Goal: Task Accomplishment & Management: Complete application form

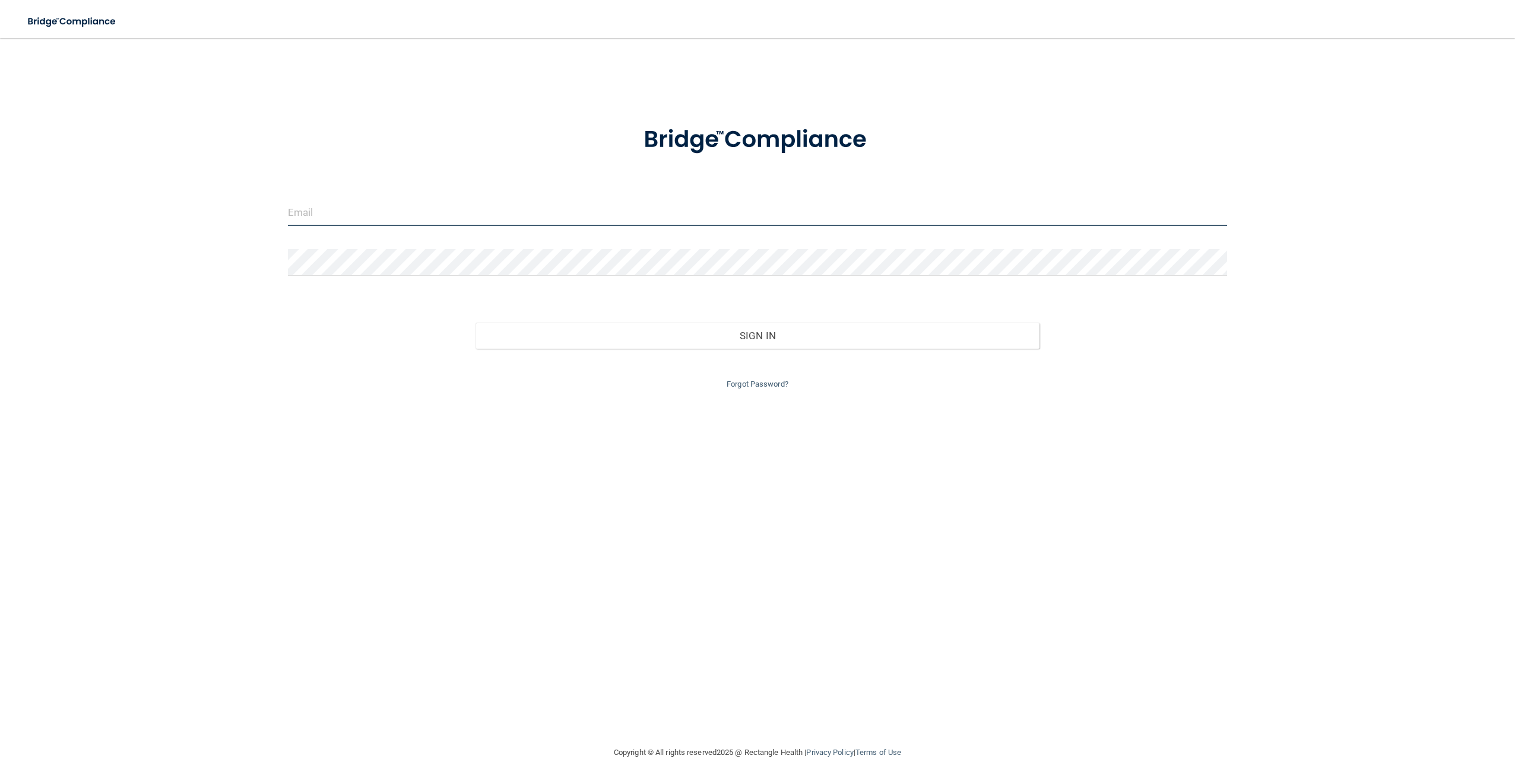
click at [378, 218] on input "email" at bounding box center [758, 212] width 939 height 27
type input "[EMAIL_ADDRESS][DOMAIN_NAME]"
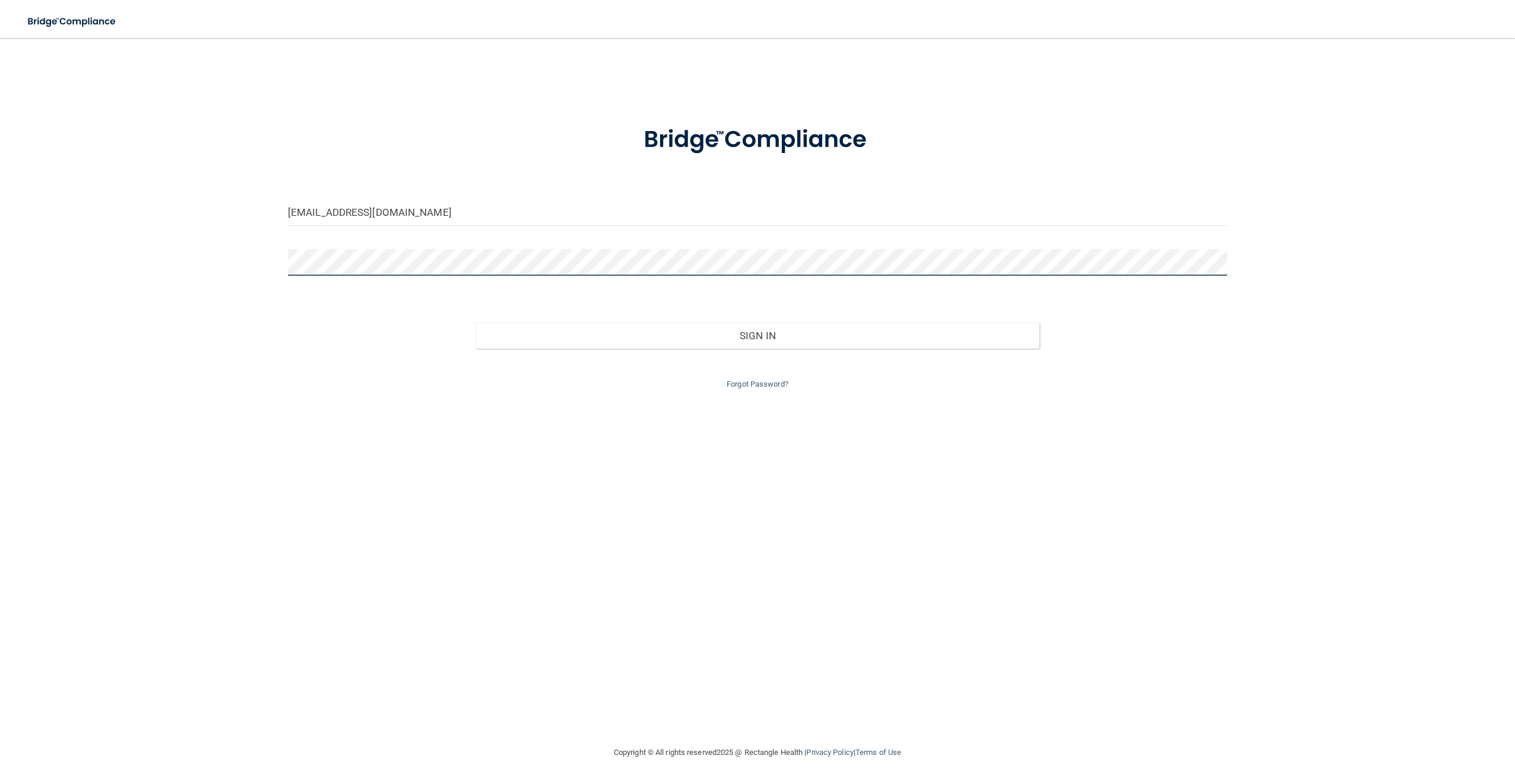
click at [476, 323] on button "Sign In" at bounding box center [757, 335] width 563 height 26
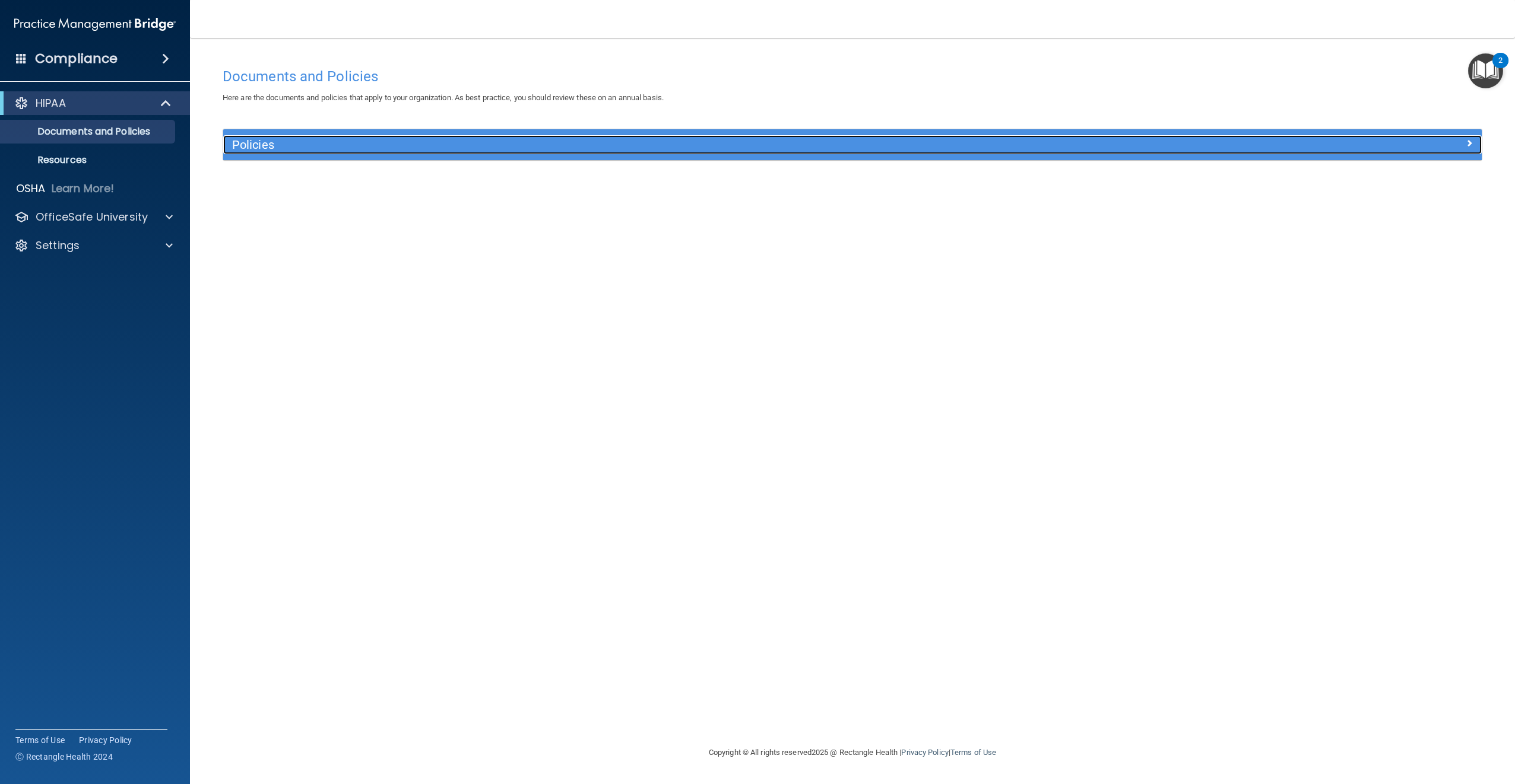
click at [1467, 143] on span at bounding box center [1468, 143] width 7 height 14
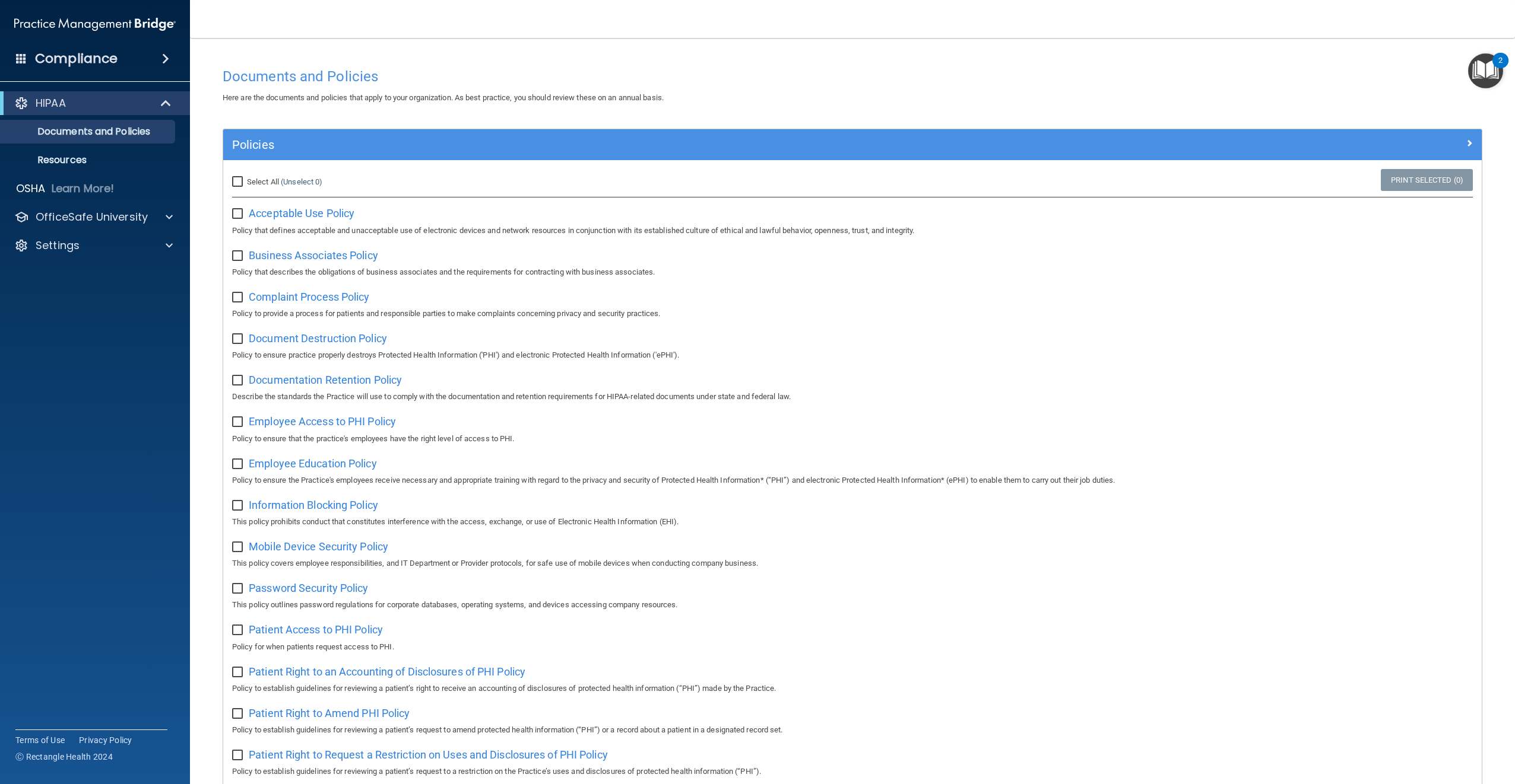
click at [237, 186] on input "Select All (Unselect 0) Unselect All" at bounding box center [239, 183] width 14 height 10
checkbox input "true"
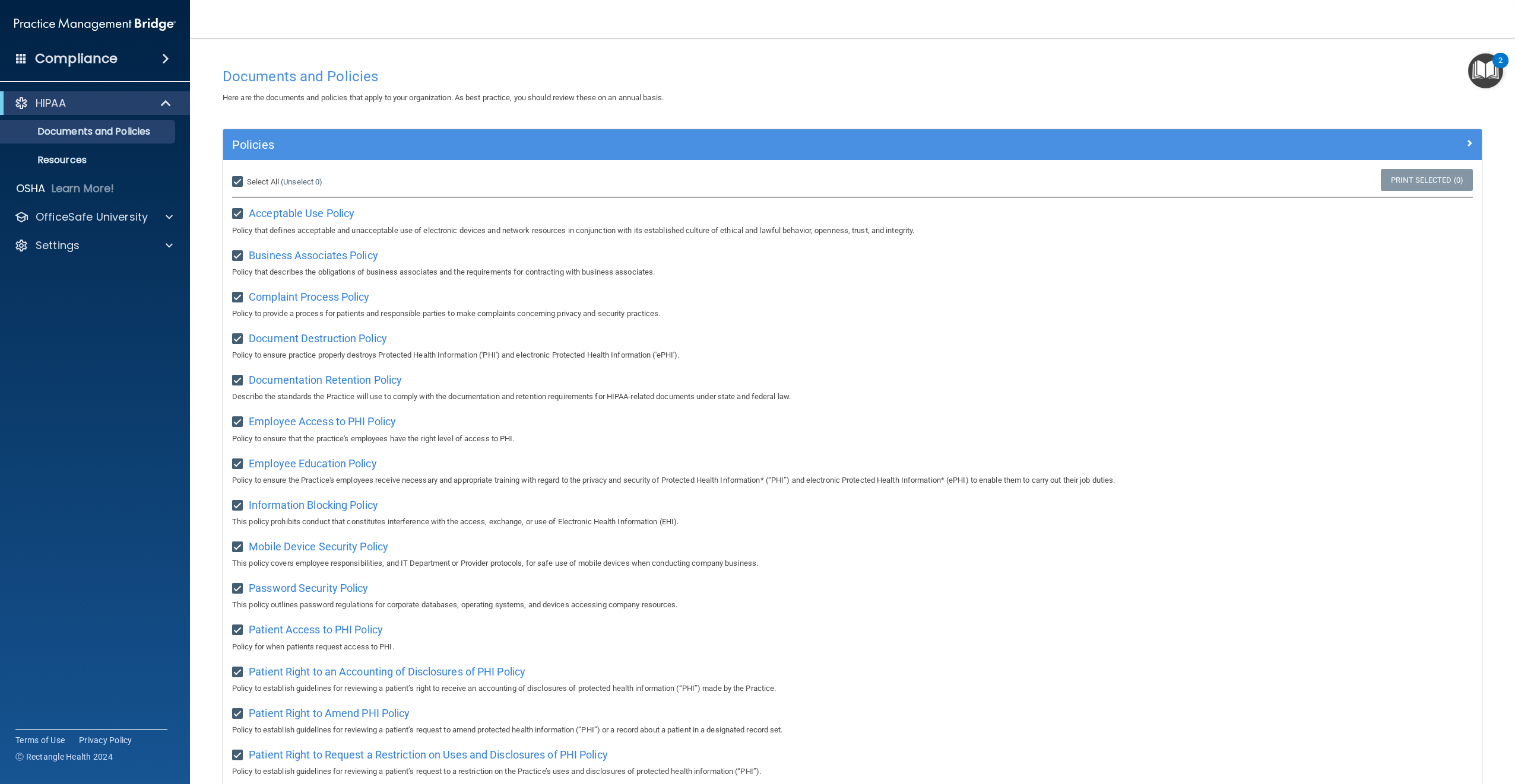
checkbox input "true"
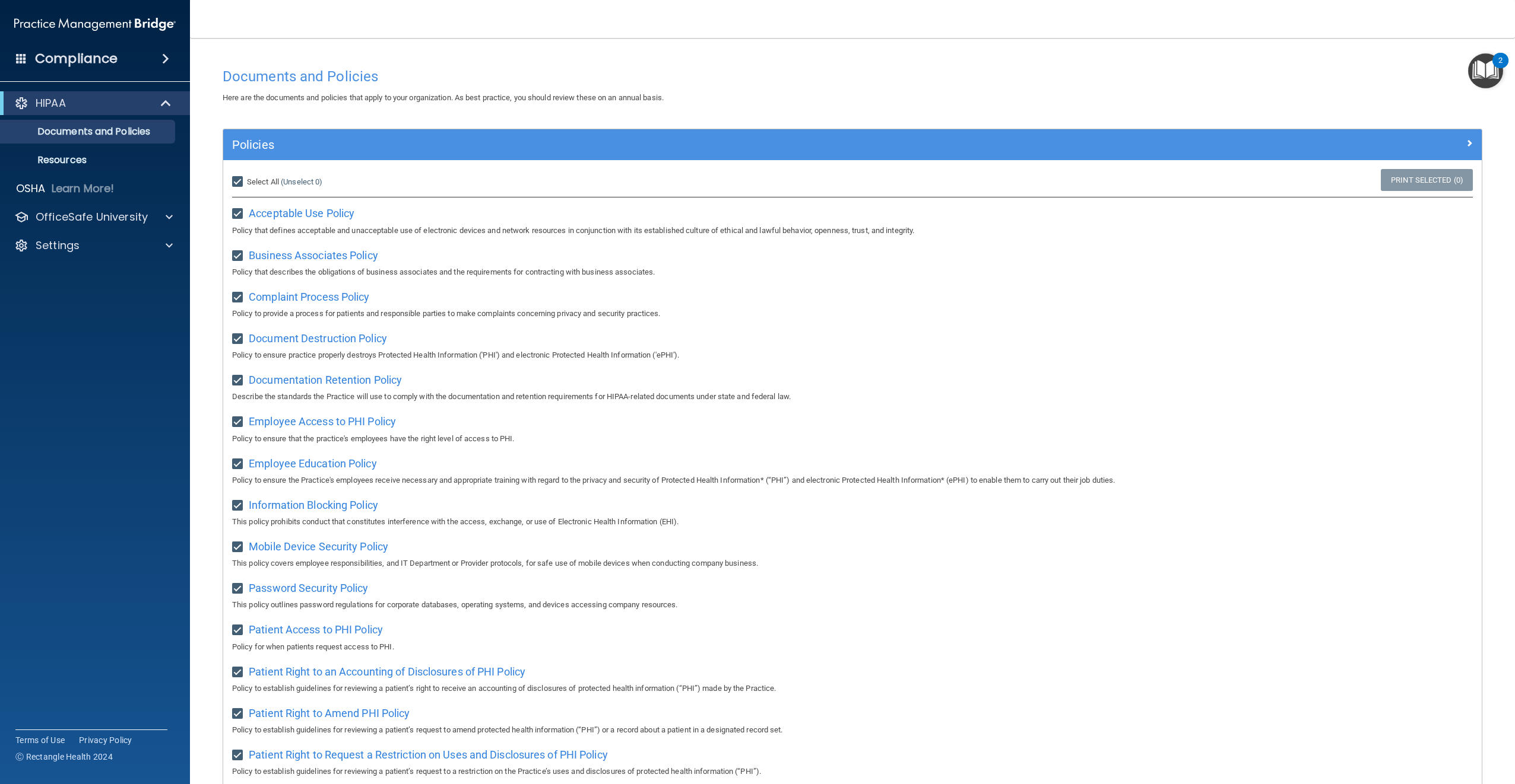
checkbox input "true"
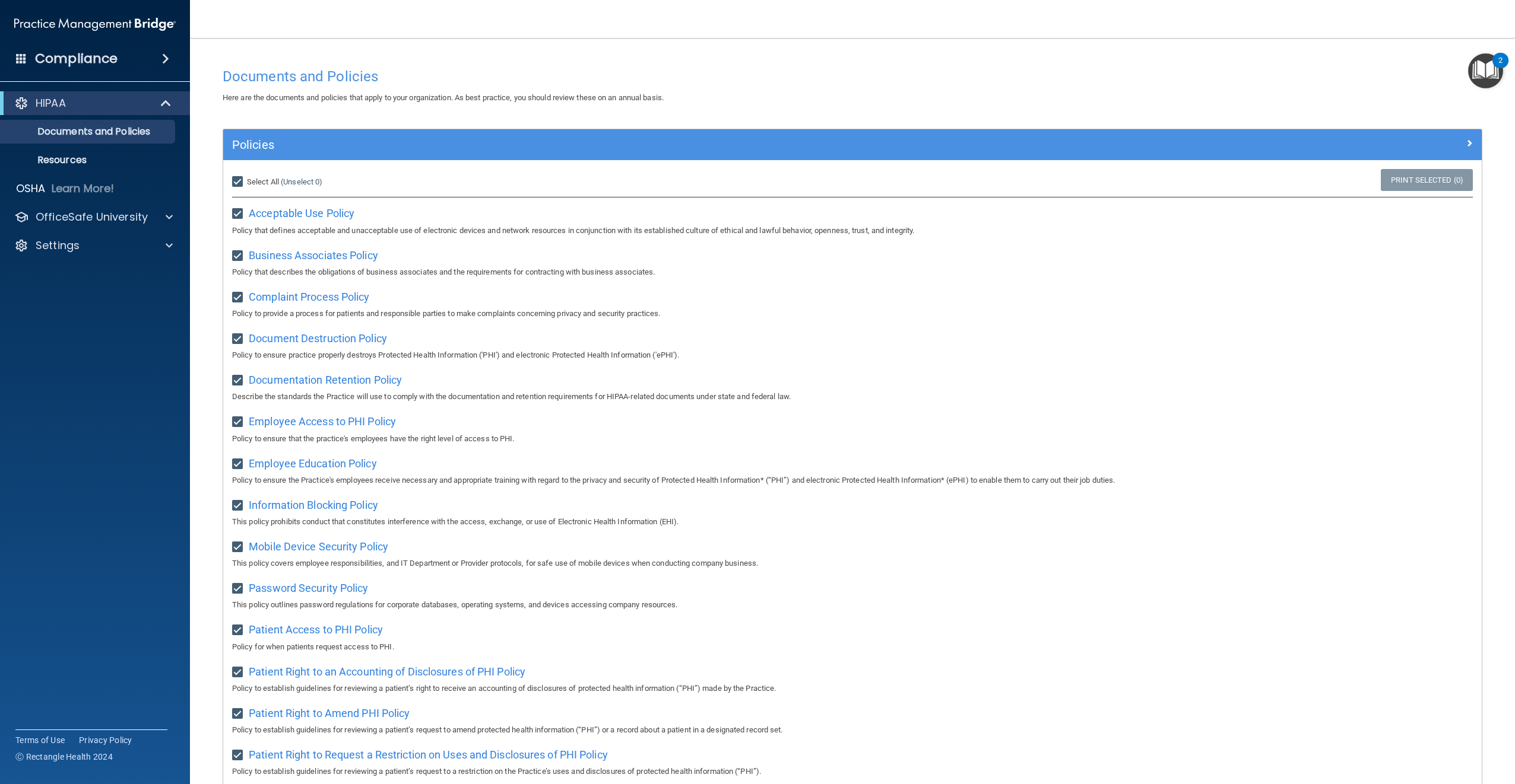
checkbox input "true"
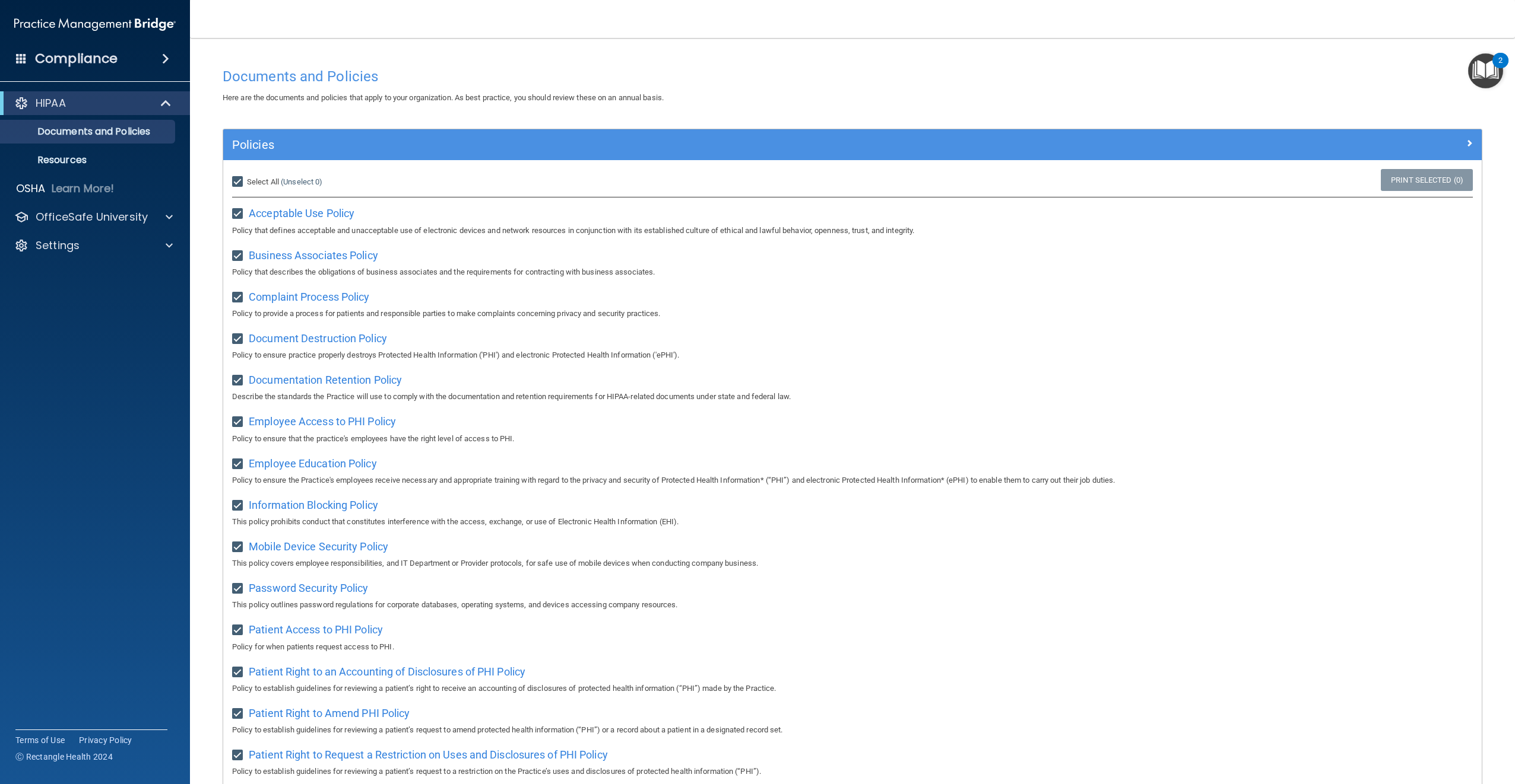
checkbox input "true"
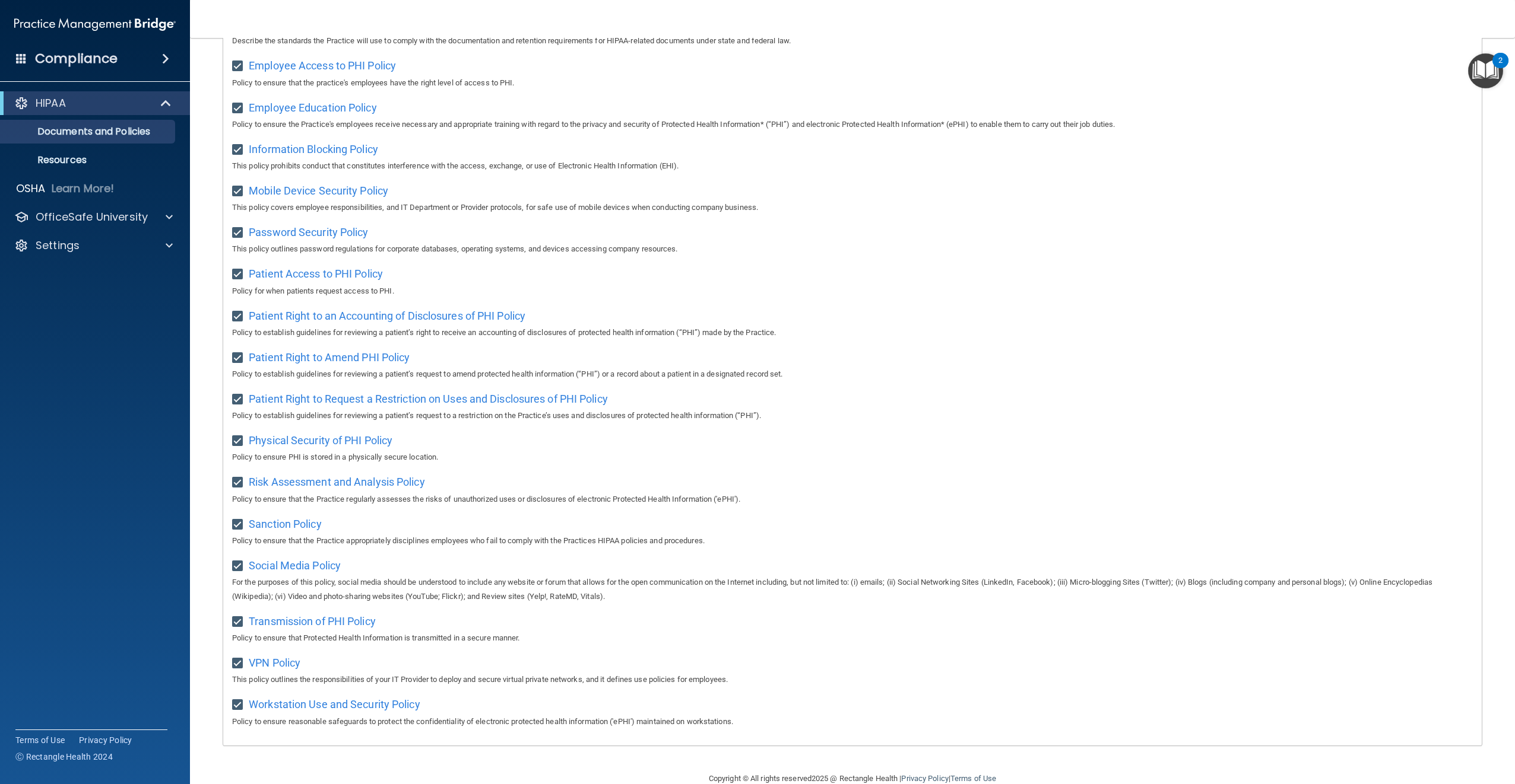
scroll to position [392, 0]
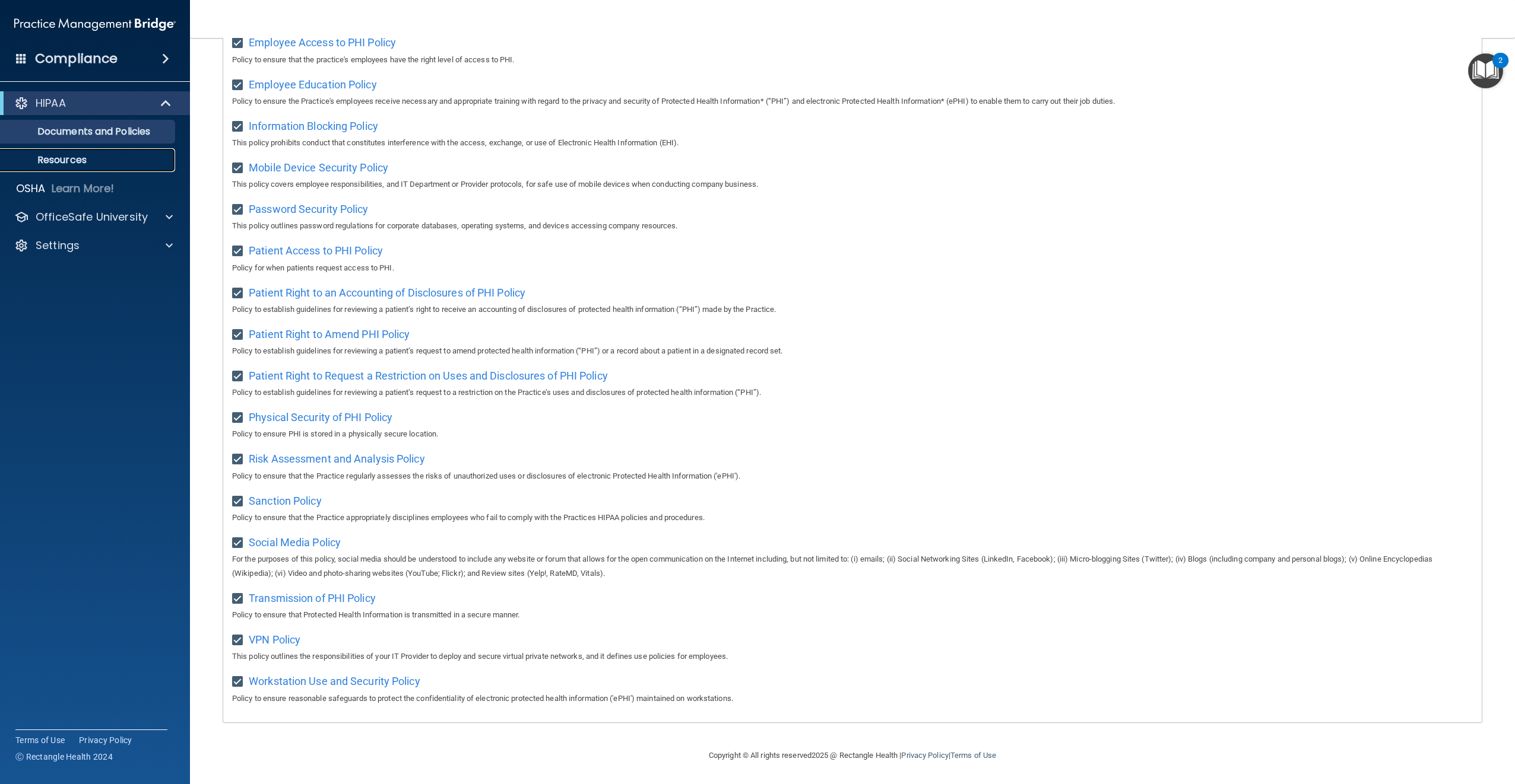
click at [59, 162] on p "Resources" at bounding box center [88, 160] width 162 height 12
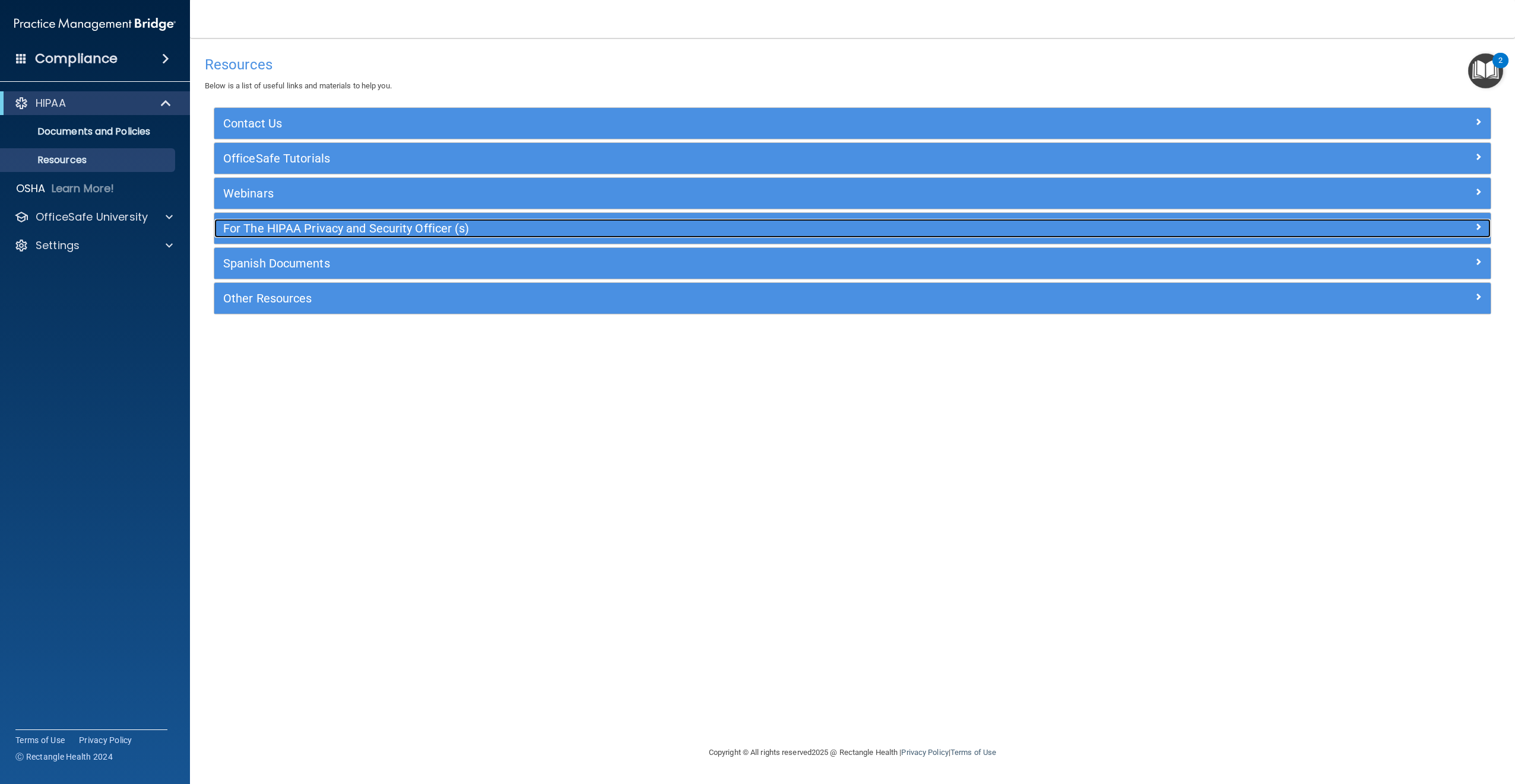
click at [353, 231] on h5 "For The HIPAA Privacy and Security Officer (s)" at bounding box center [693, 228] width 939 height 13
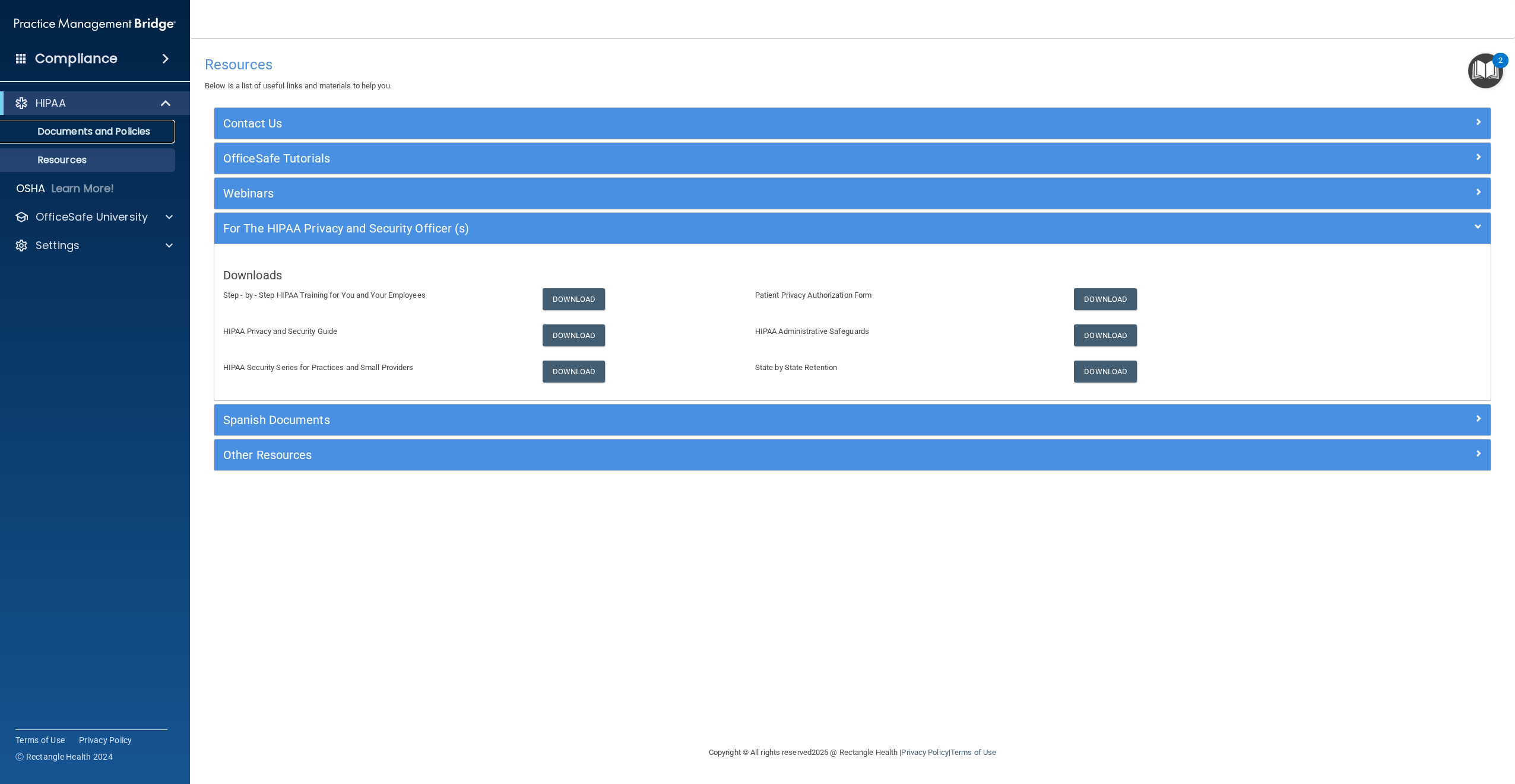
click at [98, 130] on p "Documents and Policies" at bounding box center [88, 132] width 162 height 12
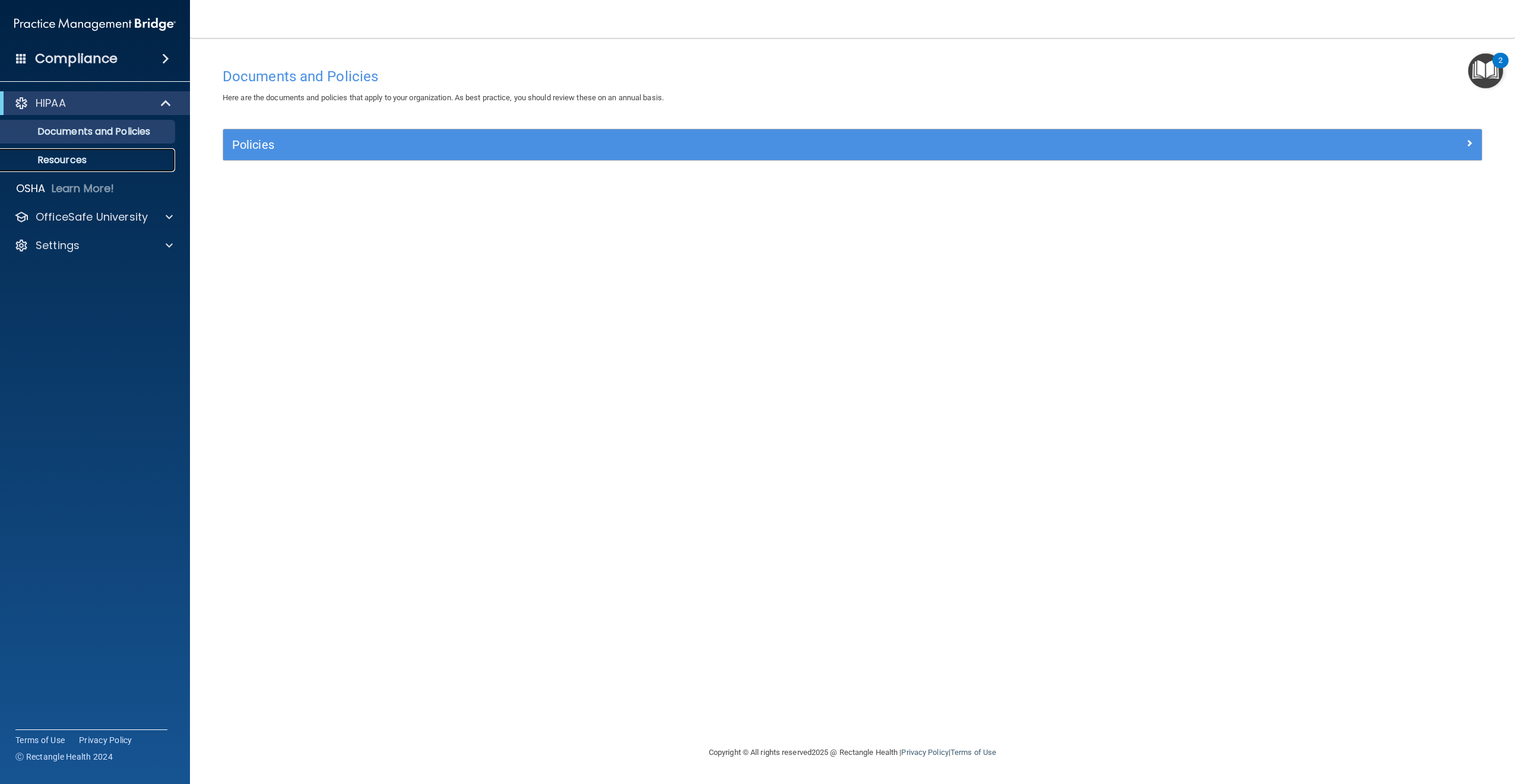
click at [90, 160] on p "Resources" at bounding box center [88, 160] width 162 height 12
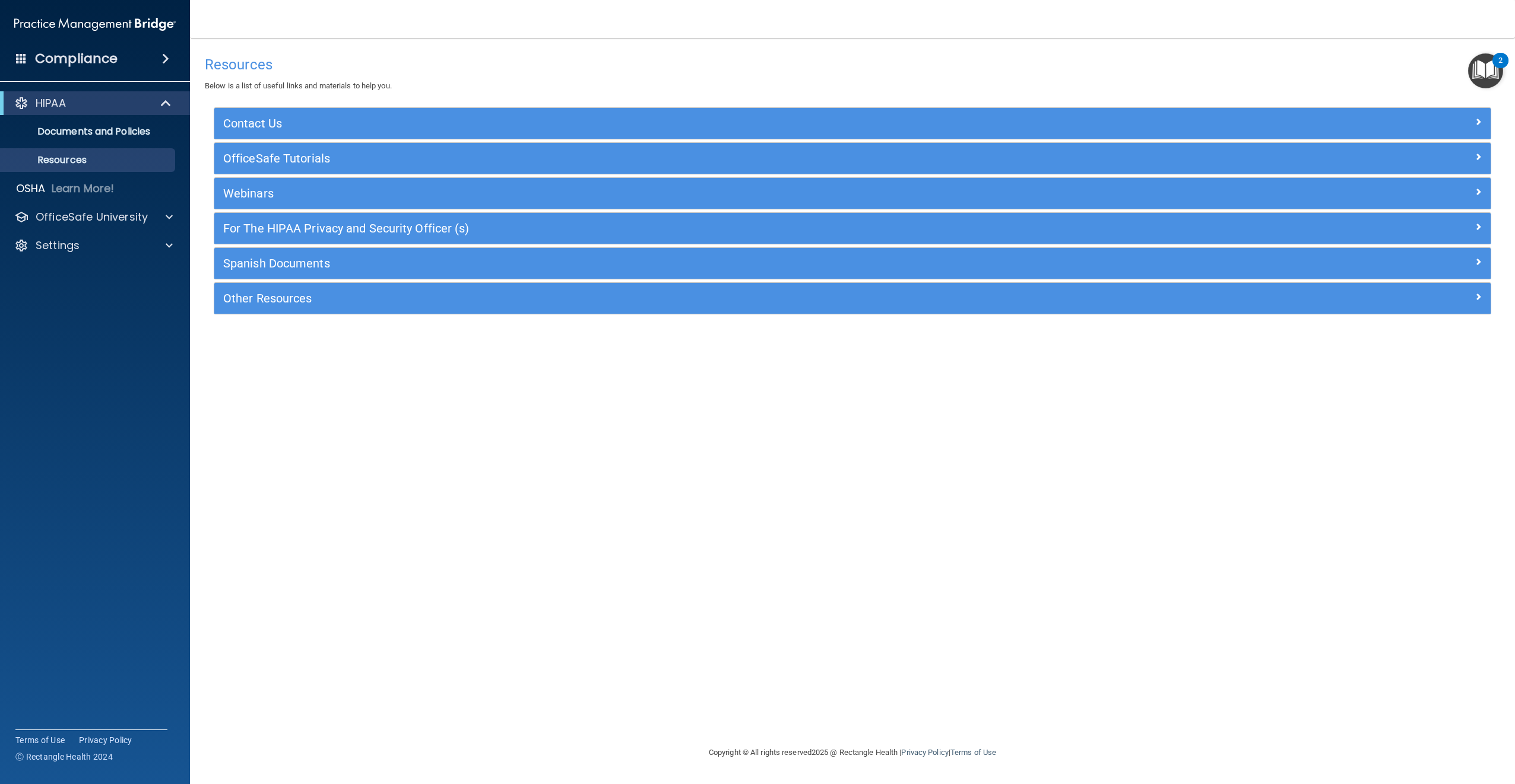
click at [169, 58] on span at bounding box center [165, 59] width 7 height 14
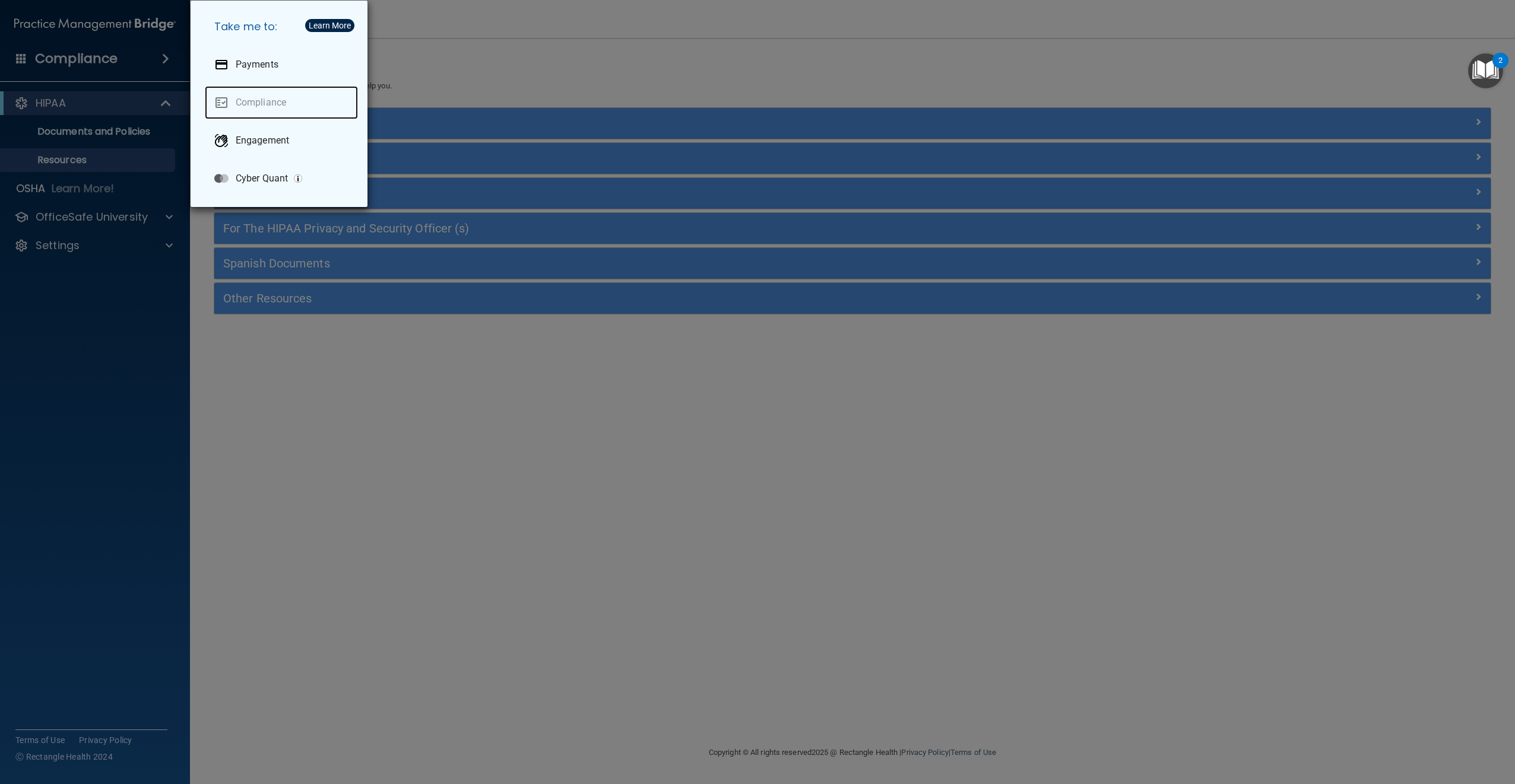
click at [246, 105] on link "Compliance" at bounding box center [281, 102] width 153 height 33
click at [92, 148] on div "Take me to: Payments Compliance Engagement Cyber Quant" at bounding box center [758, 392] width 1515 height 784
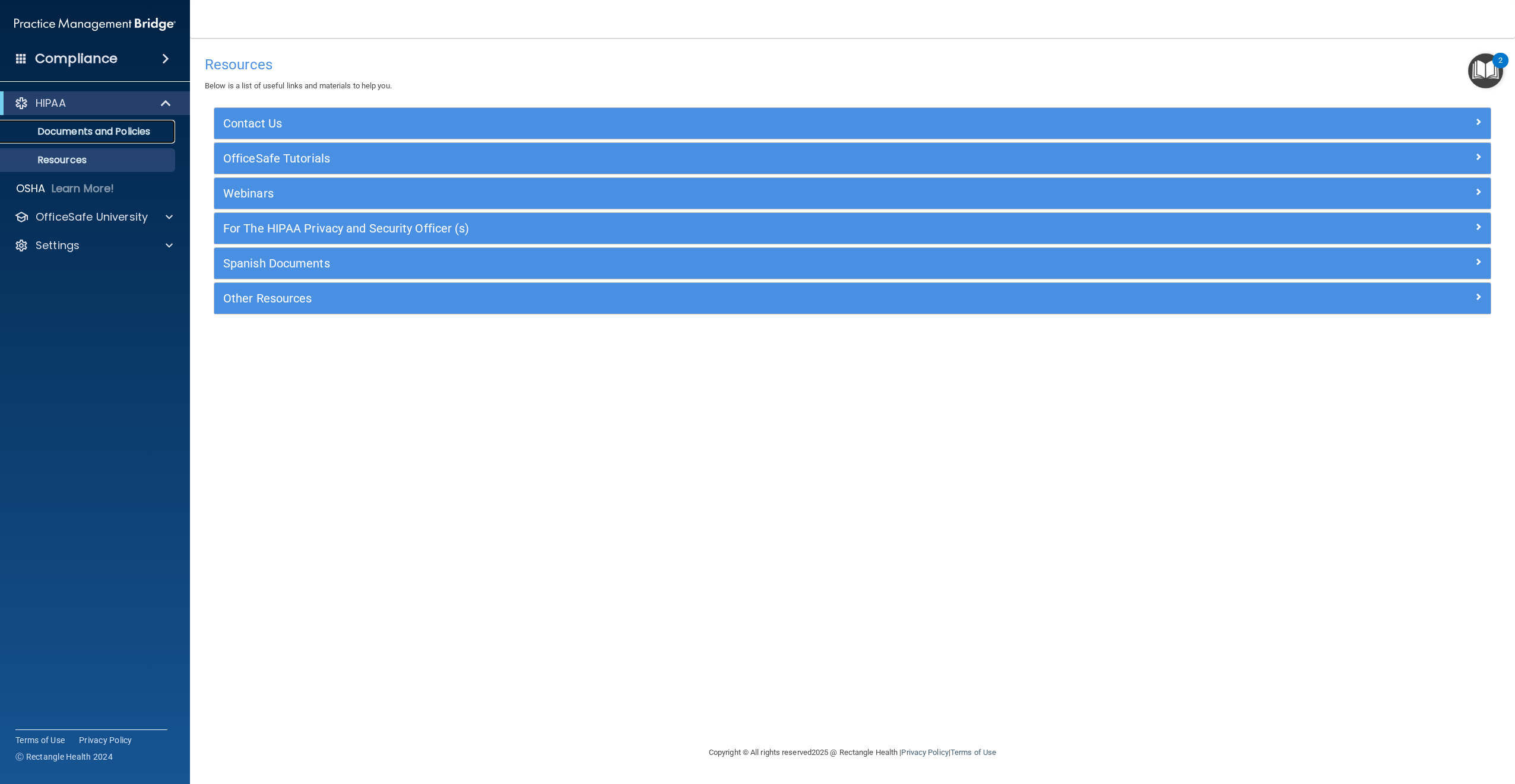
click at [105, 134] on p "Documents and Policies" at bounding box center [88, 132] width 162 height 12
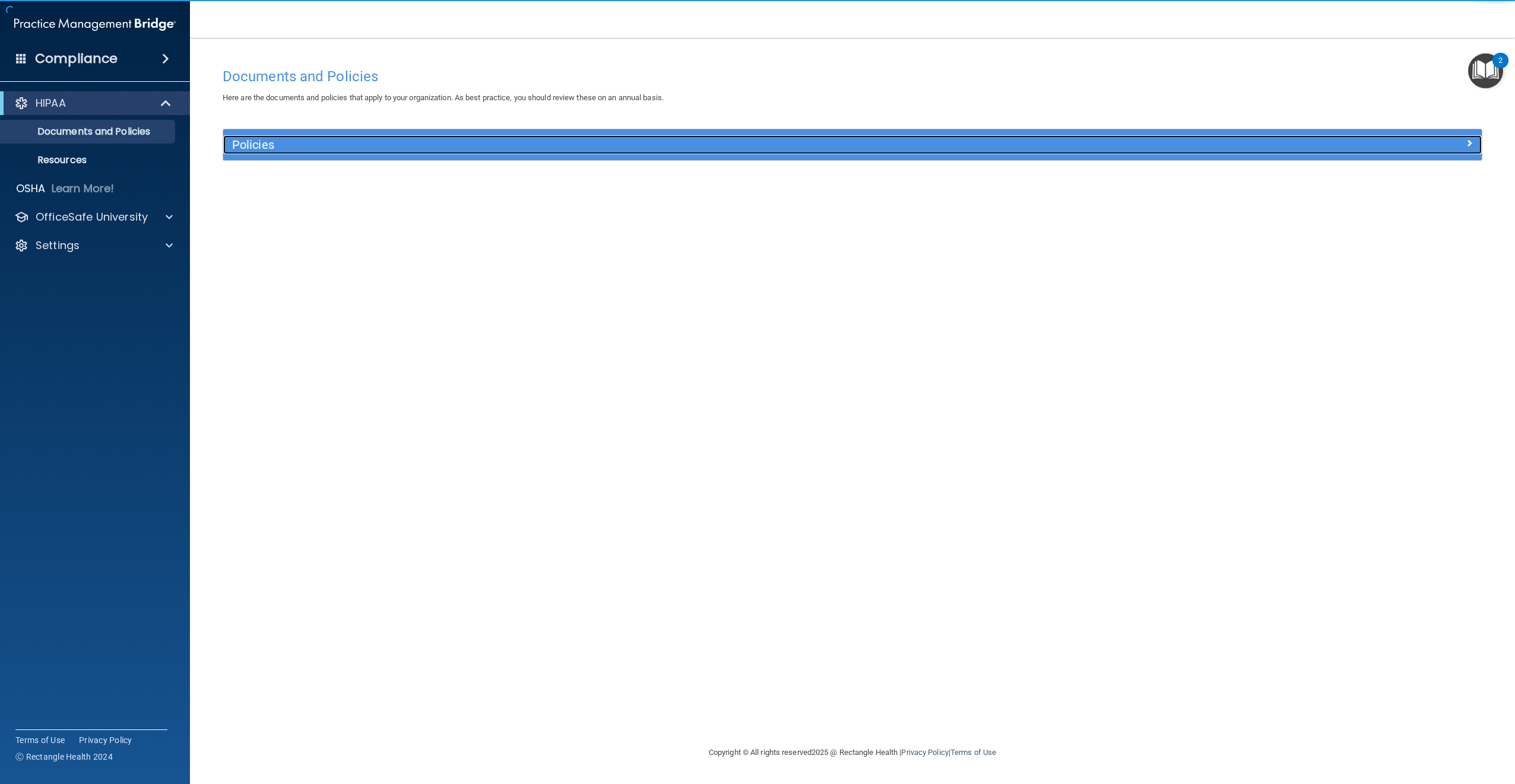
click at [315, 142] on h5 "Policies" at bounding box center [695, 144] width 926 height 13
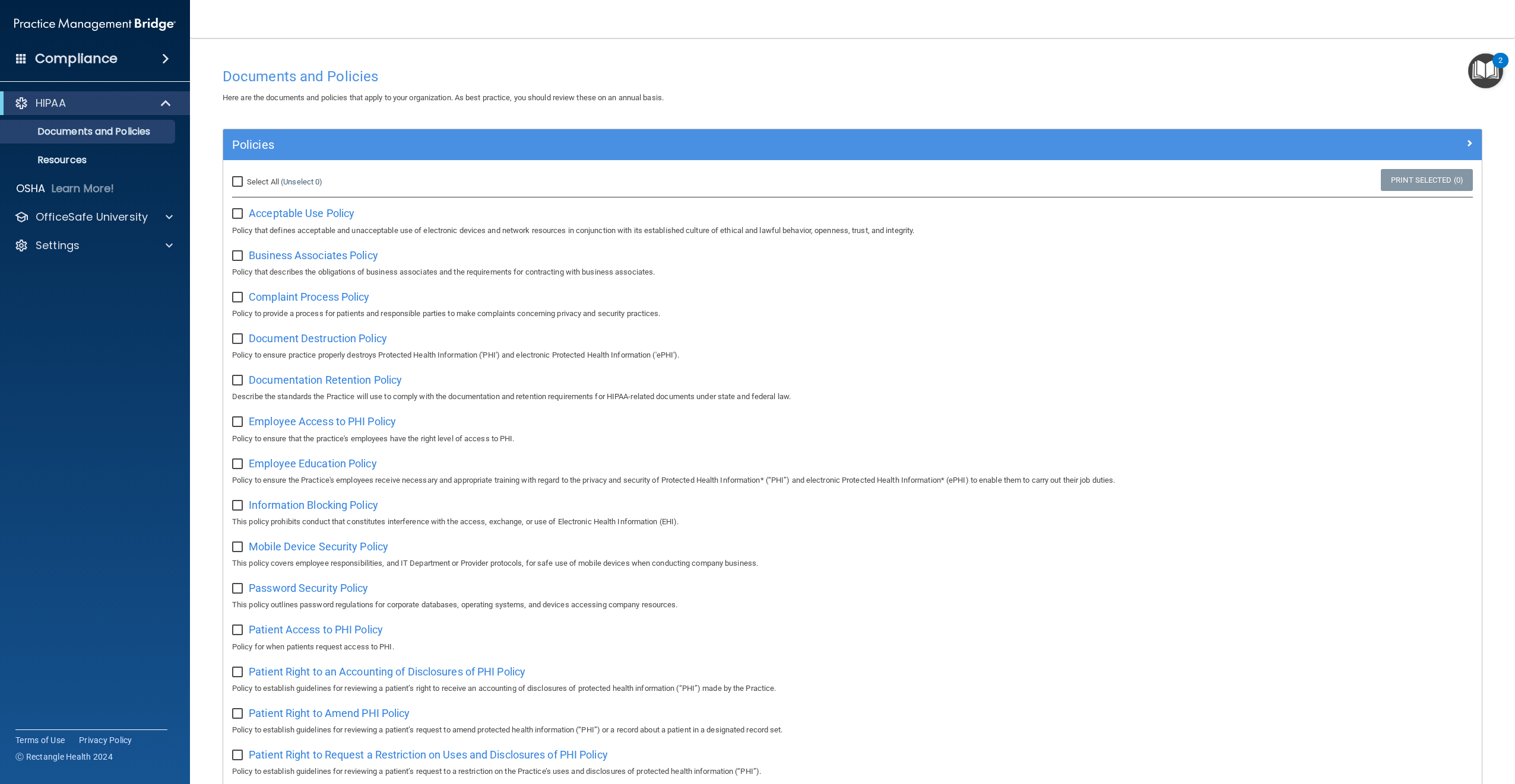
click at [238, 182] on input "Select All (Unselect 0) Unselect All" at bounding box center [239, 183] width 14 height 10
checkbox input "true"
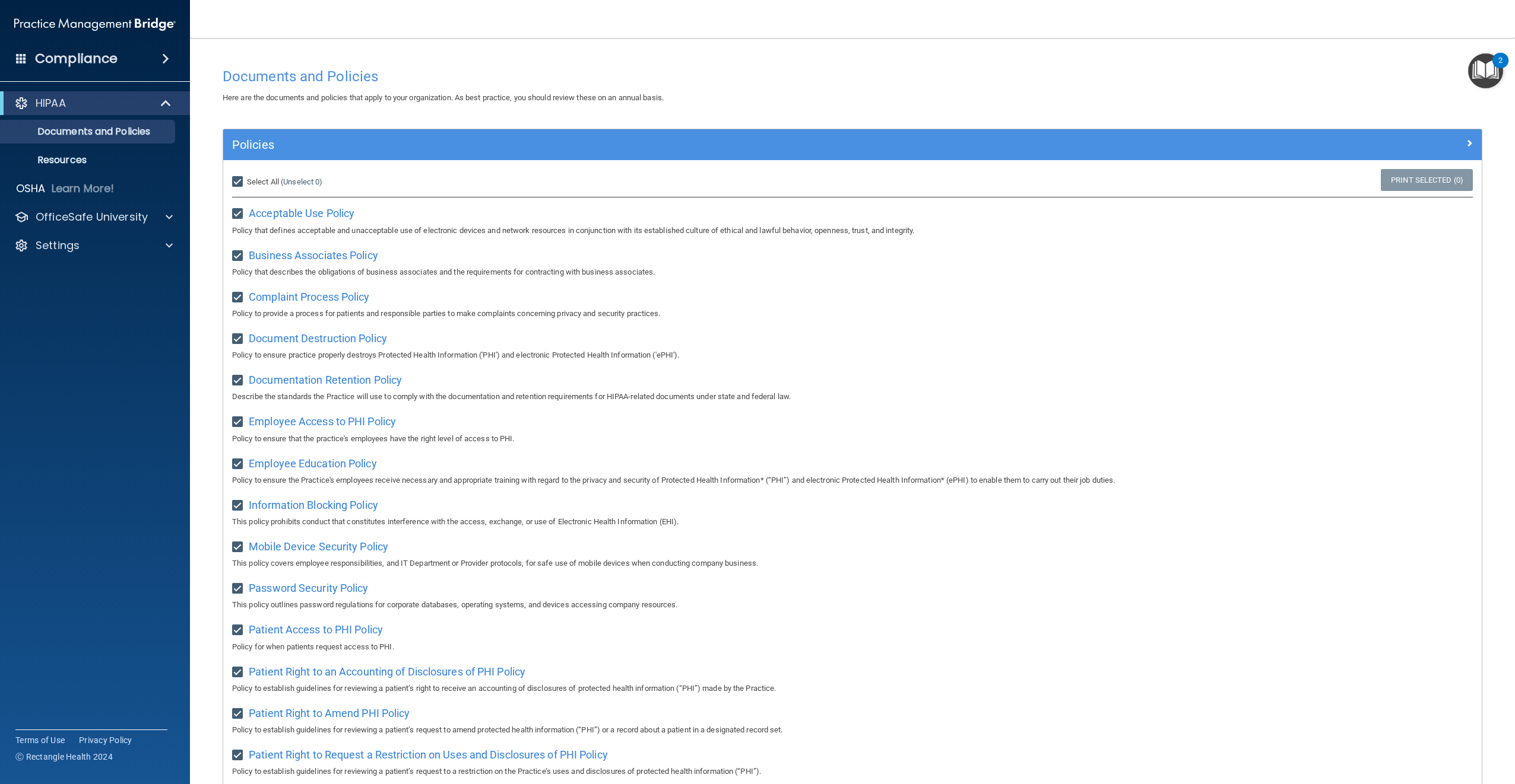
checkbox input "true"
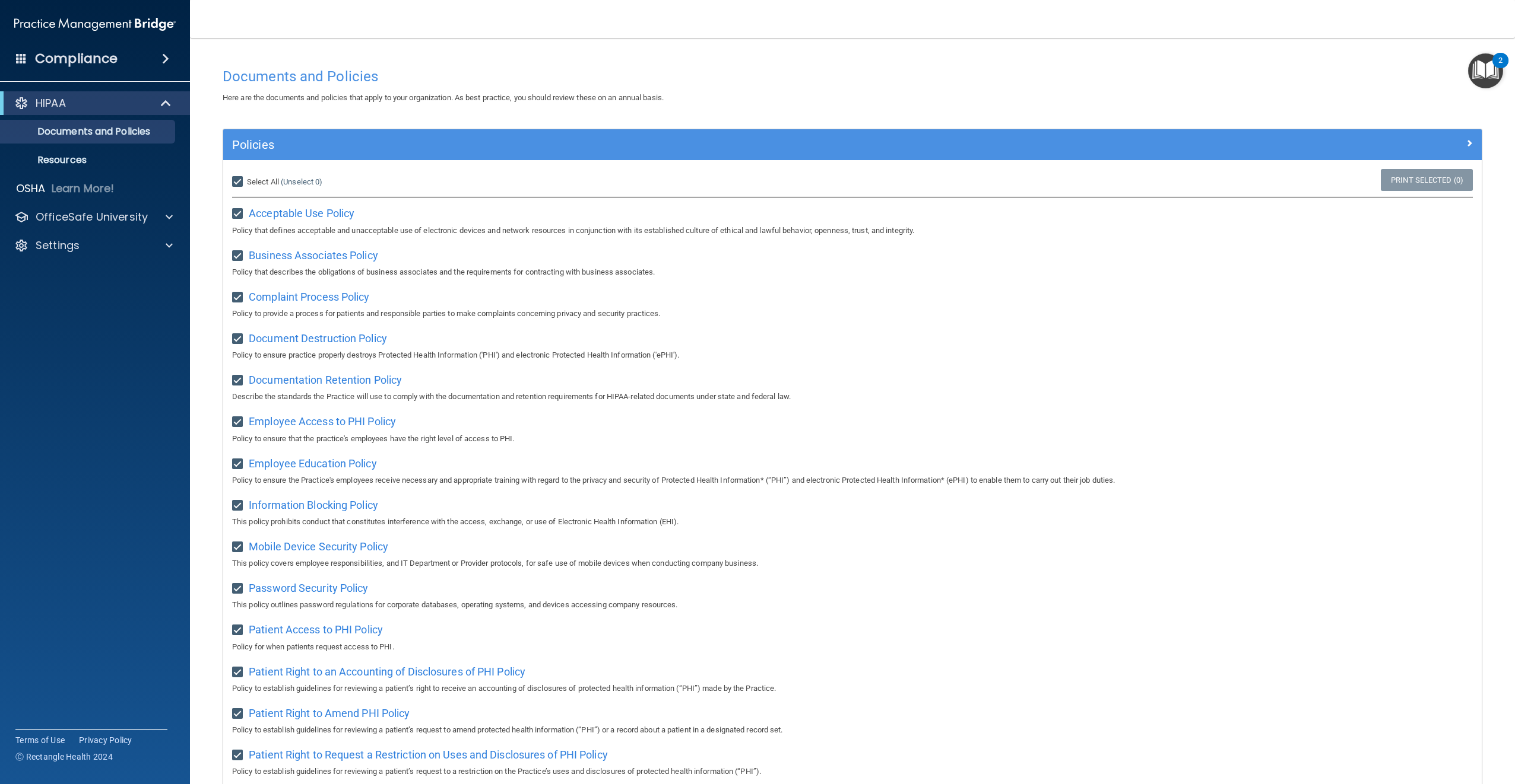
checkbox input "true"
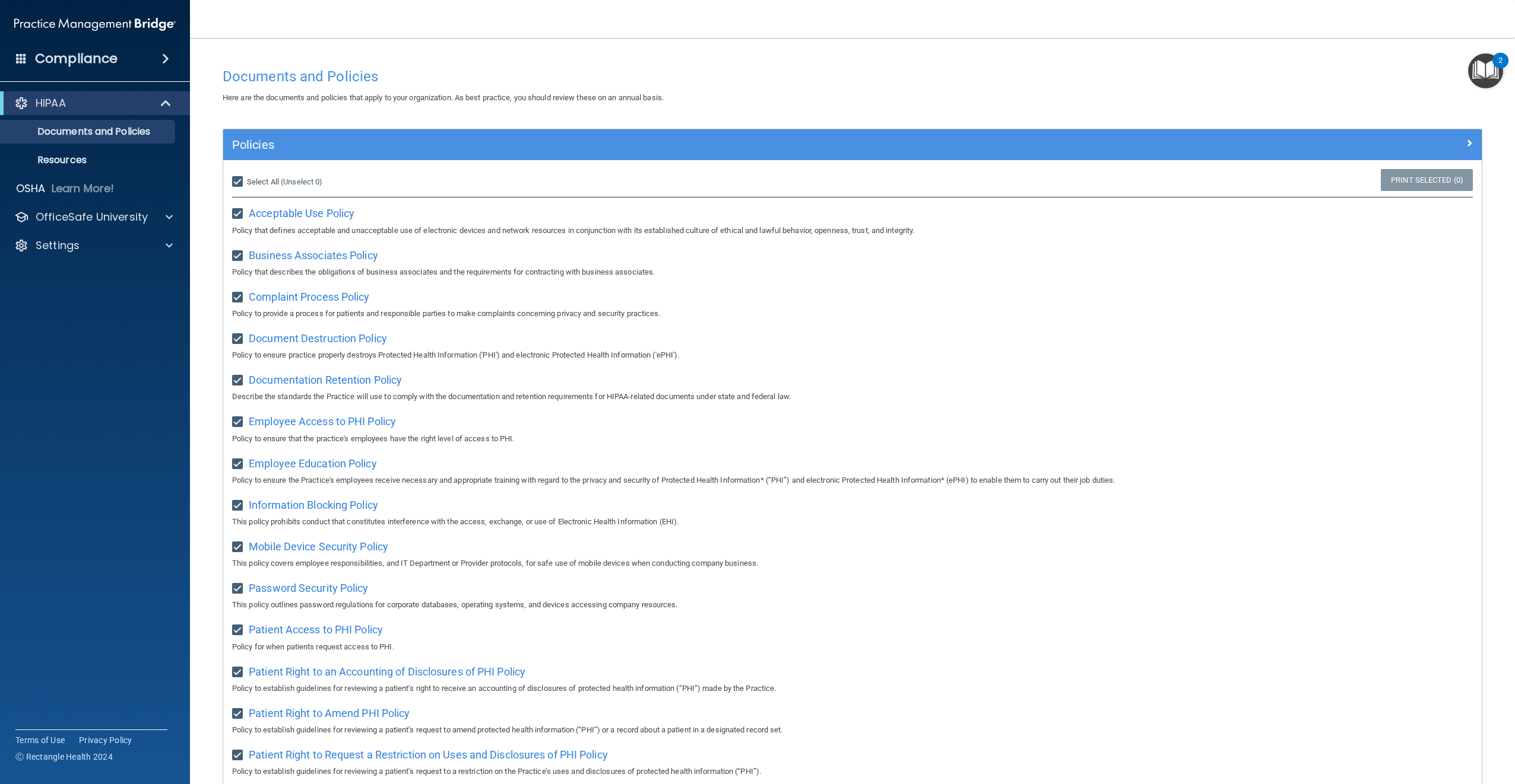
checkbox input "true"
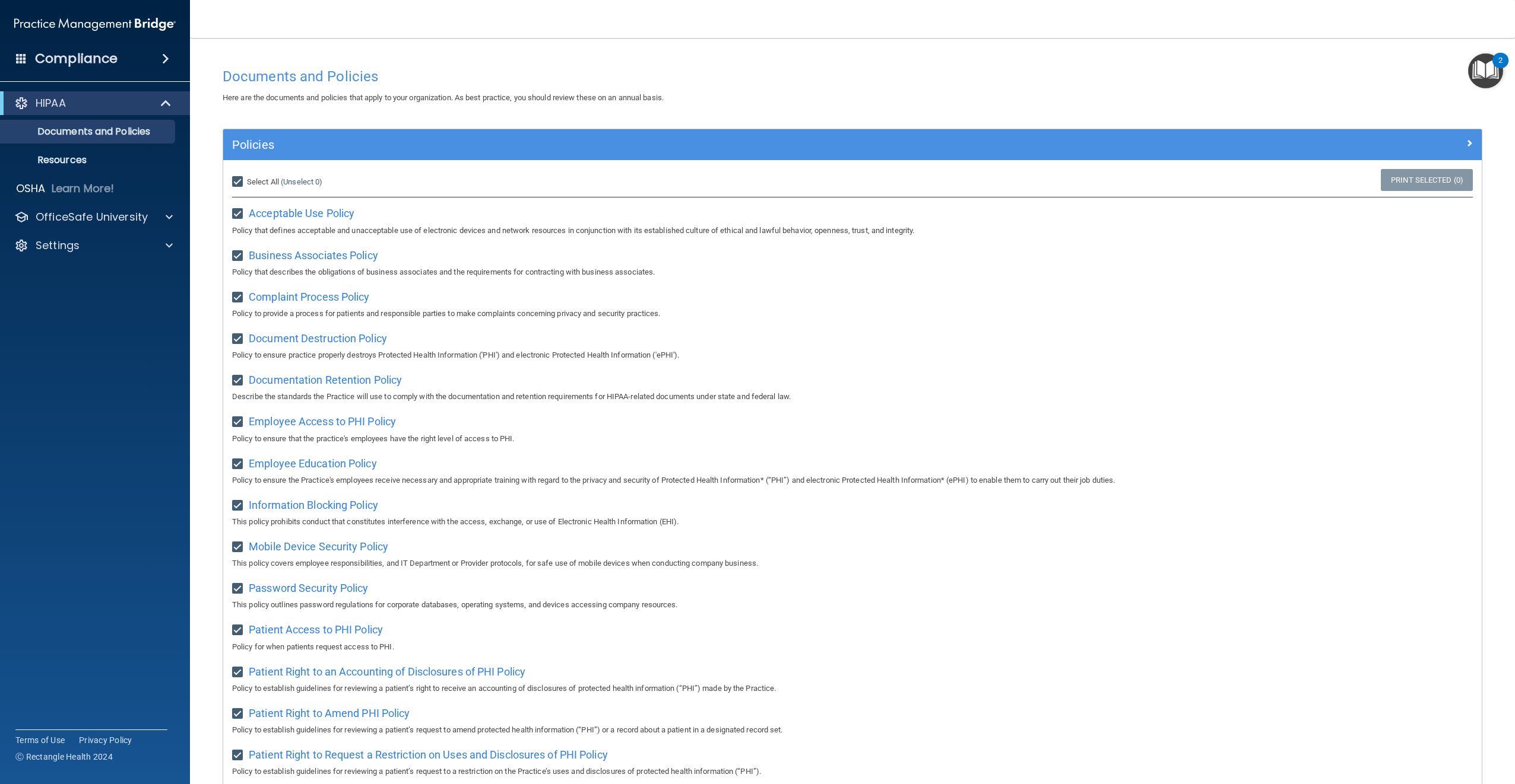
checkbox input "true"
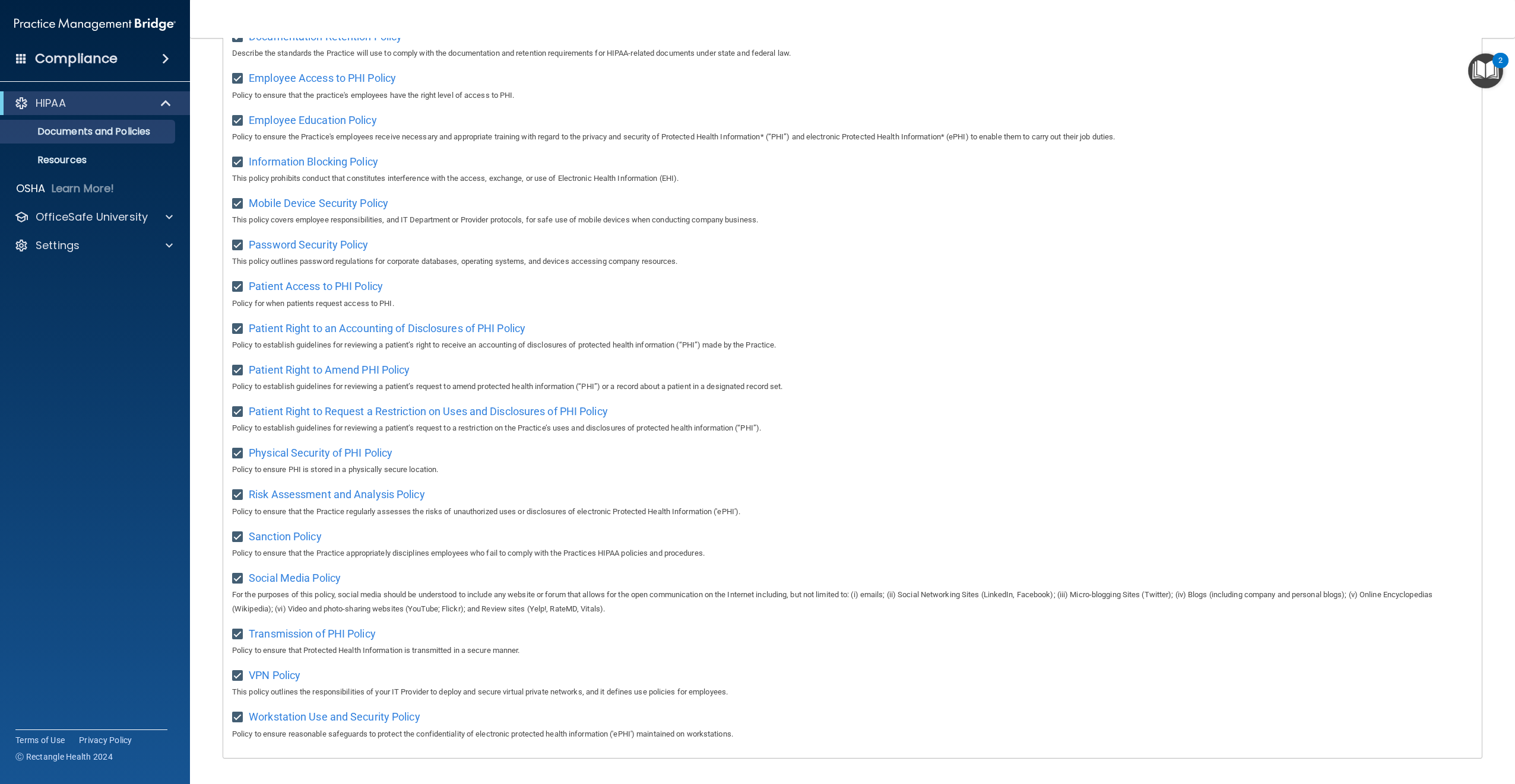
scroll to position [392, 0]
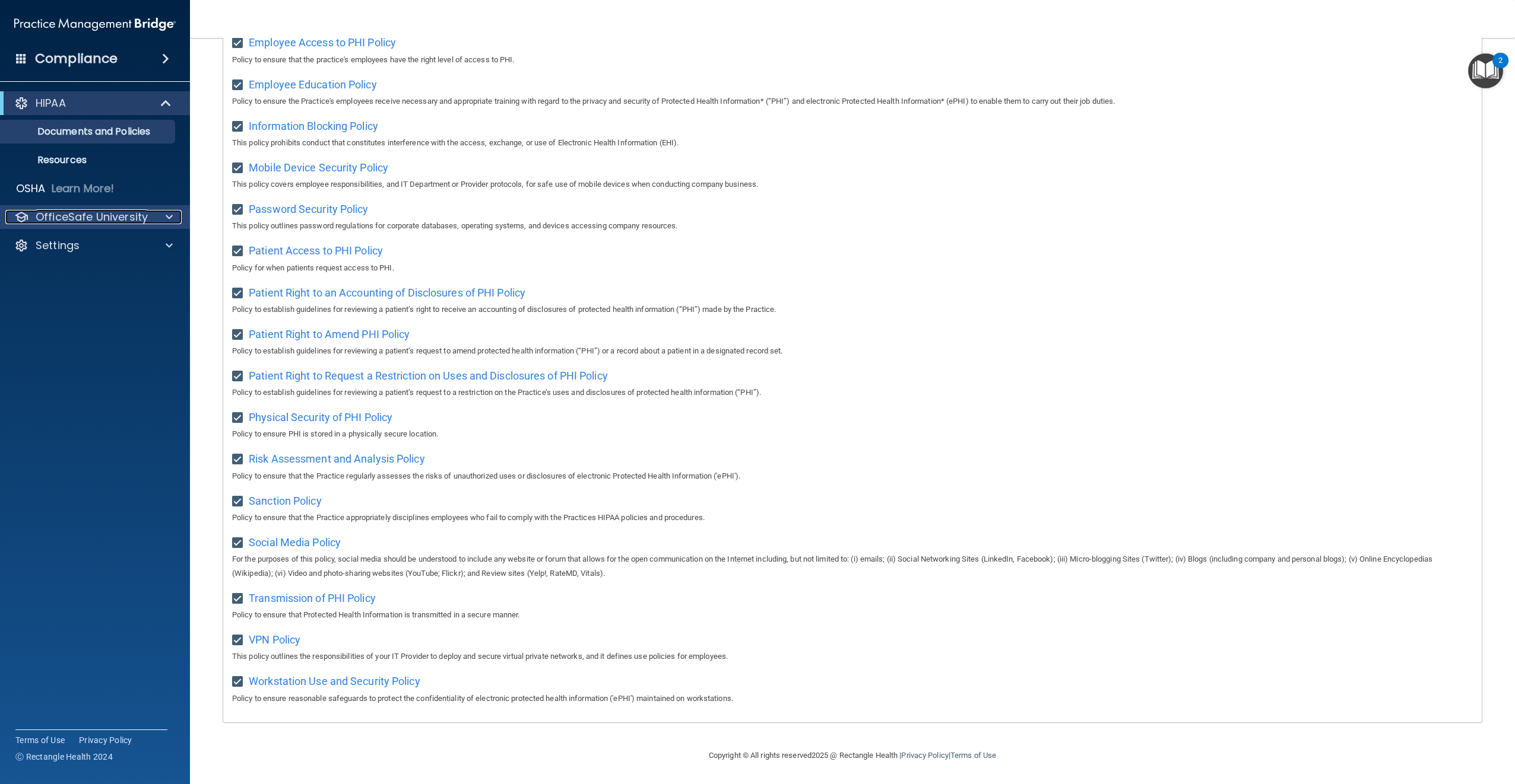
click at [98, 218] on p "OfficeSafe University" at bounding box center [91, 217] width 112 height 14
click at [95, 243] on p "HIPAA Training" at bounding box center [57, 246] width 98 height 12
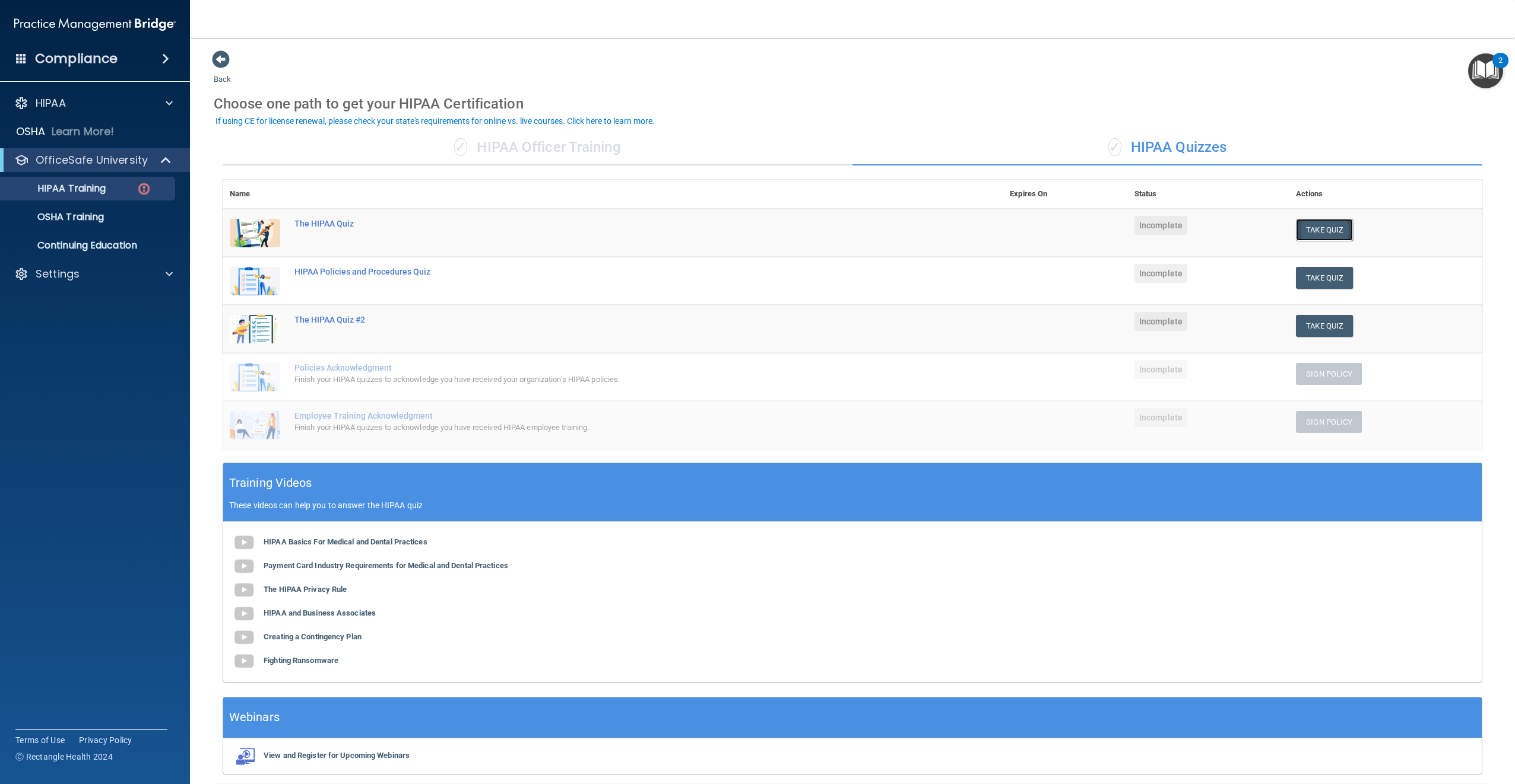
click at [1314, 229] on button "Take Quiz" at bounding box center [1323, 230] width 57 height 22
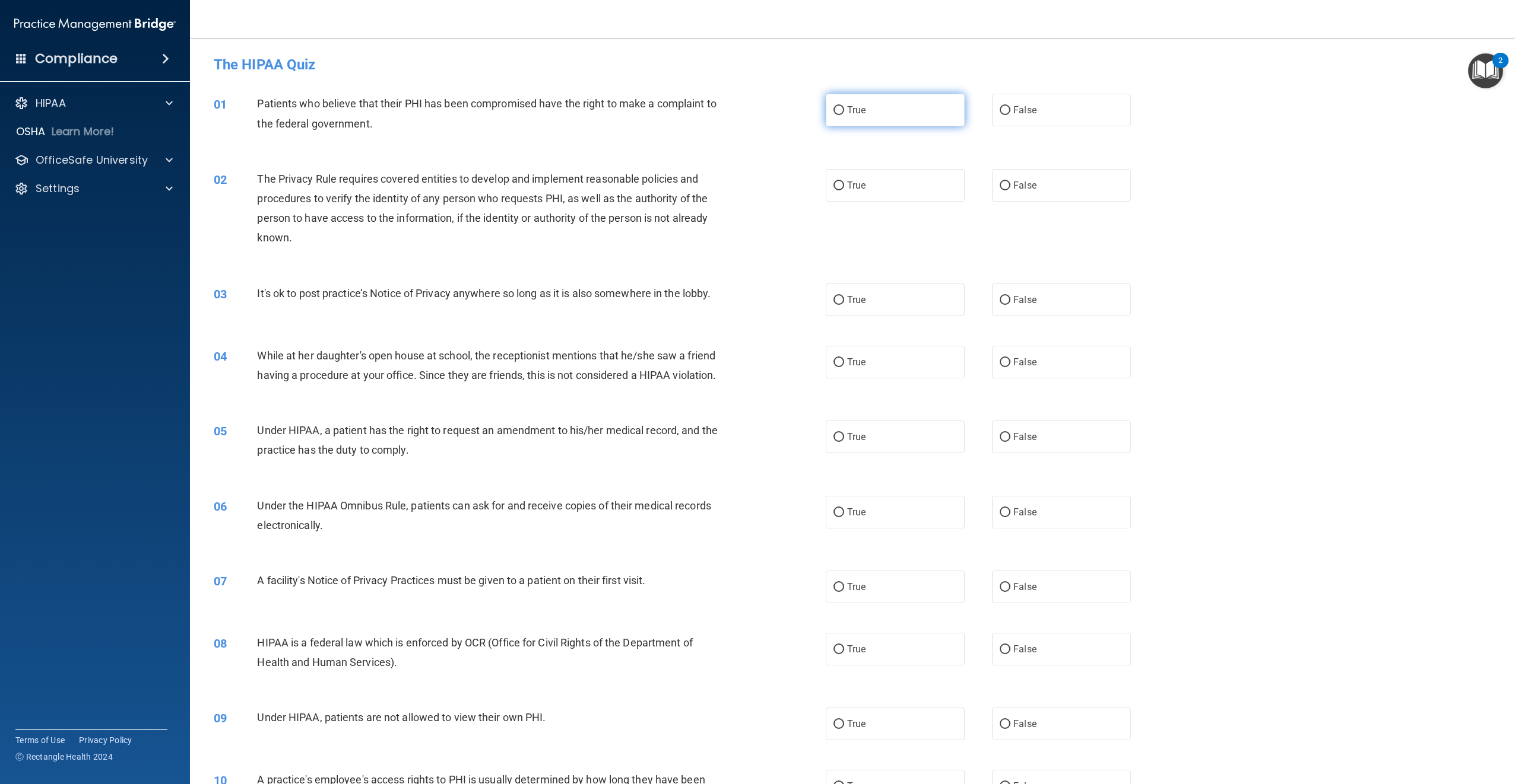
click at [836, 111] on input "True" at bounding box center [838, 110] width 11 height 9
radio input "true"
click at [836, 194] on label "True" at bounding box center [895, 185] width 139 height 33
click at [836, 191] on input "True" at bounding box center [838, 186] width 11 height 9
radio input "true"
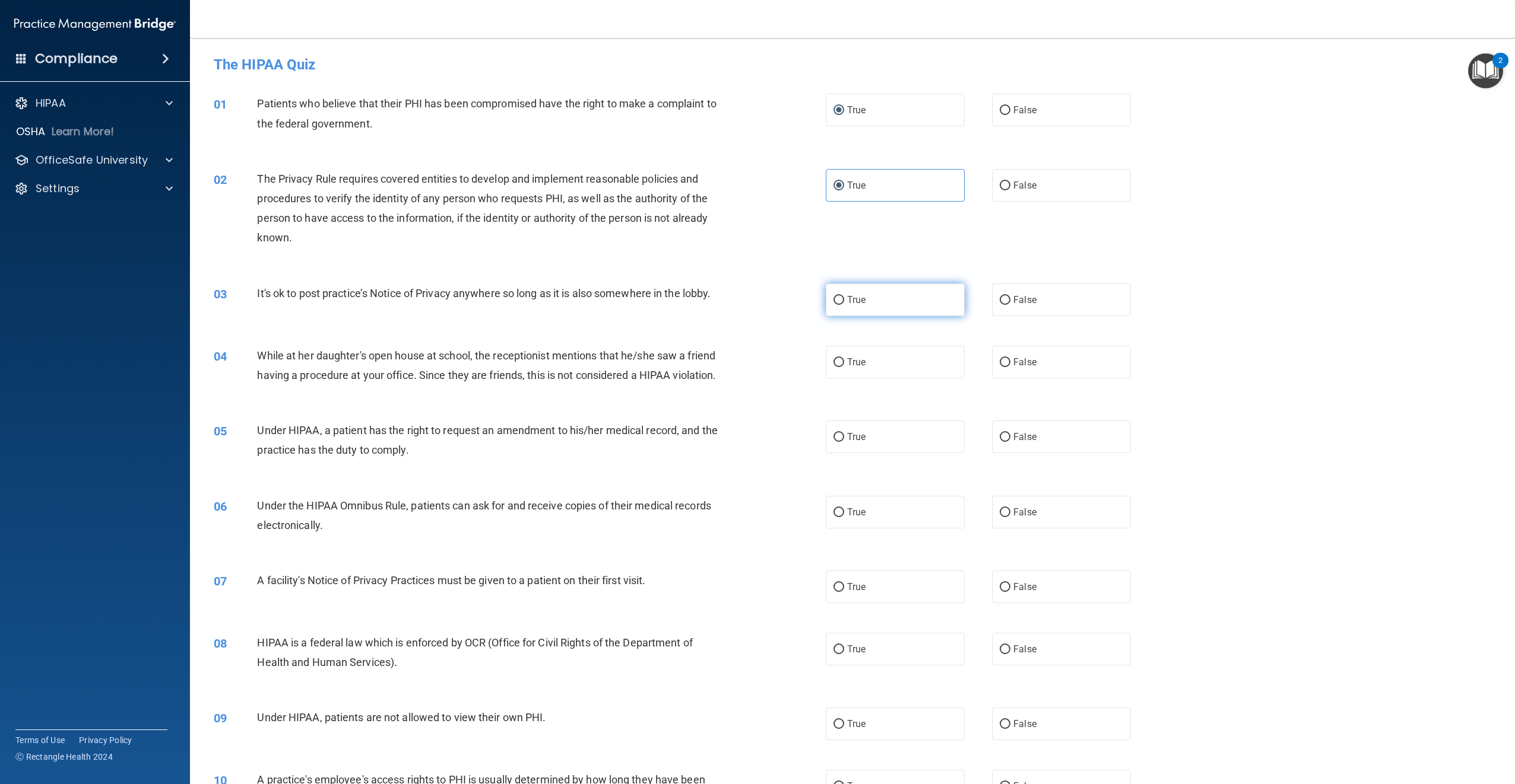
click at [833, 305] on input "True" at bounding box center [838, 300] width 11 height 9
radio input "true"
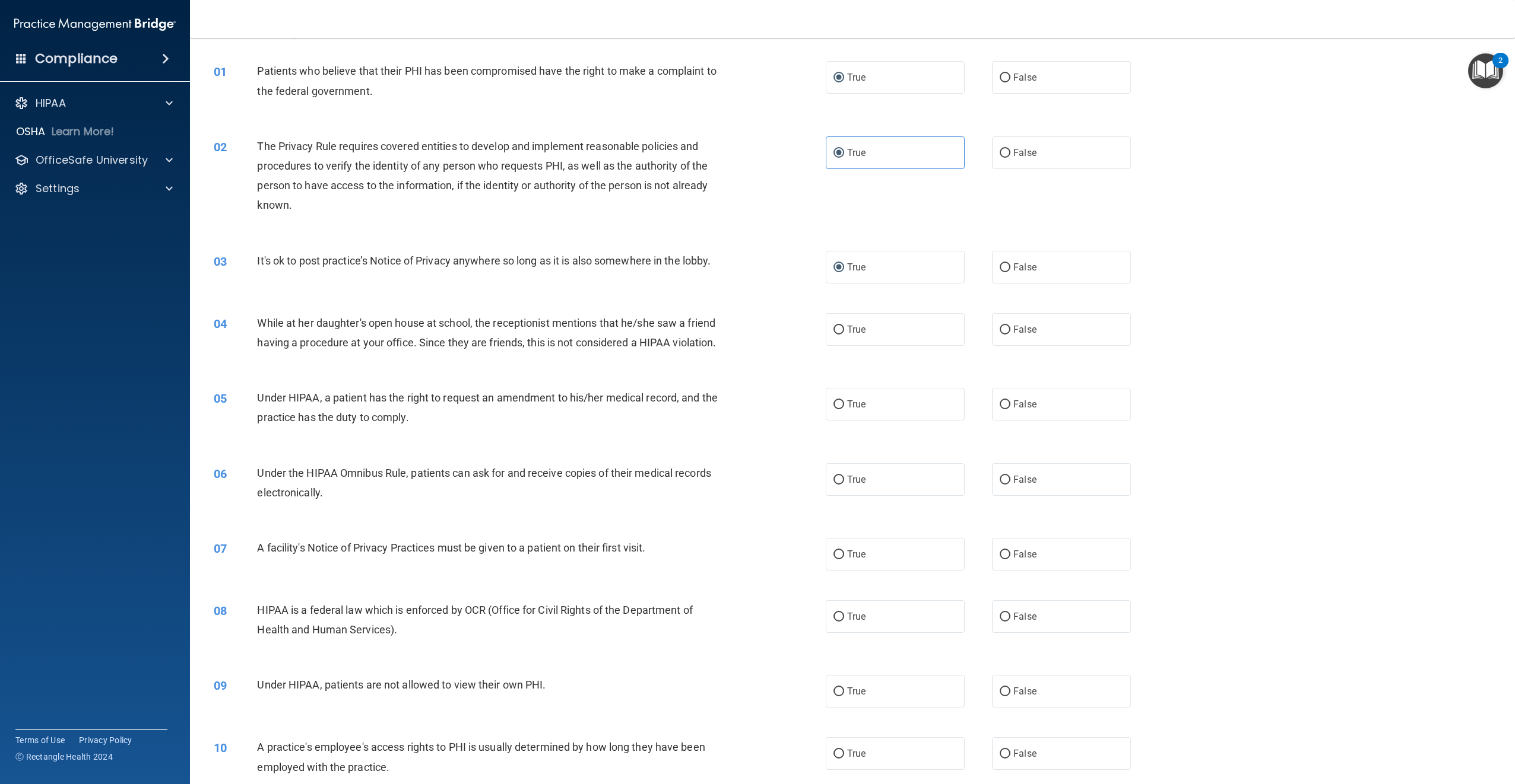
scroll to position [60, 0]
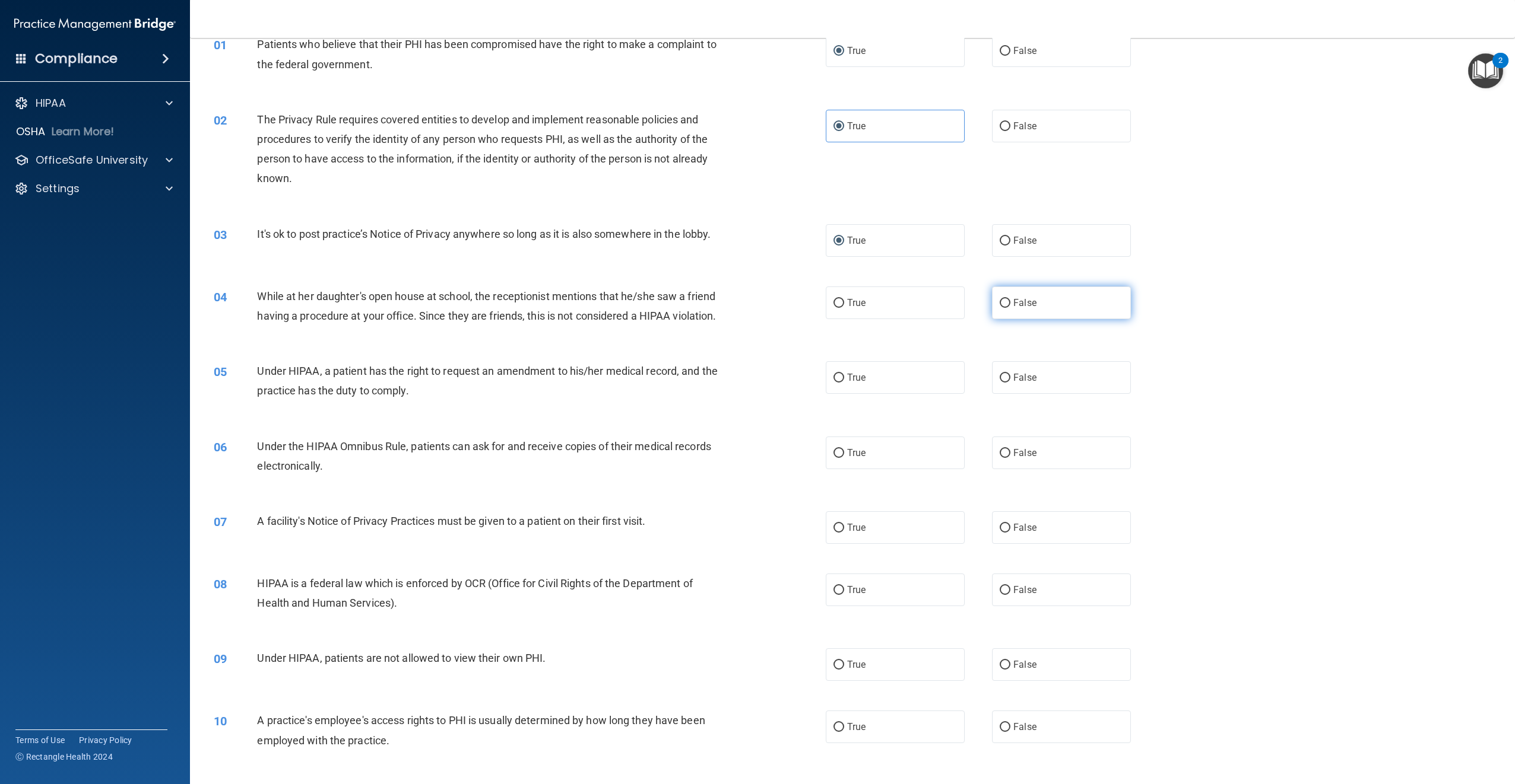
click at [1006, 300] on label "False" at bounding box center [1061, 303] width 139 height 33
click at [1006, 300] on input "False" at bounding box center [1005, 303] width 11 height 9
radio input "true"
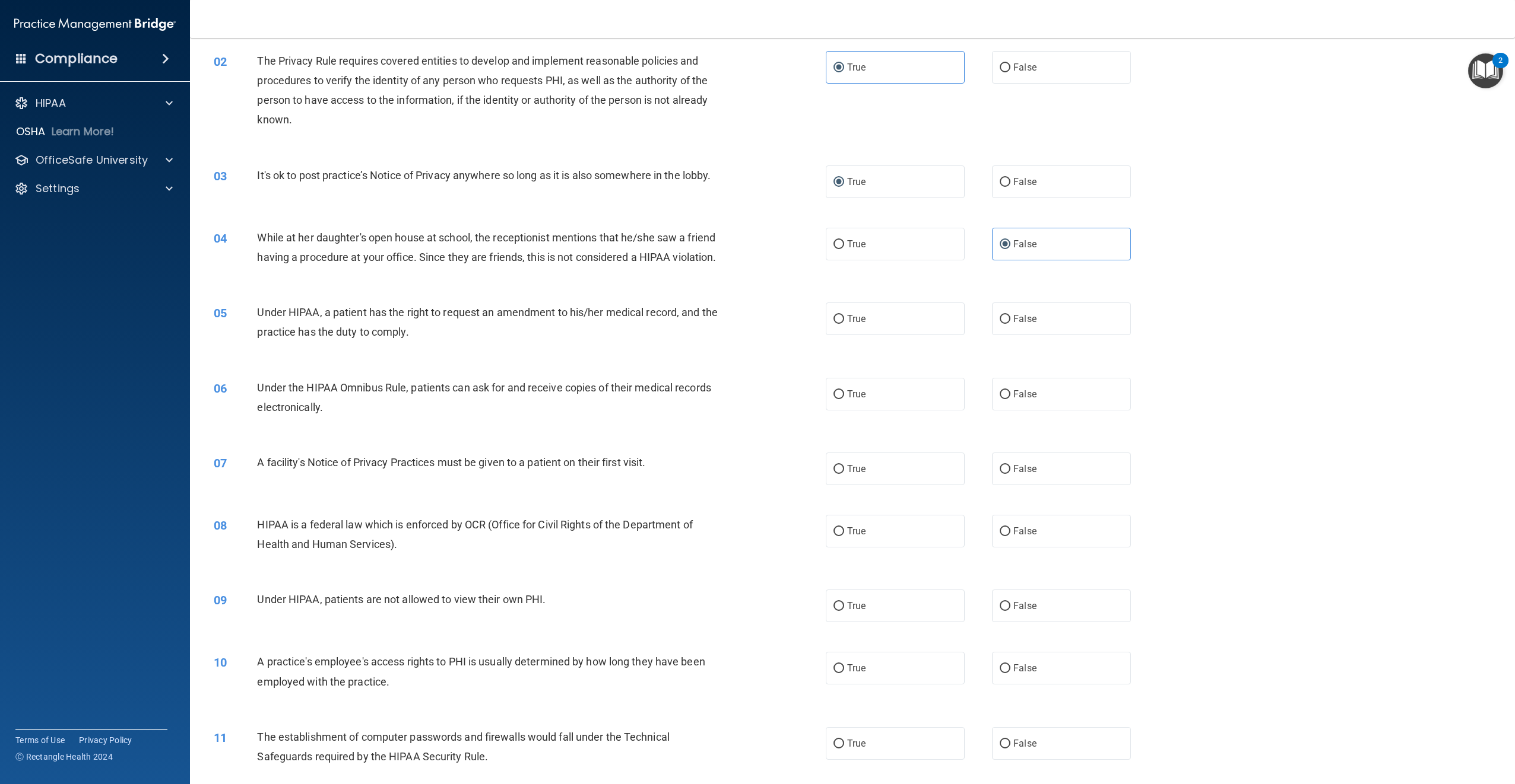
scroll to position [119, 0]
click at [833, 324] on input "True" at bounding box center [838, 319] width 11 height 9
radio input "true"
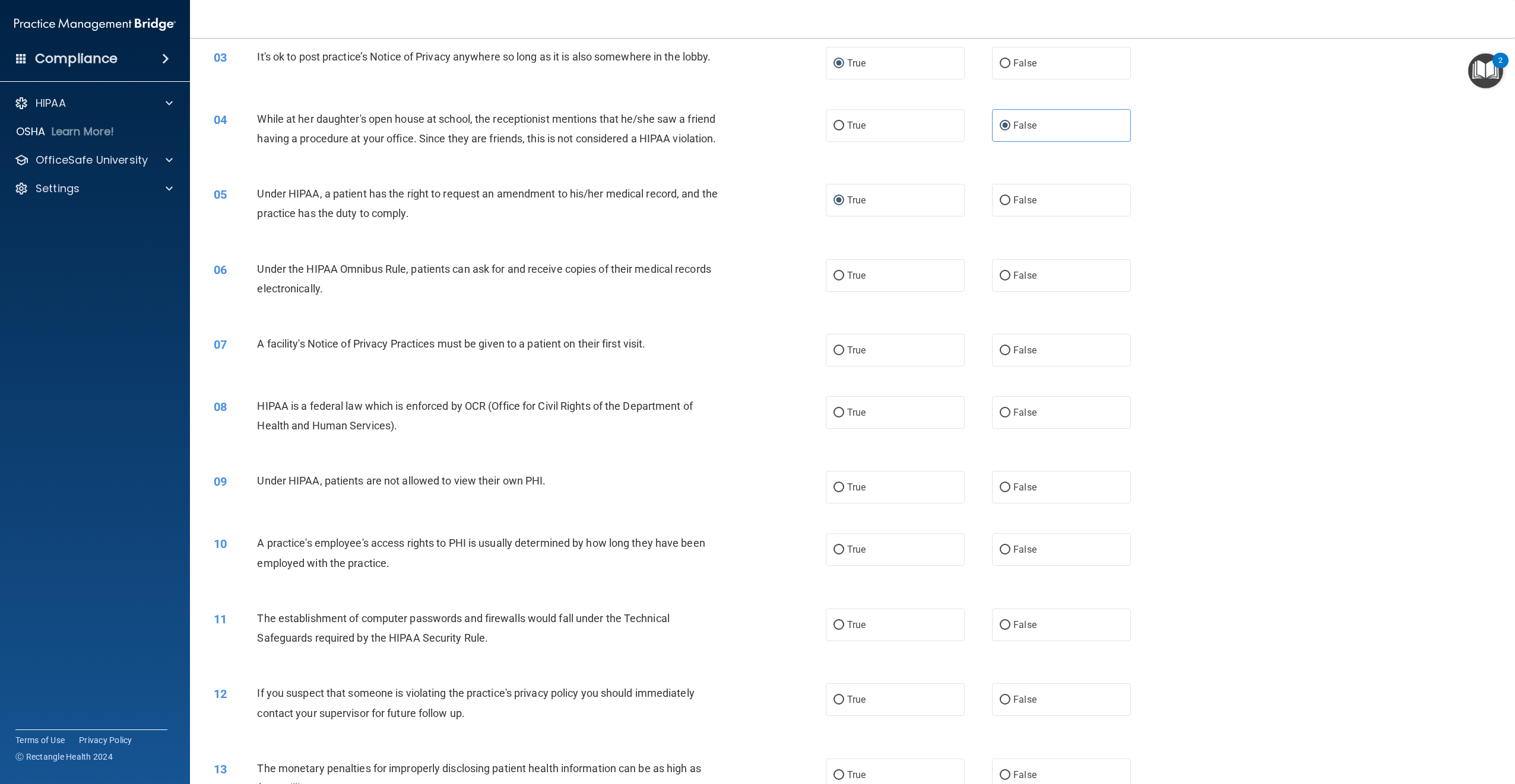
scroll to position [237, 0]
click at [833, 280] on input "True" at bounding box center [838, 275] width 11 height 9
radio input "true"
click at [833, 355] on input "True" at bounding box center [838, 350] width 11 height 9
radio input "true"
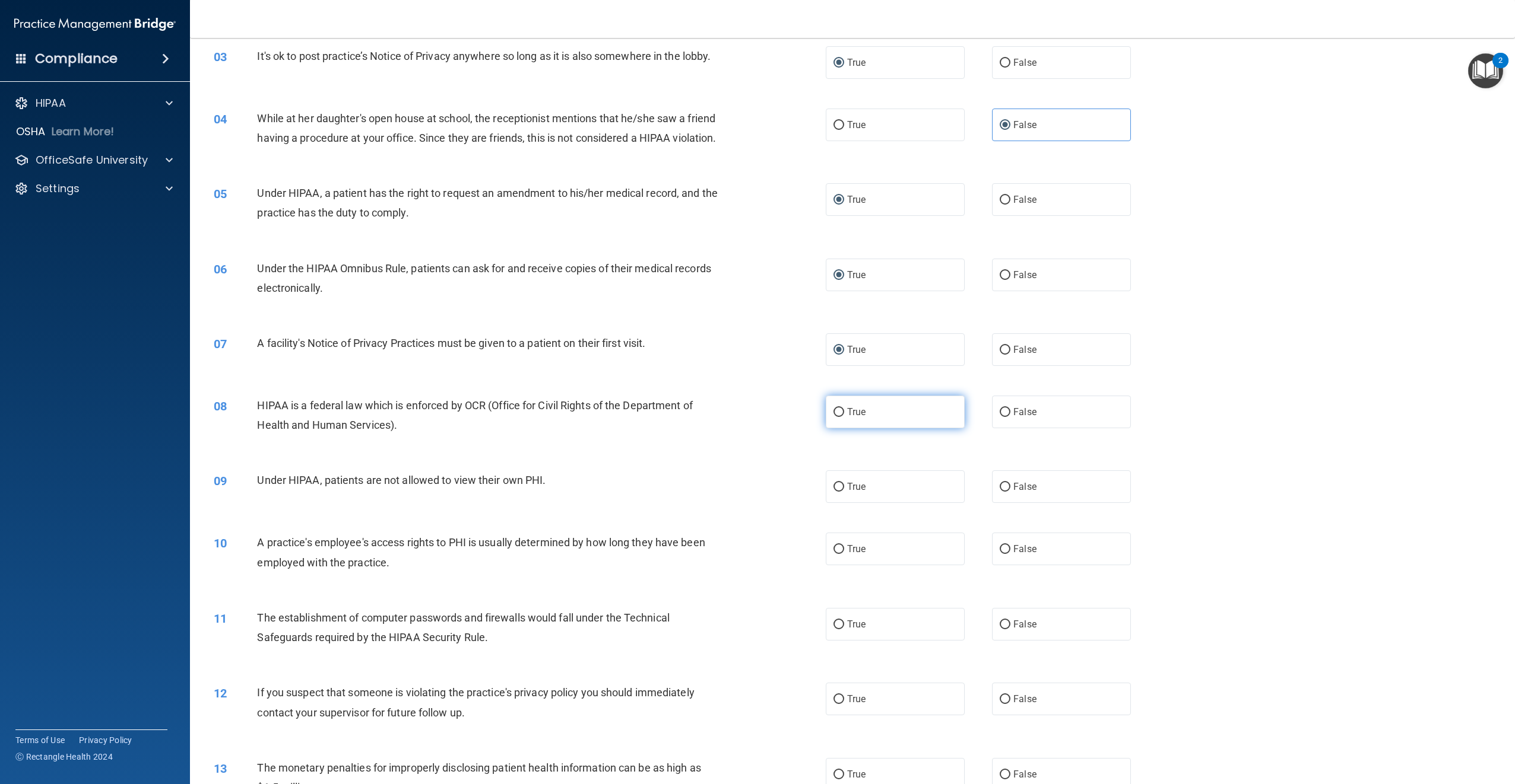
click at [835, 417] on input "True" at bounding box center [838, 412] width 11 height 9
radio input "true"
click at [1002, 492] on input "False" at bounding box center [1005, 487] width 11 height 9
radio input "true"
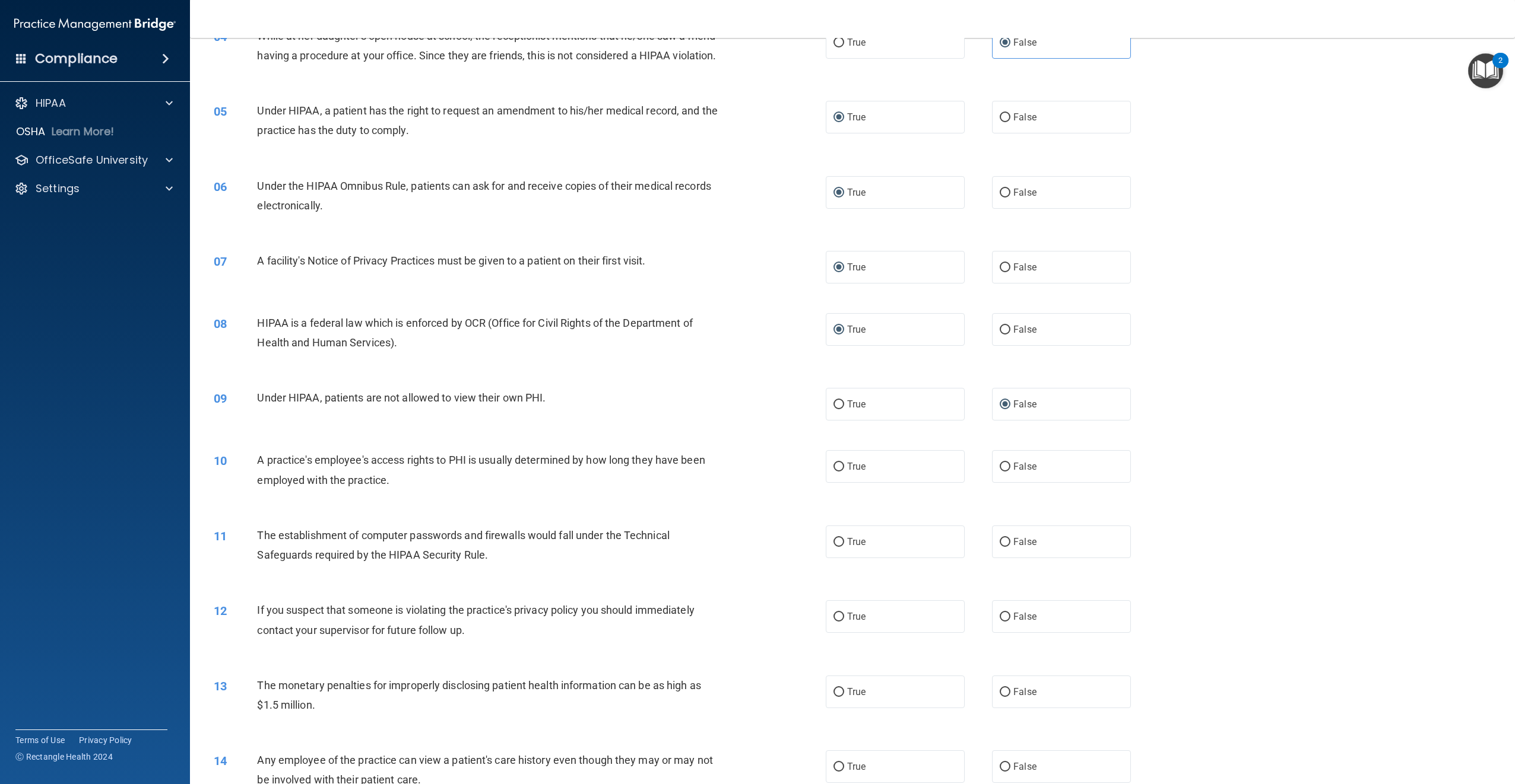
scroll to position [306, 0]
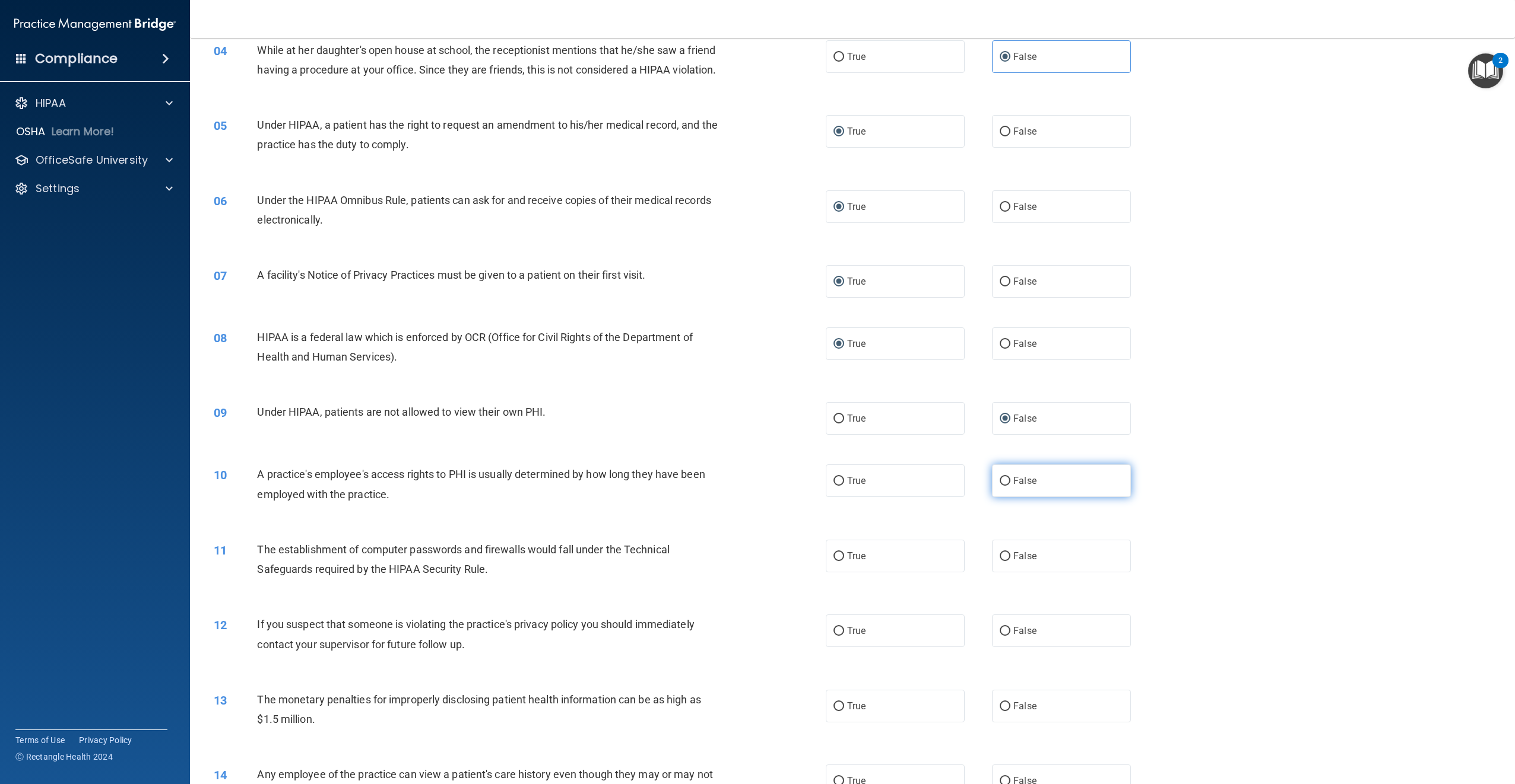
click at [1000, 486] on input "False" at bounding box center [1005, 481] width 11 height 9
radio input "true"
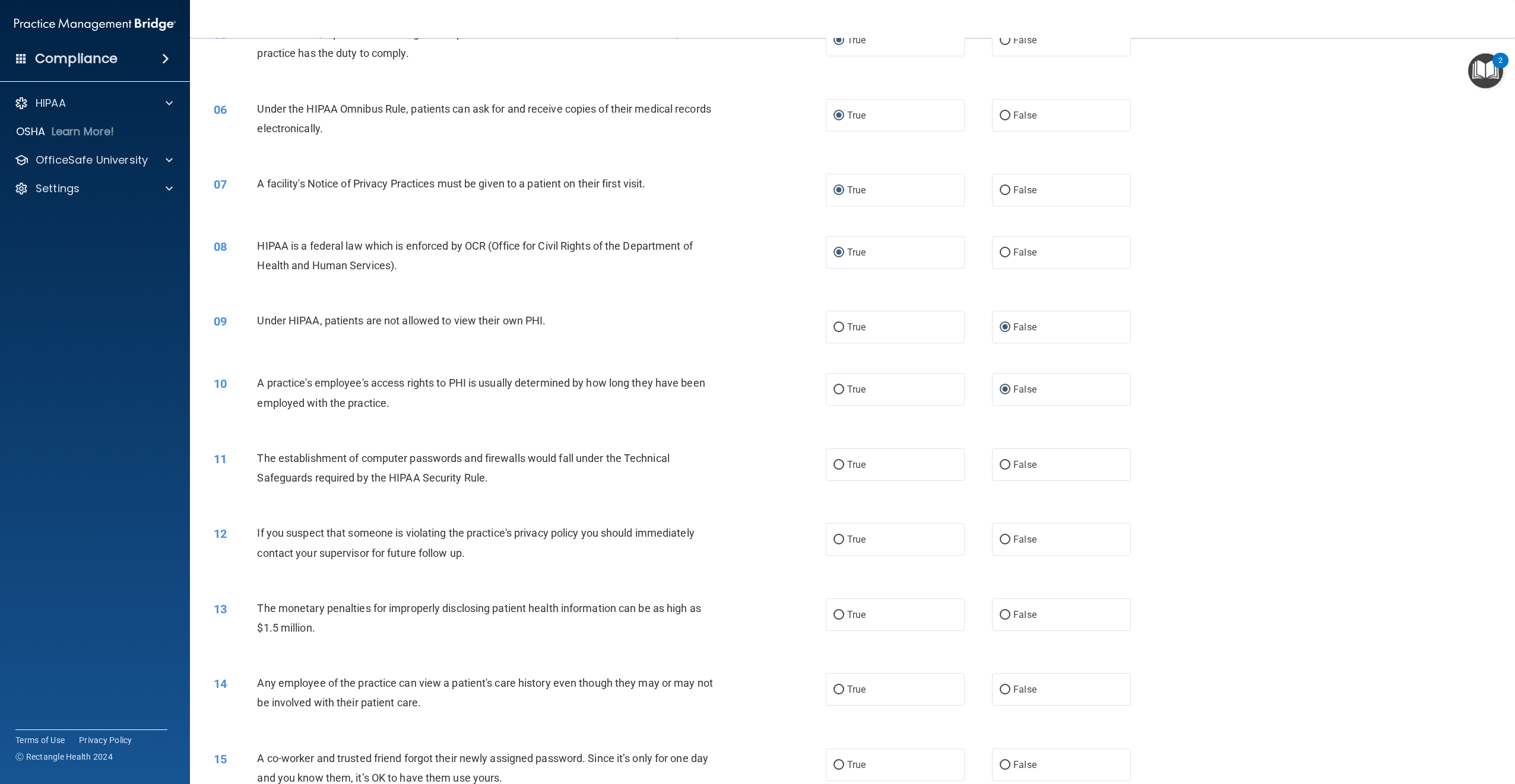
scroll to position [424, 0]
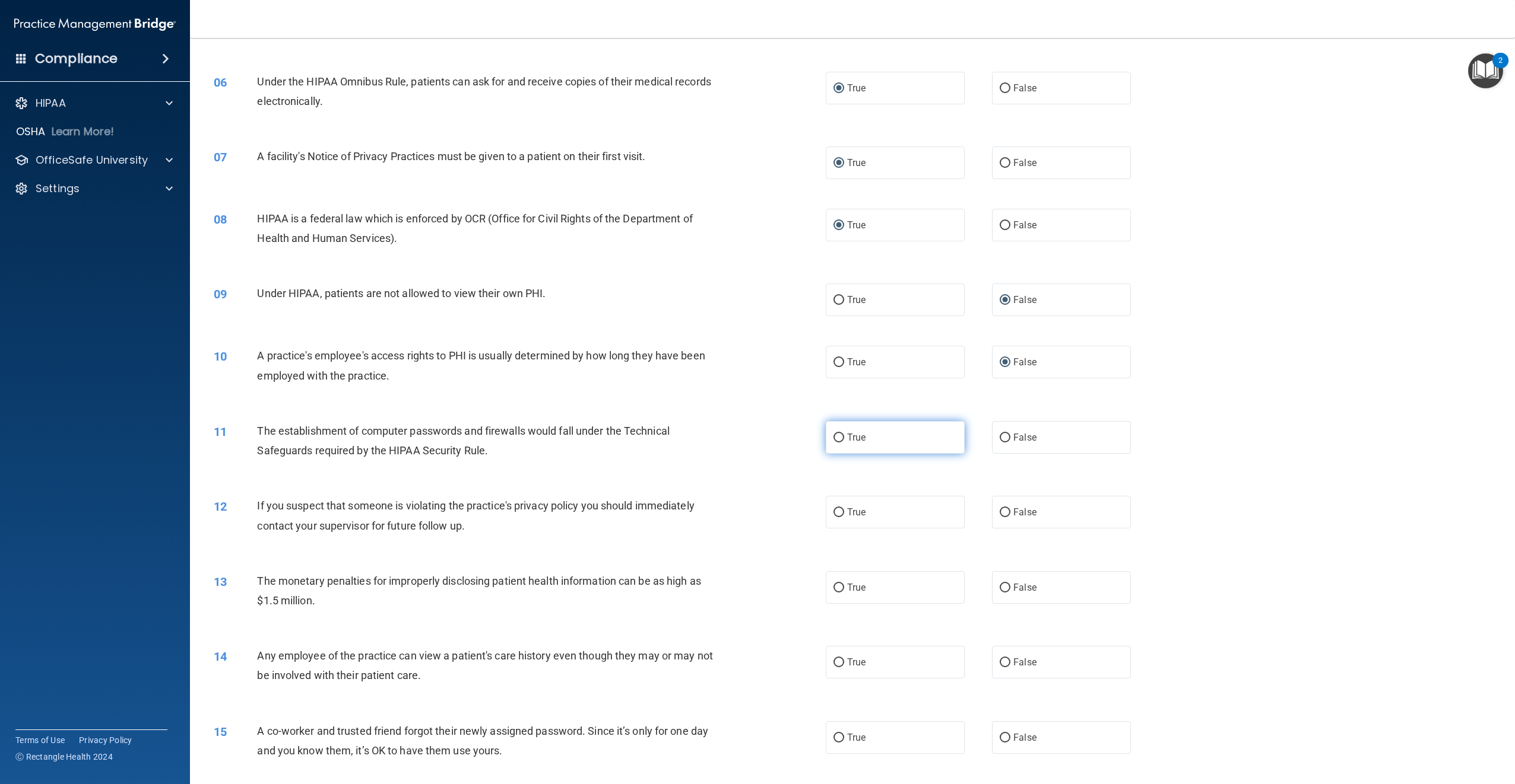
click at [838, 454] on label "True" at bounding box center [895, 437] width 139 height 33
click at [838, 443] on input "True" at bounding box center [838, 438] width 11 height 9
radio input "true"
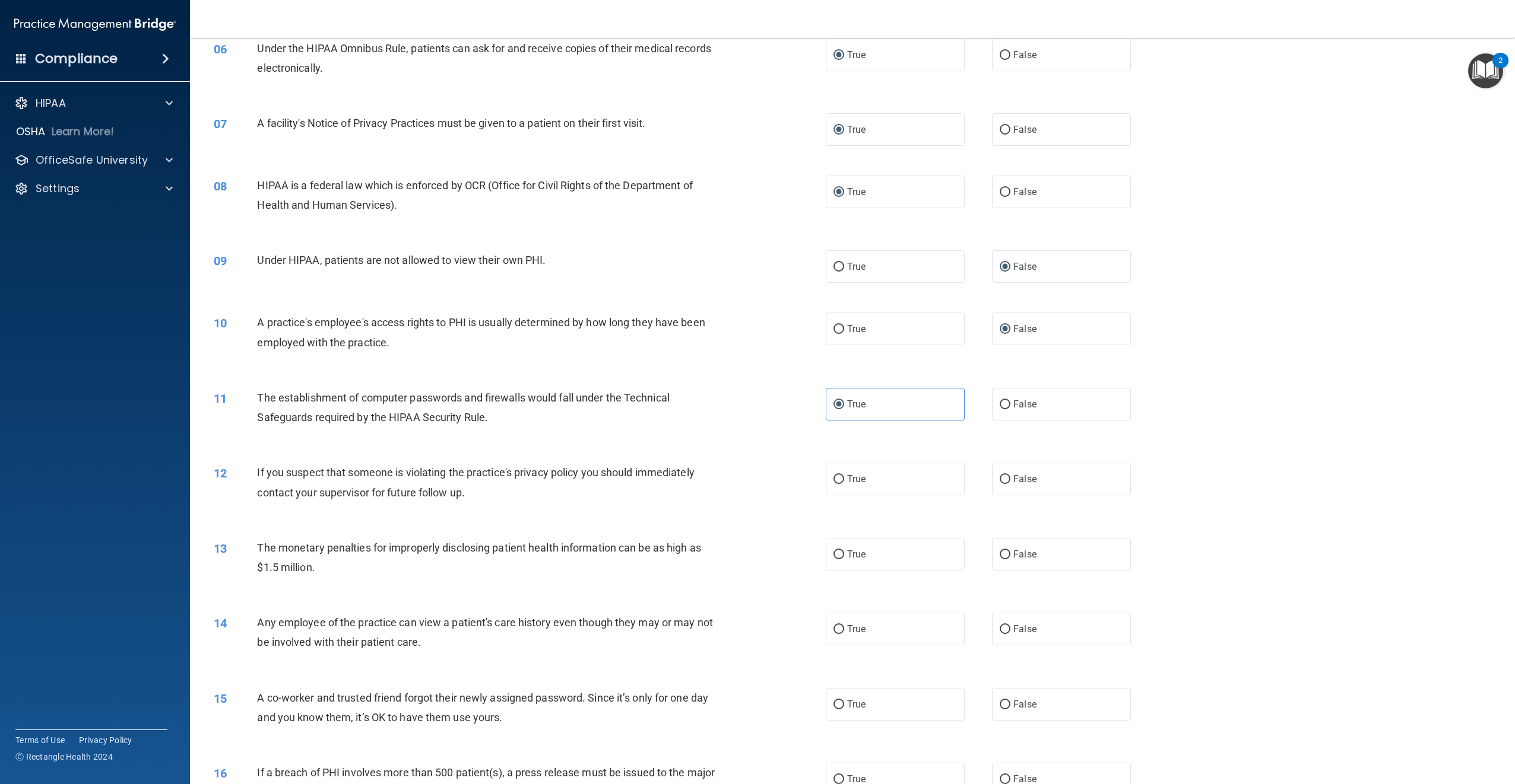
scroll to position [483, 0]
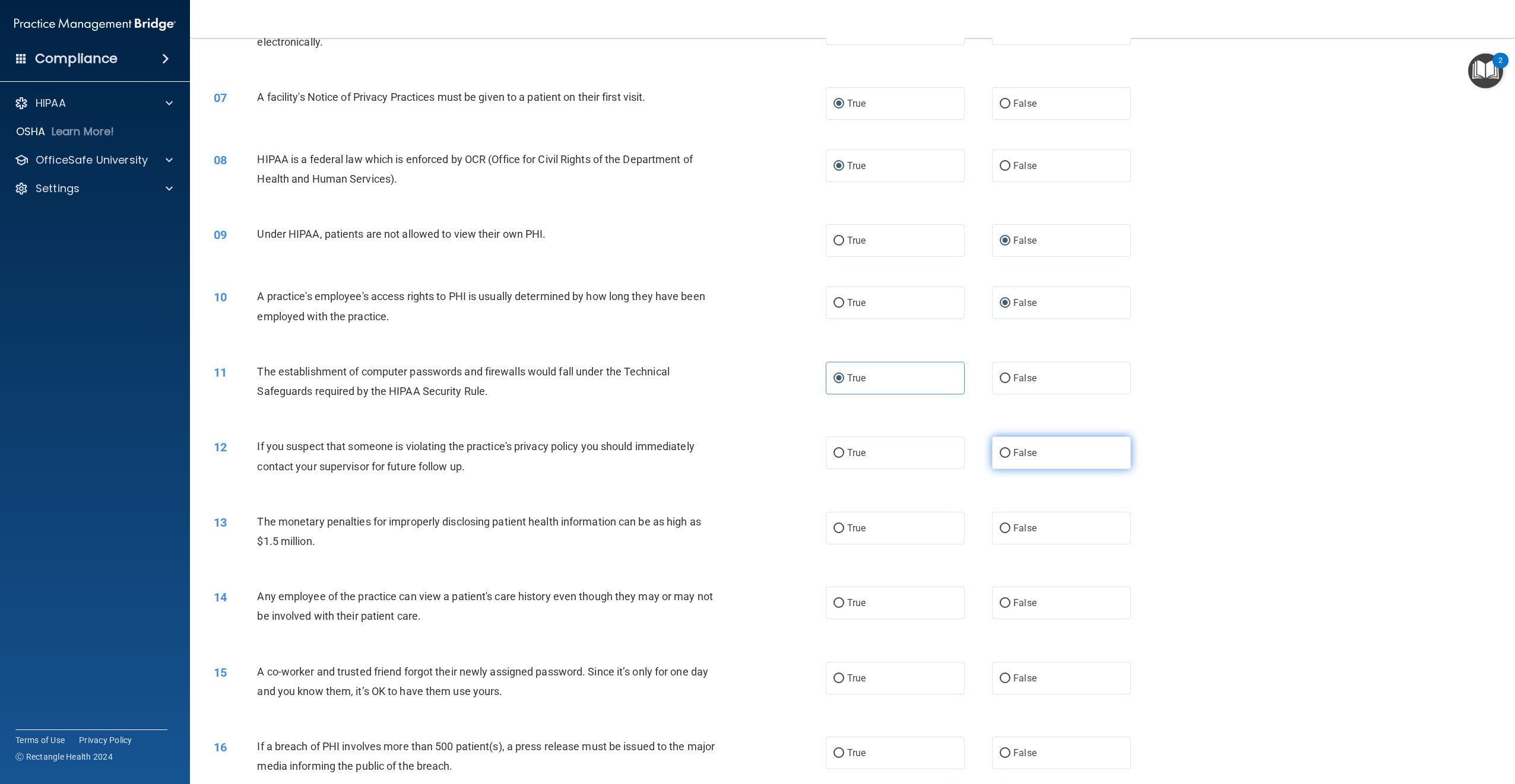
click at [1000, 458] on input "False" at bounding box center [1005, 454] width 11 height 9
radio input "true"
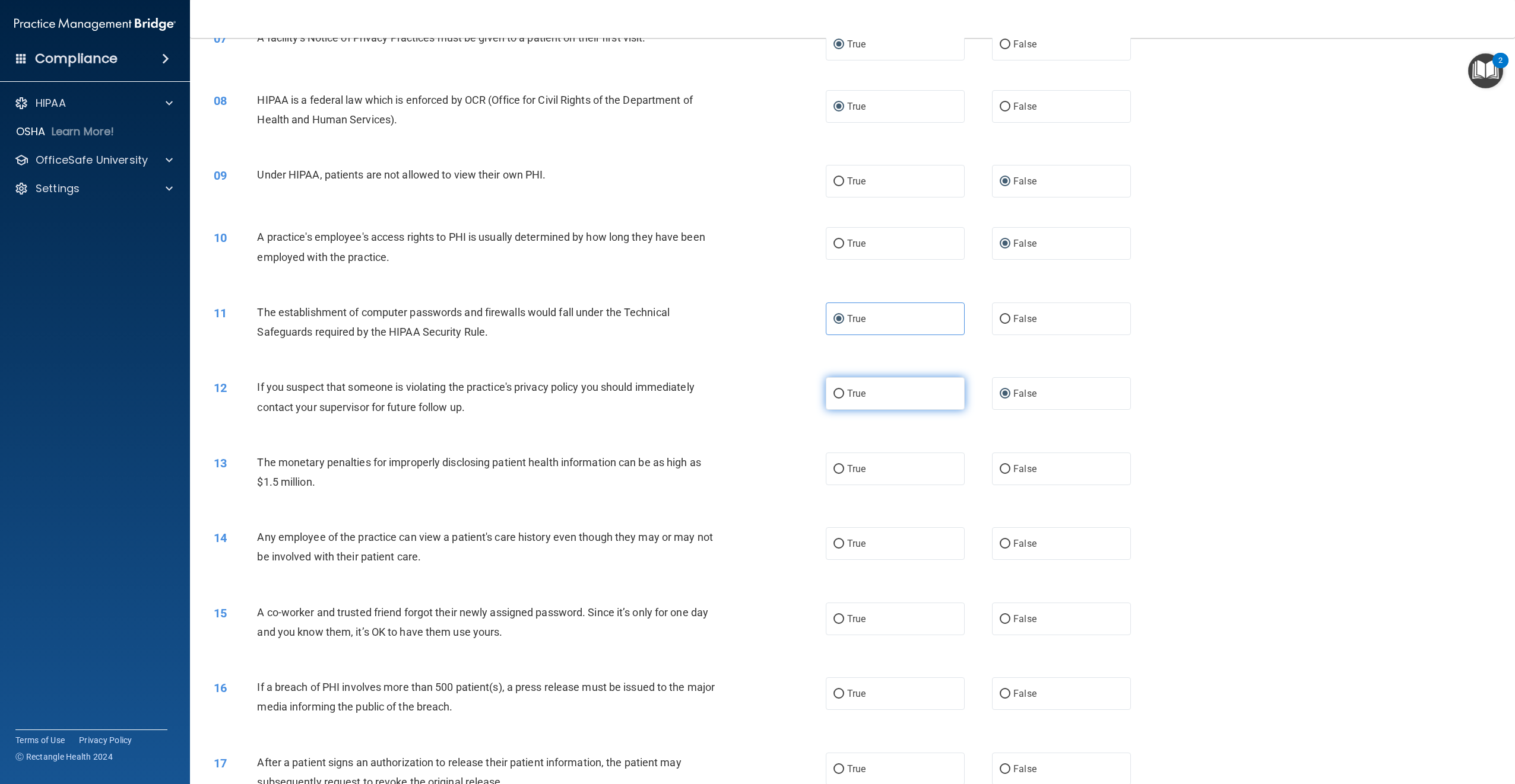
click at [832, 407] on label "True" at bounding box center [895, 393] width 139 height 33
click at [833, 399] on input "True" at bounding box center [838, 394] width 11 height 9
radio input "true"
radio input "false"
click at [826, 485] on label "True" at bounding box center [895, 468] width 139 height 33
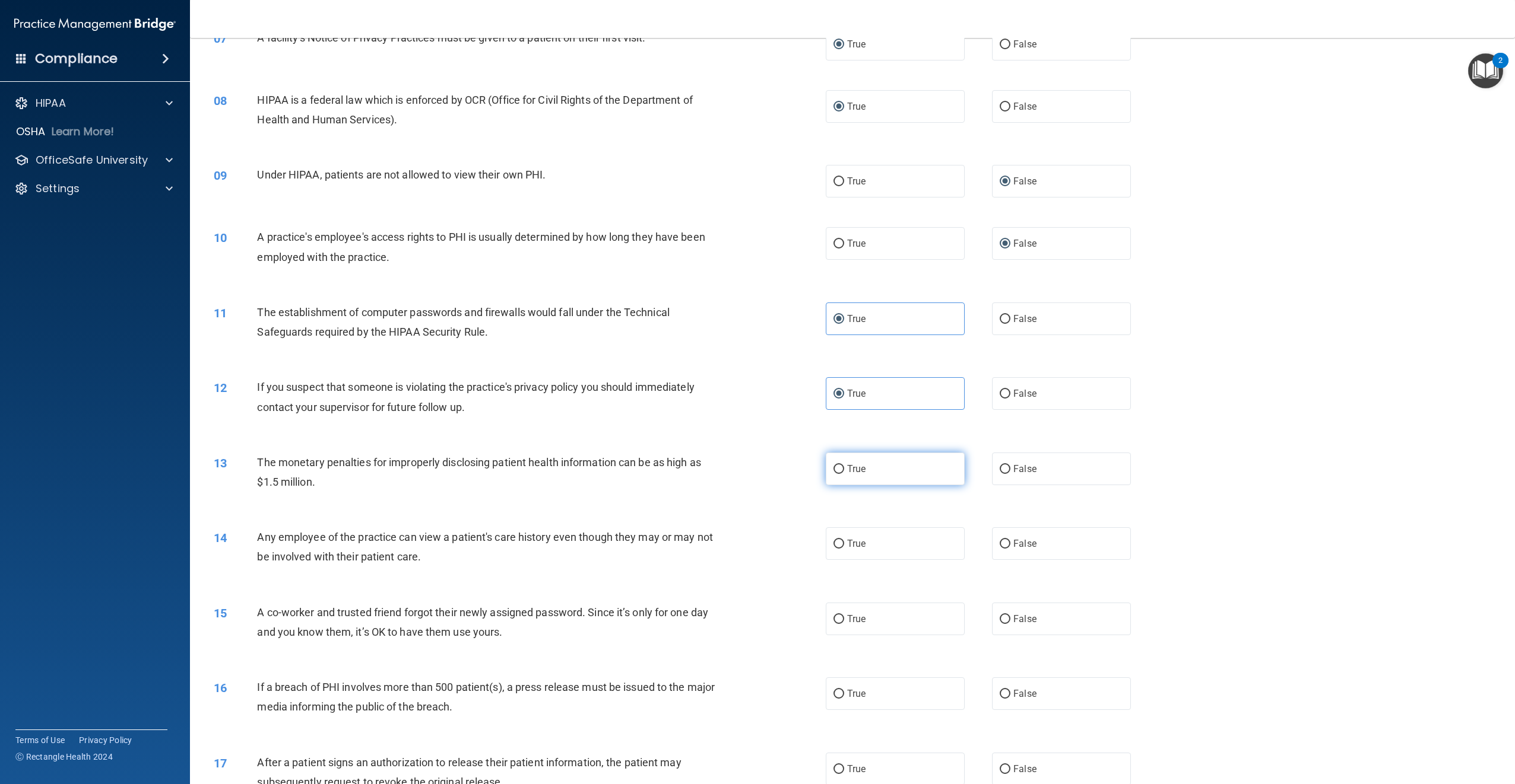
click at [833, 474] on input "True" at bounding box center [838, 469] width 11 height 9
radio input "true"
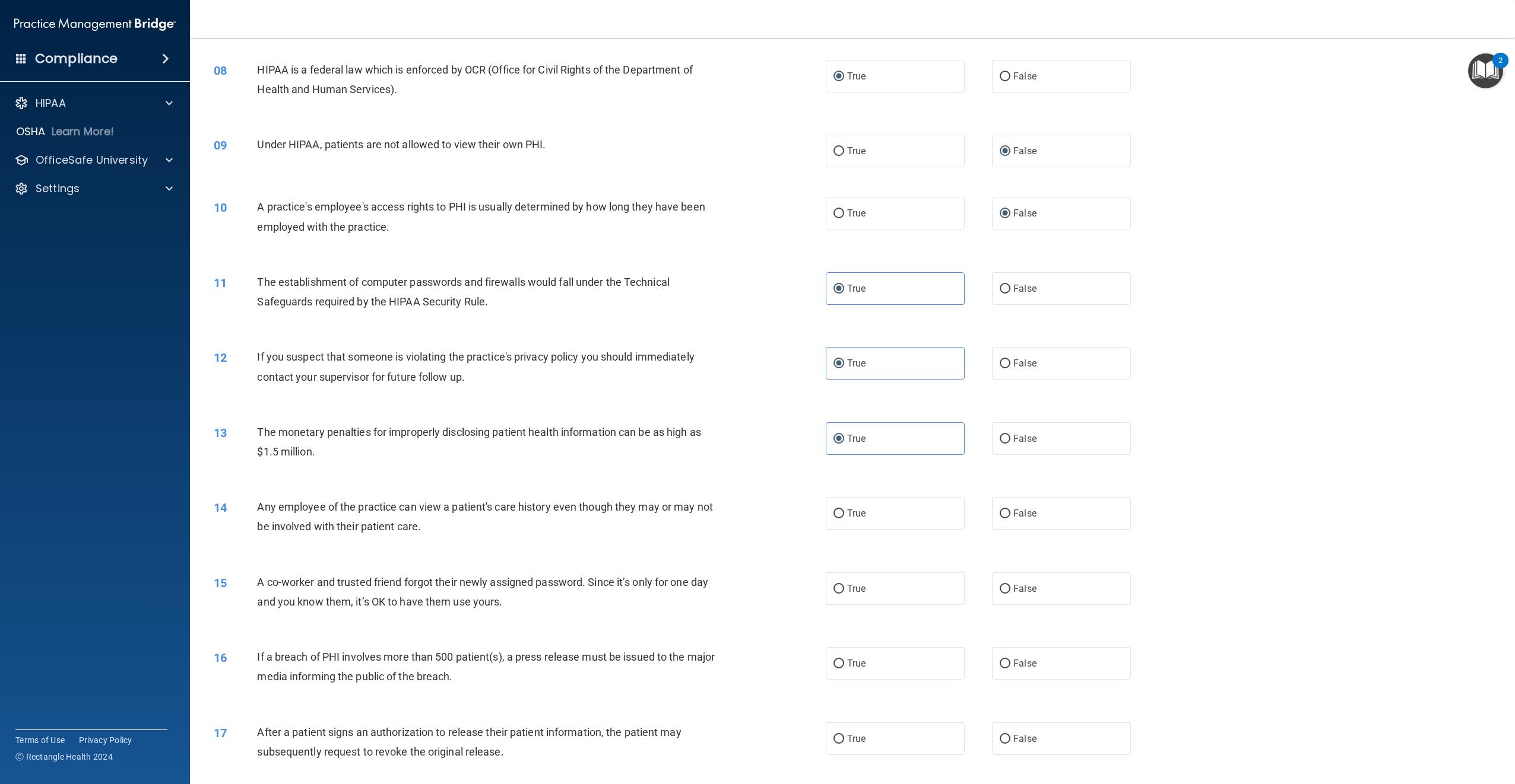
scroll to position [602, 0]
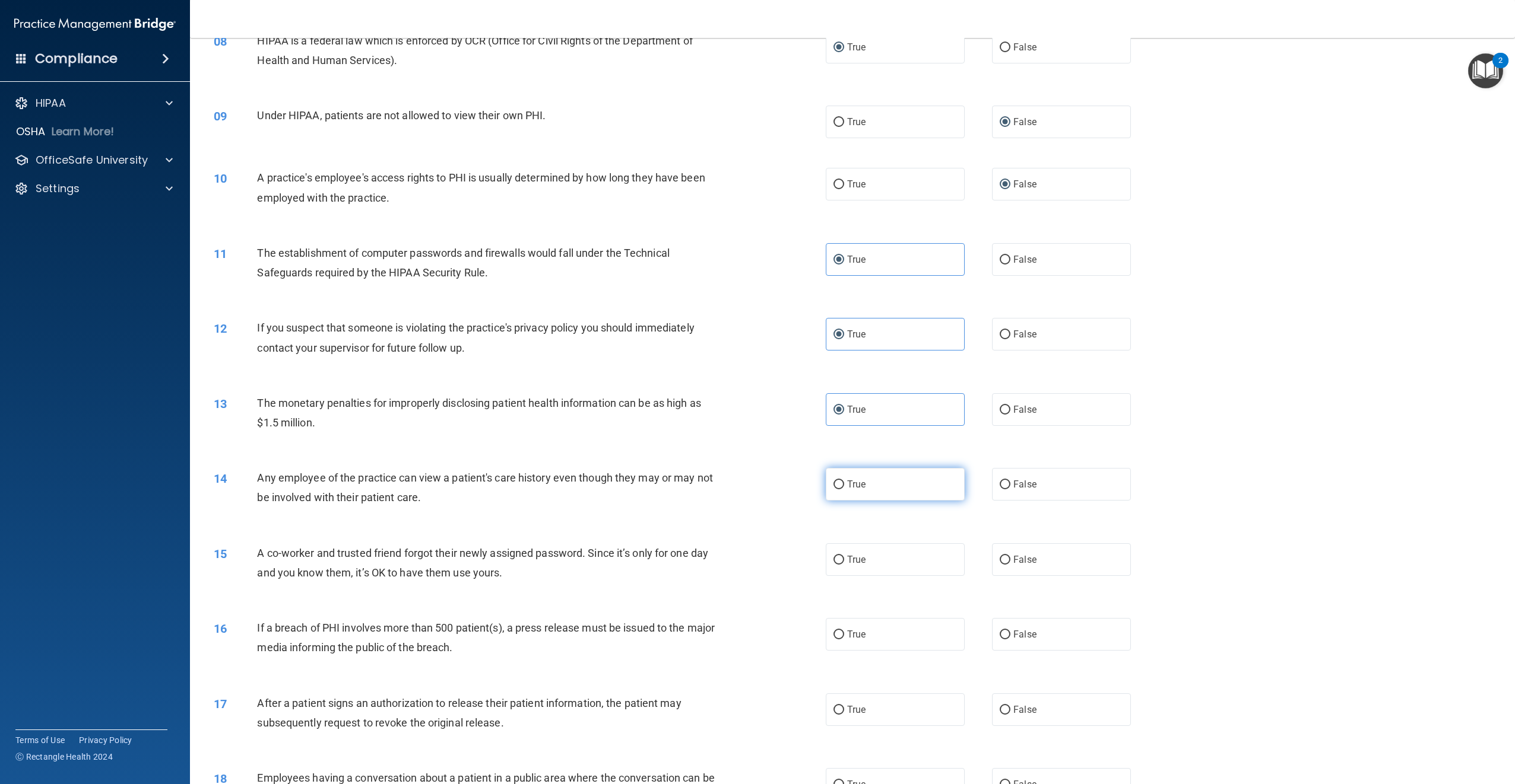
click at [835, 489] on input "True" at bounding box center [838, 484] width 11 height 9
radio input "true"
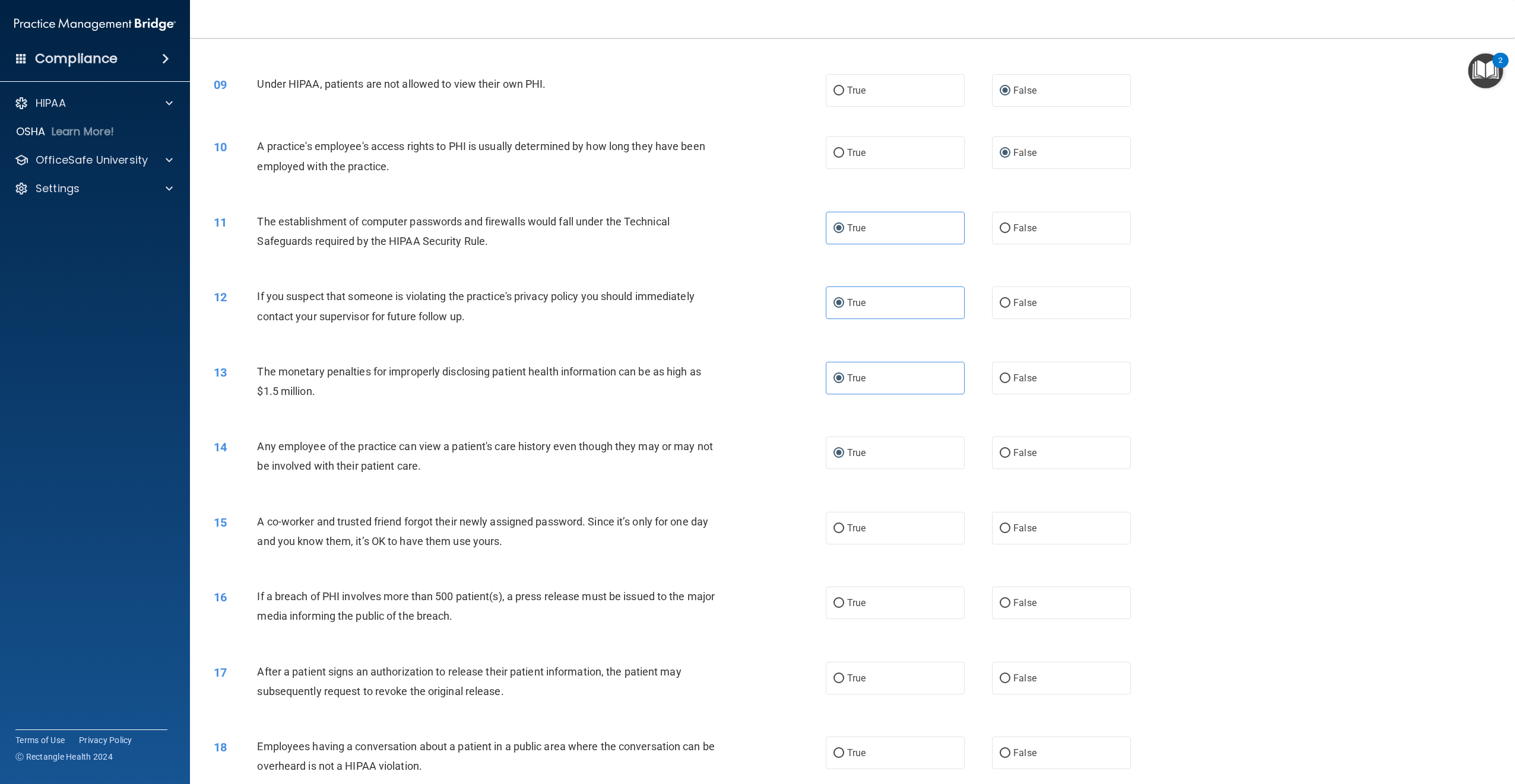
scroll to position [662, 0]
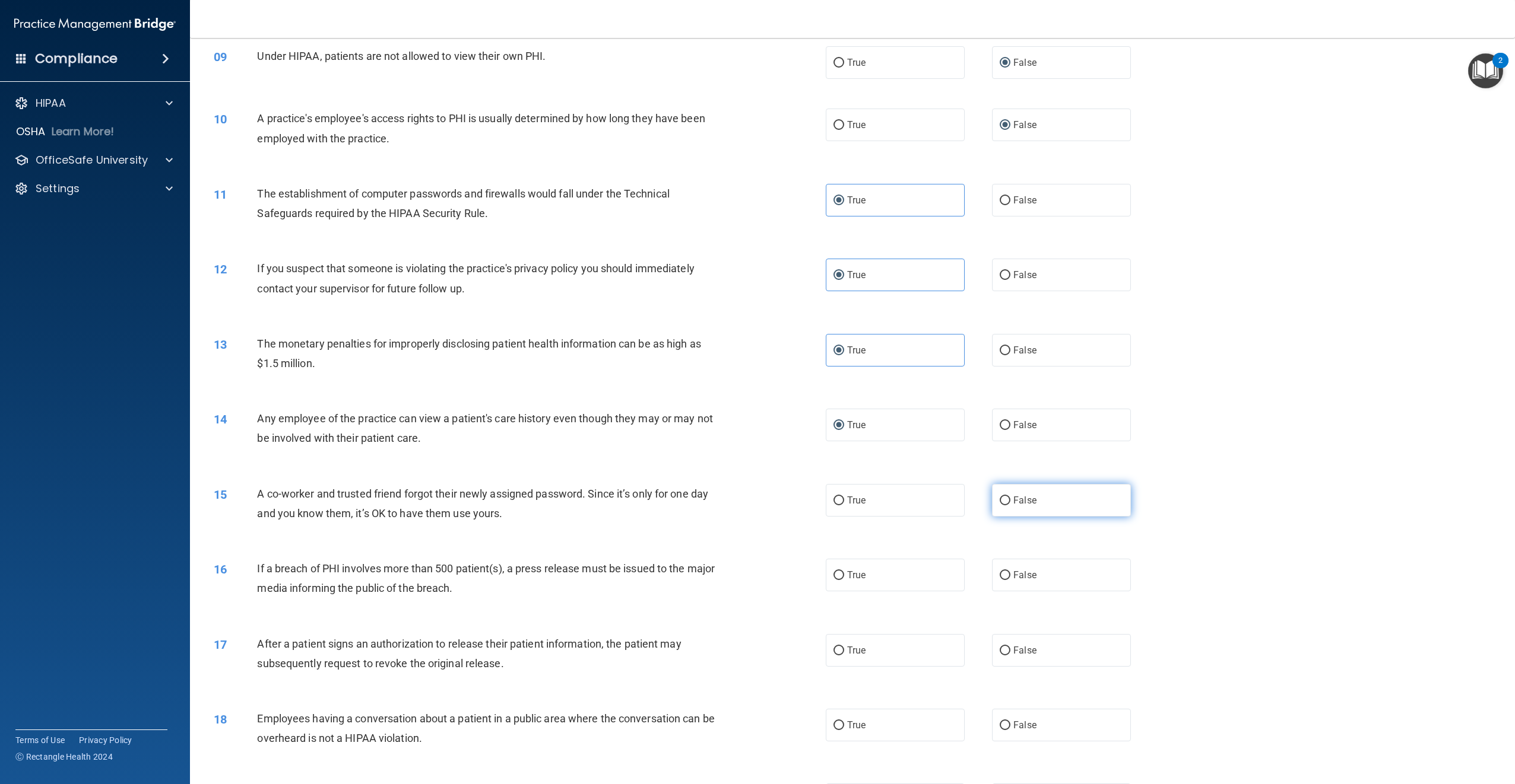
click at [1005, 516] on label "False" at bounding box center [1061, 500] width 139 height 33
click at [1005, 505] on input "False" at bounding box center [1005, 500] width 11 height 9
radio input "true"
click at [1006, 442] on label "False" at bounding box center [1061, 425] width 139 height 33
click at [1006, 430] on input "False" at bounding box center [1005, 425] width 11 height 9
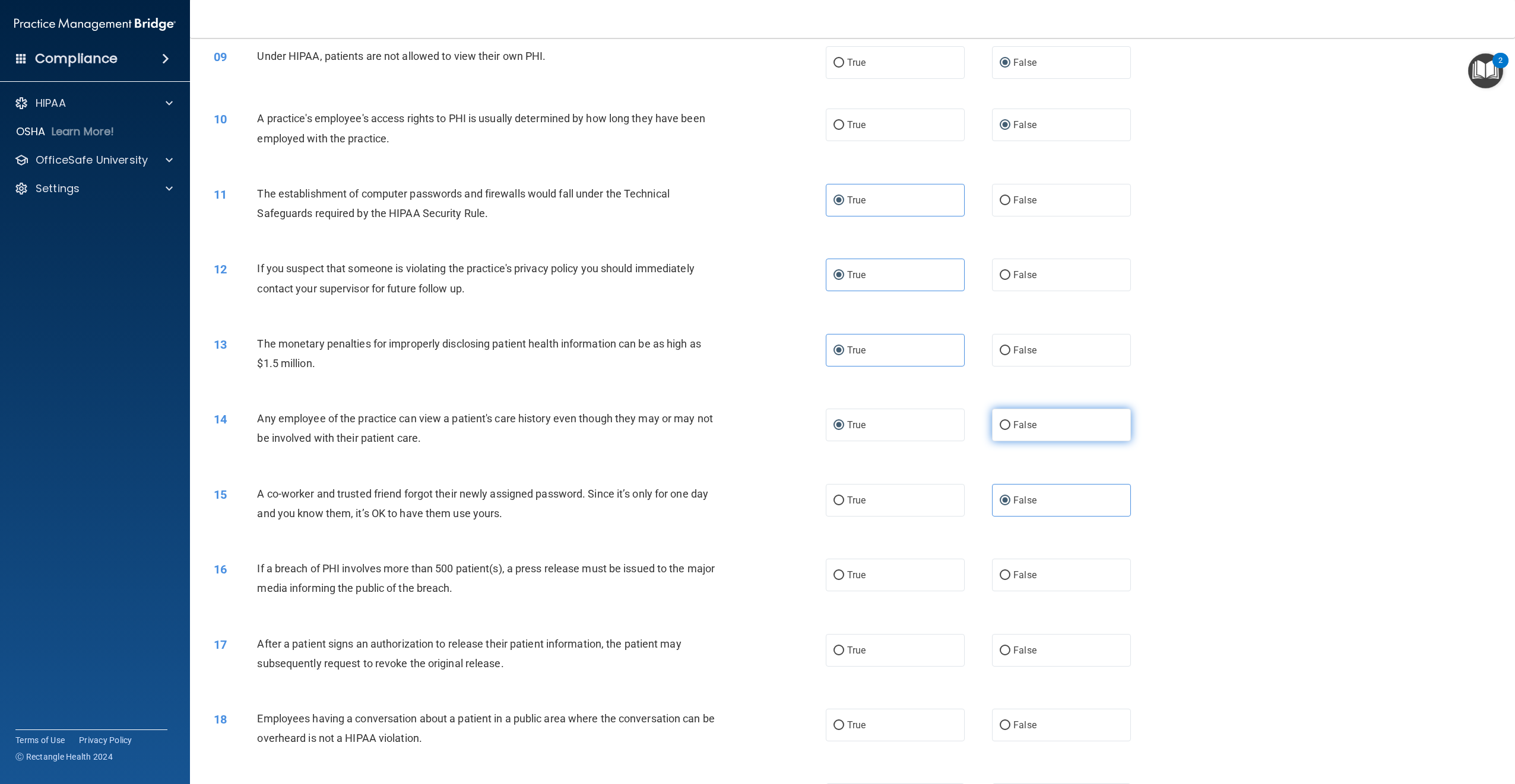
radio input "true"
radio input "false"
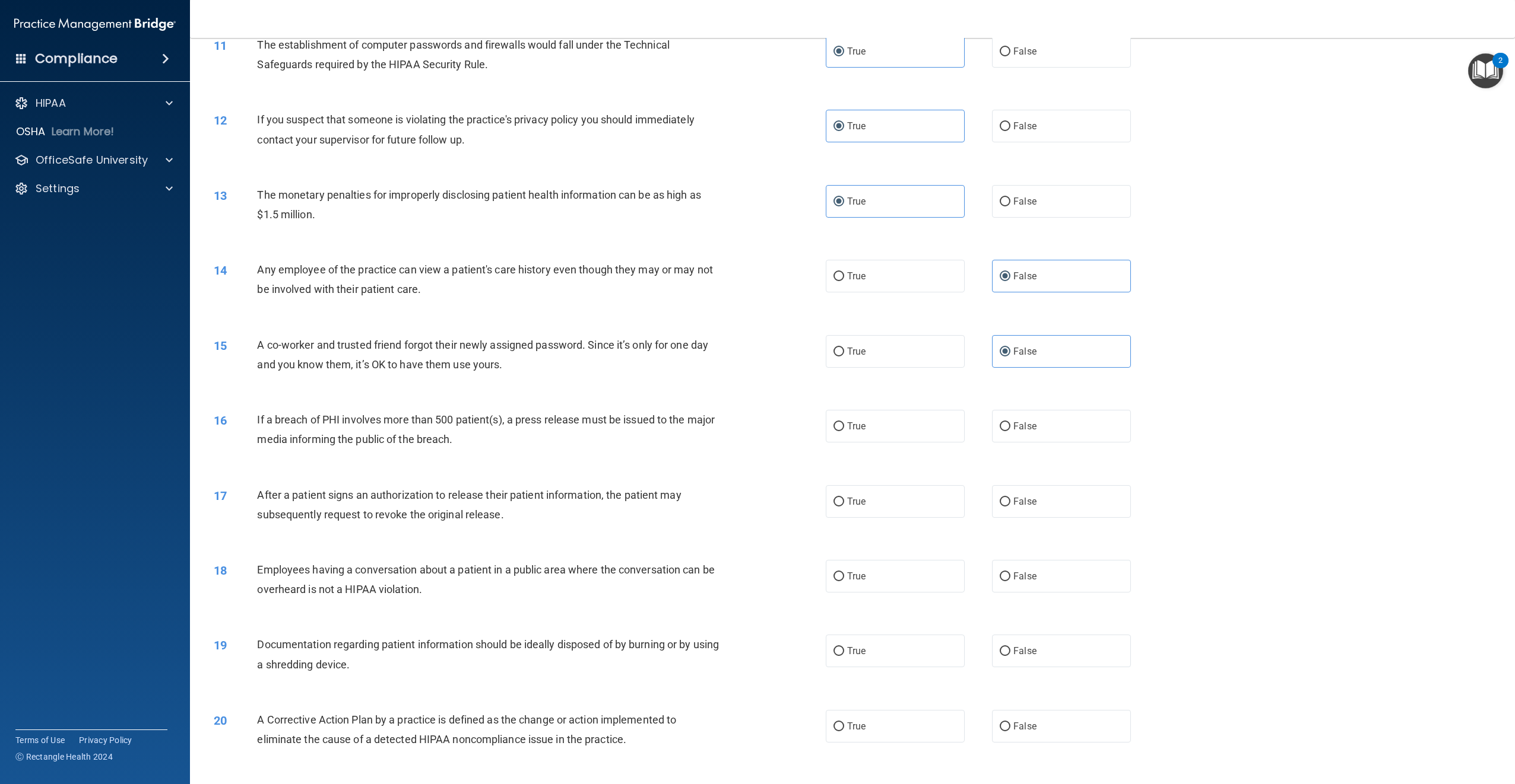
scroll to position [840, 0]
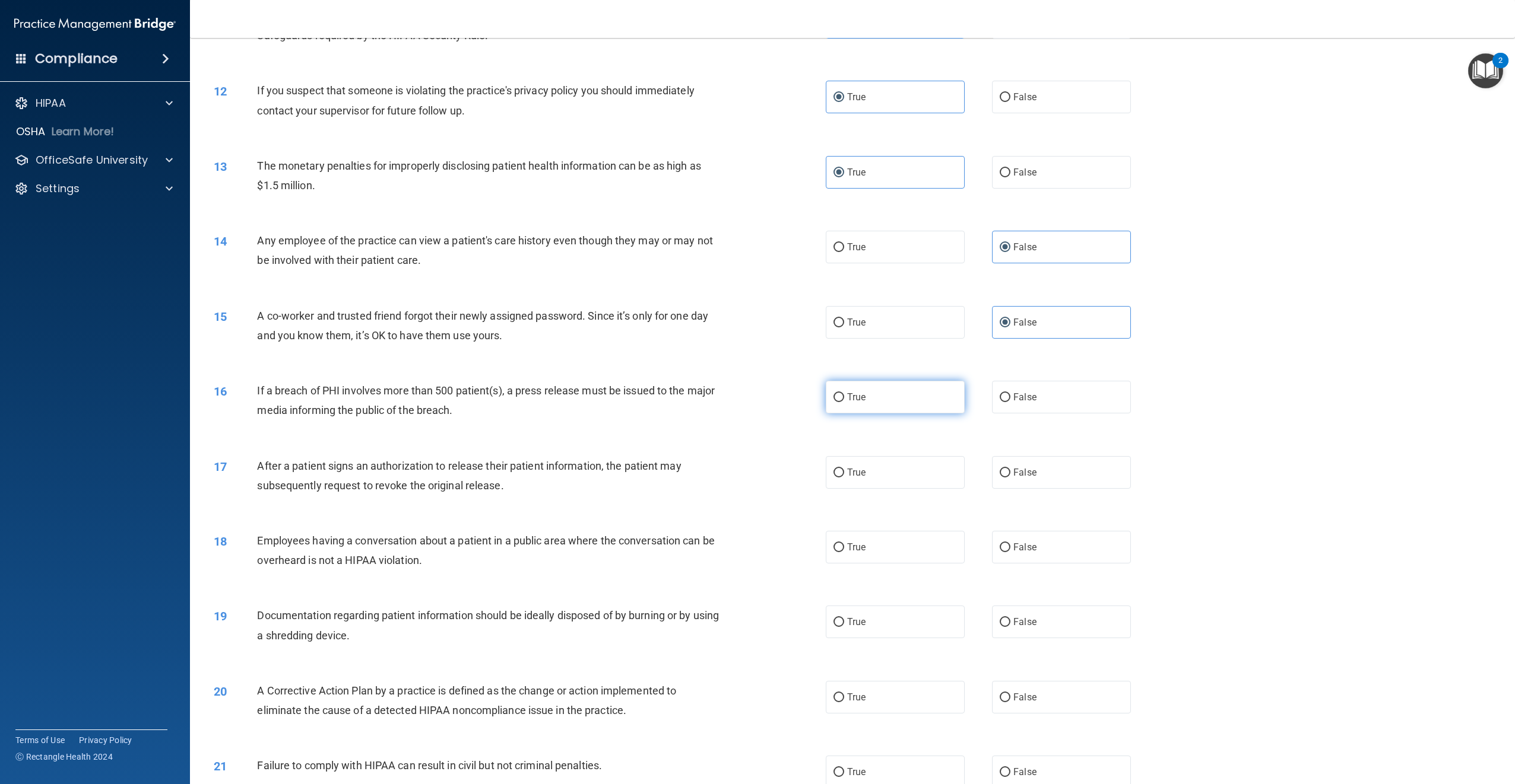
click at [837, 402] on input "True" at bounding box center [838, 397] width 11 height 9
radio input "true"
click at [836, 477] on input "True" at bounding box center [838, 472] width 11 height 9
radio input "true"
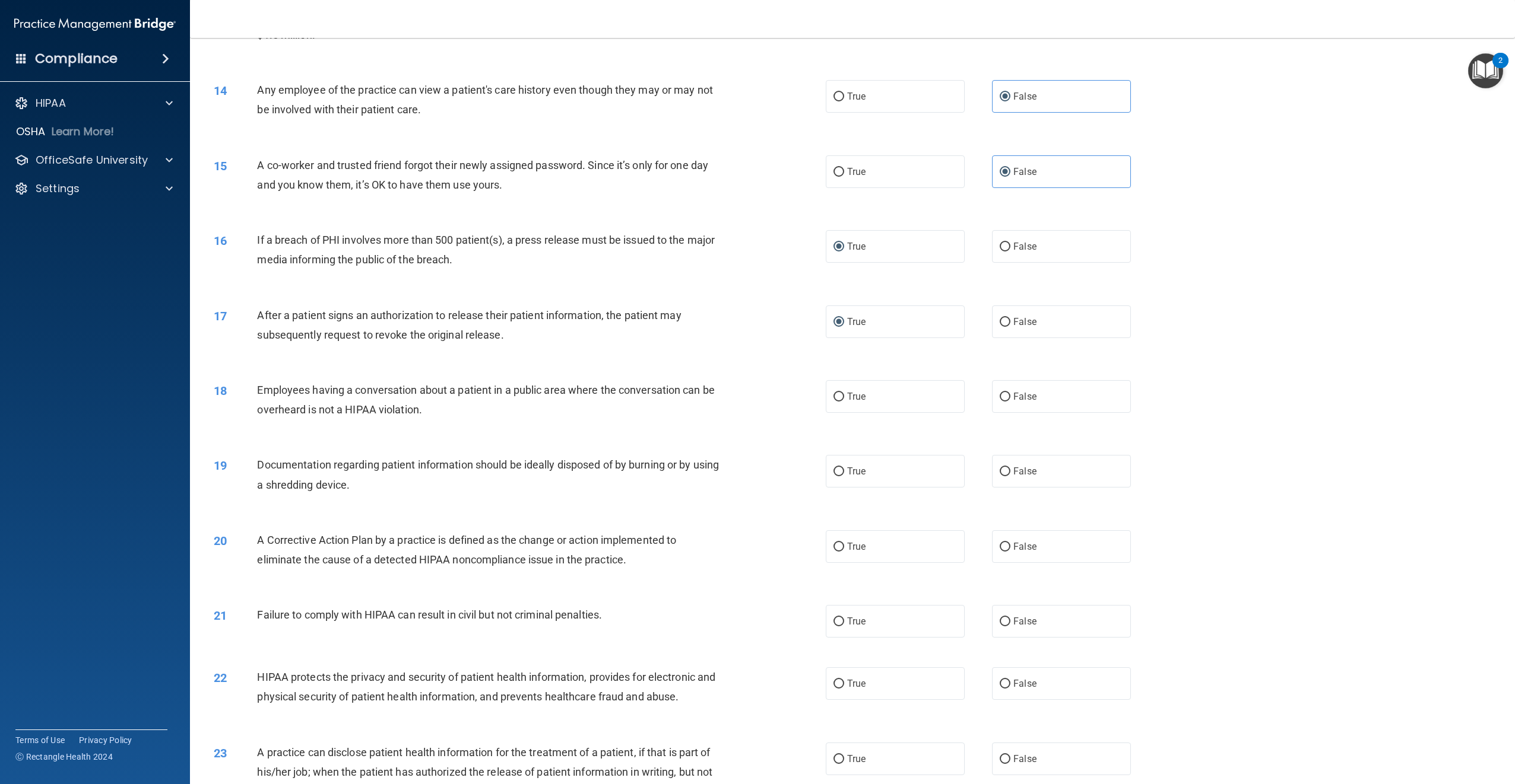
scroll to position [1017, 0]
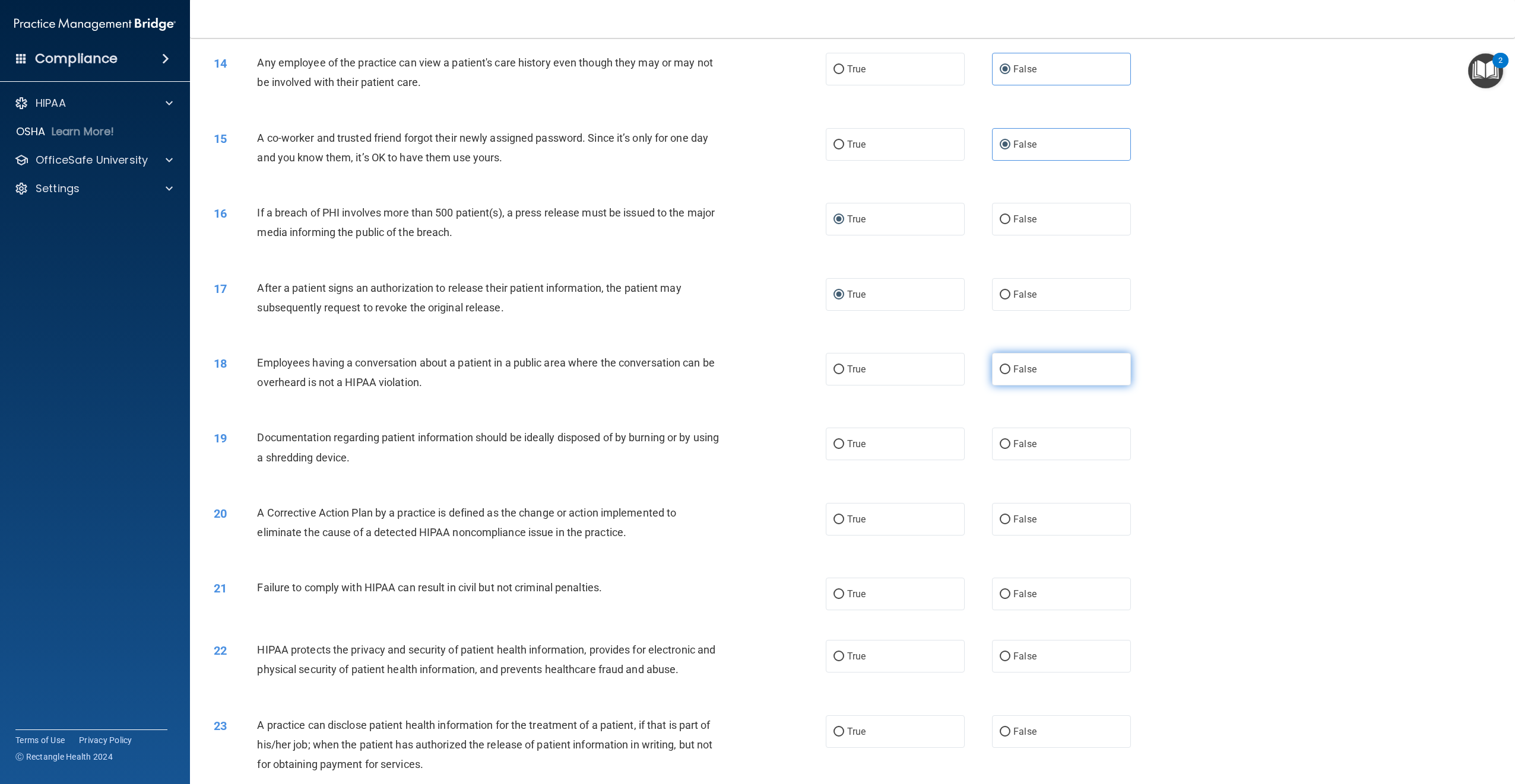
click at [1003, 374] on input "False" at bounding box center [1005, 369] width 11 height 9
radio input "true"
click at [838, 450] on input "True" at bounding box center [838, 445] width 11 height 9
radio input "true"
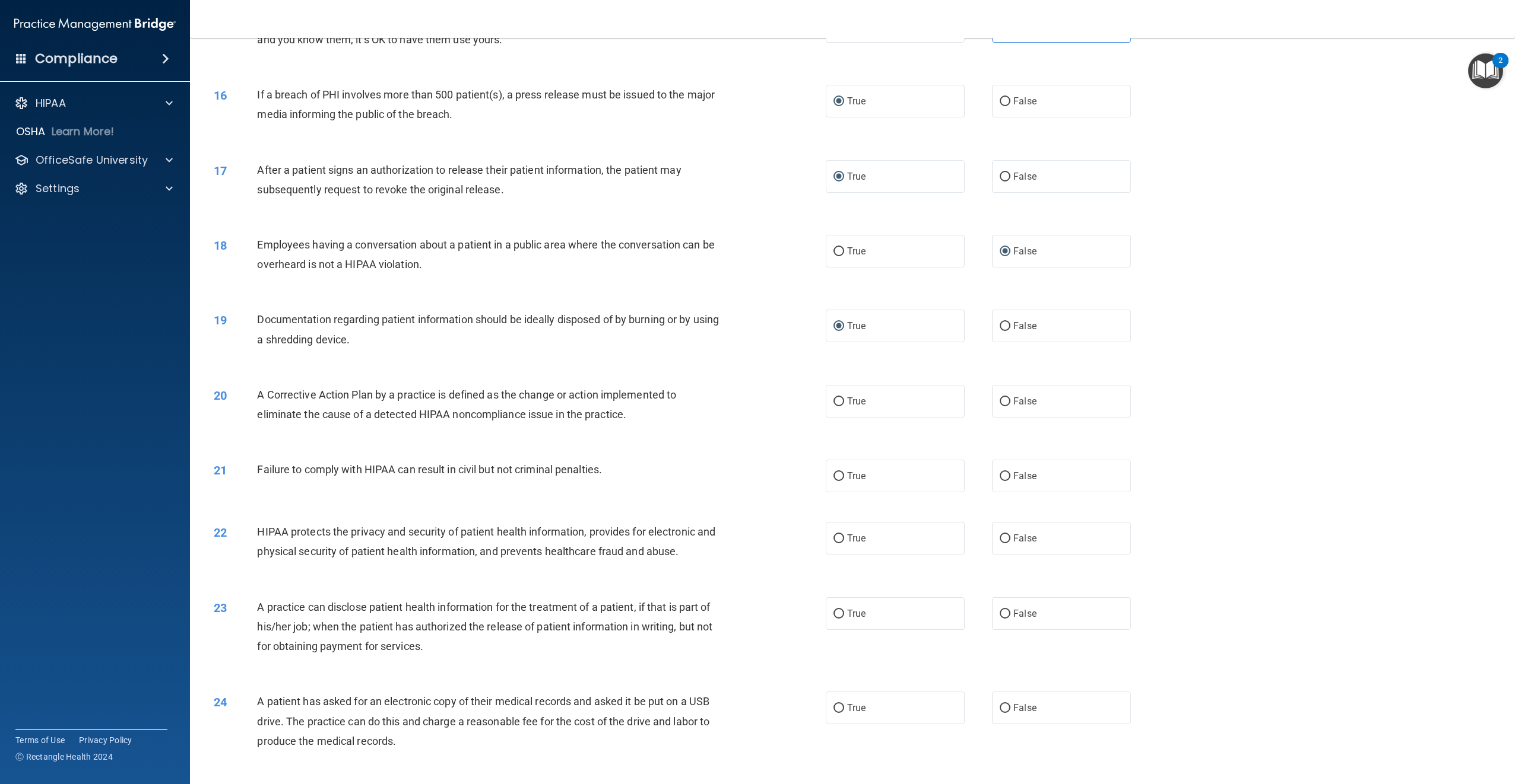
scroll to position [1136, 0]
click at [833, 406] on input "True" at bounding box center [838, 401] width 11 height 9
radio input "true"
click at [1000, 480] on input "False" at bounding box center [1005, 475] width 11 height 9
radio input "true"
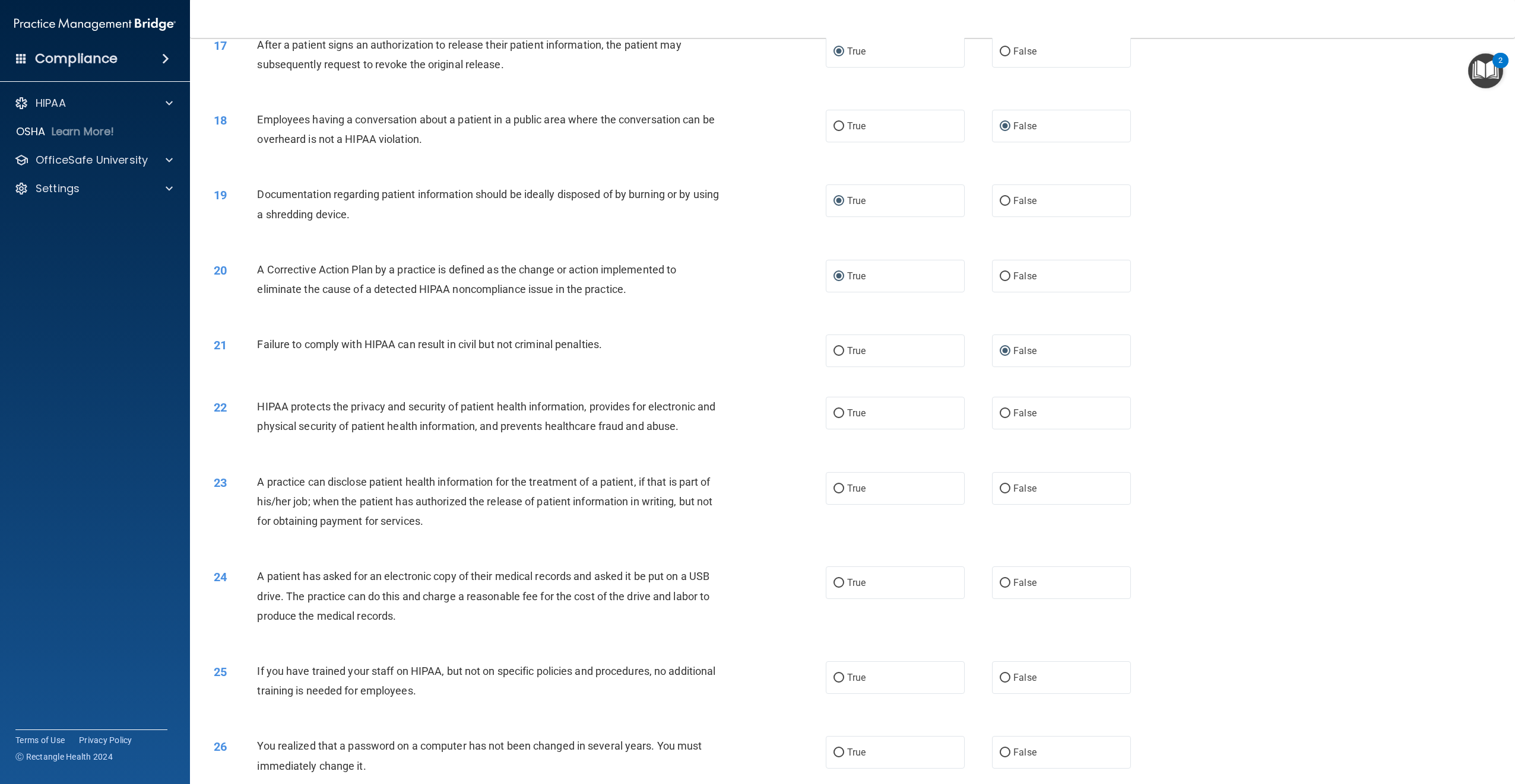
scroll to position [1314, 0]
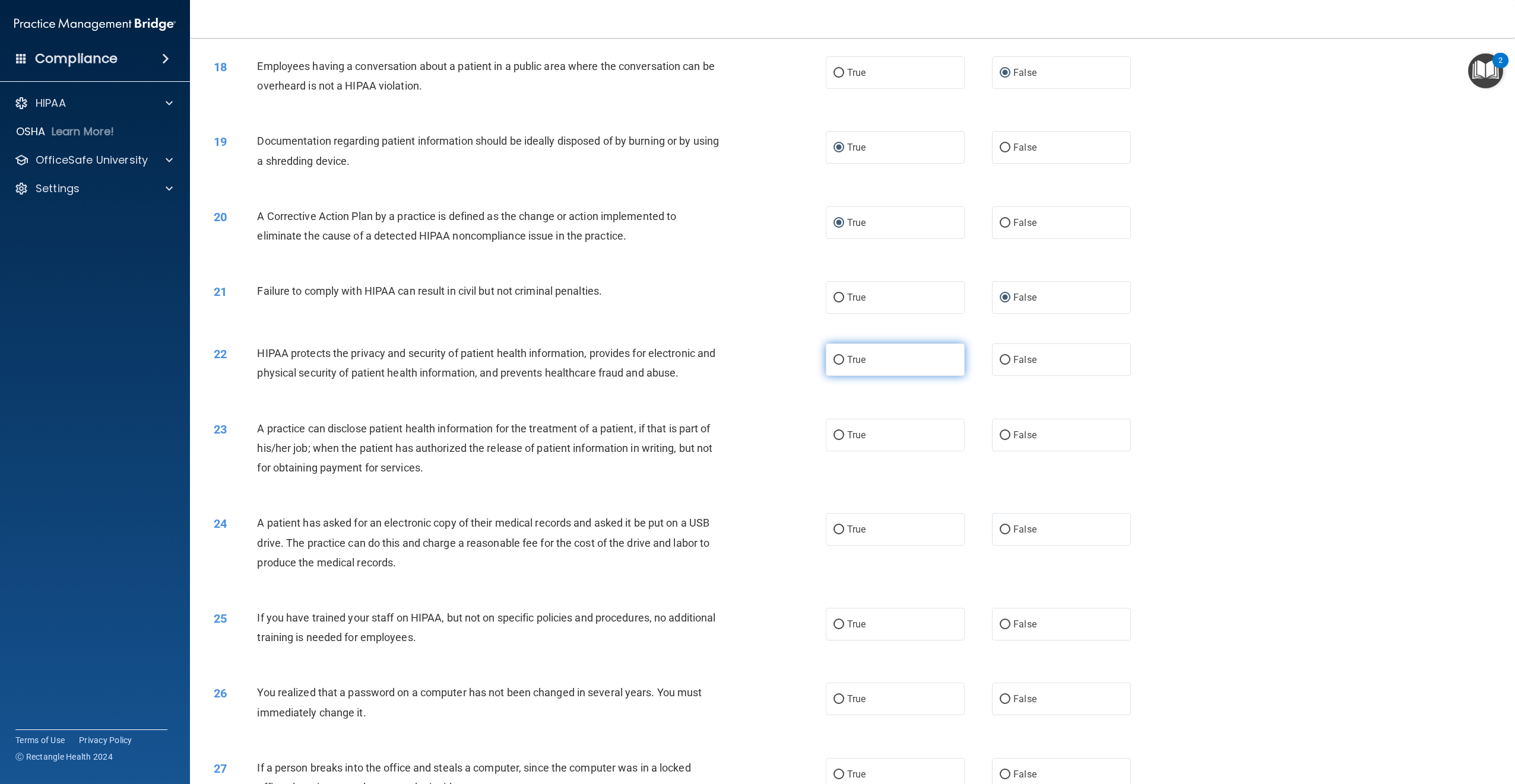
click at [836, 365] on input "True" at bounding box center [838, 360] width 11 height 9
radio input "true"
click at [836, 441] on input "True" at bounding box center [838, 436] width 11 height 9
radio input "true"
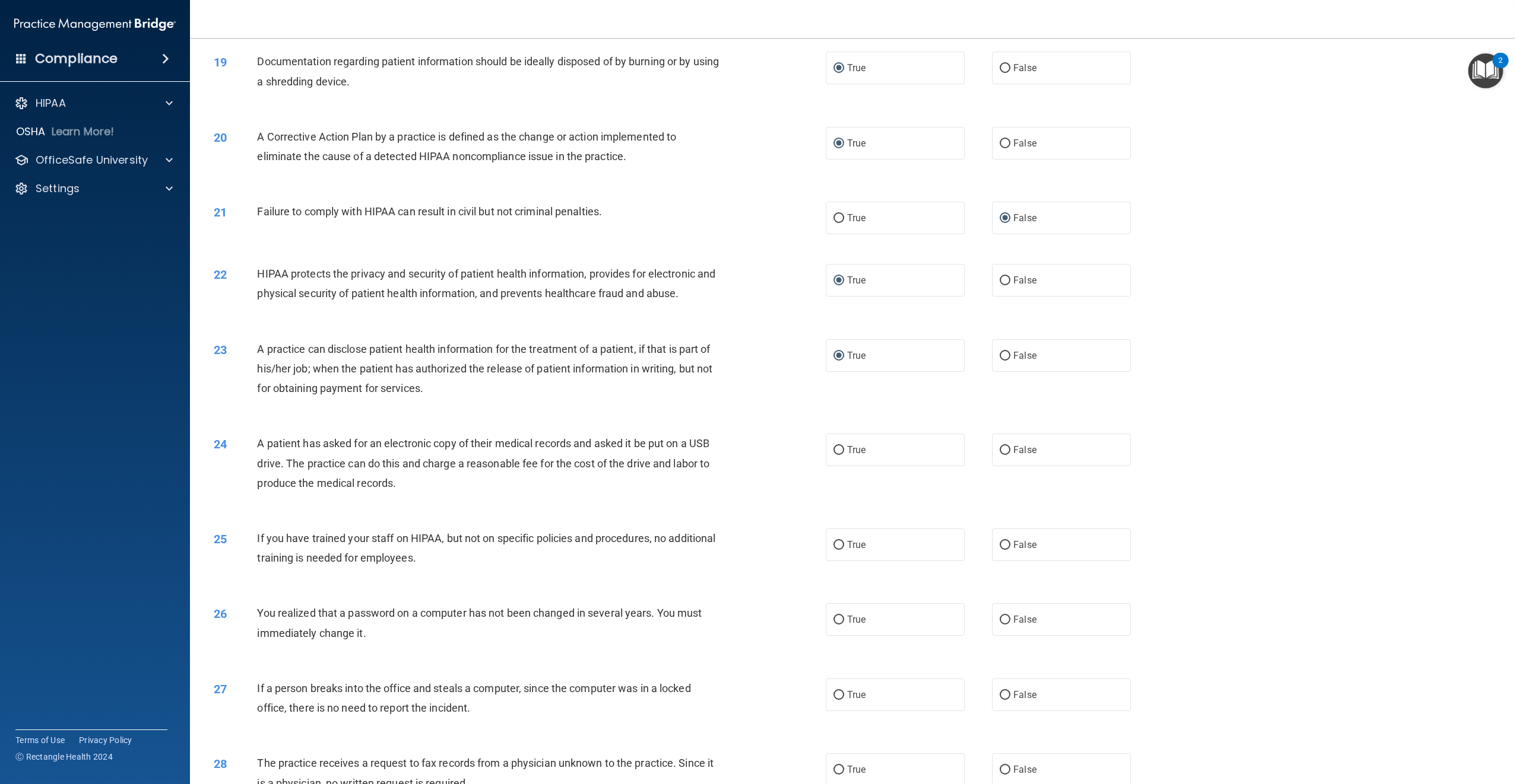
scroll to position [1433, 0]
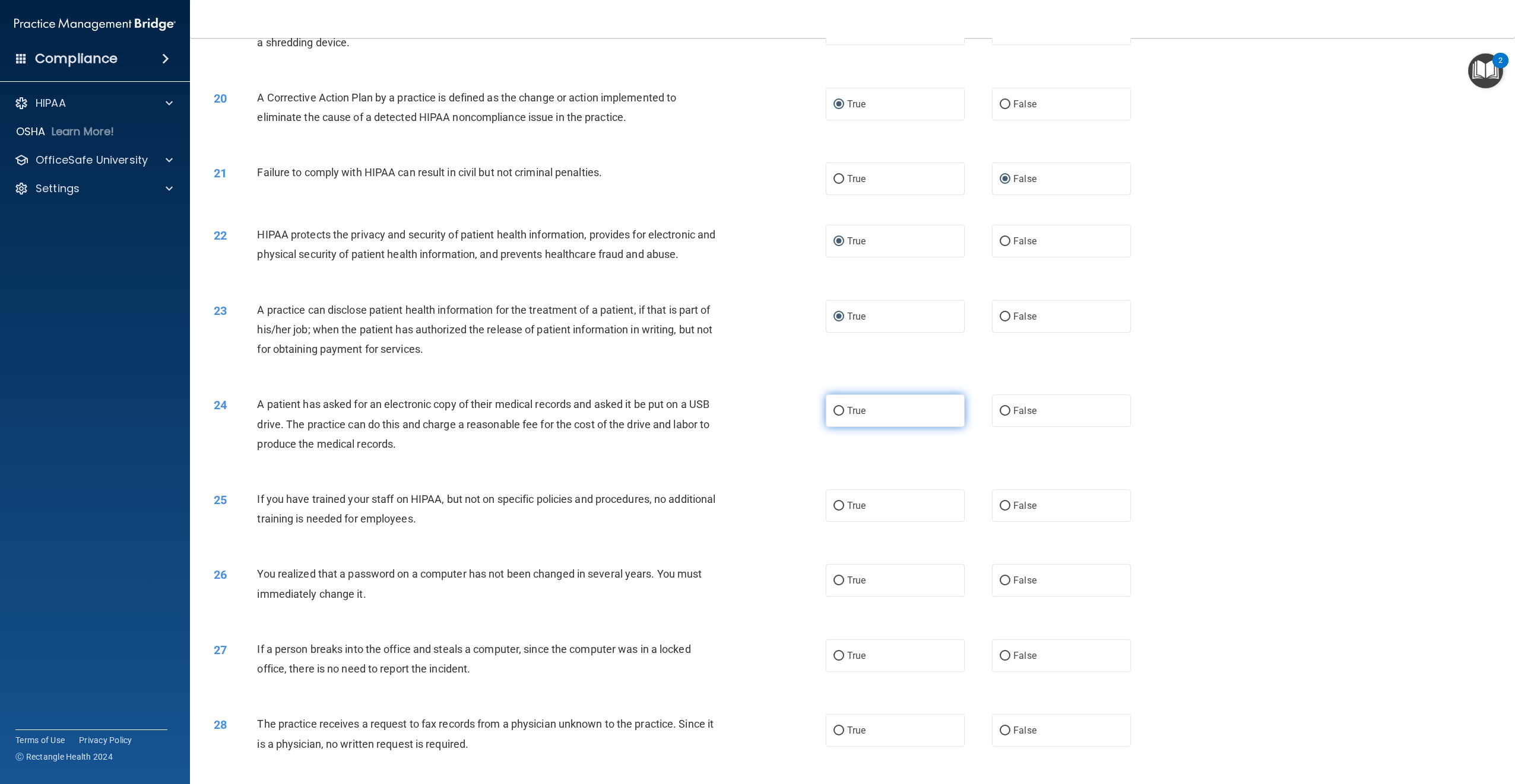
click at [833, 416] on input "True" at bounding box center [838, 411] width 11 height 9
radio input "true"
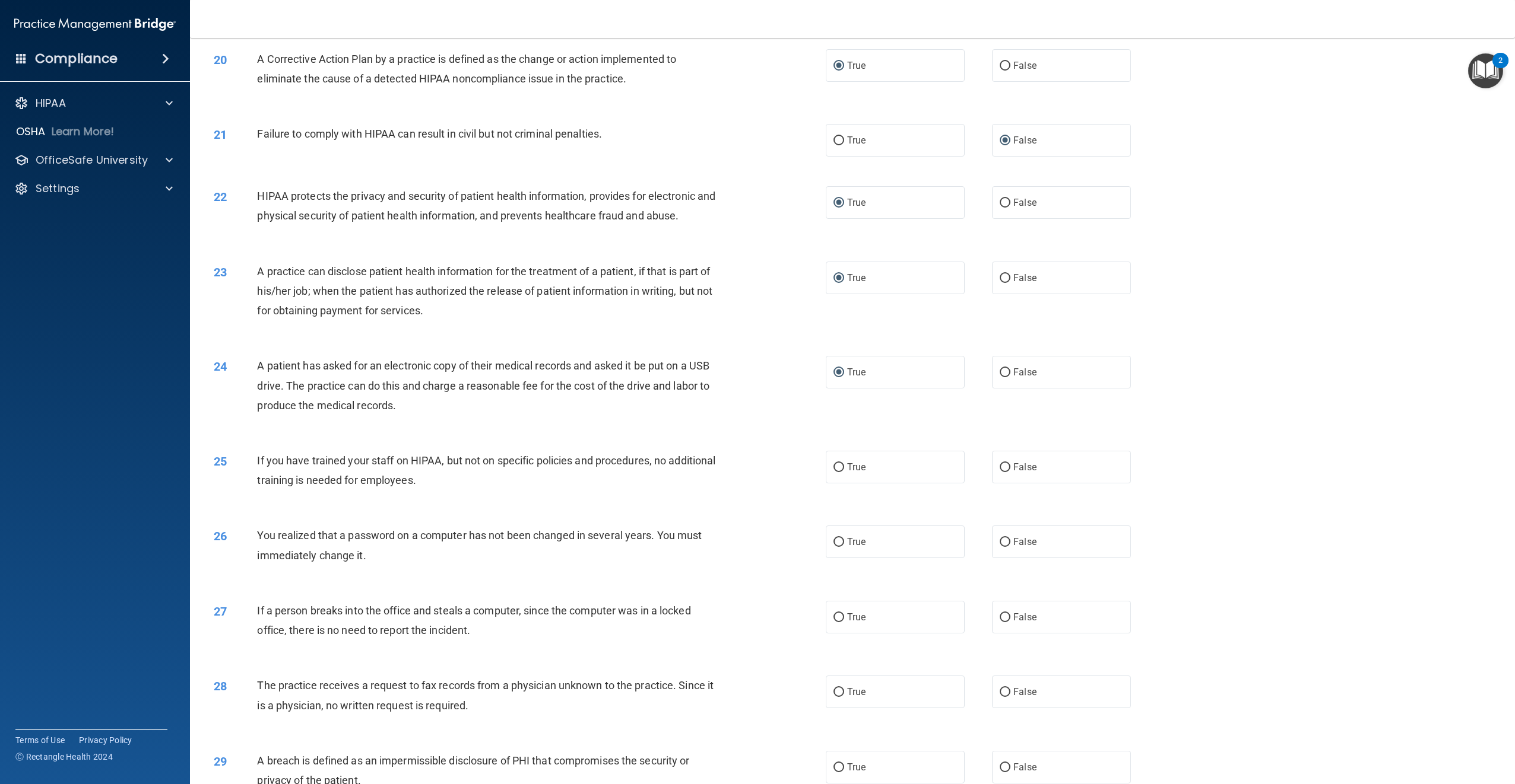
scroll to position [1493, 0]
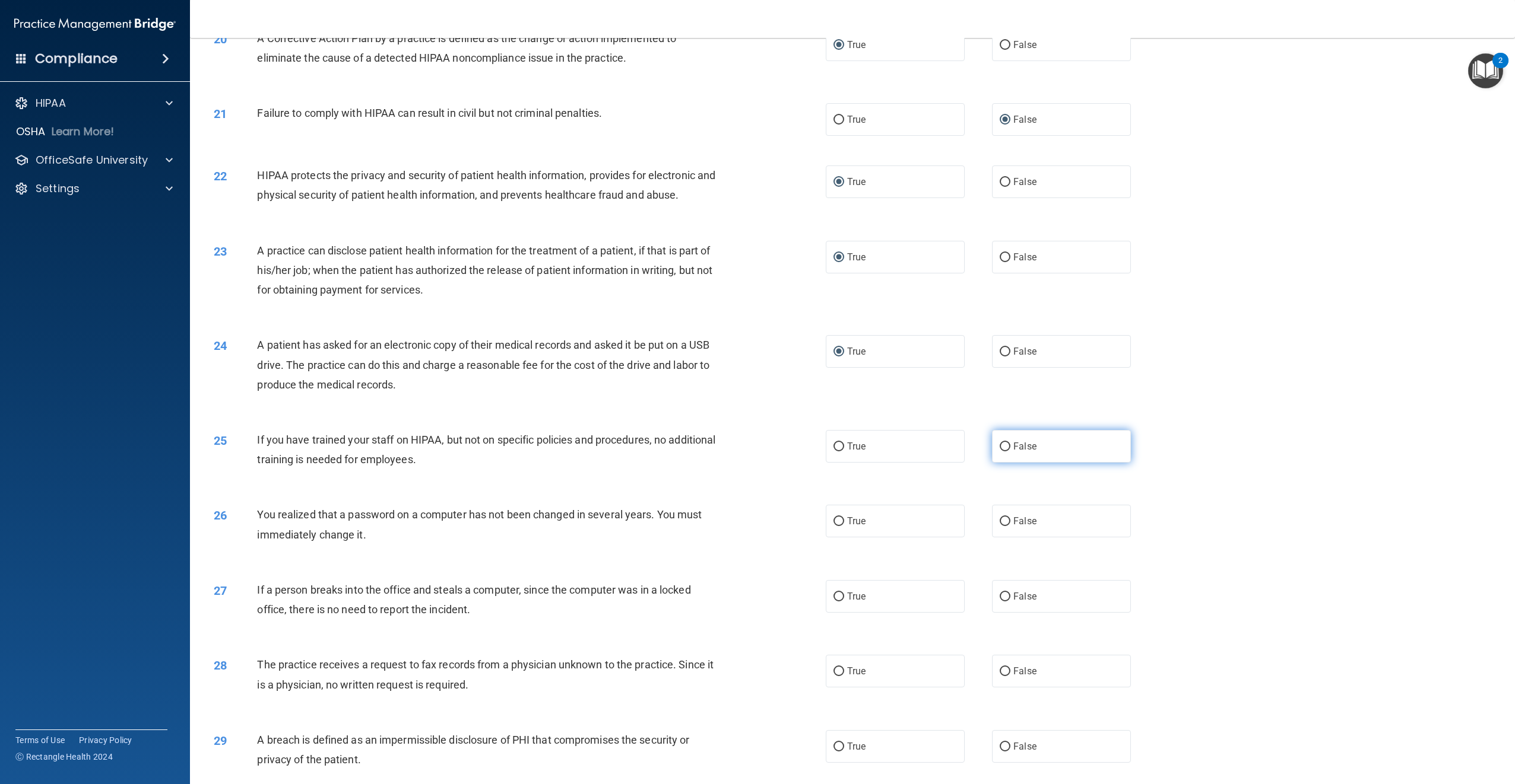
click at [1000, 452] on input "False" at bounding box center [1005, 447] width 11 height 9
radio input "true"
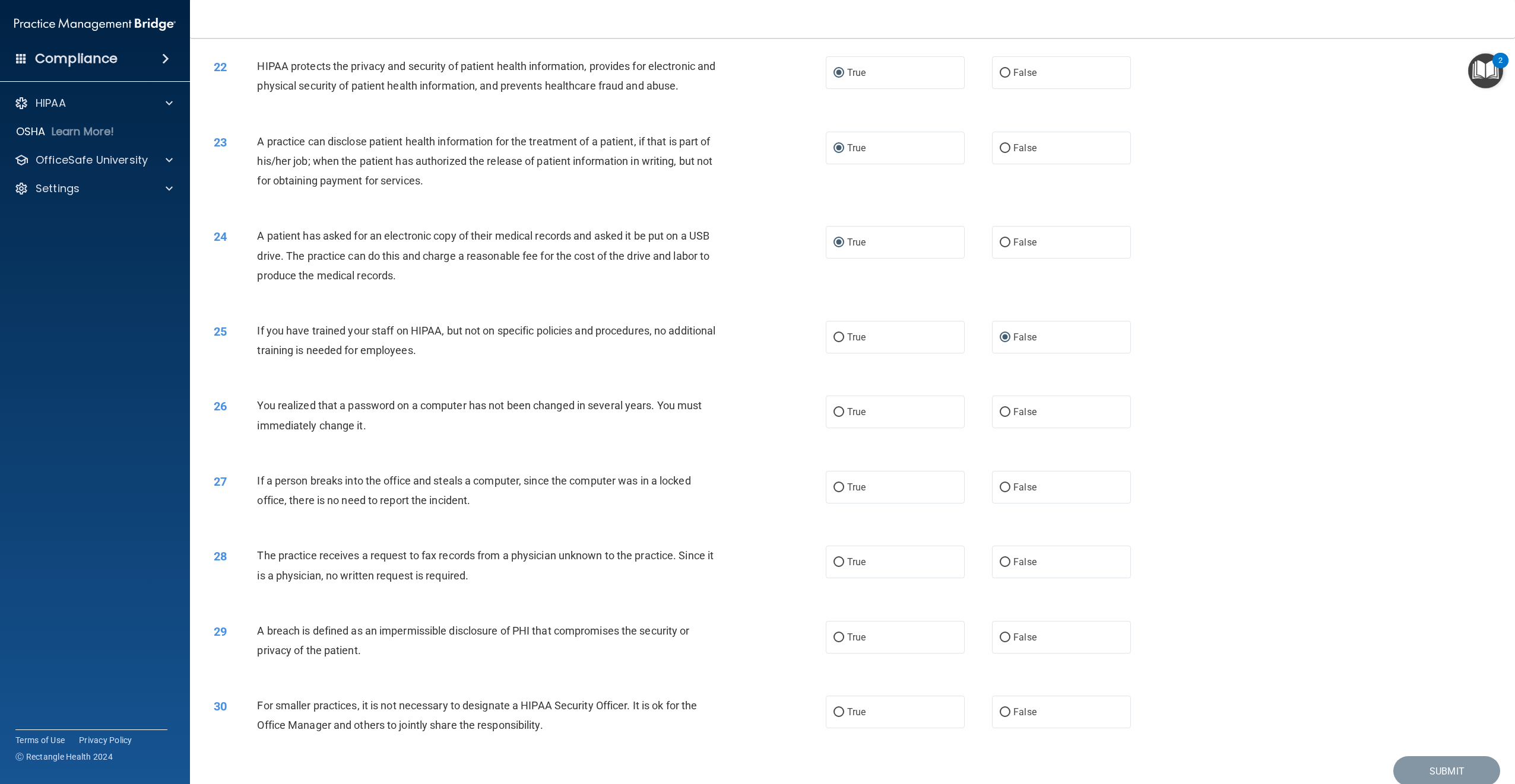
scroll to position [1611, 0]
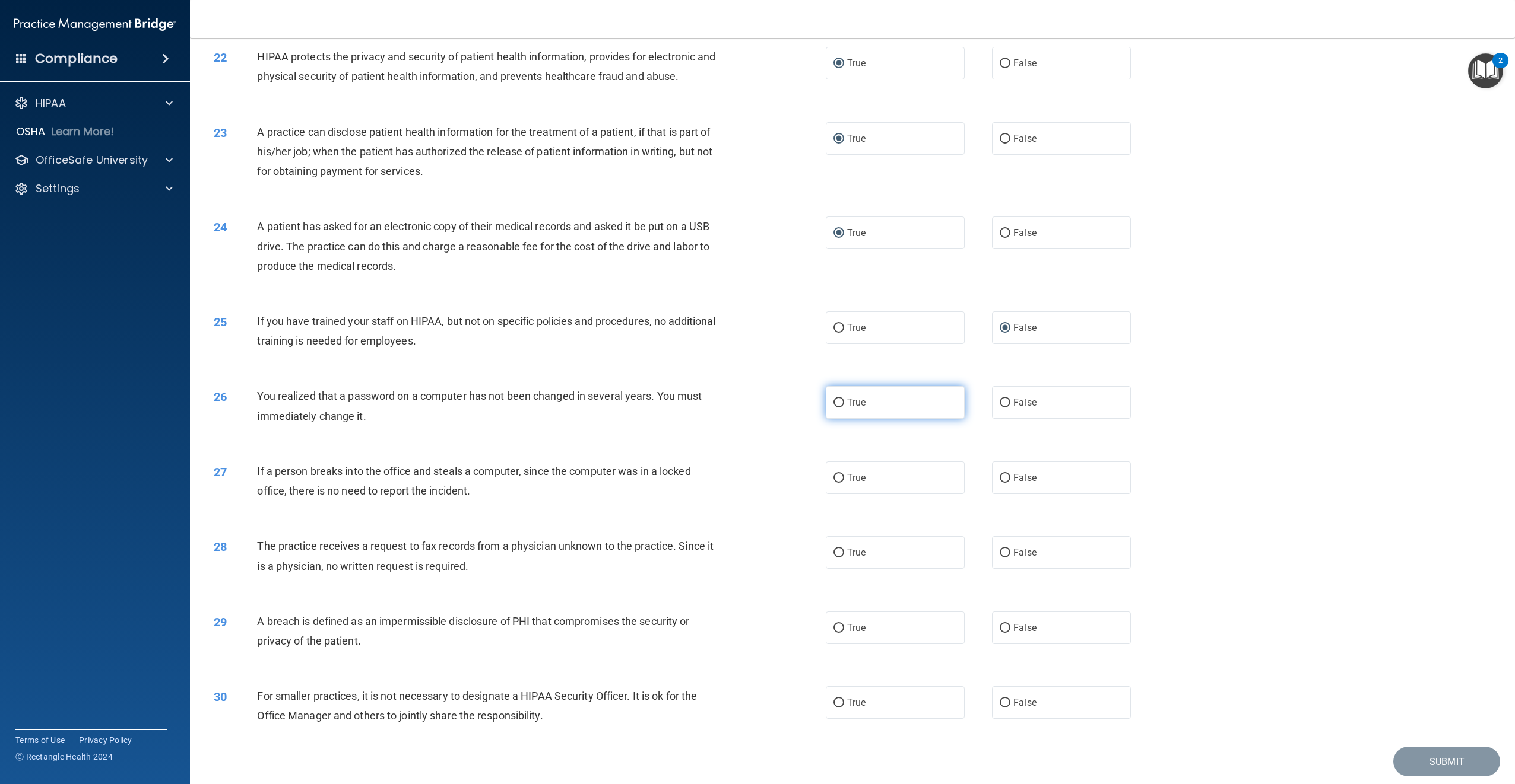
click at [834, 408] on input "True" at bounding box center [838, 403] width 11 height 9
radio input "true"
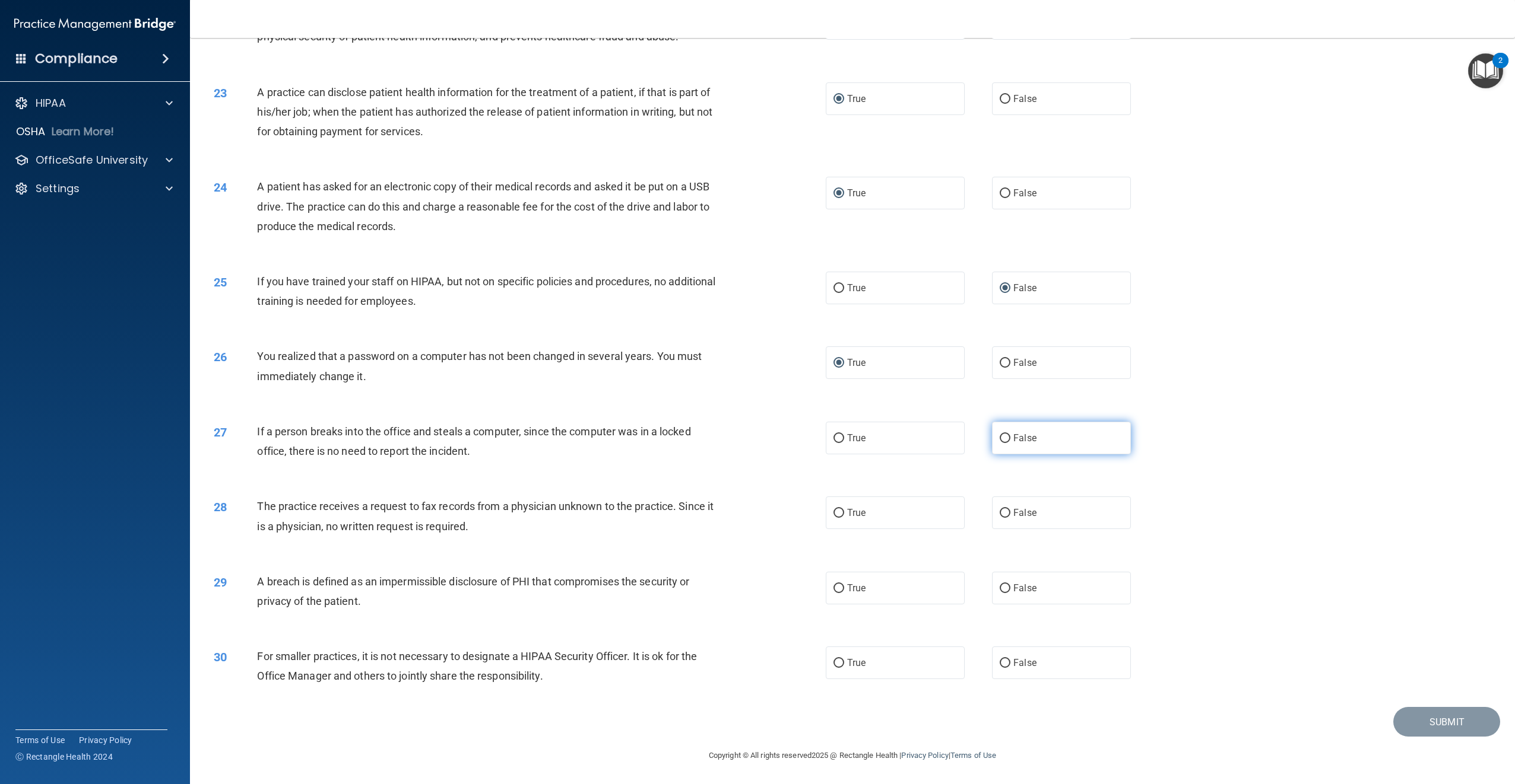
click at [1001, 435] on input "False" at bounding box center [1005, 439] width 11 height 9
radio input "true"
click at [1003, 511] on input "False" at bounding box center [1005, 513] width 11 height 9
radio input "true"
click at [833, 589] on input "True" at bounding box center [838, 588] width 11 height 9
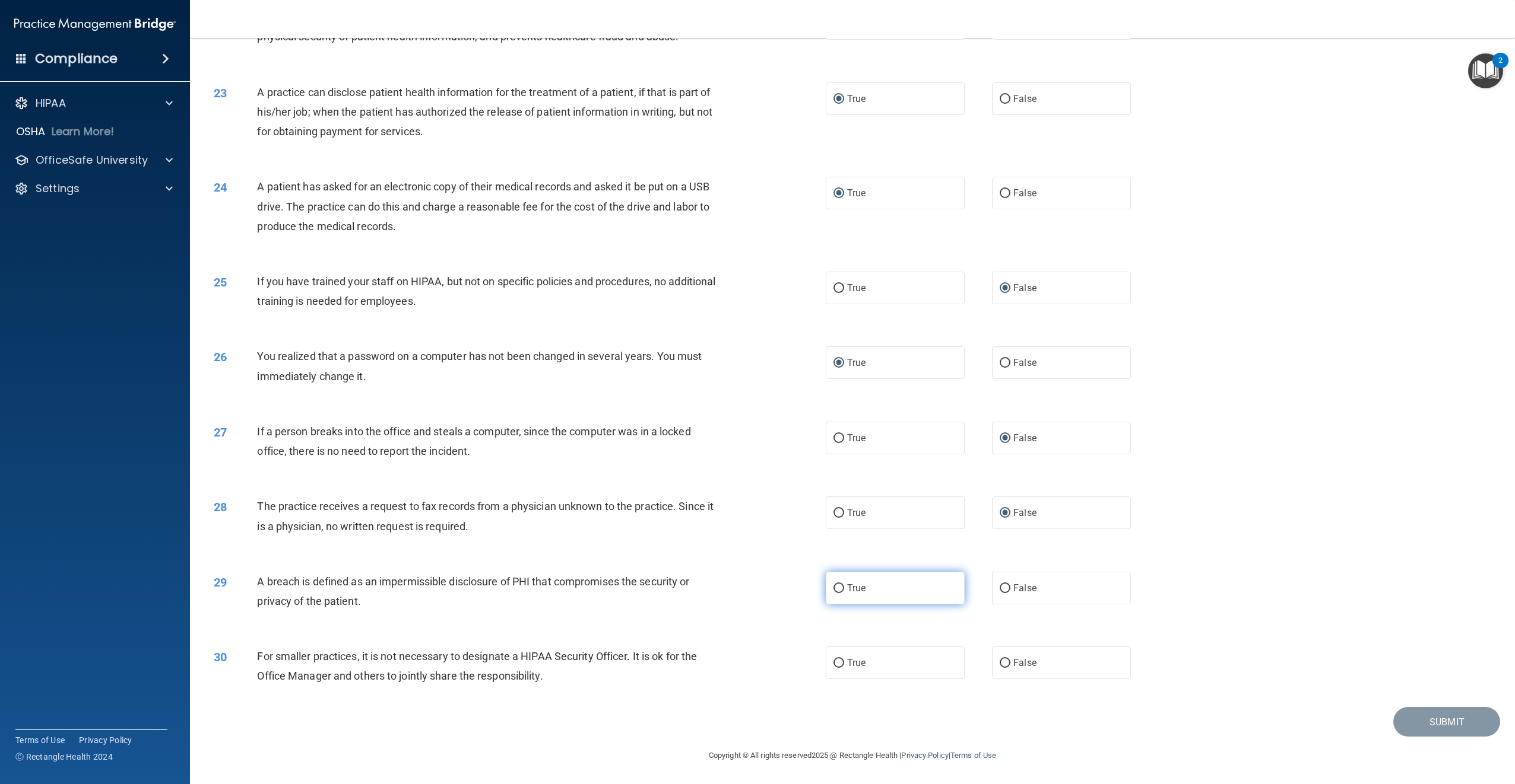
radio input "true"
click at [834, 665] on input "True" at bounding box center [838, 663] width 11 height 9
radio input "true"
click at [1419, 722] on button "Submit" at bounding box center [1446, 722] width 107 height 30
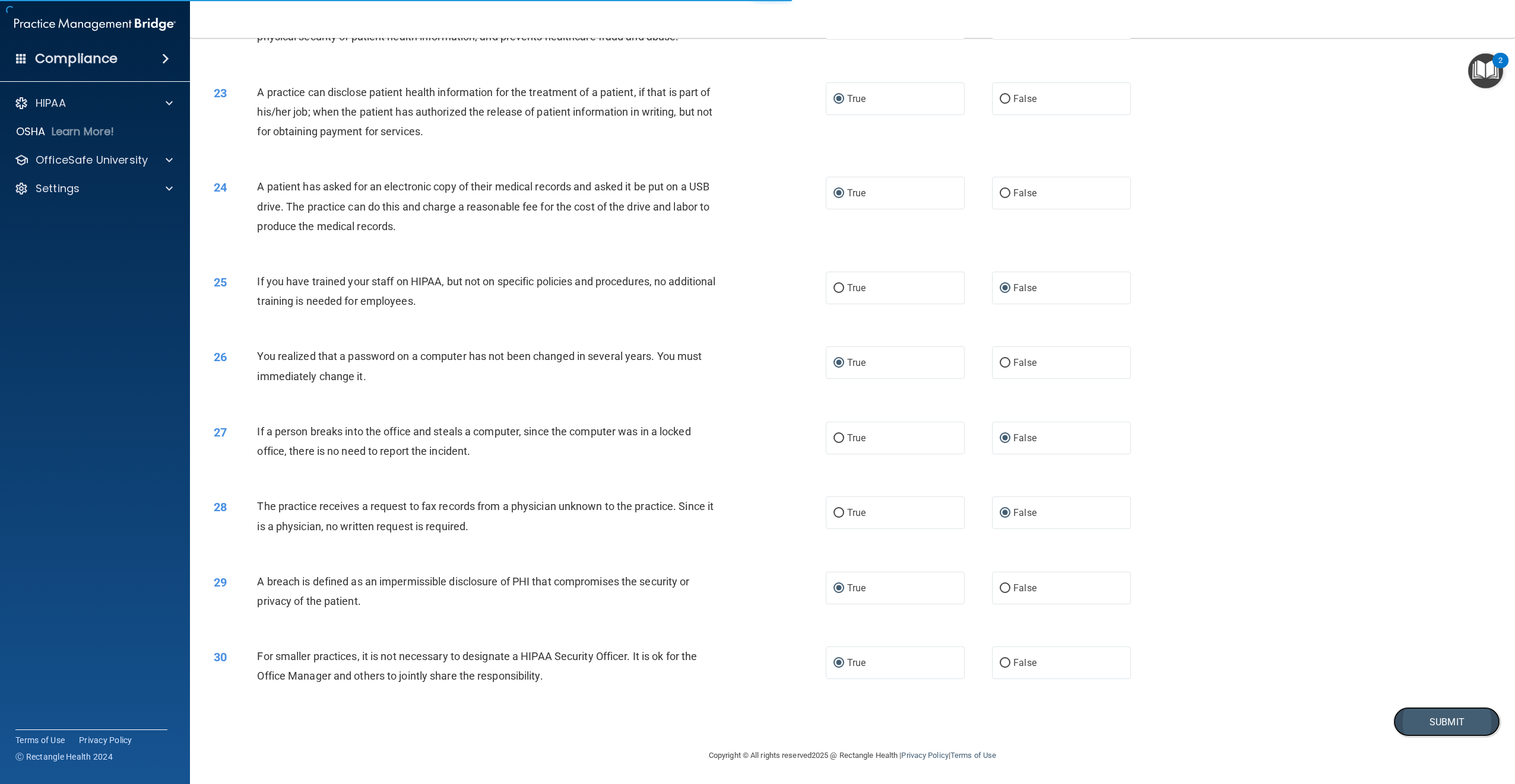
click at [1434, 724] on button "Submit" at bounding box center [1446, 722] width 107 height 30
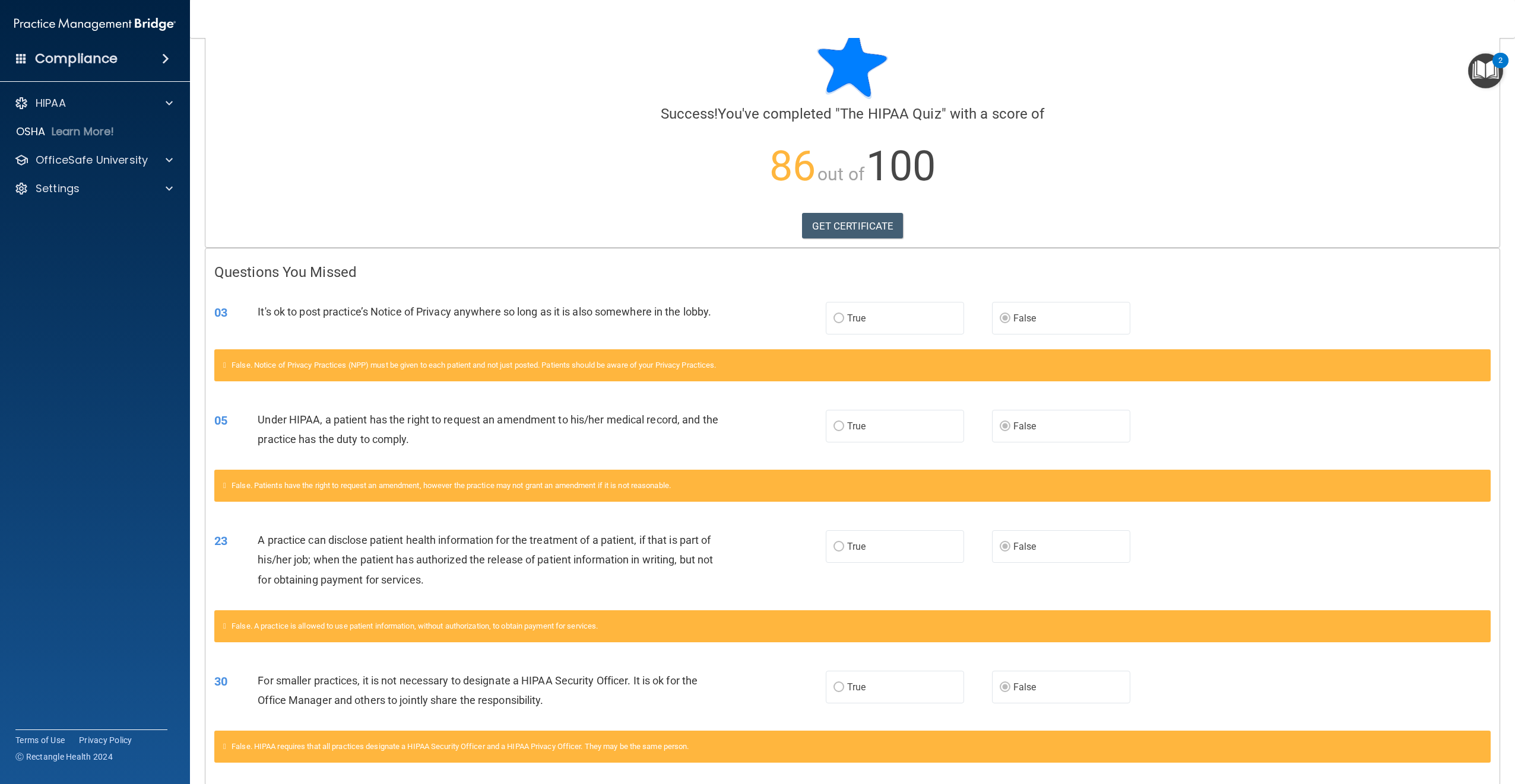
scroll to position [80, 0]
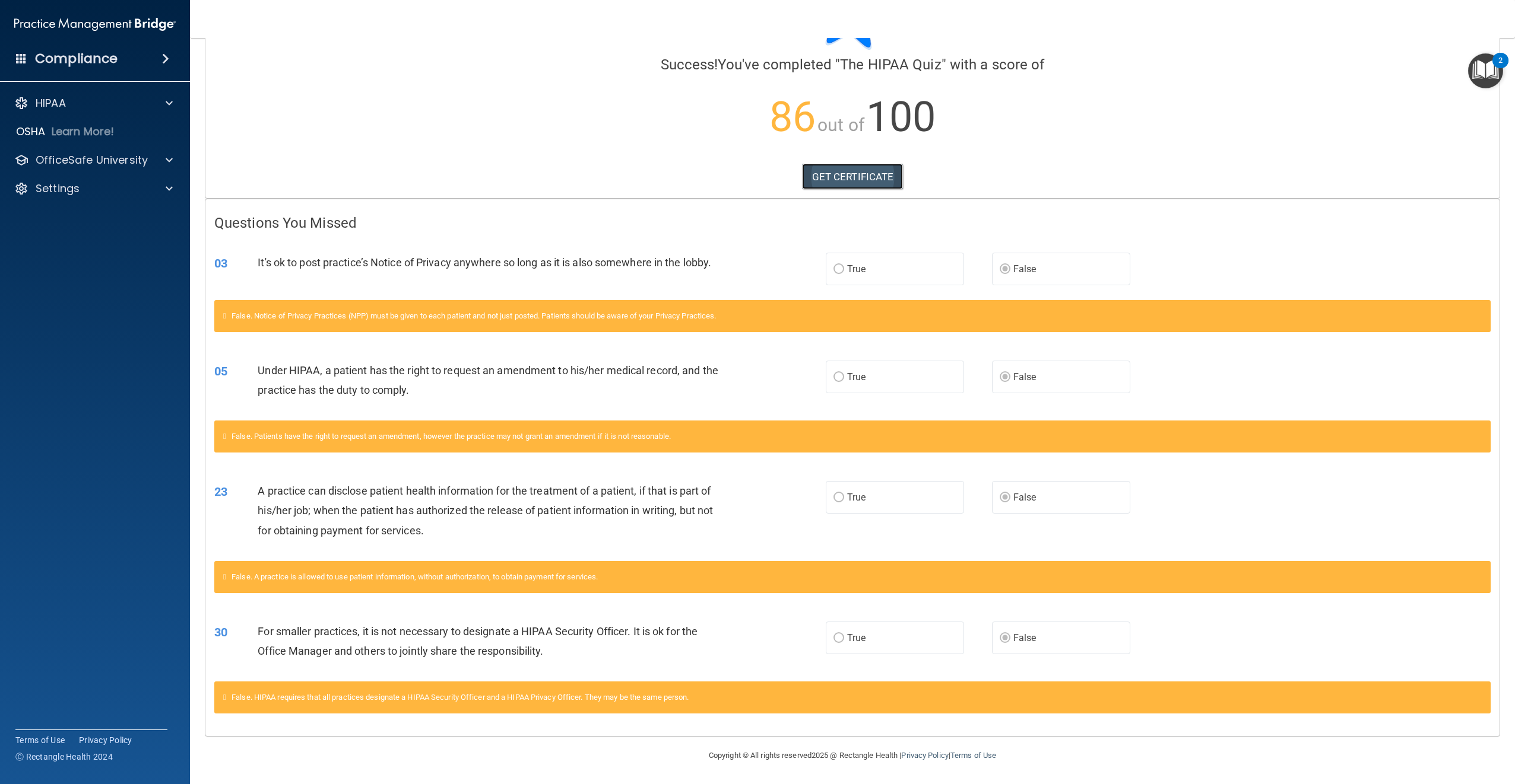
click at [848, 176] on link "GET CERTIFICATE" at bounding box center [853, 177] width 101 height 26
click at [167, 157] on span at bounding box center [169, 160] width 7 height 14
click at [92, 218] on p "OSHA Training" at bounding box center [56, 217] width 96 height 12
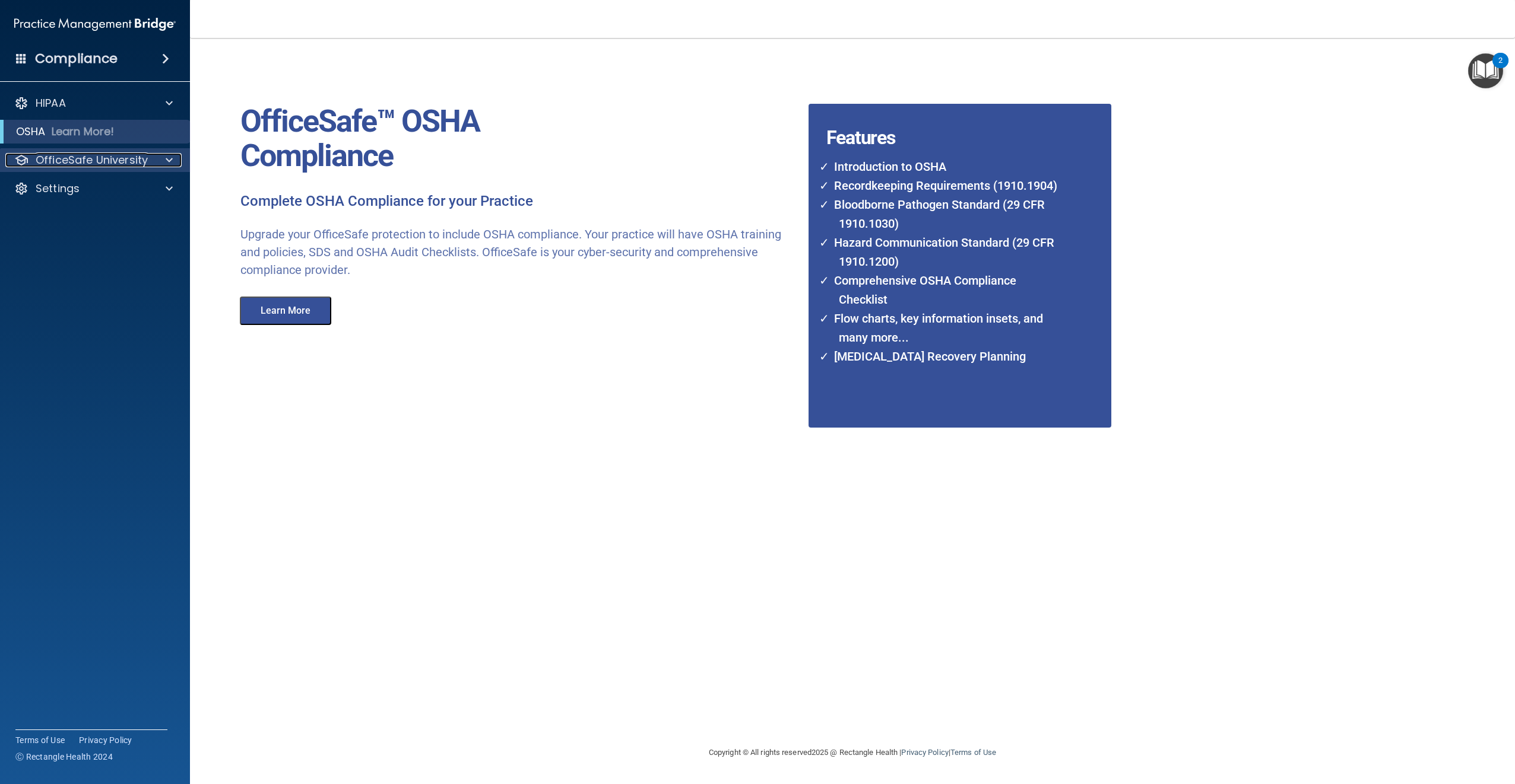
click at [72, 160] on p "OfficeSafe University" at bounding box center [91, 160] width 112 height 14
click at [84, 244] on p "Continuing Education" at bounding box center [88, 246] width 162 height 12
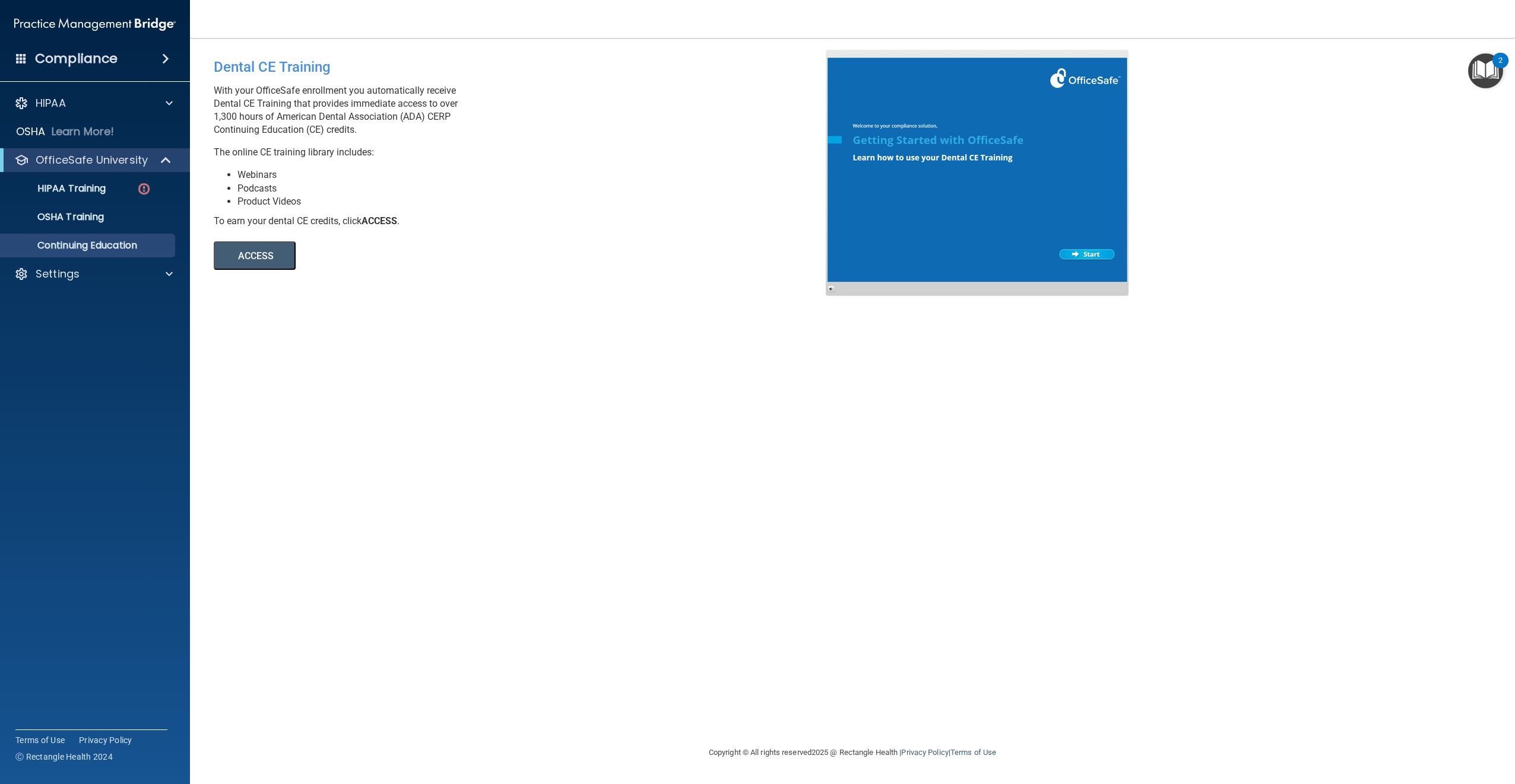
click at [246, 256] on button "ACCESS" at bounding box center [254, 255] width 82 height 29
click at [146, 189] on img at bounding box center [144, 189] width 15 height 15
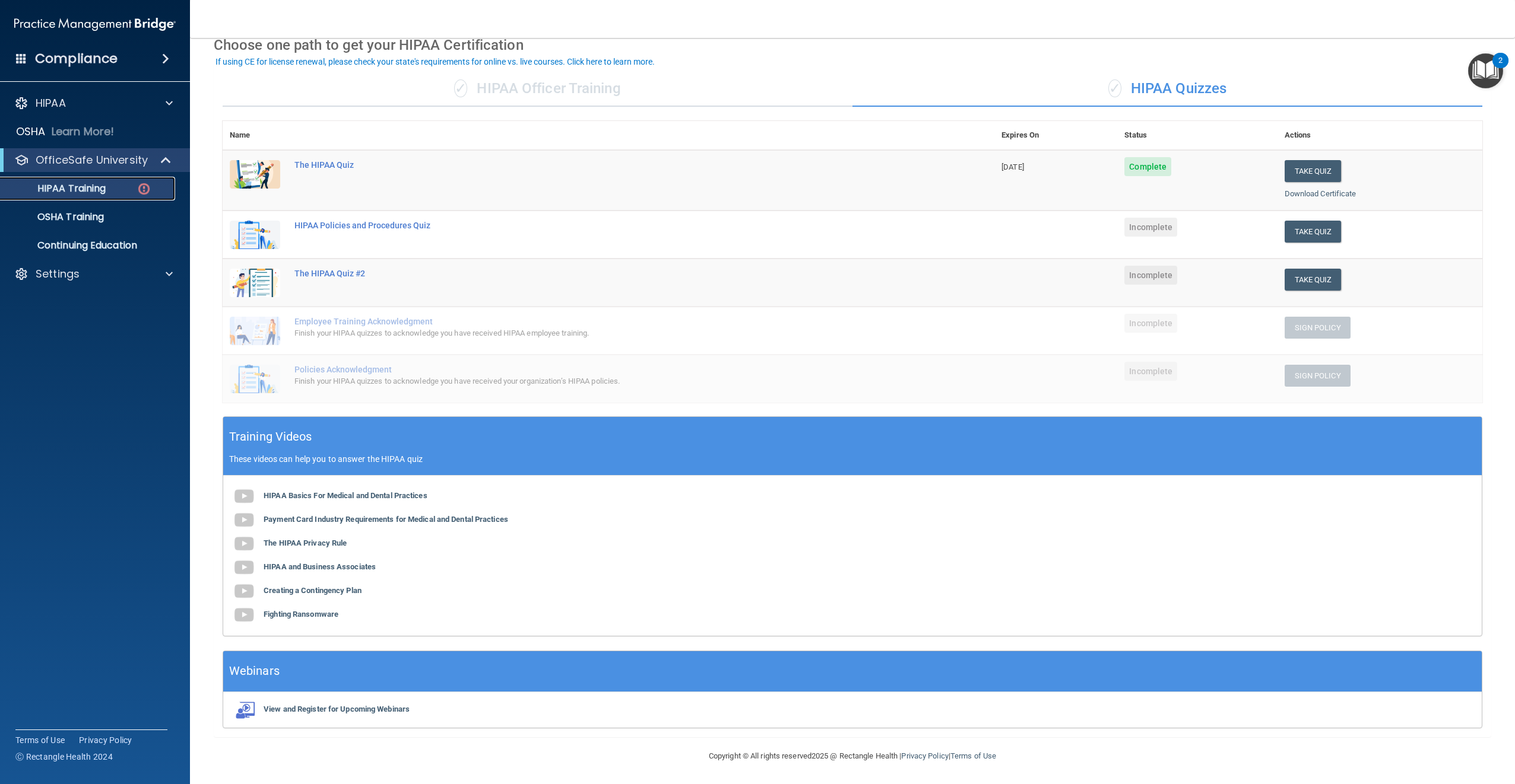
scroll to position [60, 0]
click at [1292, 232] on button "Take Quiz" at bounding box center [1312, 231] width 57 height 22
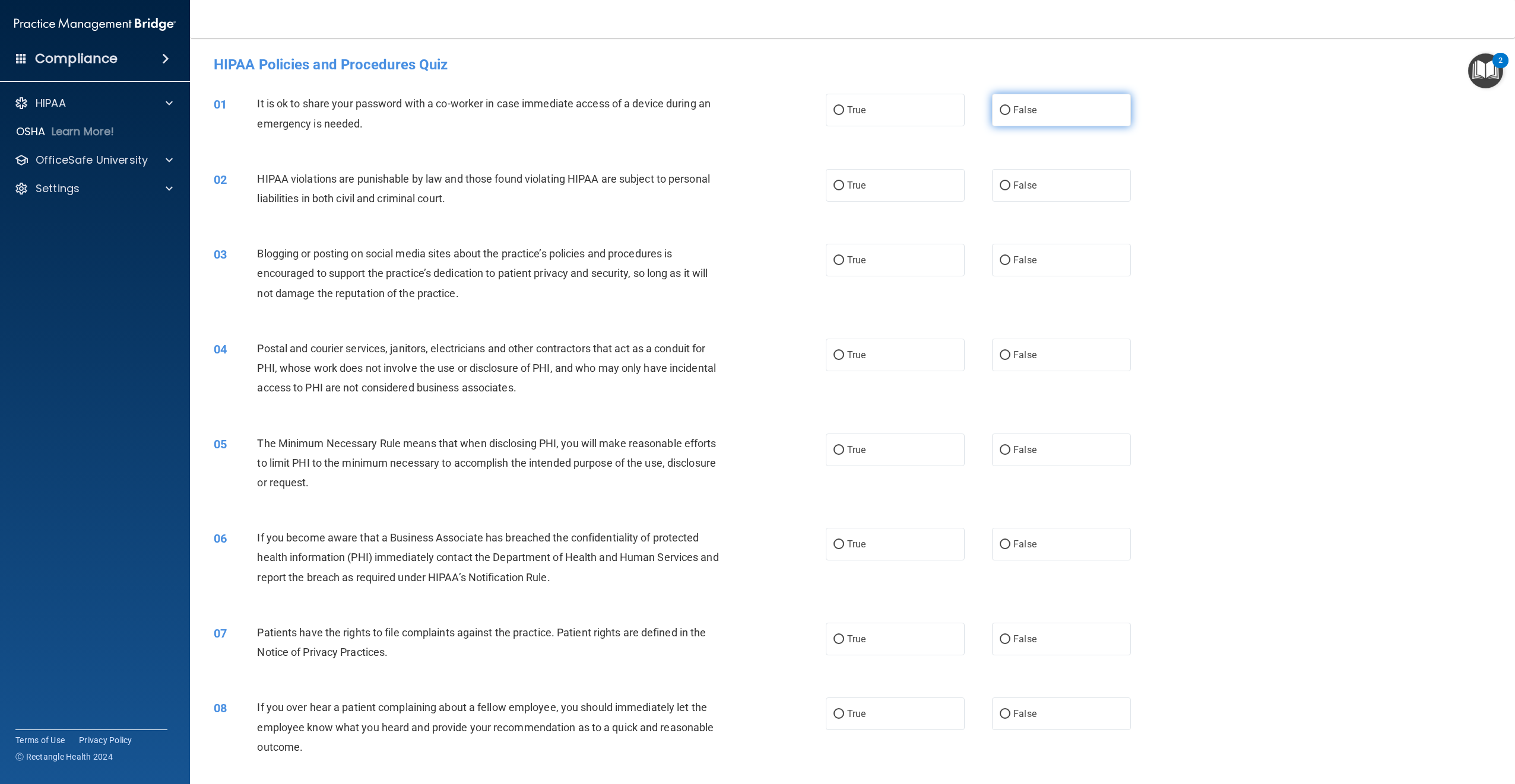
click at [1000, 108] on input "False" at bounding box center [1005, 110] width 11 height 9
radio input "true"
click at [833, 188] on input "True" at bounding box center [838, 186] width 11 height 9
radio input "true"
click at [833, 261] on input "True" at bounding box center [838, 260] width 11 height 9
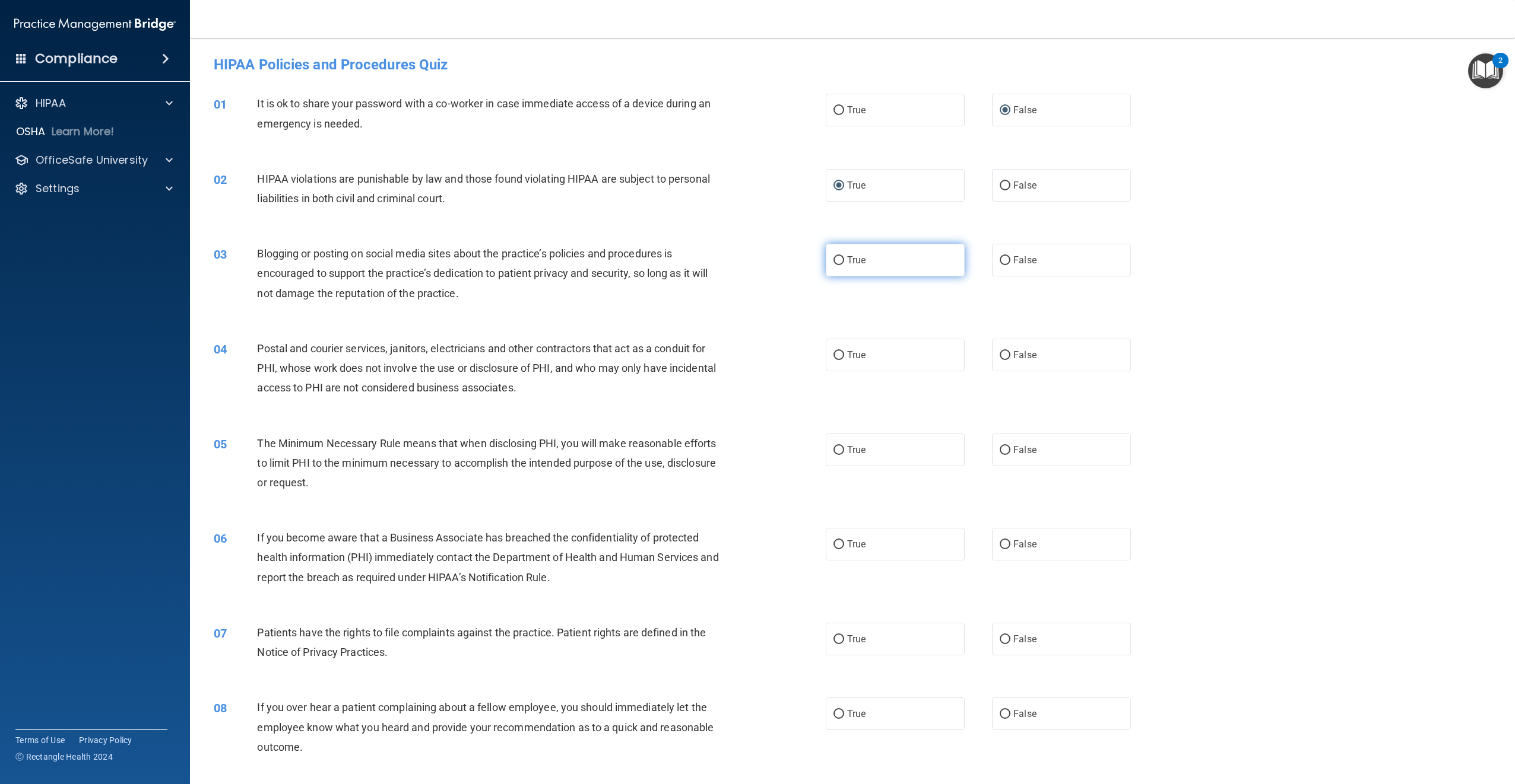
radio input "true"
click at [839, 352] on input "True" at bounding box center [838, 355] width 11 height 9
radio input "true"
click at [836, 449] on input "True" at bounding box center [838, 451] width 11 height 9
radio input "true"
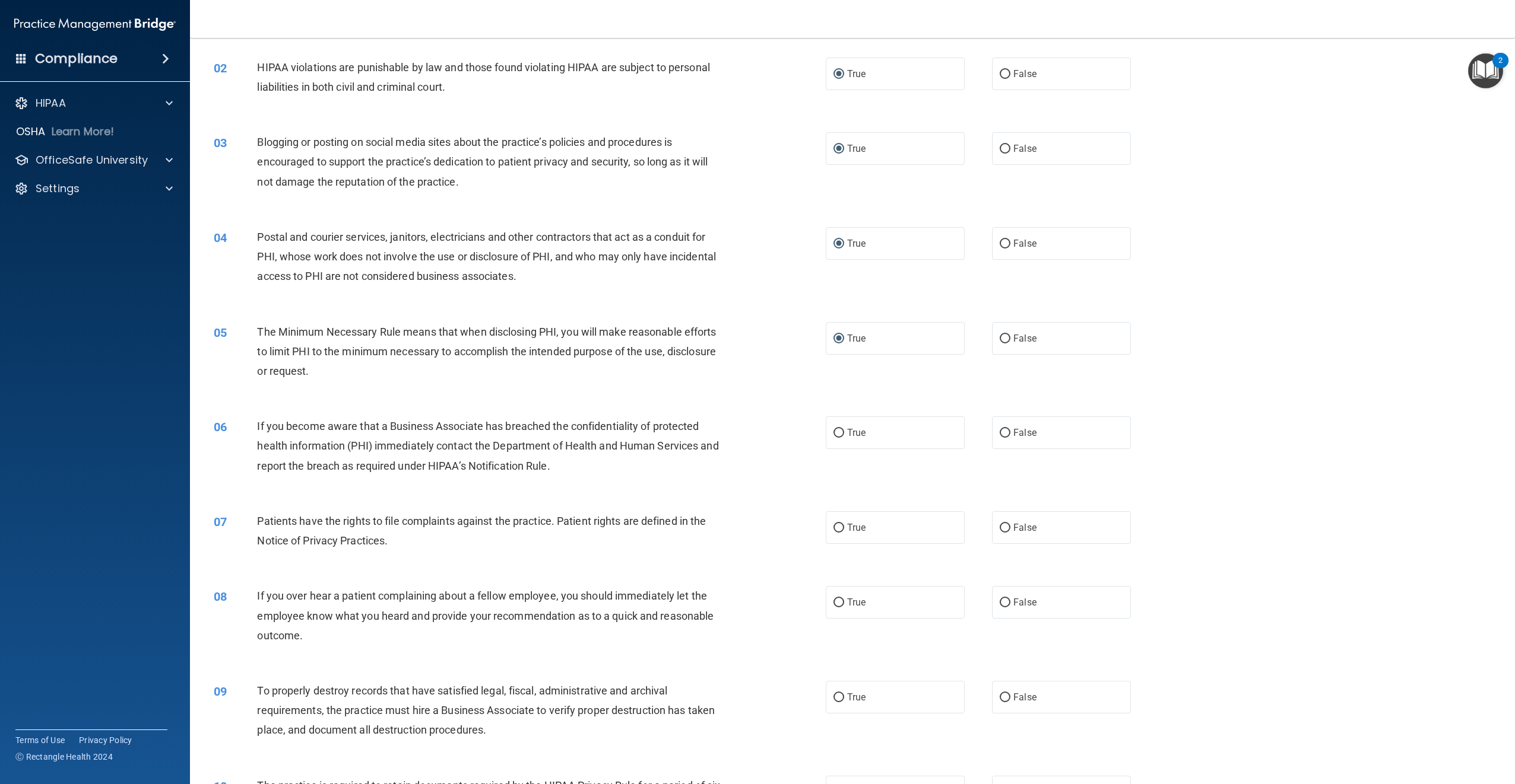
scroll to position [119, 0]
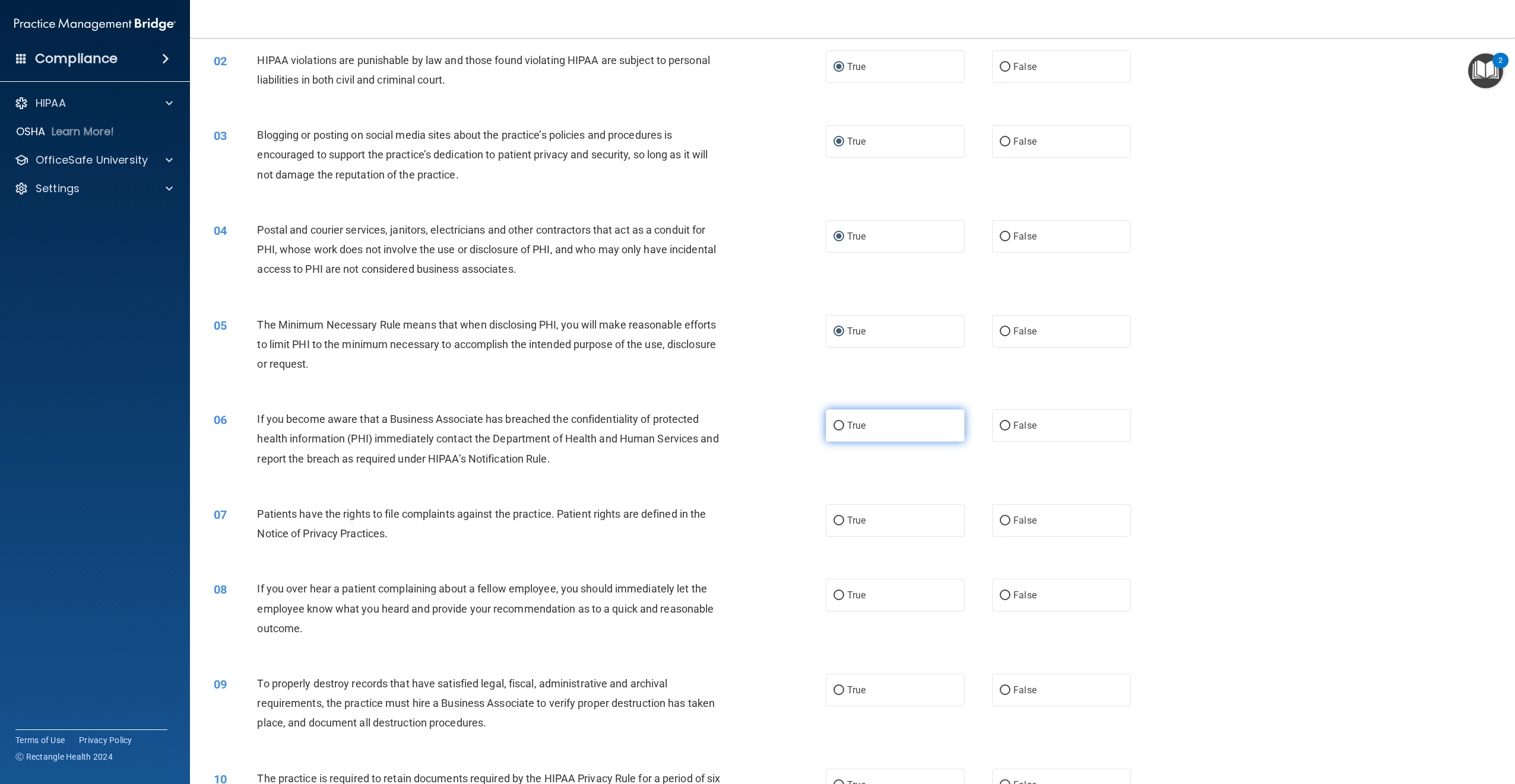
click at [835, 426] on input "True" at bounding box center [838, 426] width 11 height 9
radio input "true"
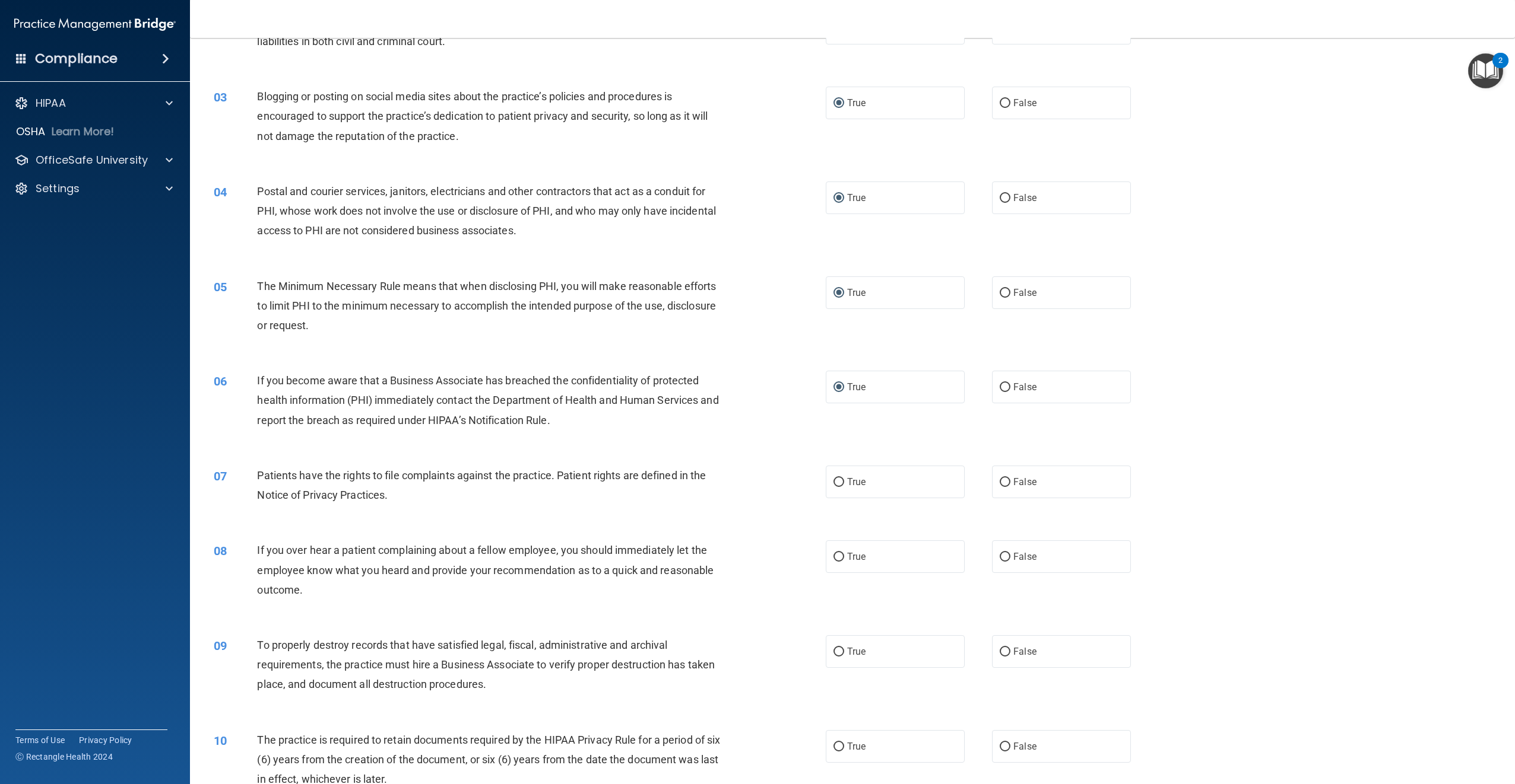
scroll to position [237, 0]
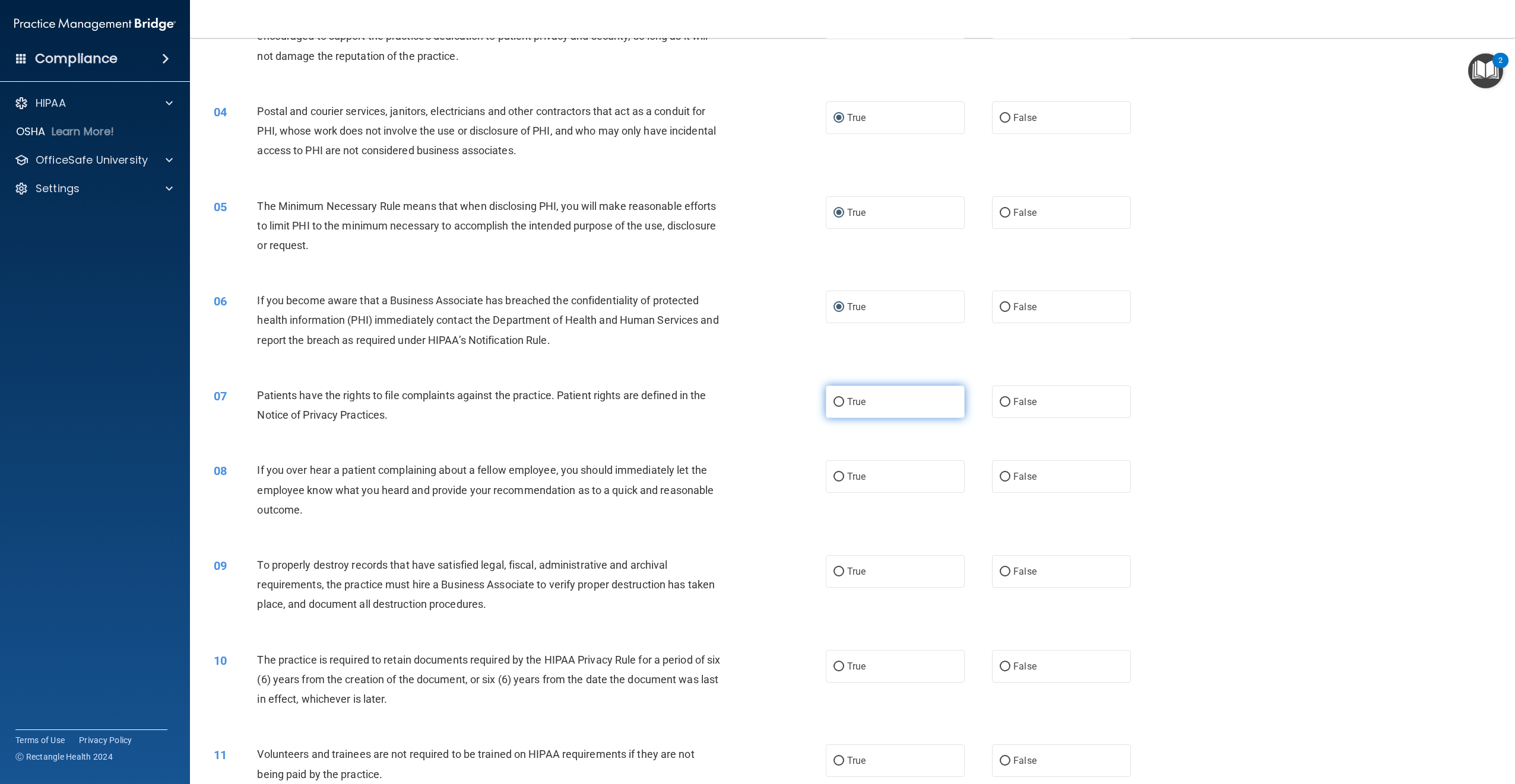
click at [835, 404] on input "True" at bounding box center [838, 402] width 11 height 9
radio input "true"
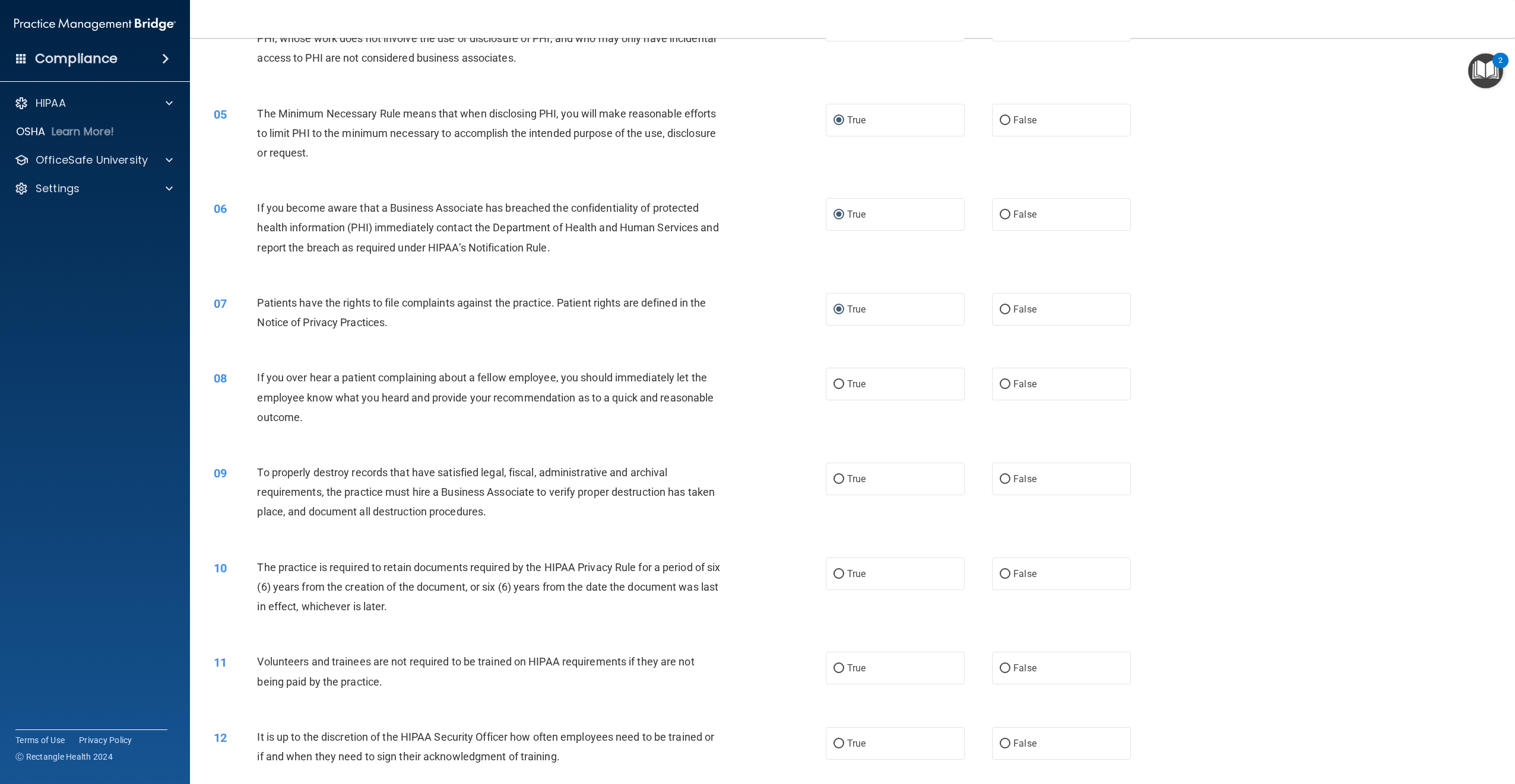
scroll to position [356, 0]
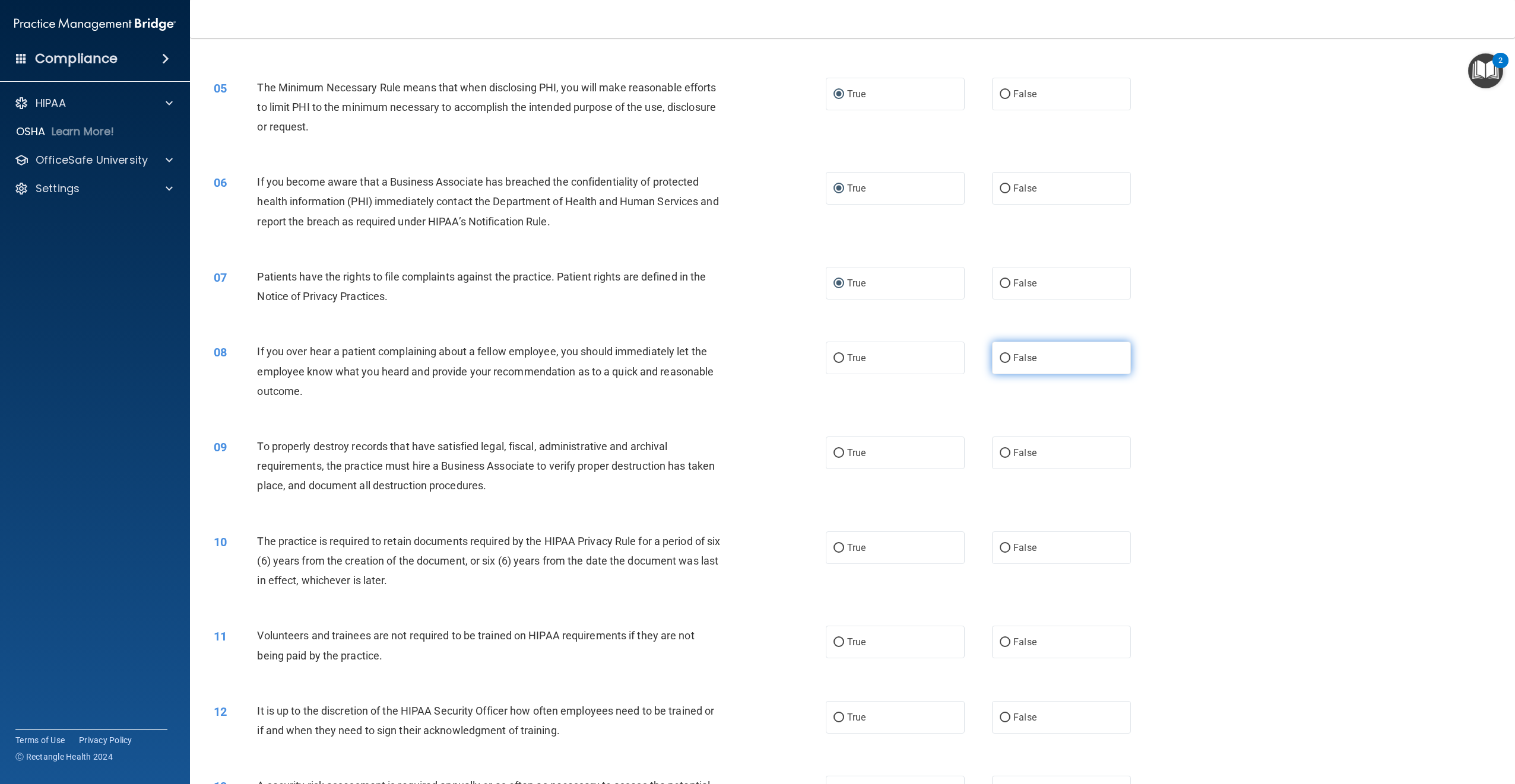
click at [1000, 359] on input "False" at bounding box center [1005, 358] width 11 height 9
radio input "true"
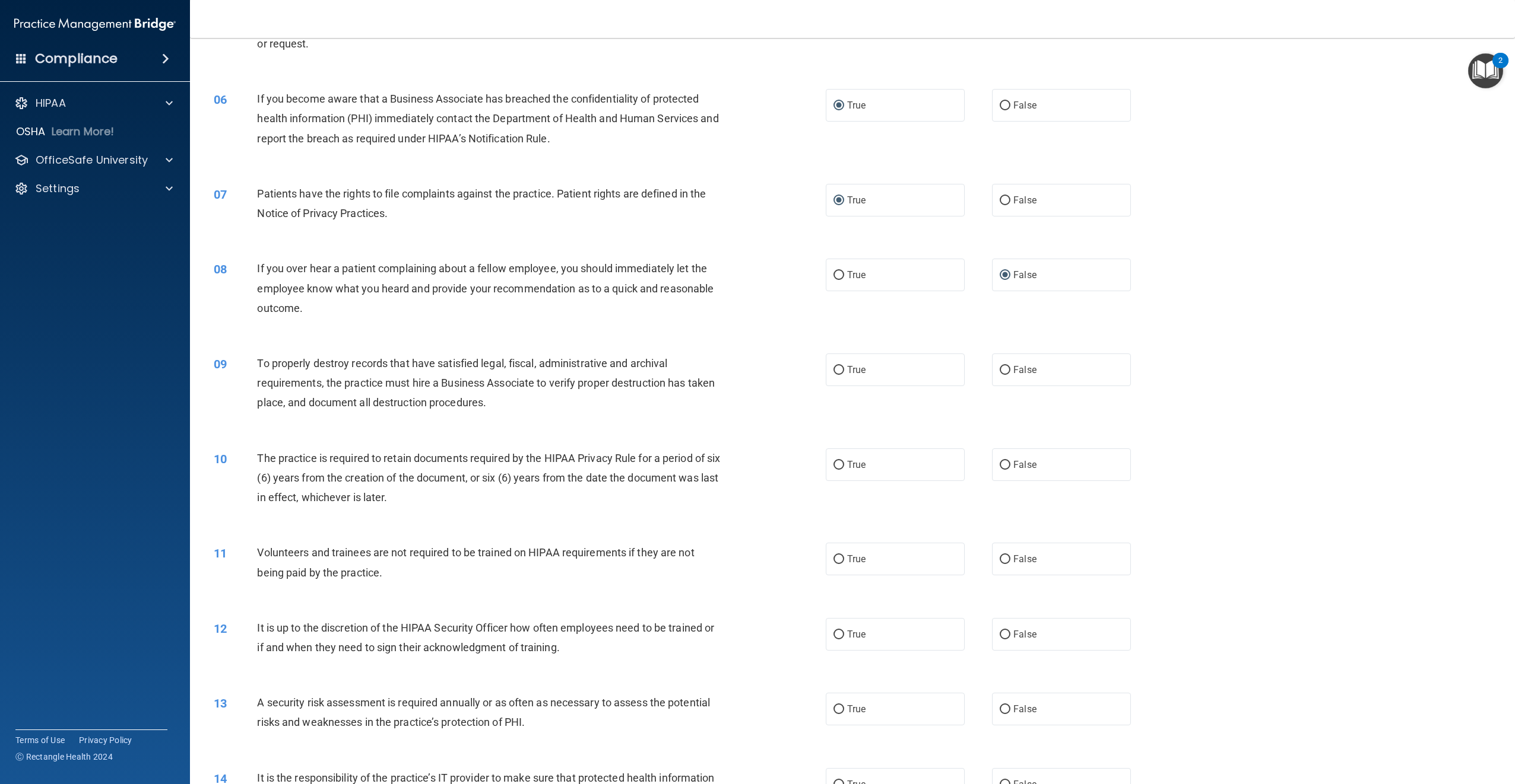
scroll to position [474, 0]
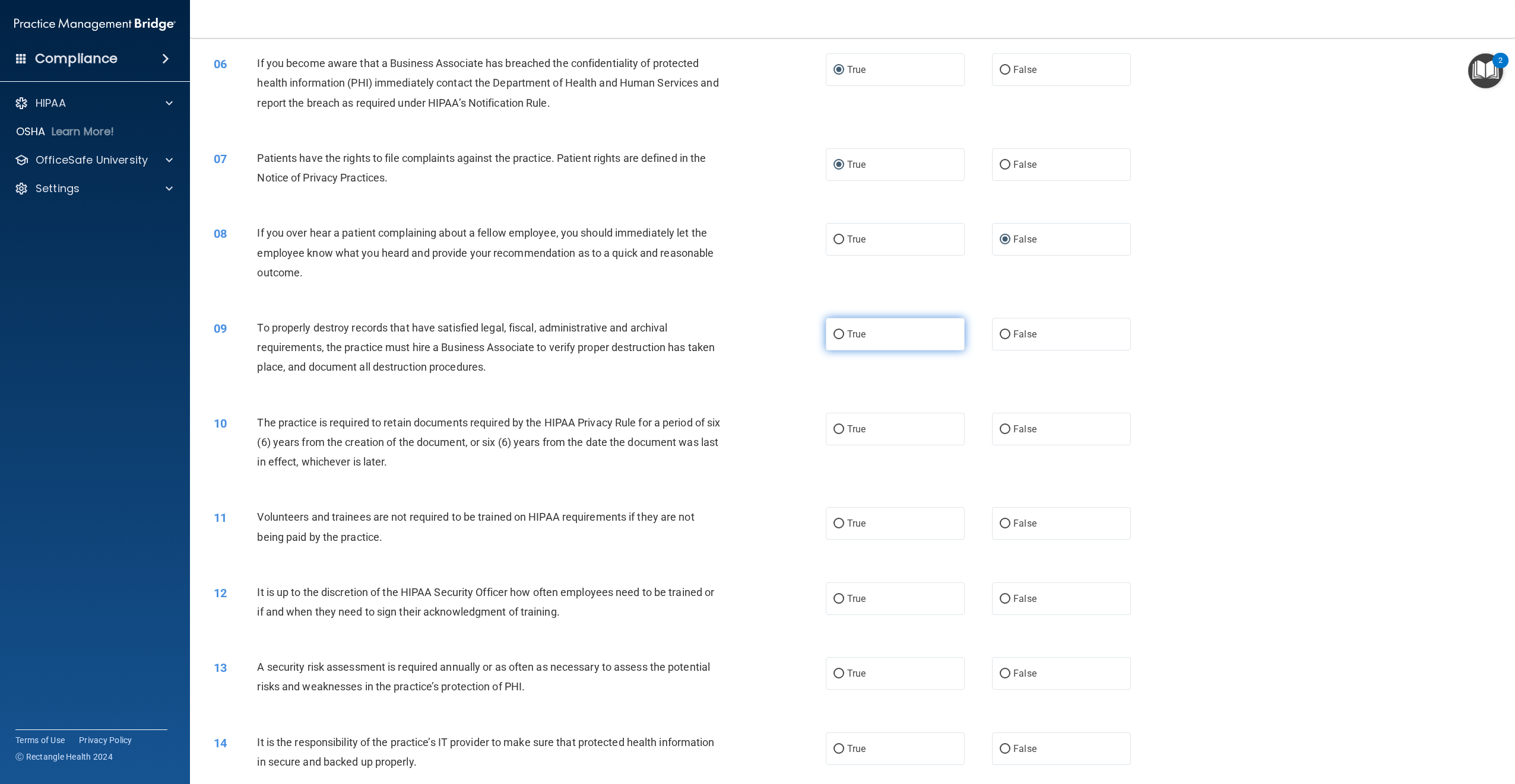
click at [833, 331] on input "True" at bounding box center [838, 334] width 11 height 9
radio input "true"
click at [834, 430] on input "True" at bounding box center [838, 430] width 11 height 9
radio input "true"
click at [1002, 520] on input "False" at bounding box center [1005, 524] width 11 height 9
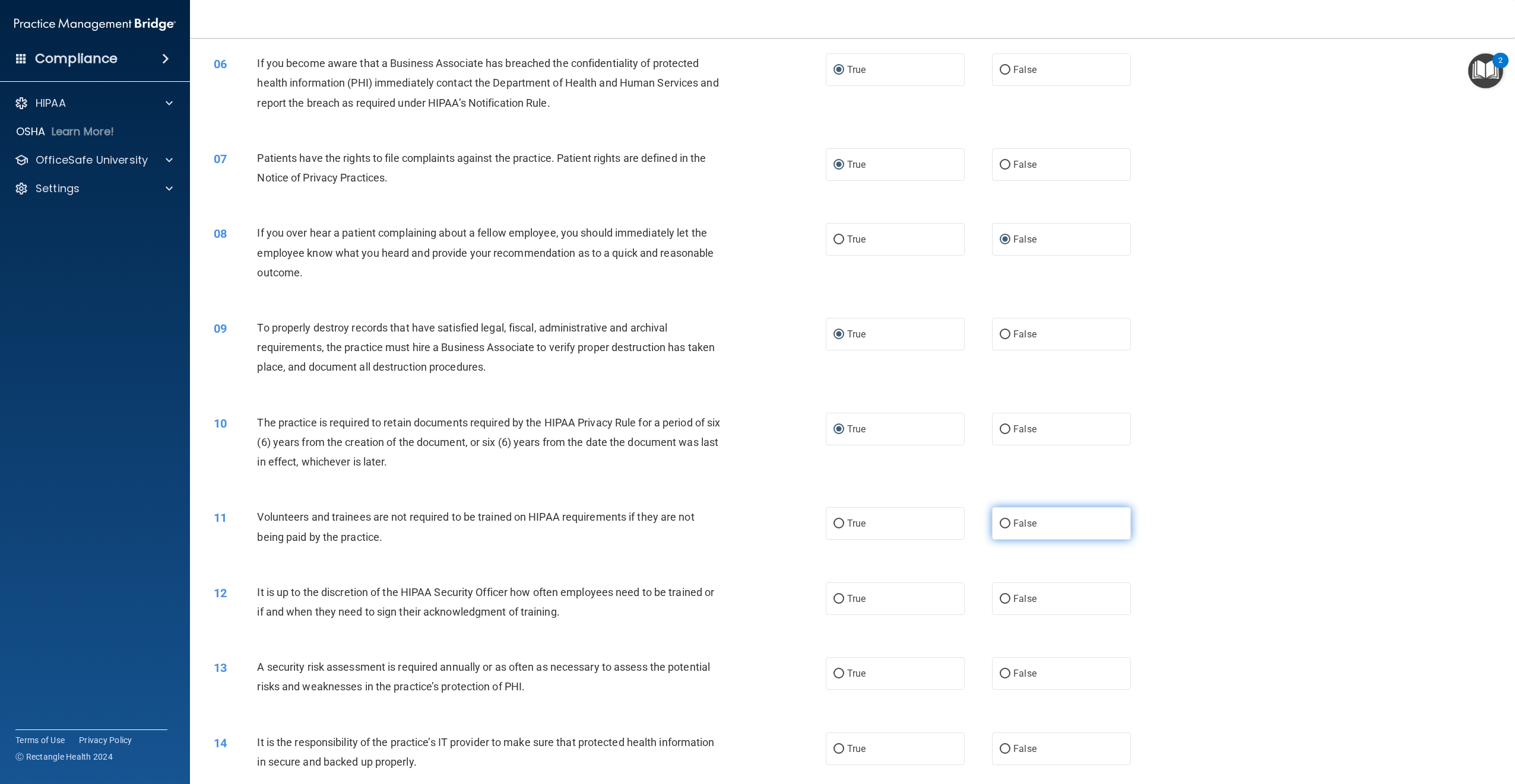
radio input "true"
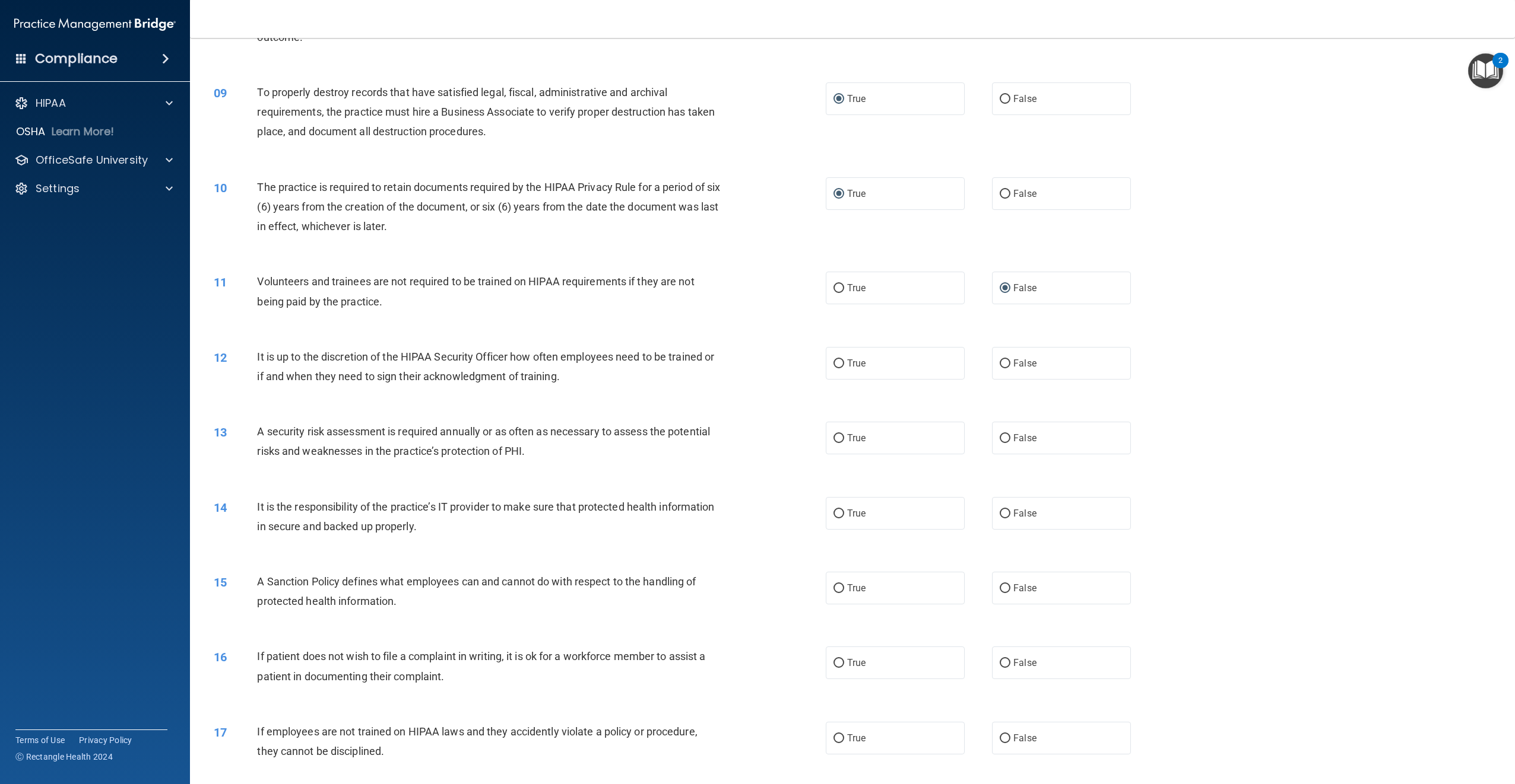
scroll to position [712, 0]
click at [1001, 360] on input "False" at bounding box center [1005, 361] width 11 height 9
radio input "true"
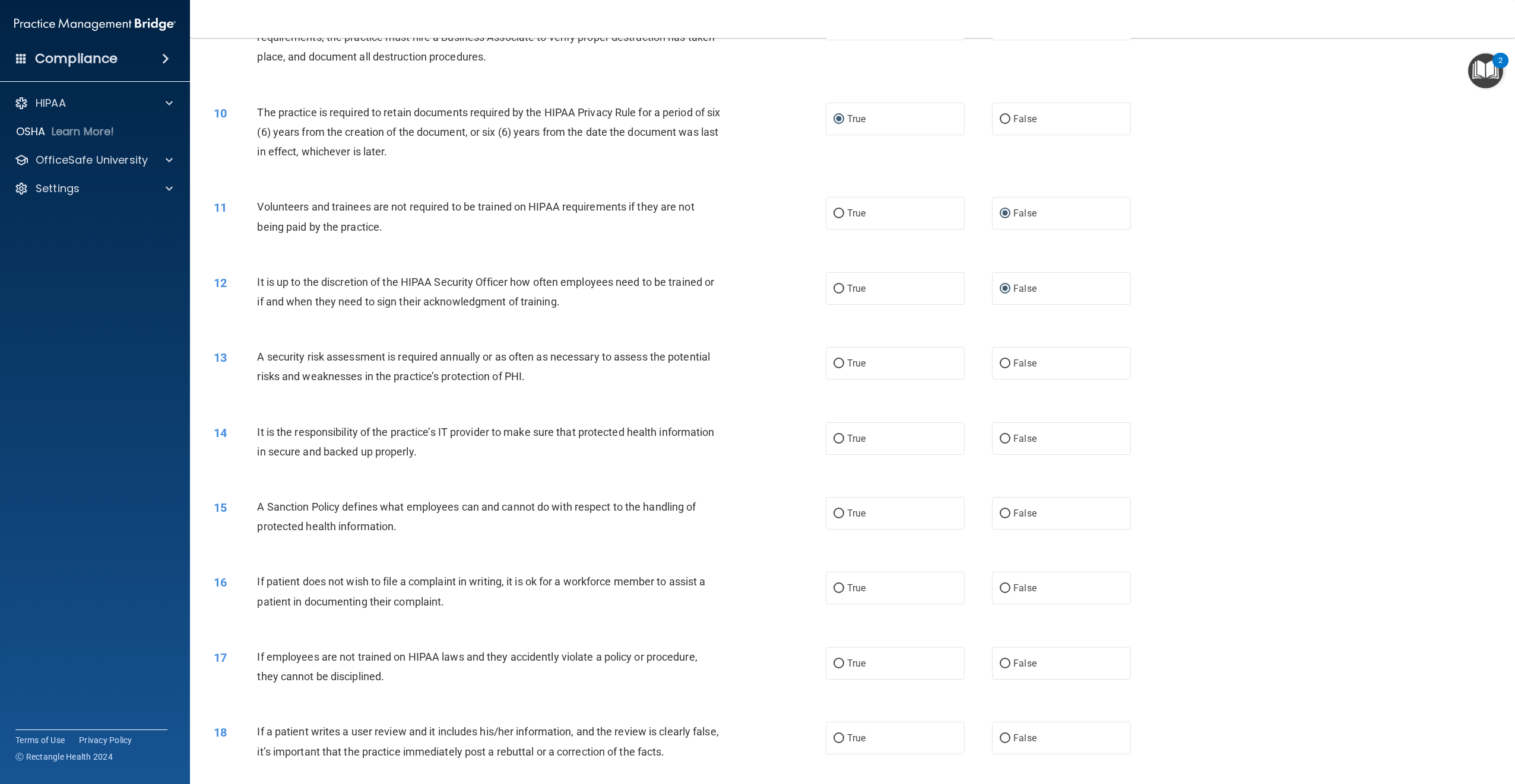
scroll to position [831, 0]
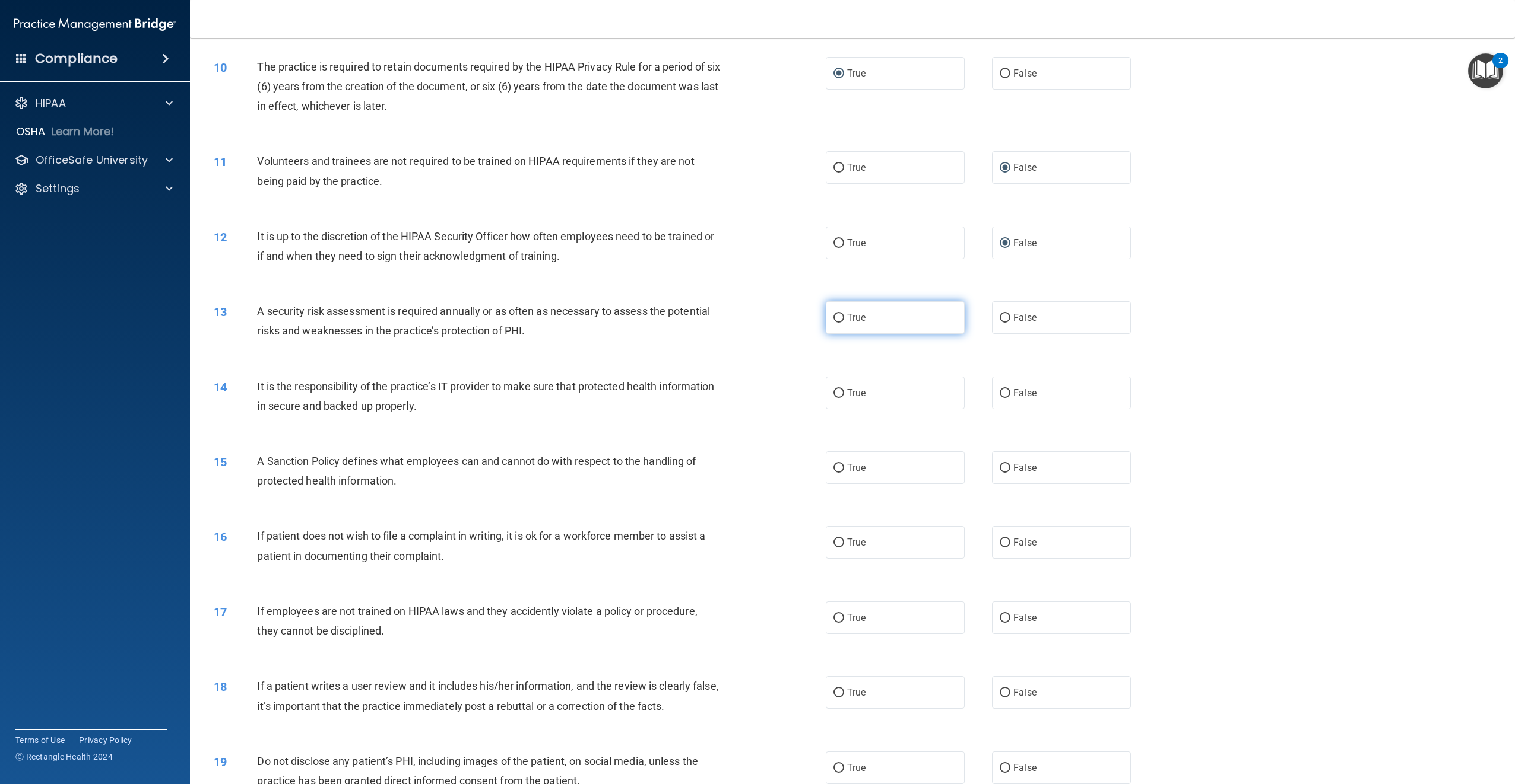
click at [833, 316] on input "True" at bounding box center [838, 318] width 11 height 9
radio input "true"
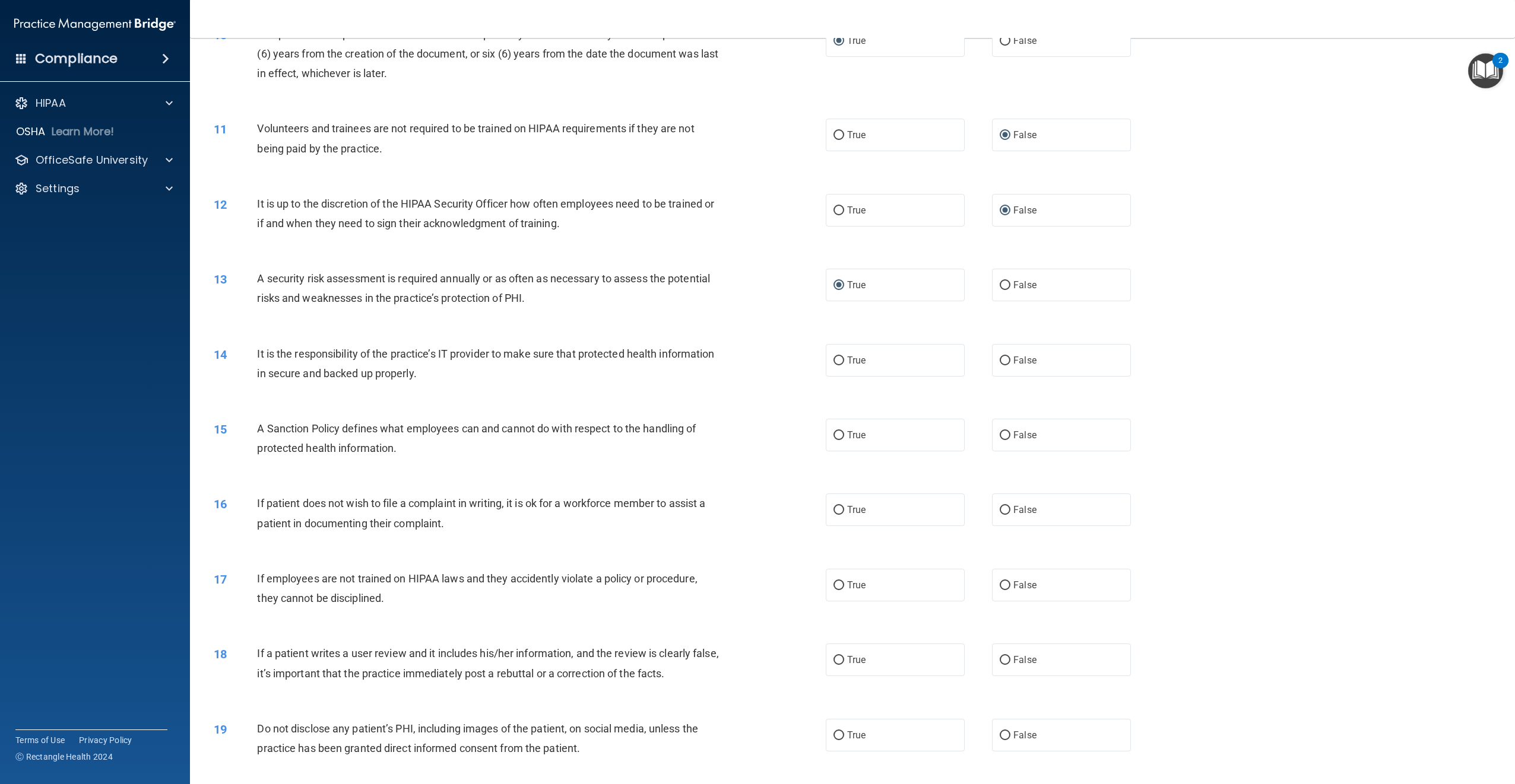
scroll to position [890, 0]
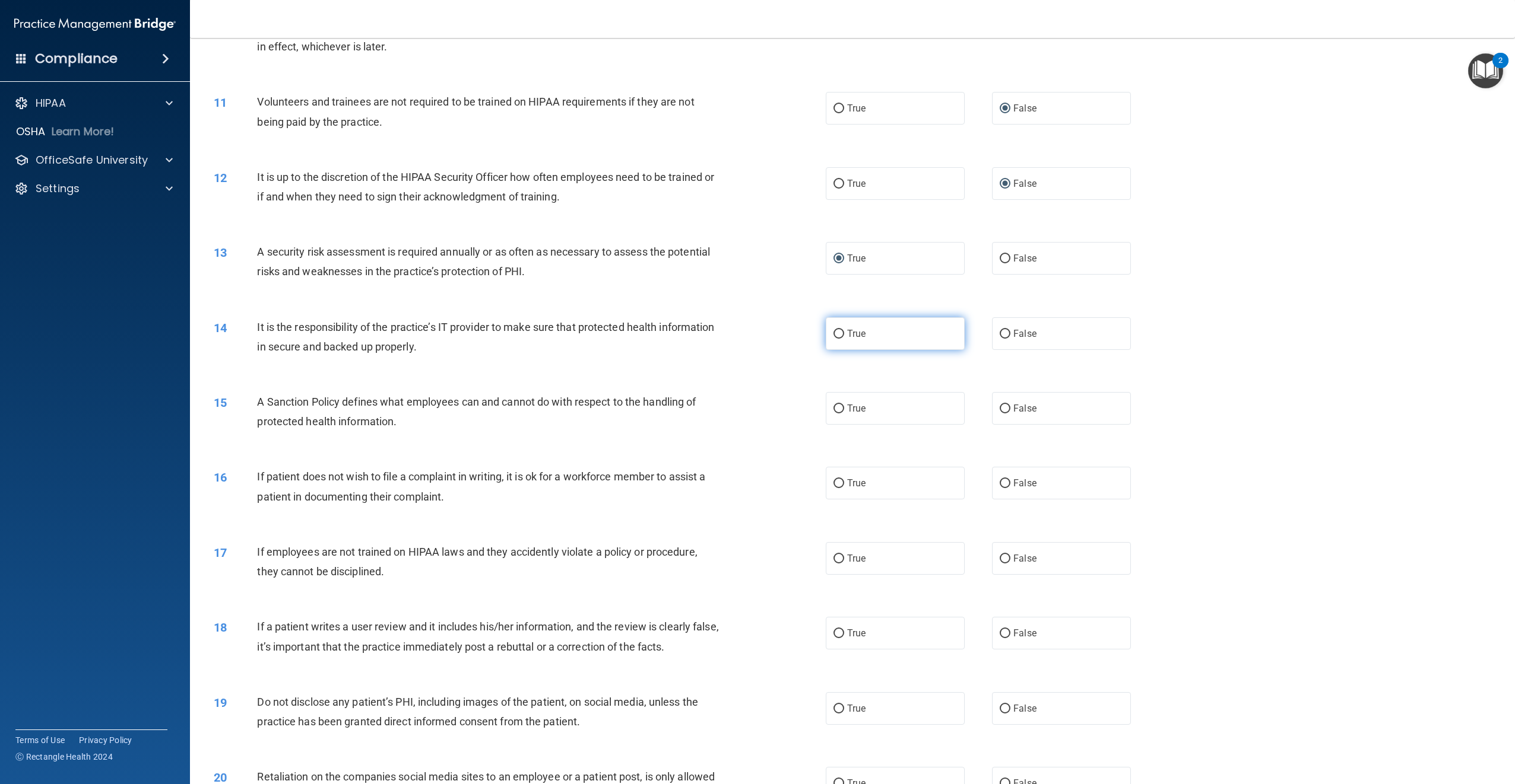
click at [837, 331] on input "True" at bounding box center [838, 333] width 11 height 9
radio input "true"
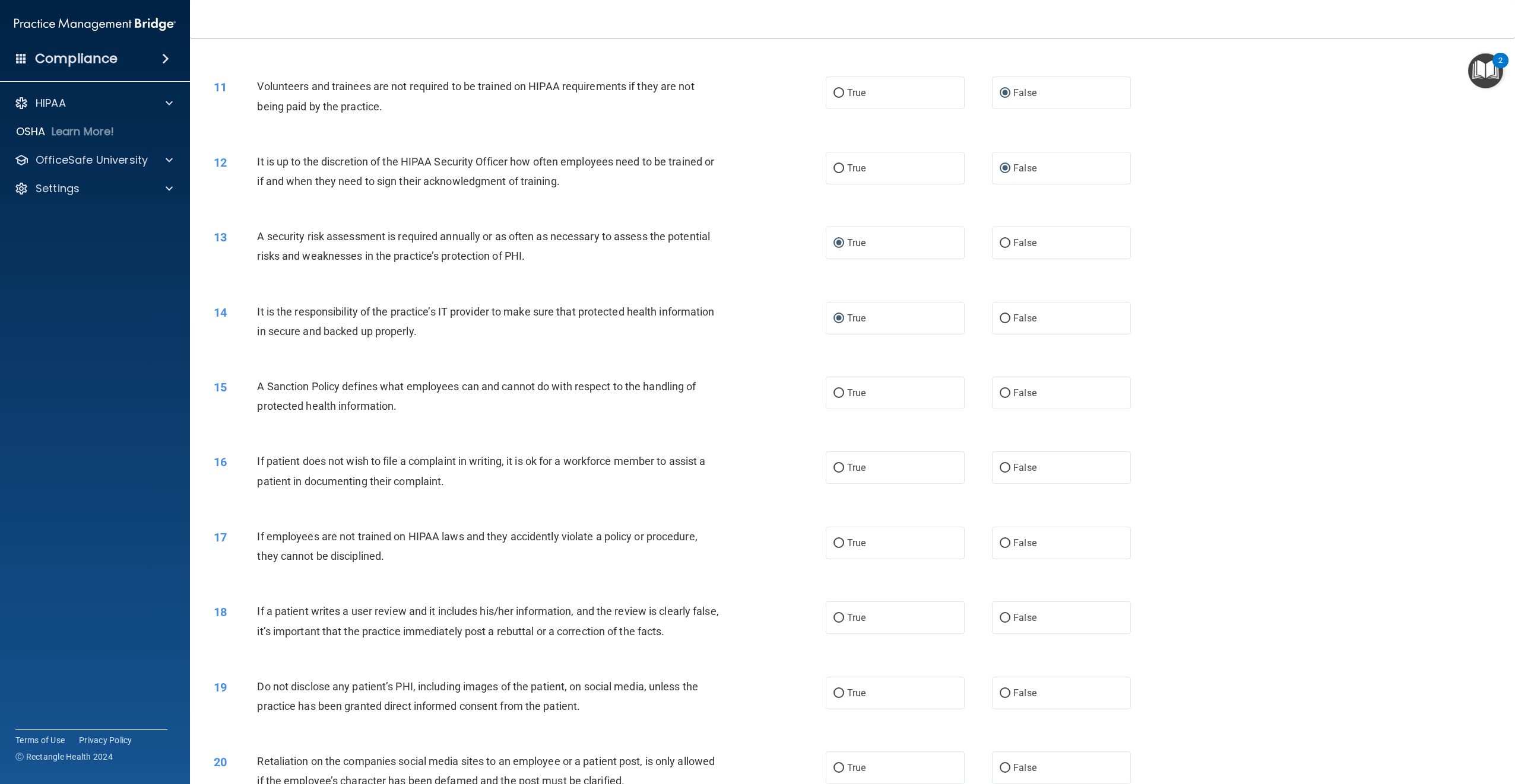
scroll to position [950, 0]
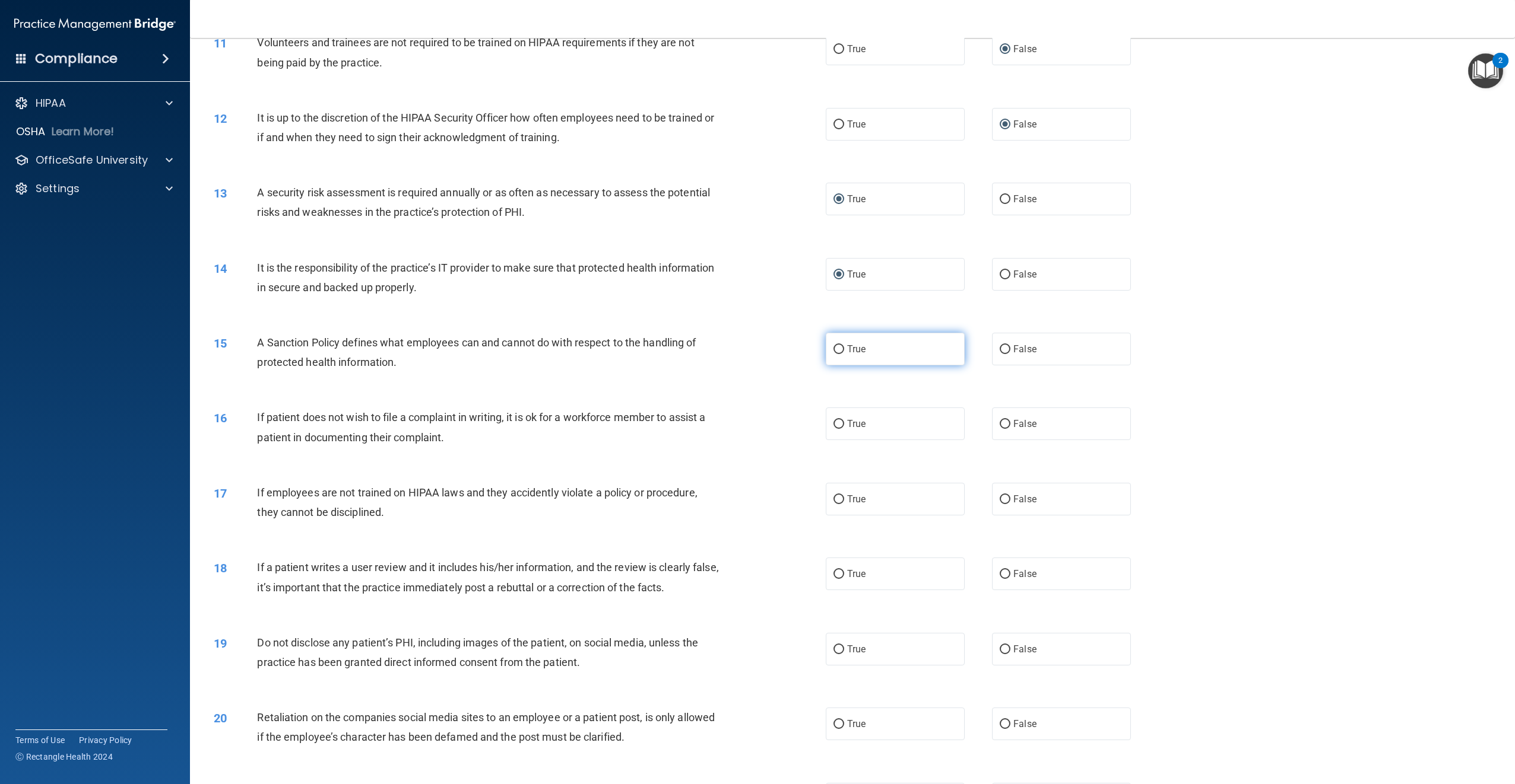
click at [836, 348] on input "True" at bounding box center [838, 349] width 11 height 9
radio input "true"
click at [835, 424] on input "True" at bounding box center [838, 424] width 11 height 9
radio input "true"
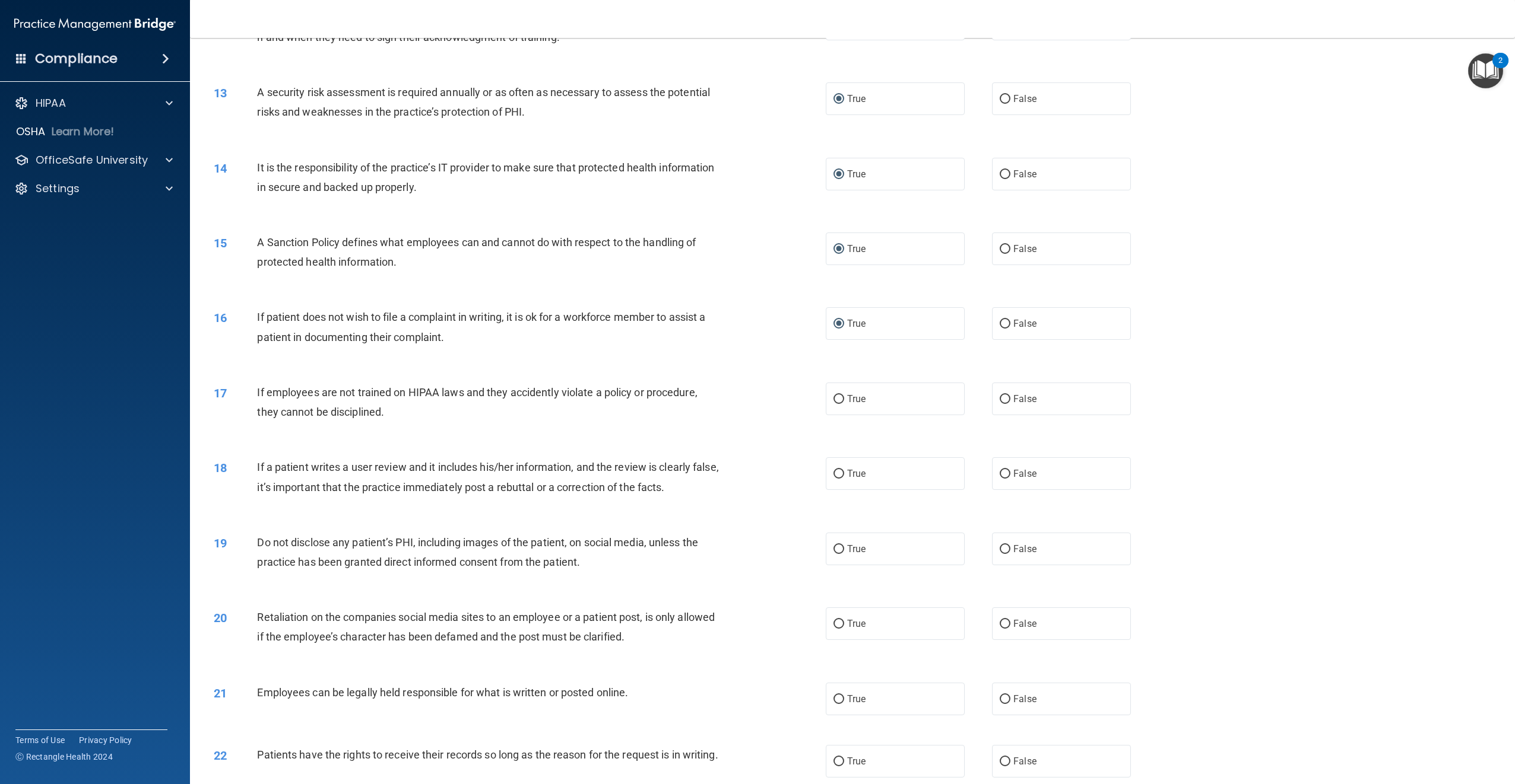
scroll to position [1068, 0]
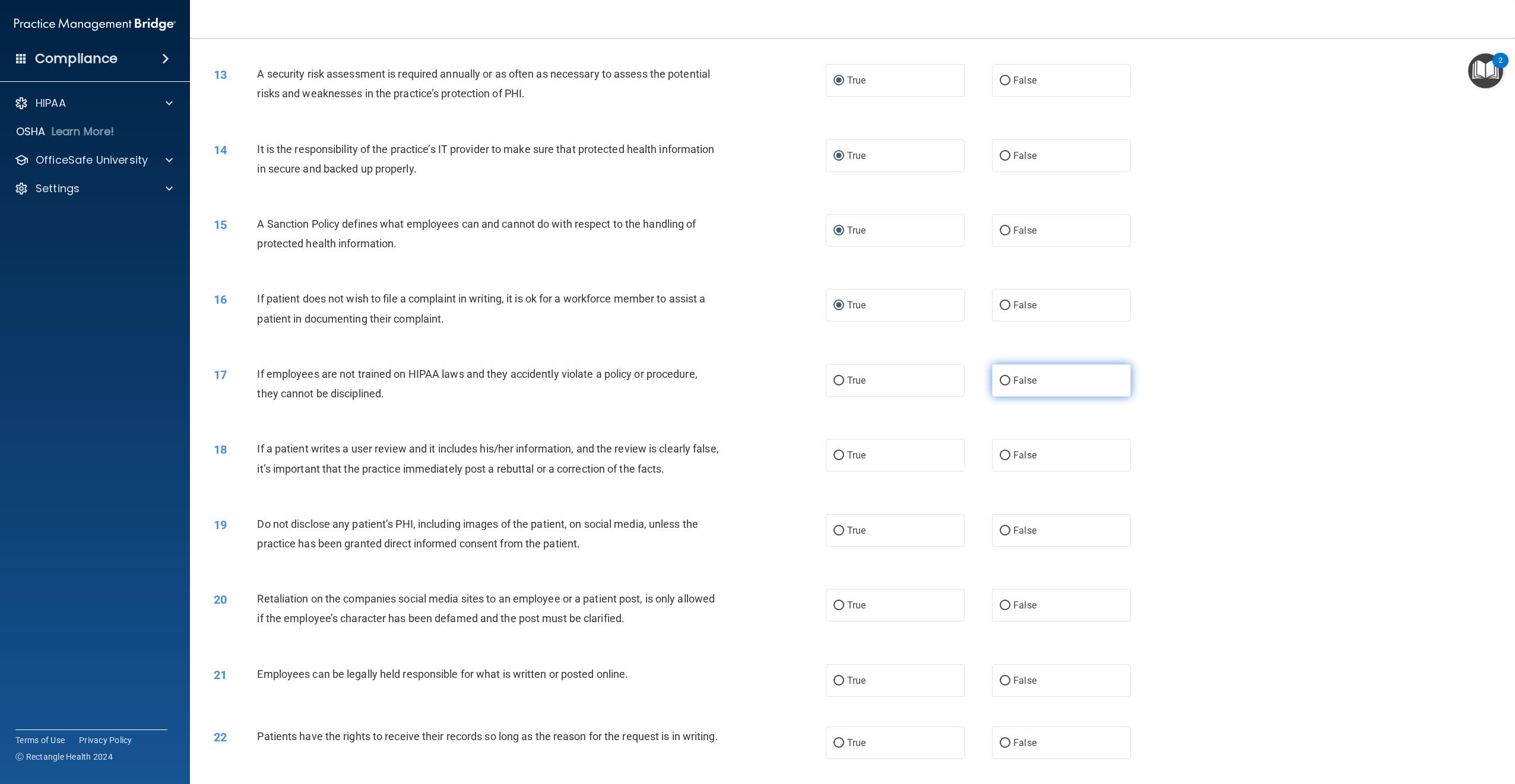
click at [1002, 378] on input "False" at bounding box center [1005, 381] width 11 height 9
radio input "true"
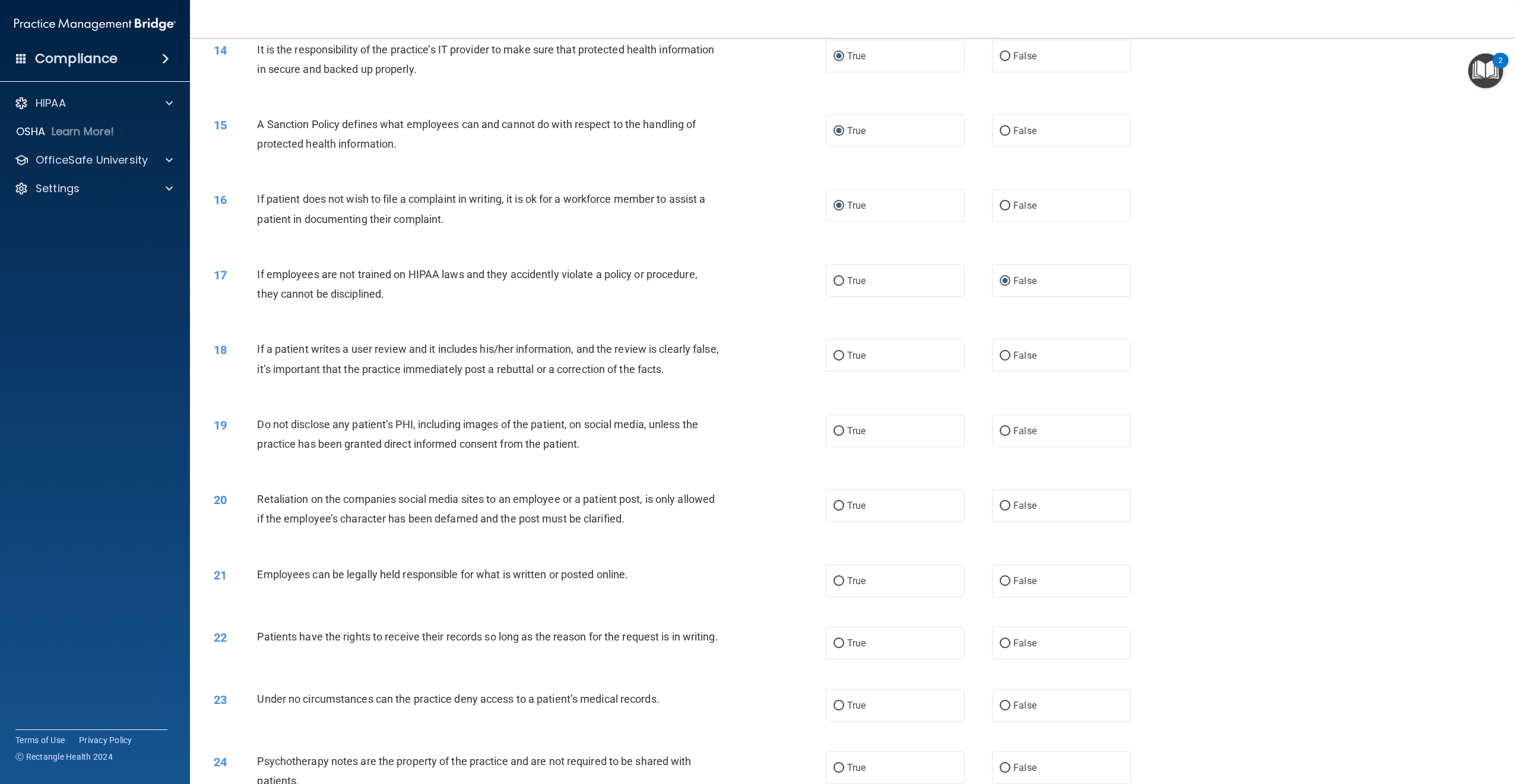
scroll to position [1187, 0]
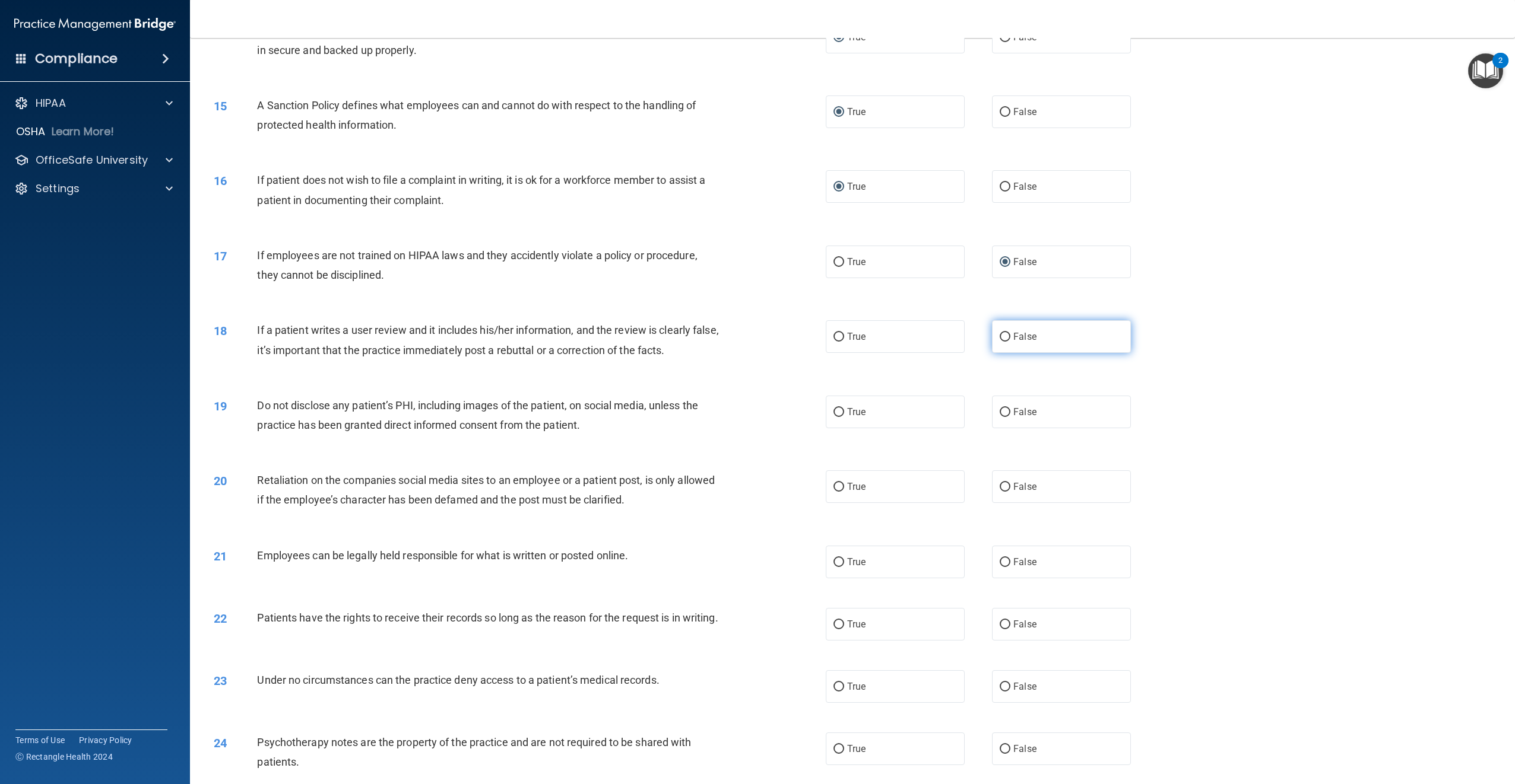
click at [1000, 338] on input "False" at bounding box center [1005, 336] width 11 height 9
radio input "true"
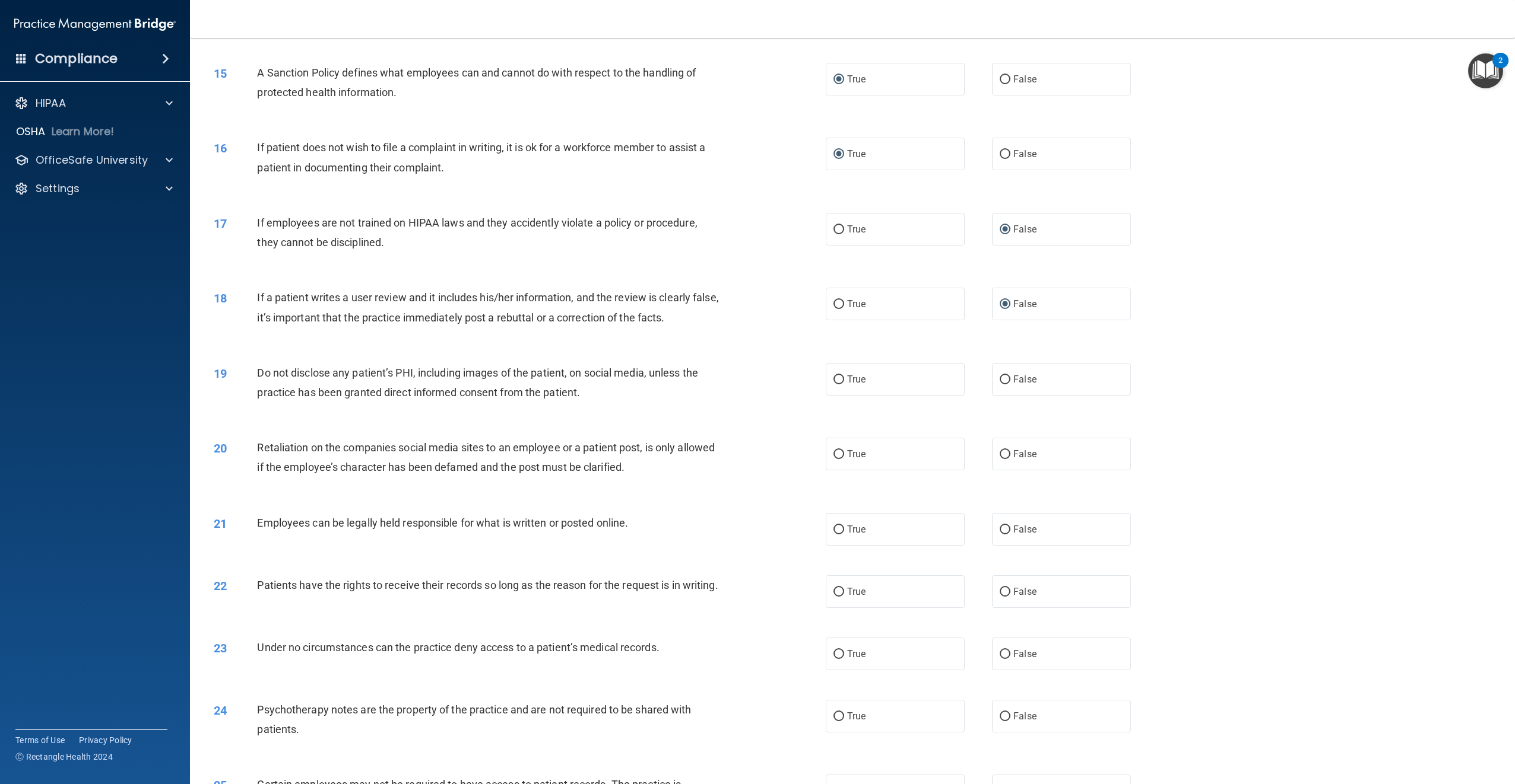
scroll to position [1245, 0]
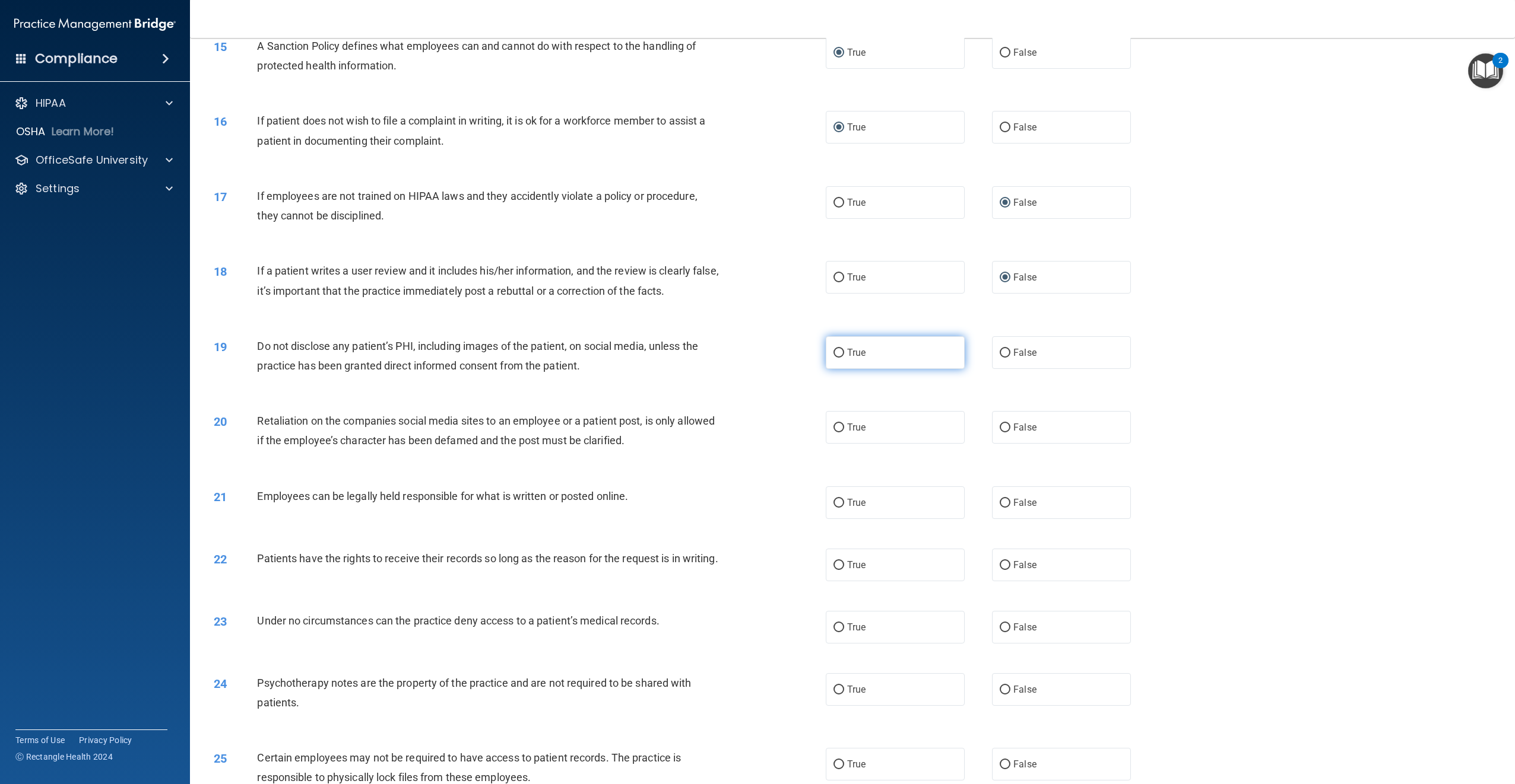
click at [836, 353] on input "True" at bounding box center [838, 353] width 11 height 9
radio input "true"
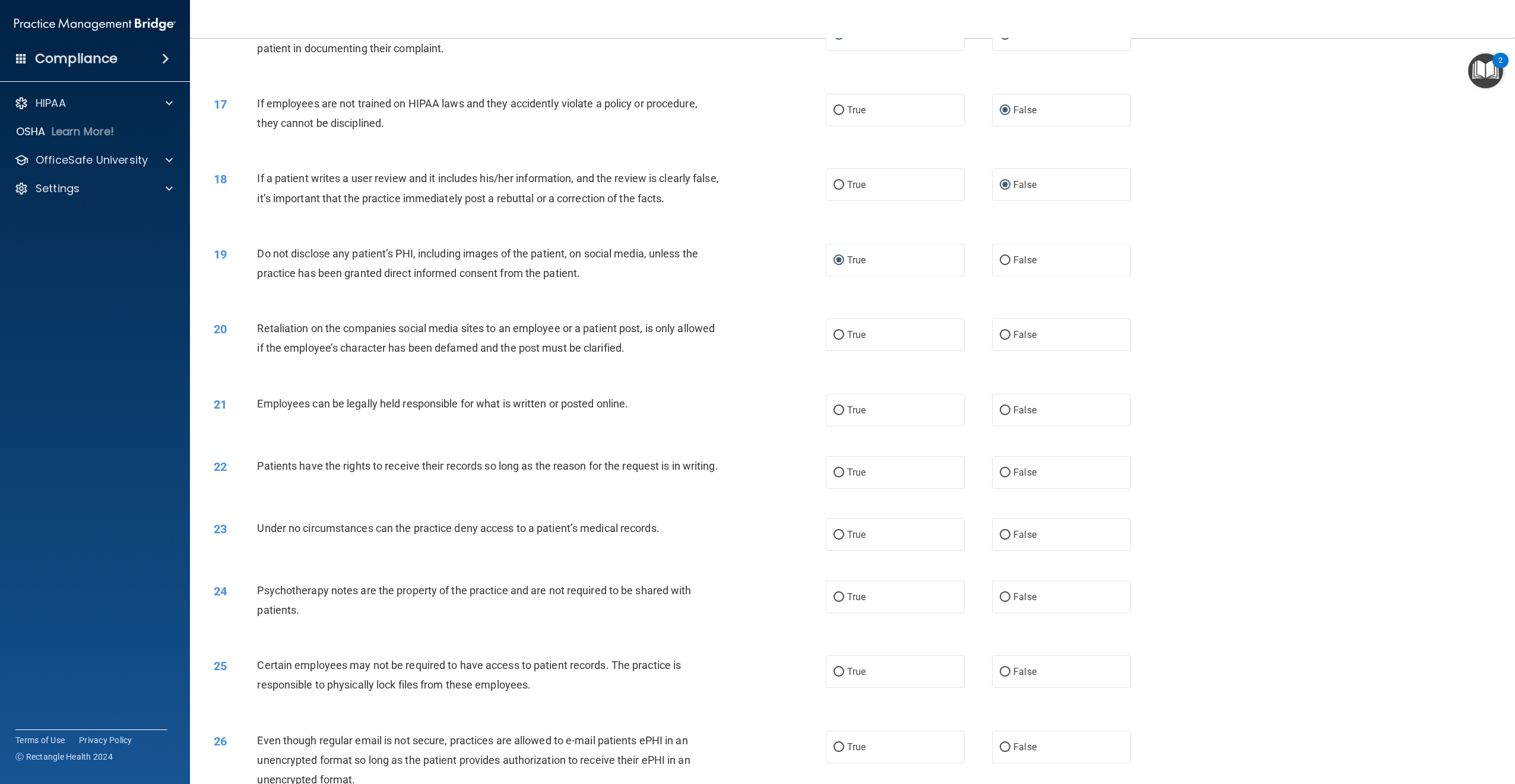
scroll to position [1365, 0]
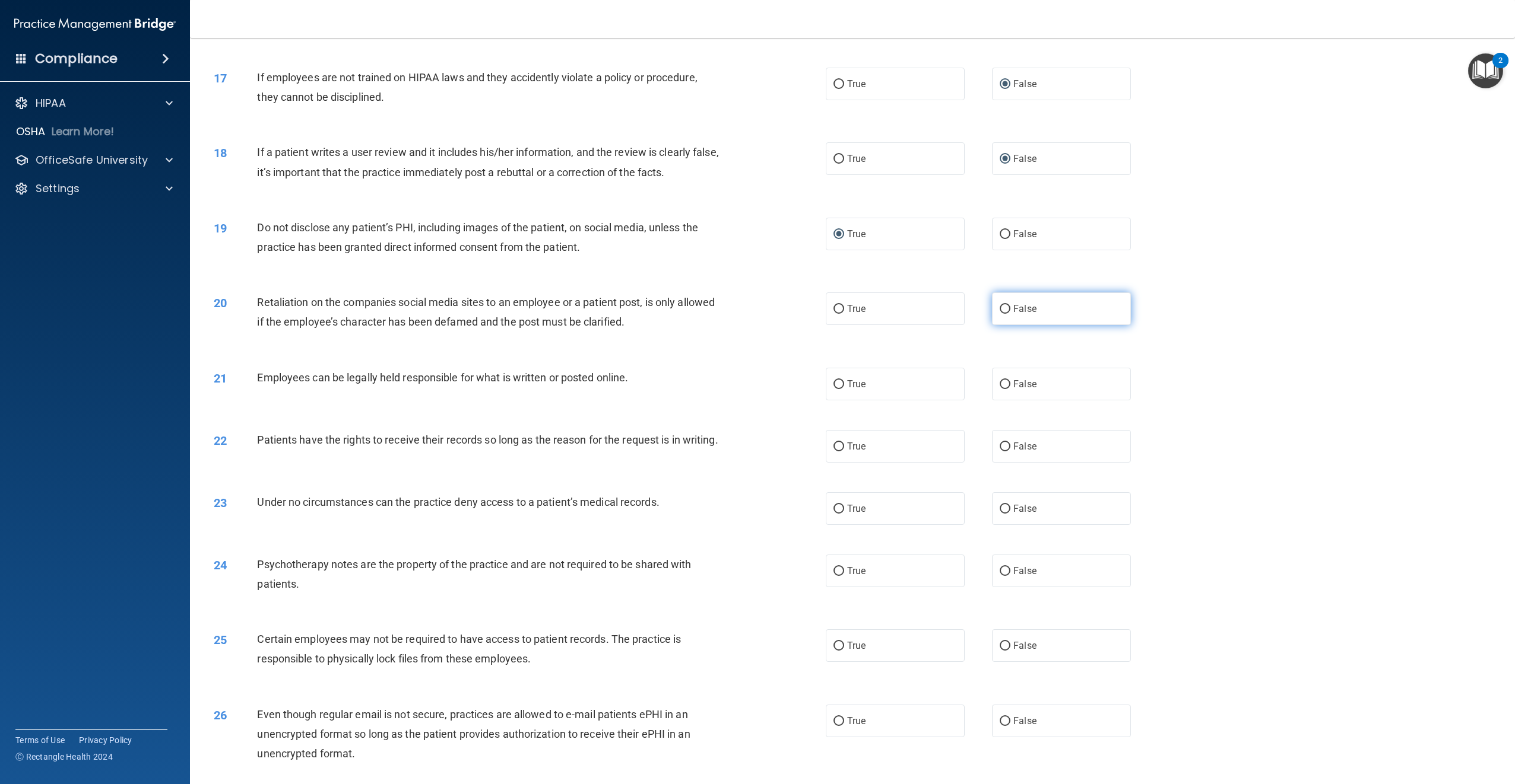
click at [1000, 312] on input "False" at bounding box center [1005, 309] width 11 height 9
radio input "true"
click at [835, 387] on input "True" at bounding box center [838, 384] width 11 height 9
radio input "true"
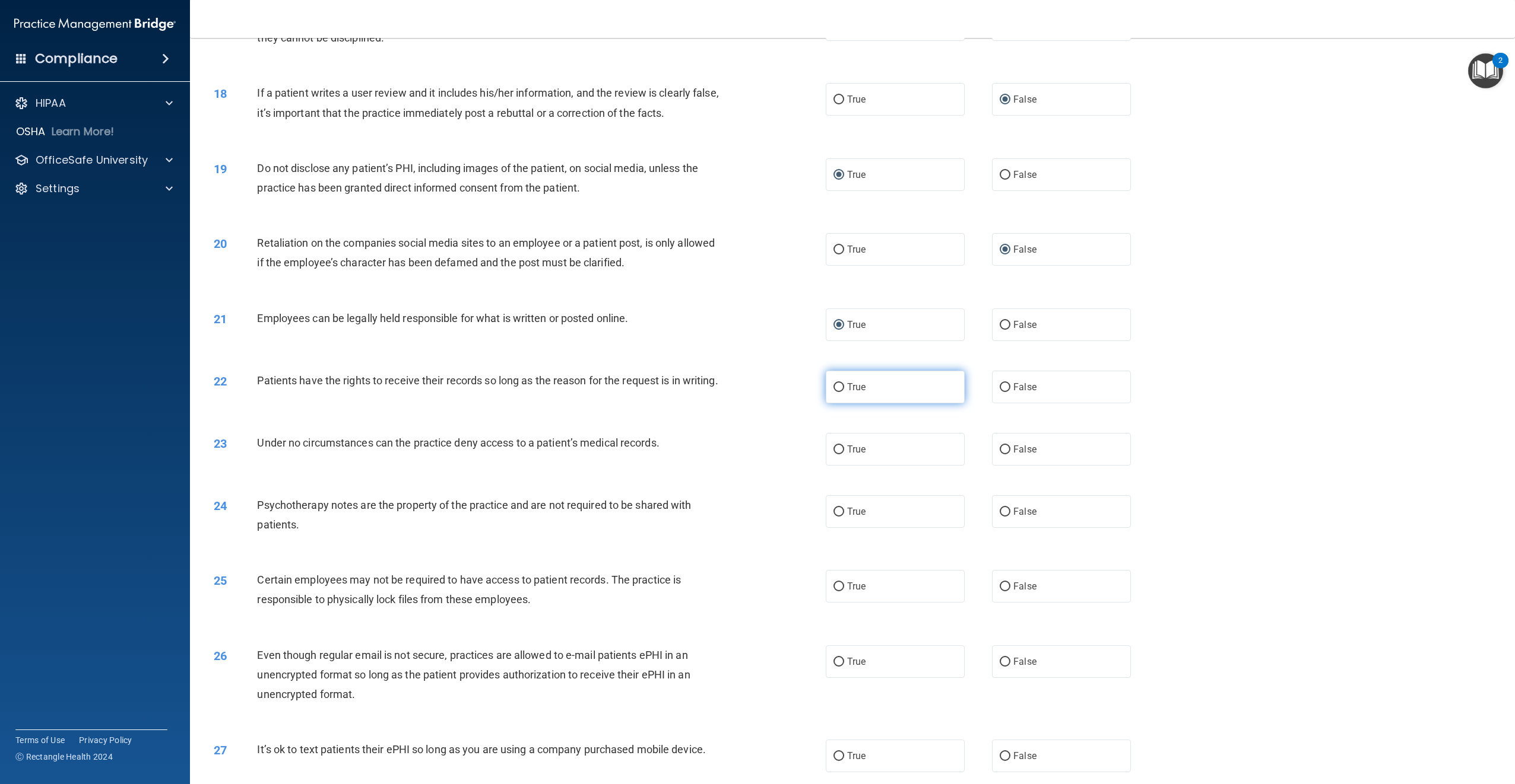
click at [836, 384] on input "True" at bounding box center [838, 387] width 11 height 9
radio input "true"
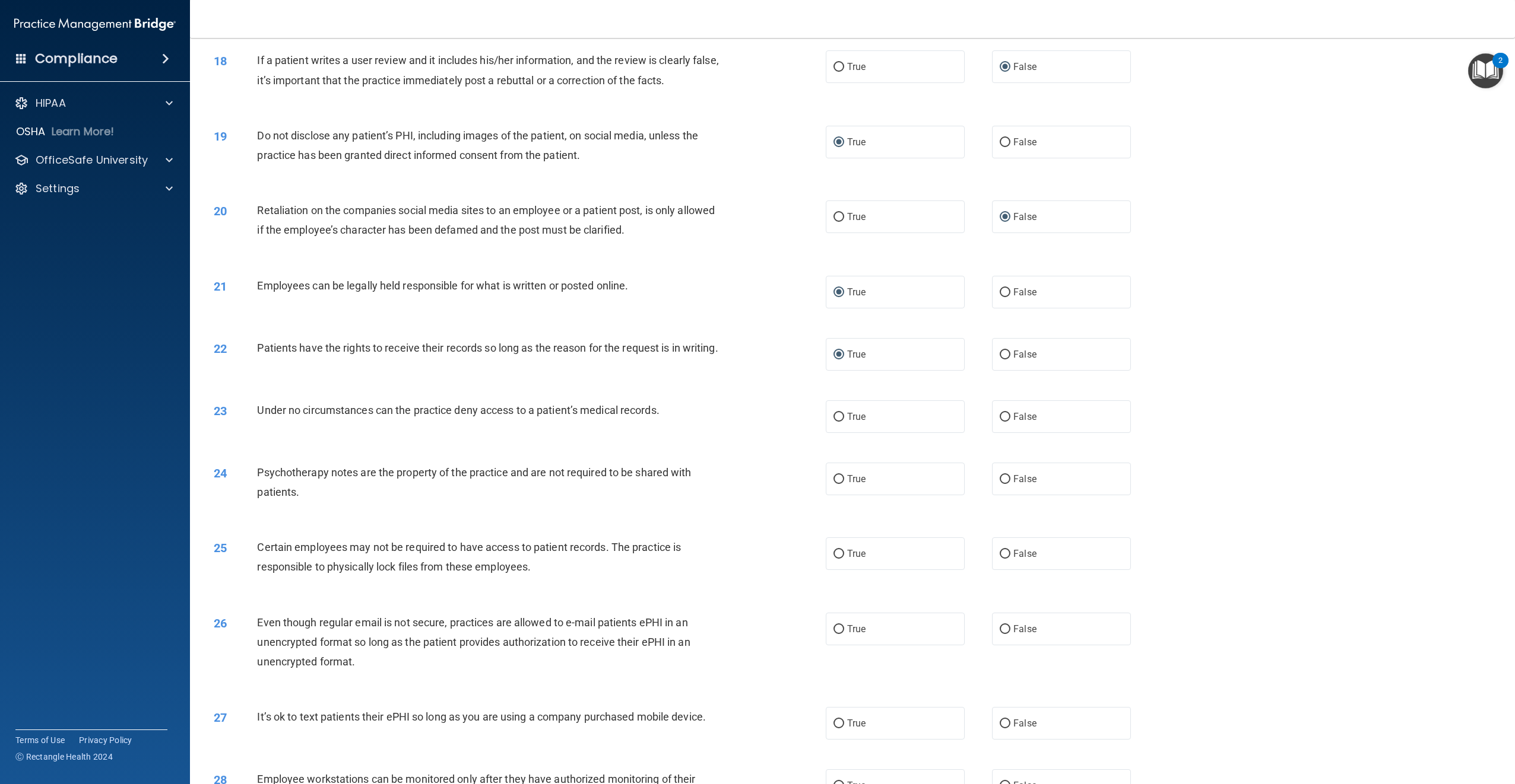
scroll to position [1484, 0]
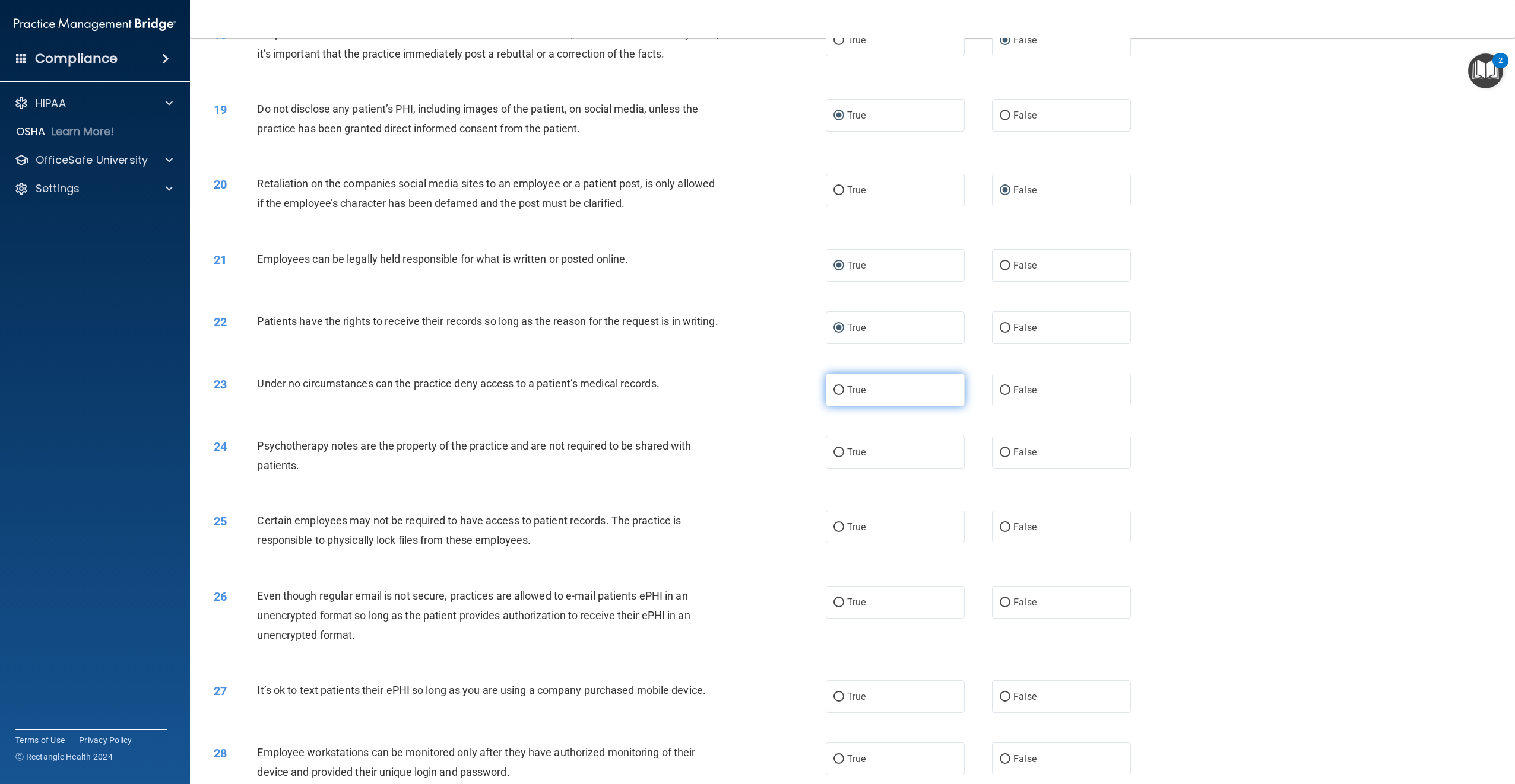
click at [838, 395] on input "True" at bounding box center [838, 390] width 11 height 9
radio input "true"
click at [1000, 395] on input "False" at bounding box center [1005, 390] width 11 height 9
radio input "true"
radio input "false"
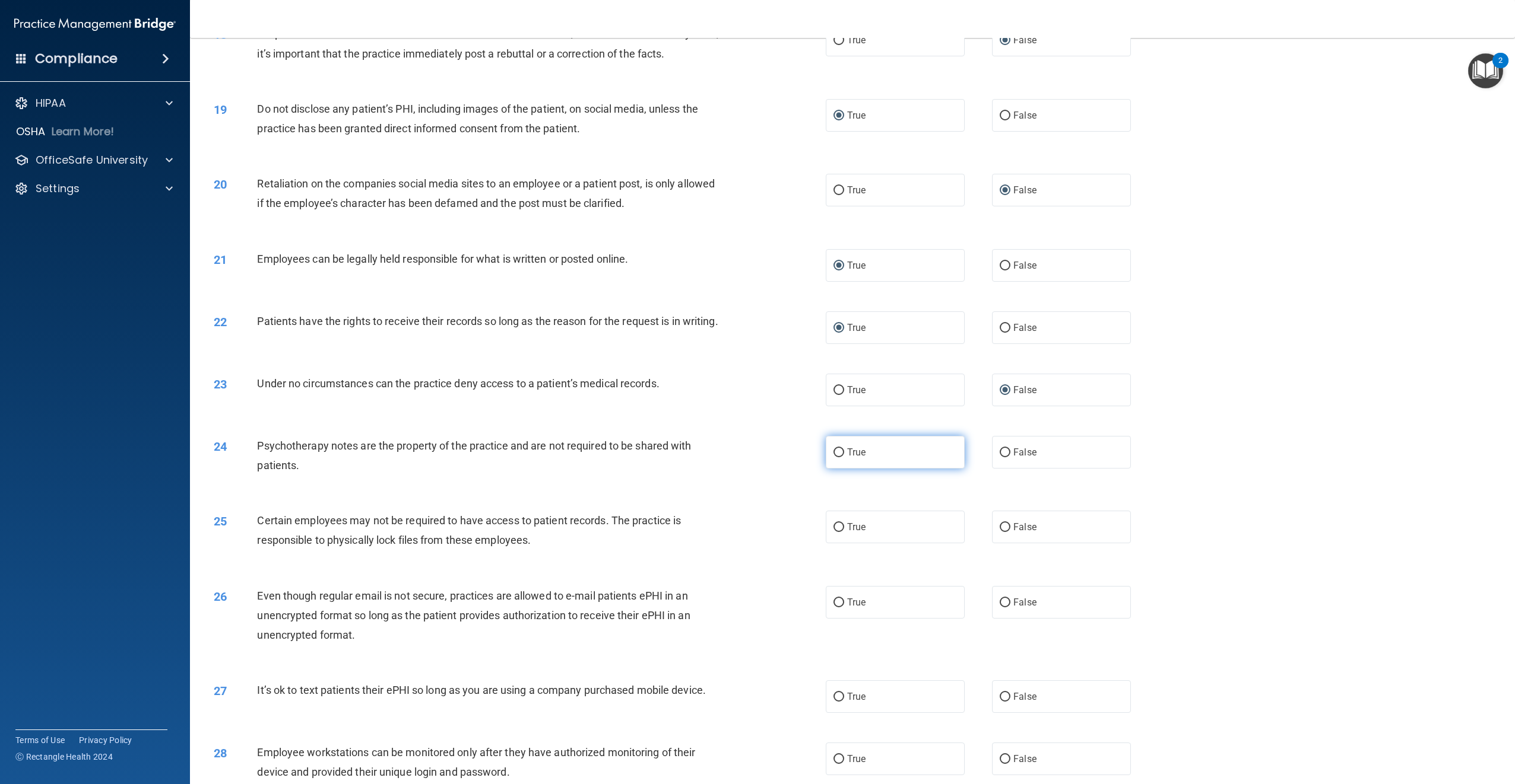
click at [838, 457] on input "True" at bounding box center [838, 453] width 11 height 9
radio input "true"
click at [1000, 457] on input "False" at bounding box center [1005, 453] width 11 height 9
radio input "true"
radio input "false"
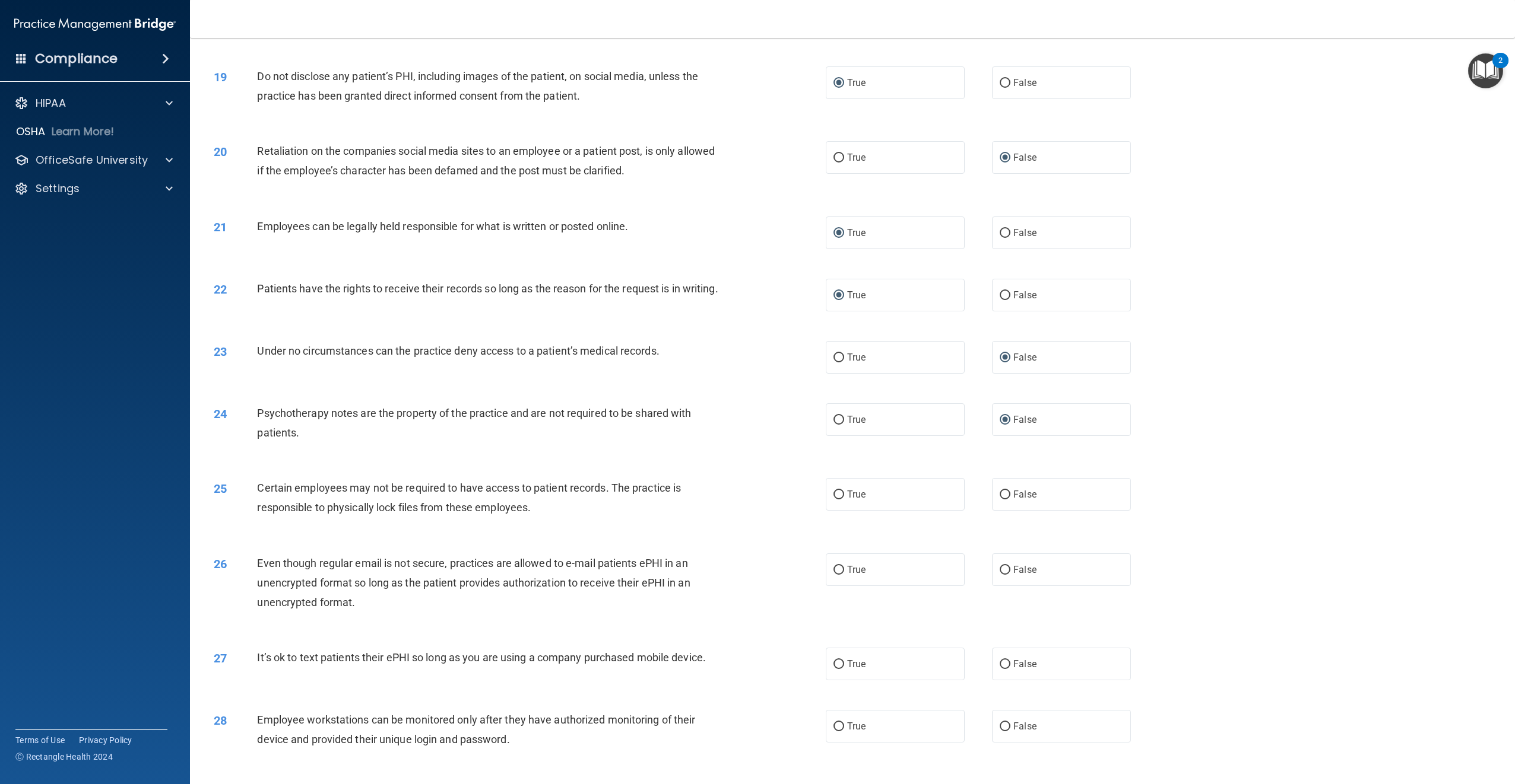
scroll to position [1542, 0]
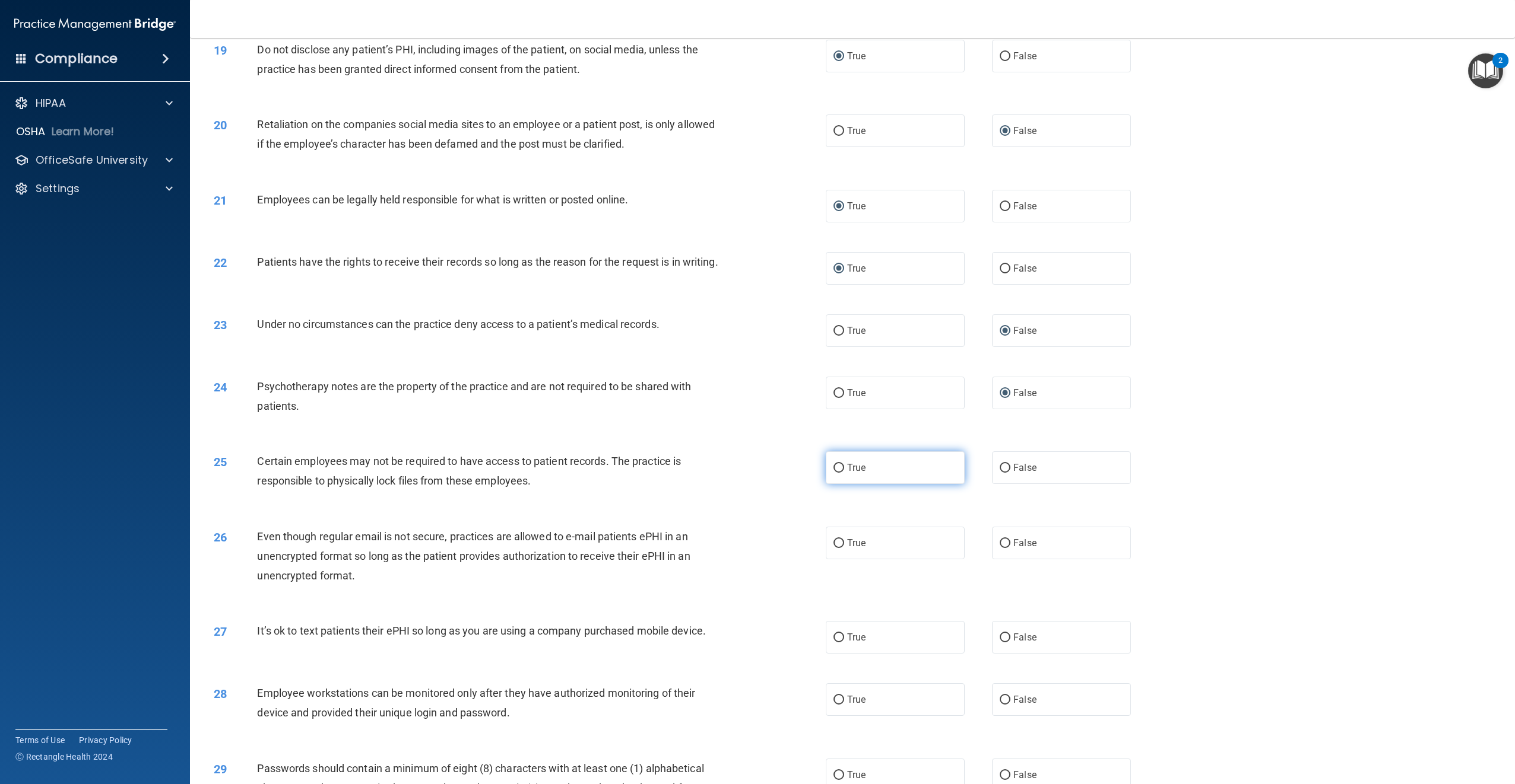
click at [833, 472] on input "True" at bounding box center [838, 468] width 11 height 9
radio input "true"
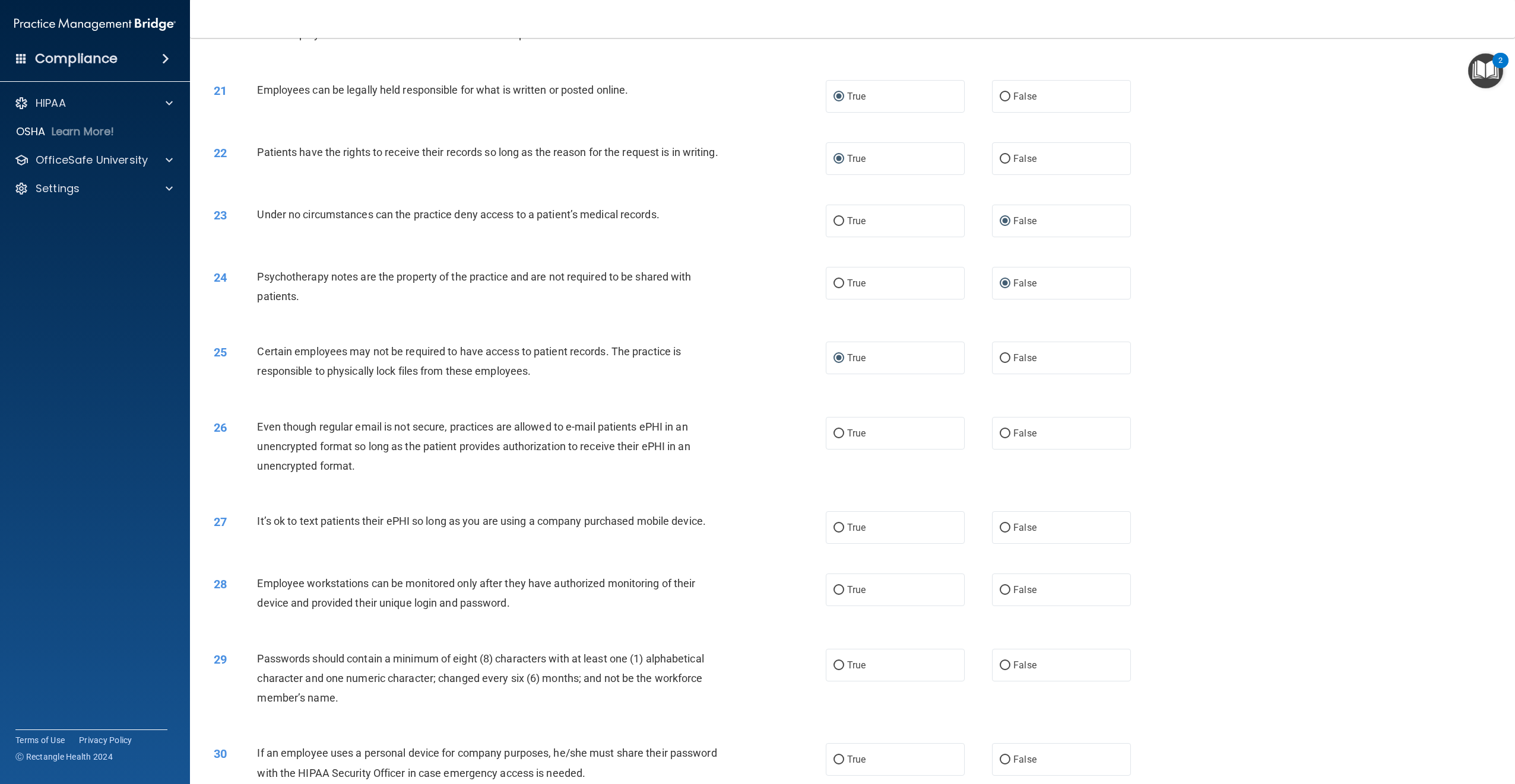
scroll to position [1661, 0]
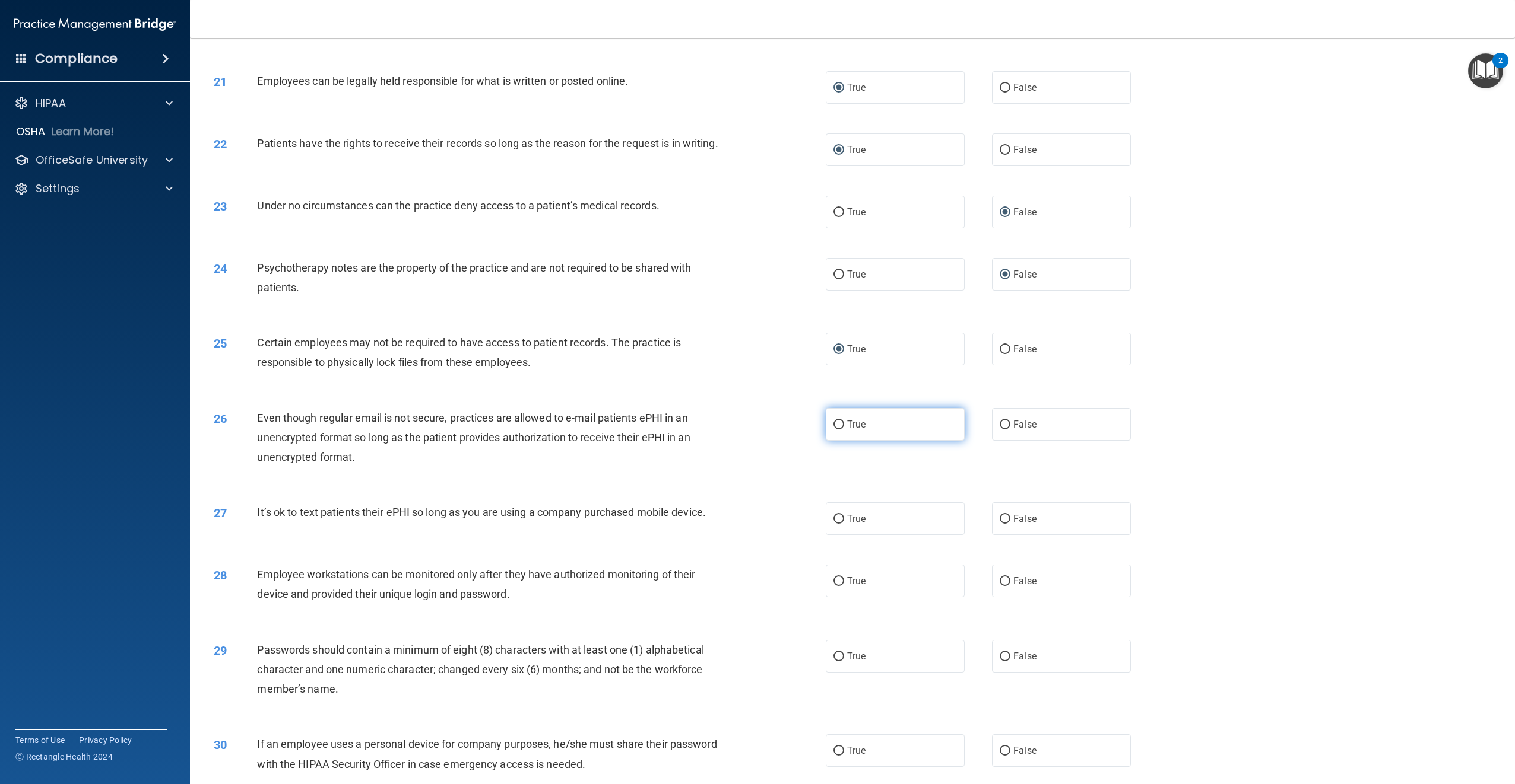
click at [835, 430] on input "True" at bounding box center [838, 425] width 11 height 9
radio input "true"
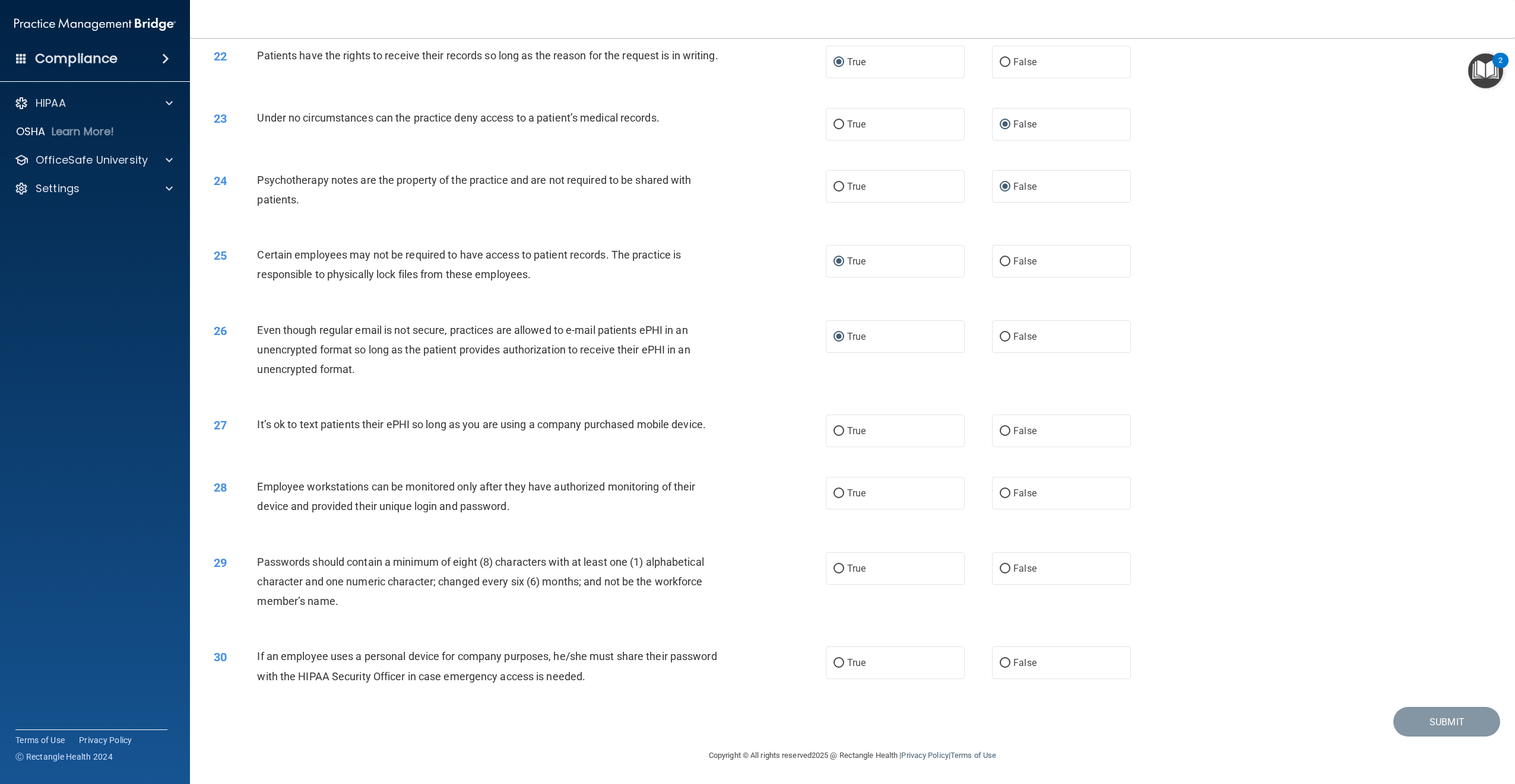
scroll to position [1763, 0]
drag, startPoint x: 1002, startPoint y: 429, endPoint x: 984, endPoint y: 438, distance: 20.1
click at [1002, 429] on input "False" at bounding box center [1005, 431] width 11 height 9
radio input "true"
drag, startPoint x: 834, startPoint y: 492, endPoint x: 809, endPoint y: 501, distance: 26.6
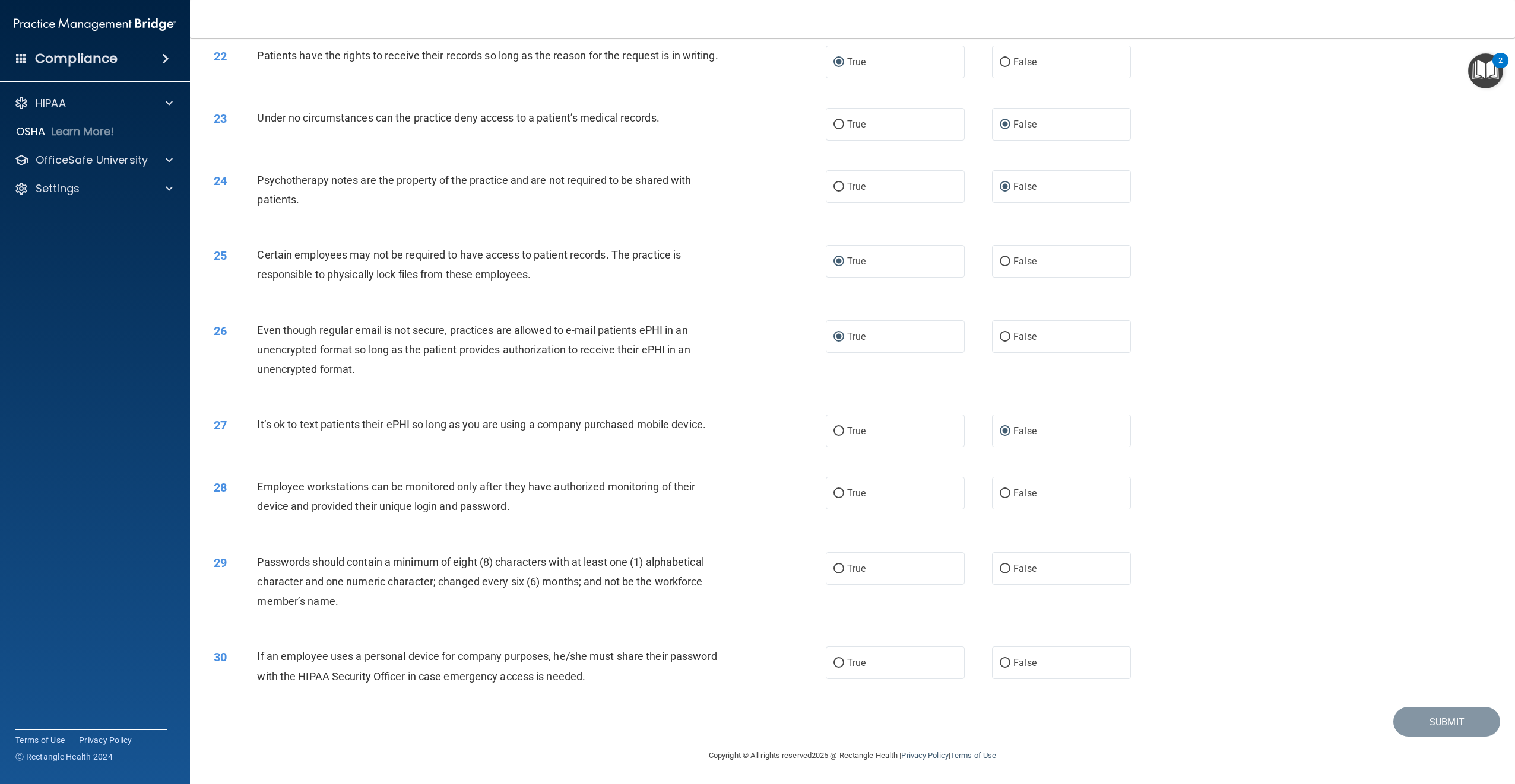
click at [834, 493] on input "True" at bounding box center [838, 493] width 11 height 9
radio input "true"
click at [834, 569] on input "True" at bounding box center [838, 569] width 11 height 9
radio input "true"
click at [842, 662] on label "True" at bounding box center [895, 663] width 139 height 33
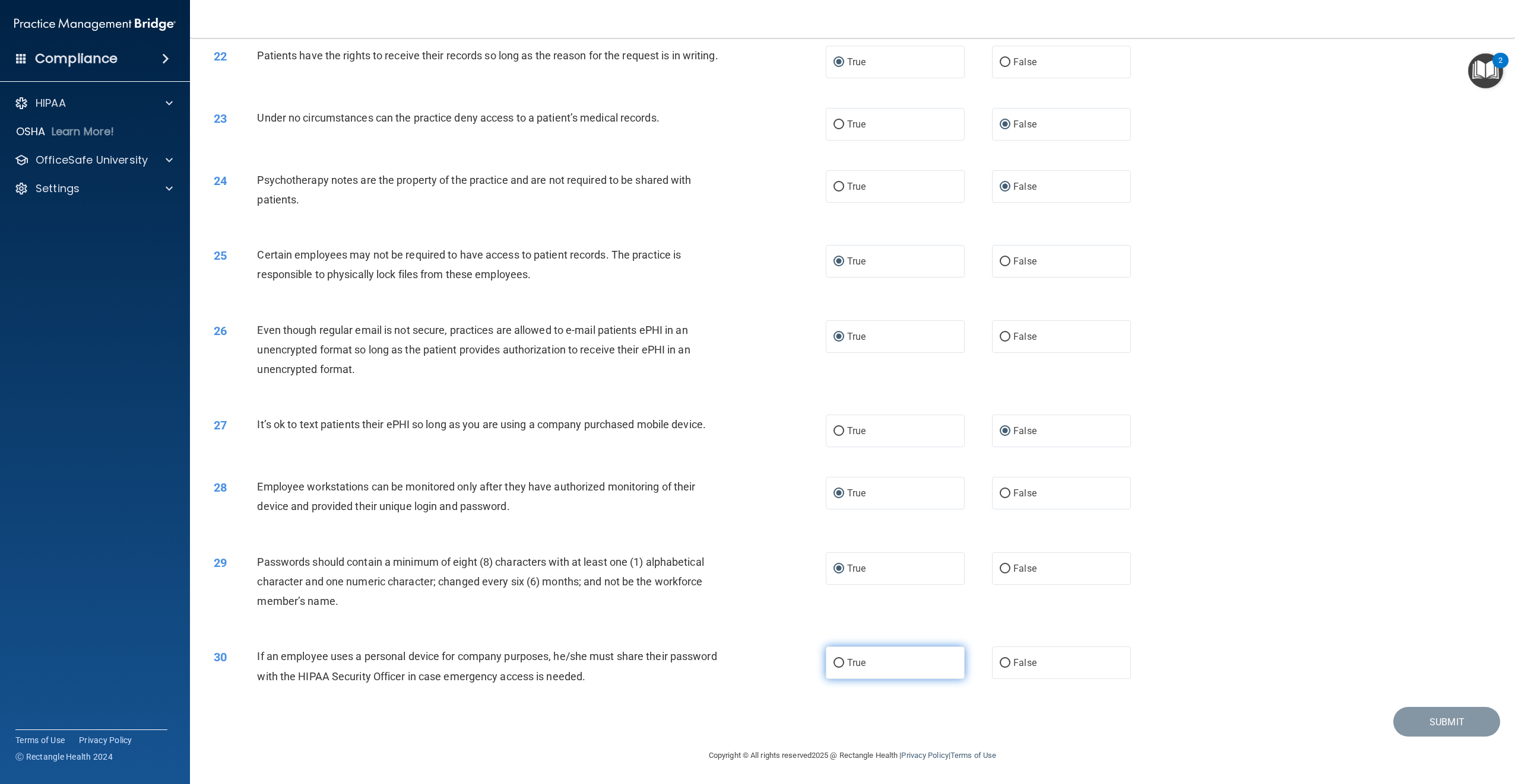
click at [842, 662] on input "True" at bounding box center [838, 663] width 11 height 9
radio input "true"
click at [1436, 722] on button "Submit" at bounding box center [1446, 722] width 107 height 30
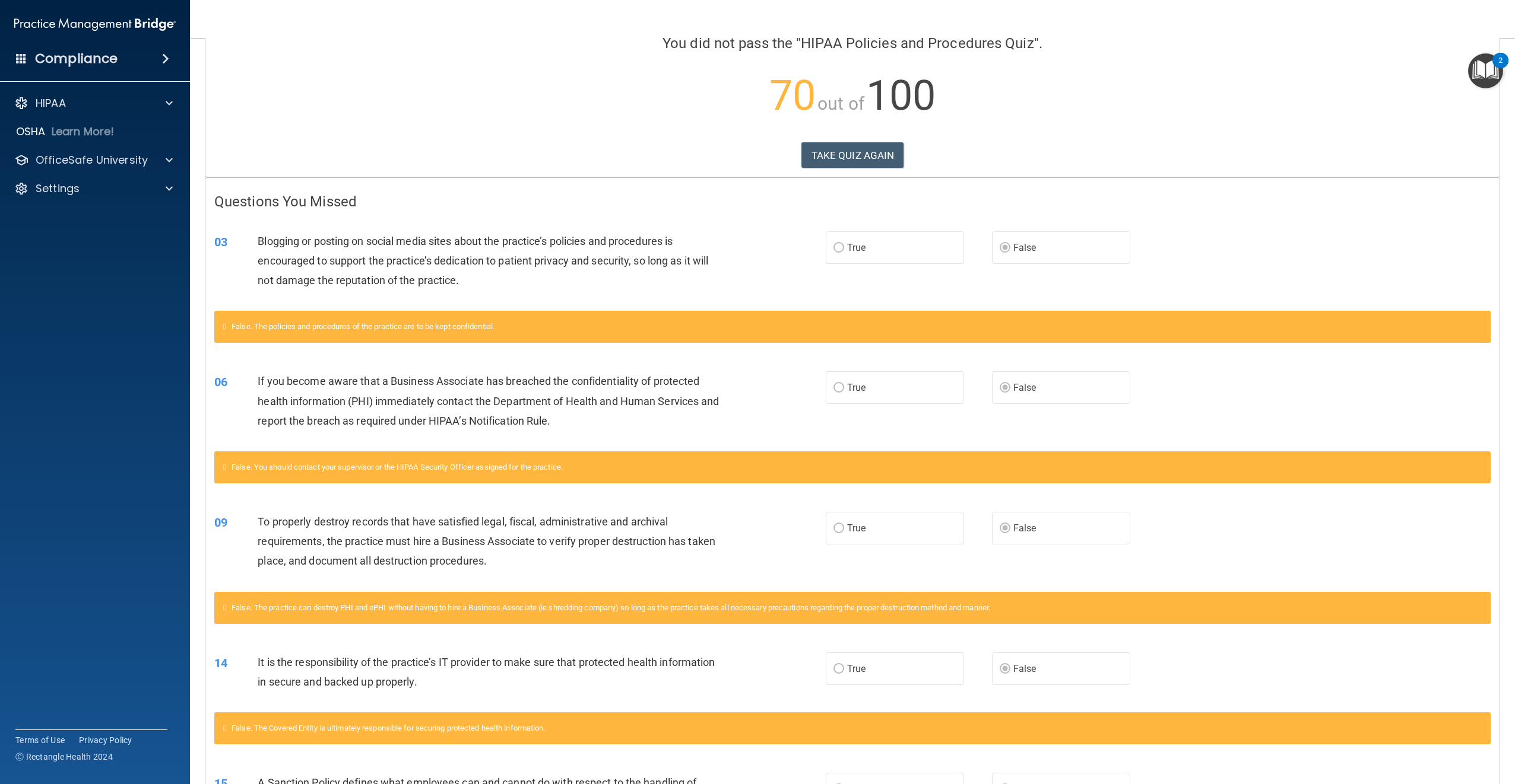
scroll to position [119, 0]
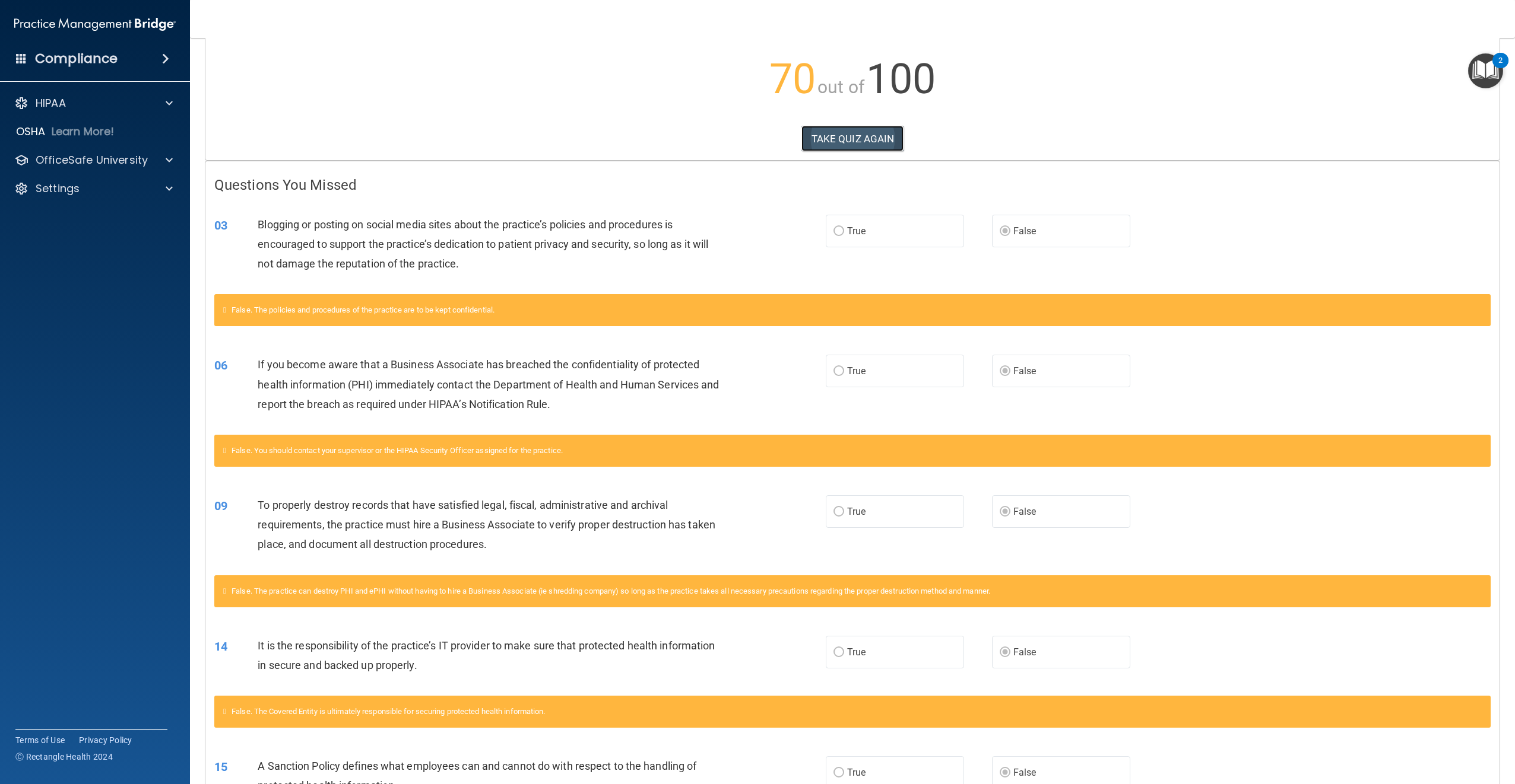
click at [864, 139] on button "TAKE QUIZ AGAIN" at bounding box center [852, 139] width 102 height 26
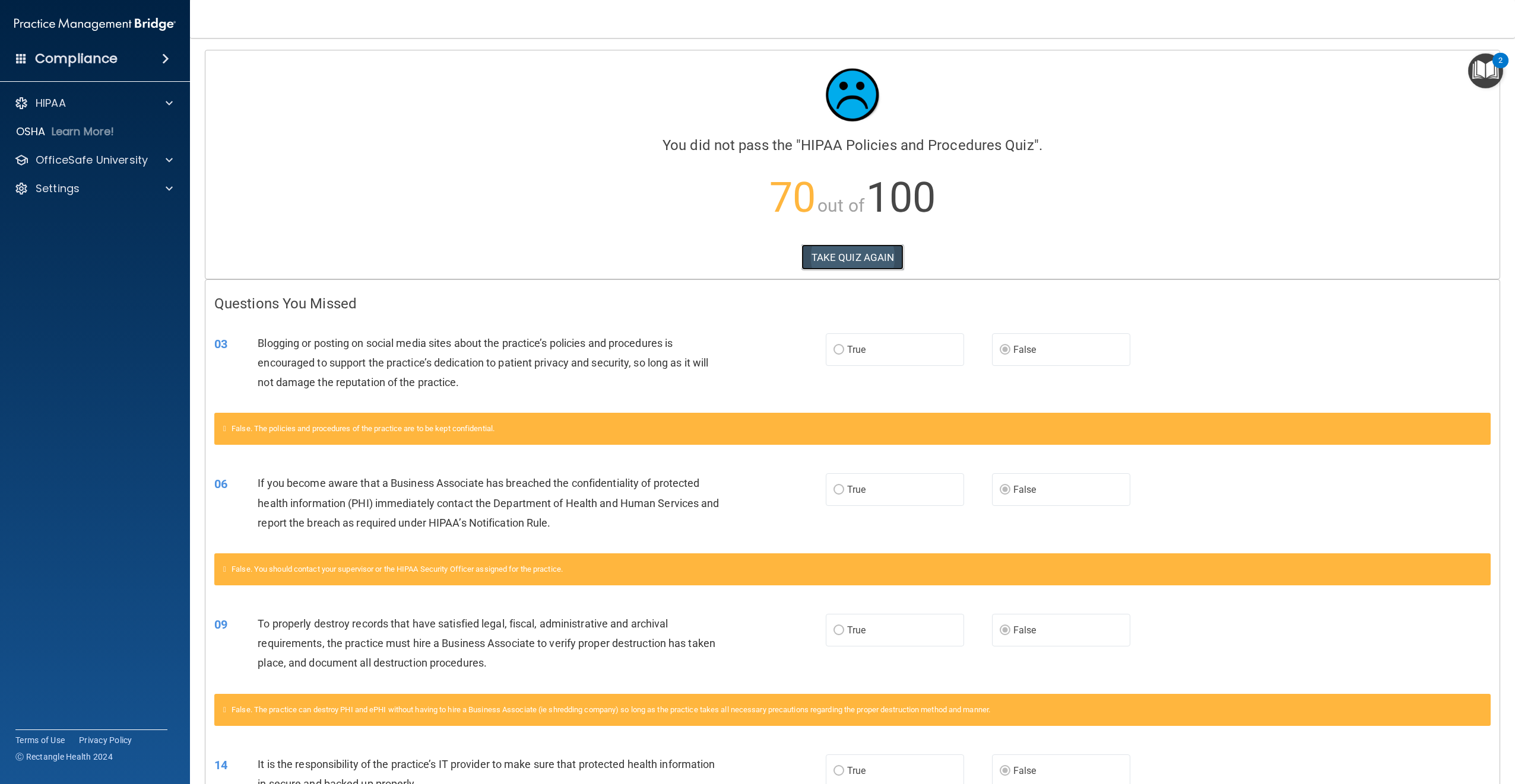
click at [836, 254] on button "TAKE QUIZ AGAIN" at bounding box center [852, 257] width 102 height 26
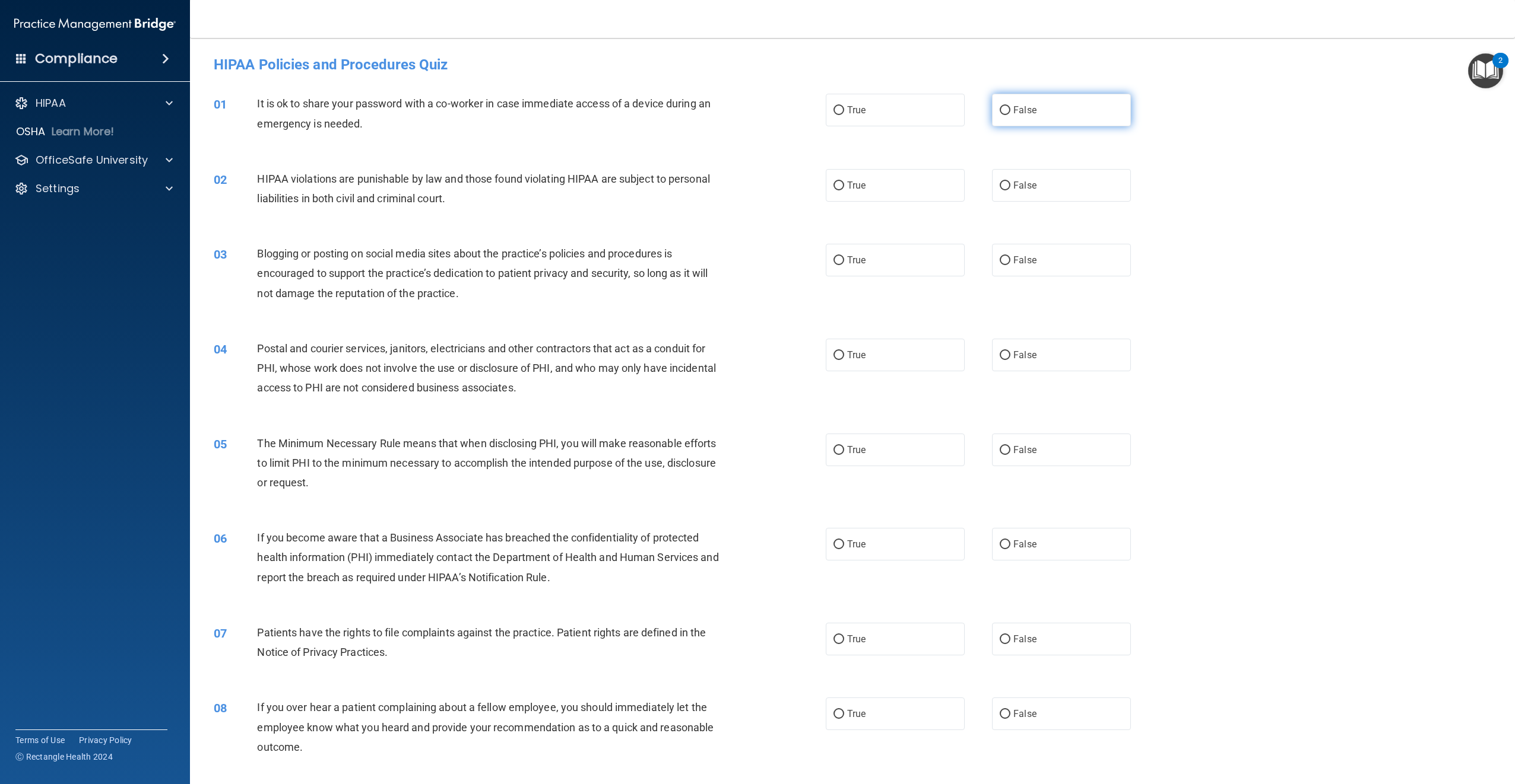
click at [1003, 109] on input "False" at bounding box center [1005, 110] width 11 height 9
radio input "true"
click at [833, 184] on input "True" at bounding box center [838, 186] width 11 height 9
radio input "true"
click at [1000, 261] on input "False" at bounding box center [1005, 260] width 11 height 9
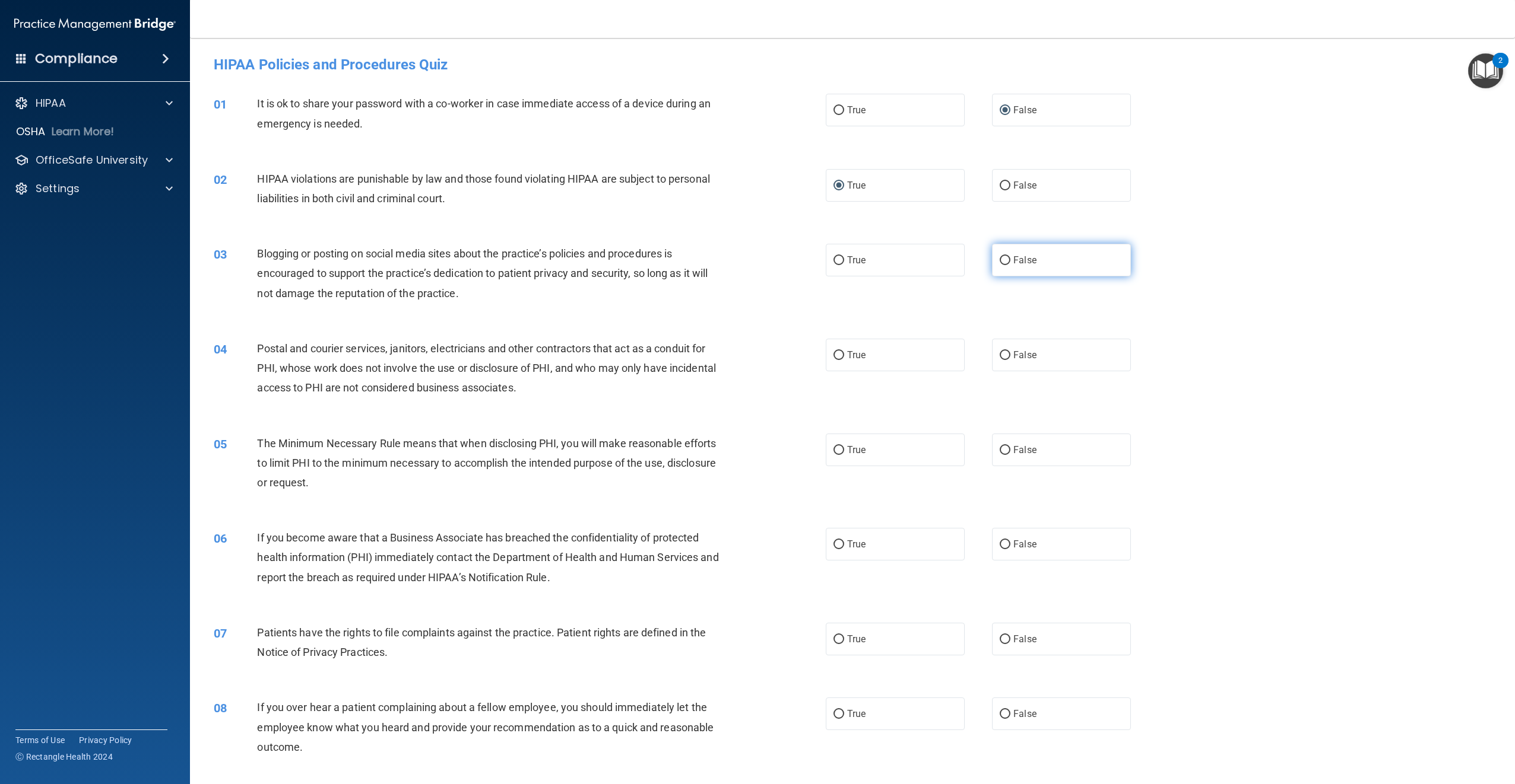
radio input "true"
click at [834, 355] on input "True" at bounding box center [838, 355] width 11 height 9
radio input "true"
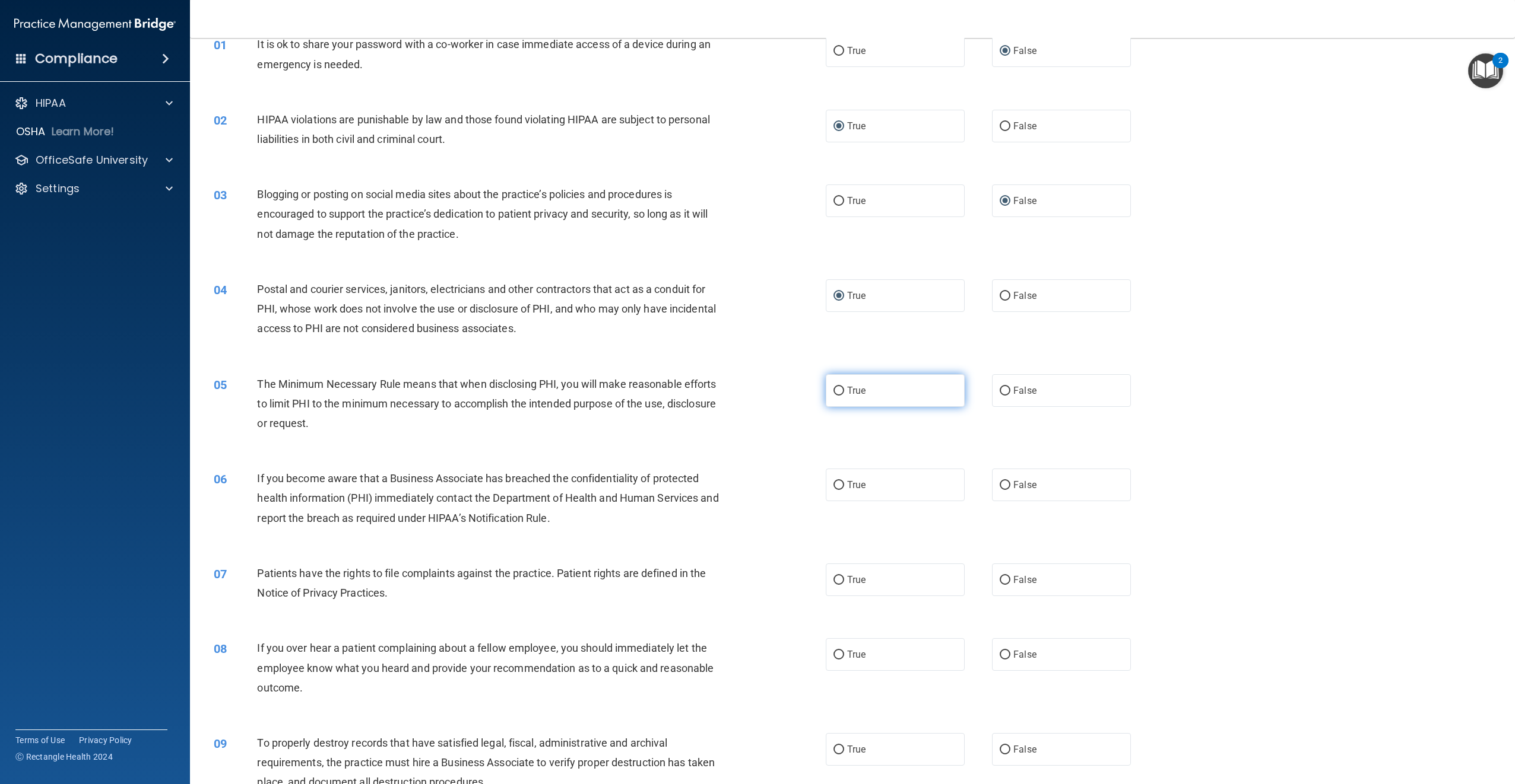
click at [835, 387] on input "True" at bounding box center [838, 391] width 11 height 9
radio input "true"
click at [1000, 488] on input "False" at bounding box center [1005, 485] width 11 height 9
radio input "true"
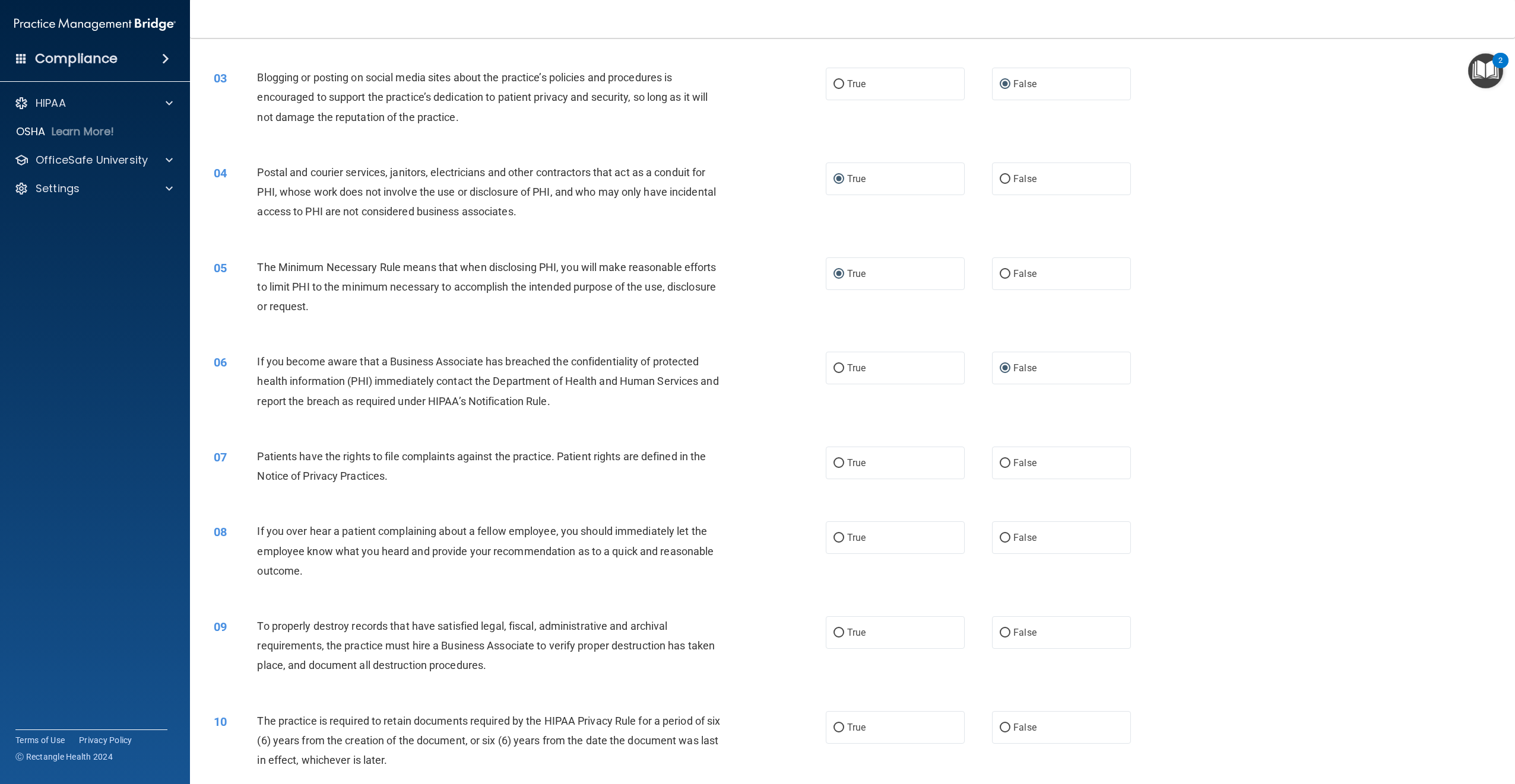
scroll to position [178, 0]
click at [836, 459] on input "True" at bounding box center [838, 461] width 11 height 9
radio input "true"
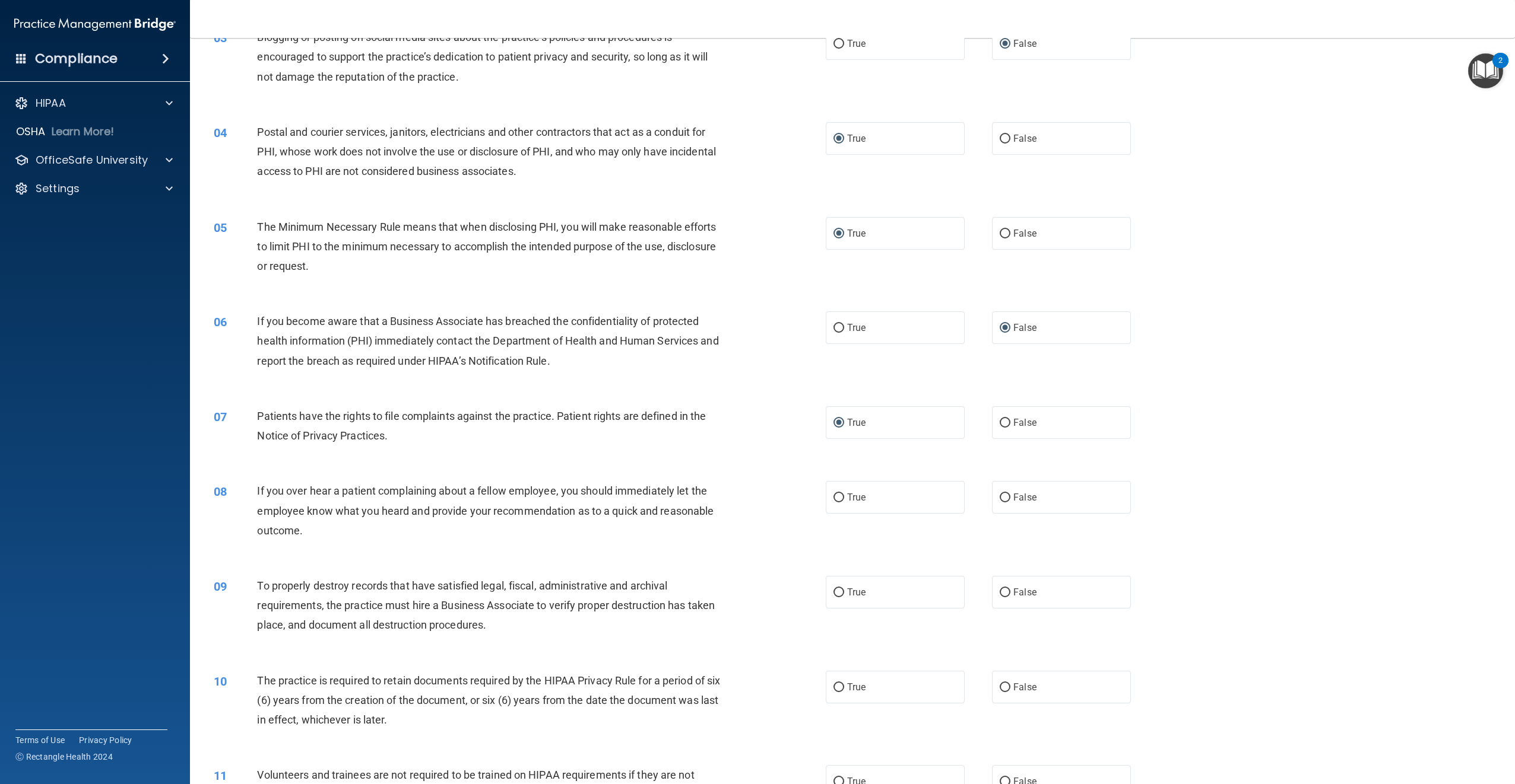
scroll to position [237, 0]
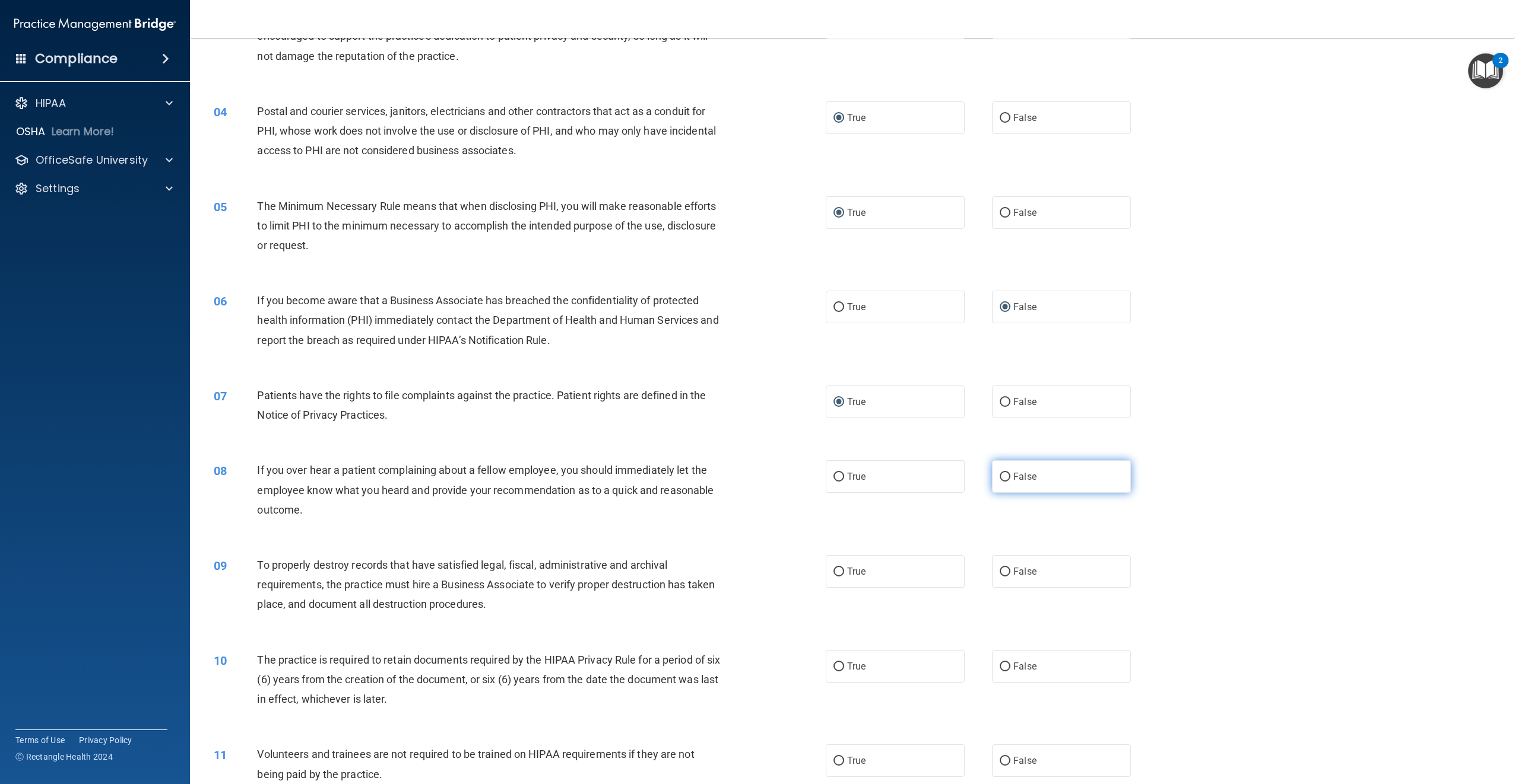
click at [1000, 475] on input "False" at bounding box center [1005, 476] width 11 height 9
radio input "true"
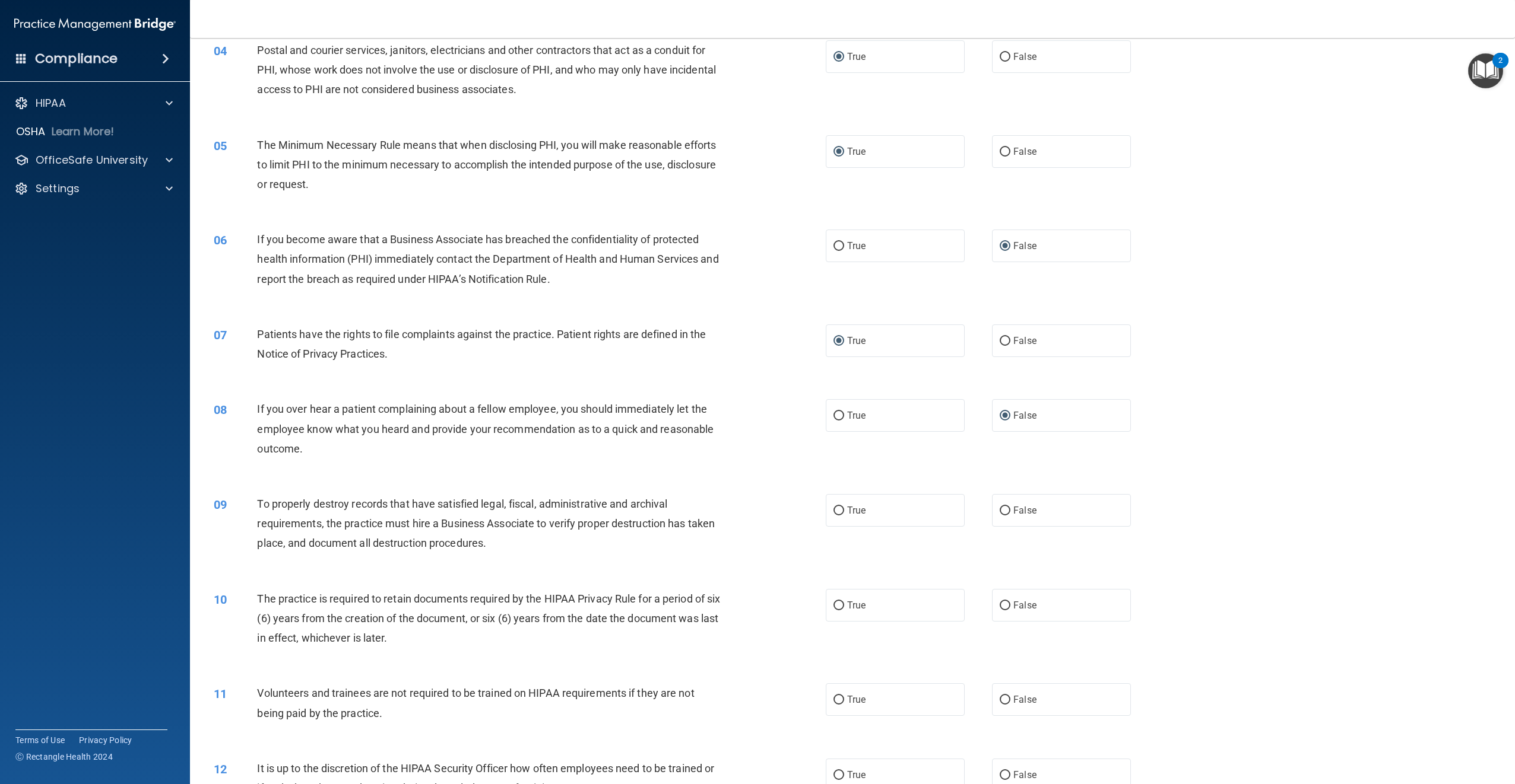
scroll to position [356, 0]
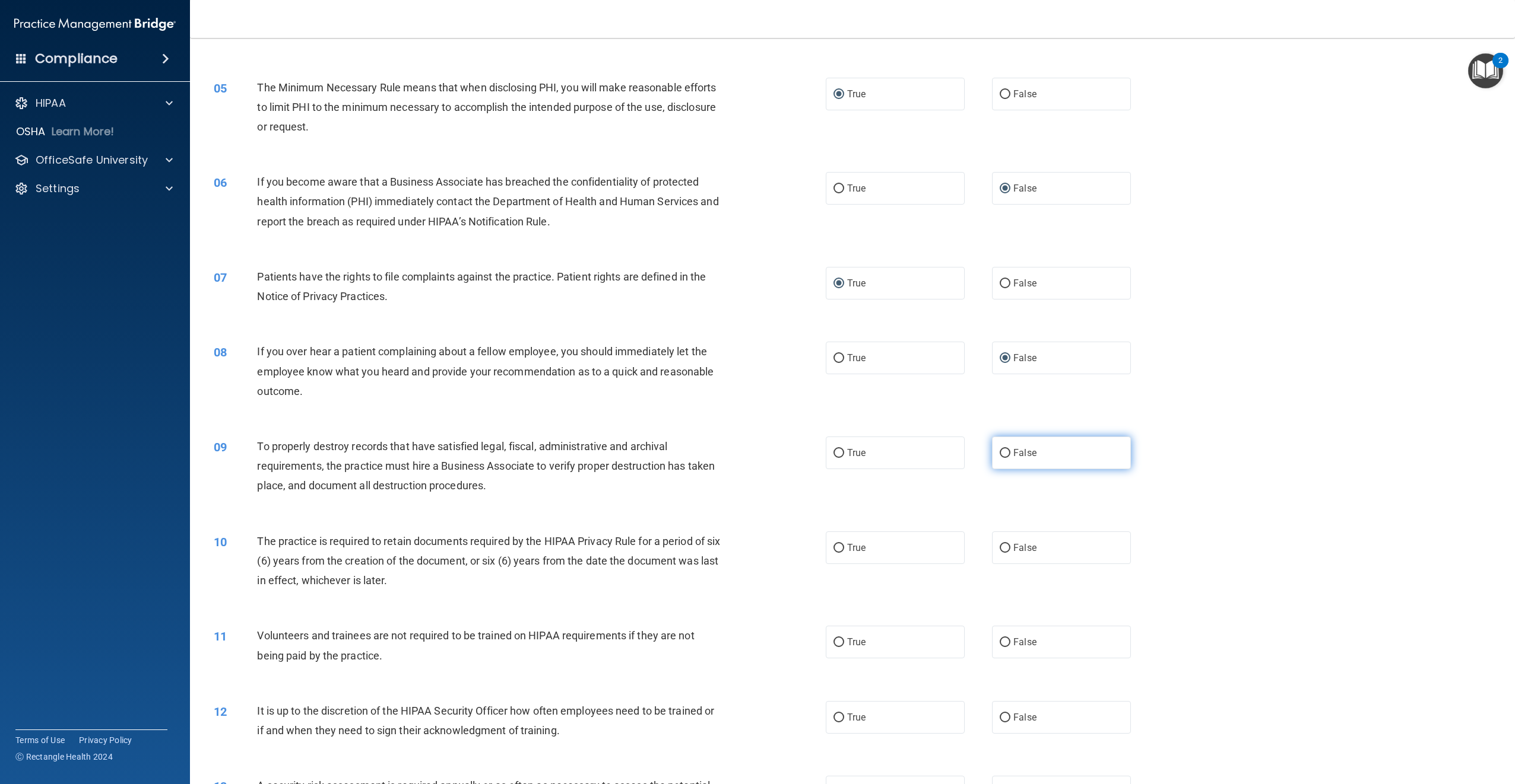
click at [1000, 453] on input "False" at bounding box center [1005, 454] width 11 height 9
radio input "true"
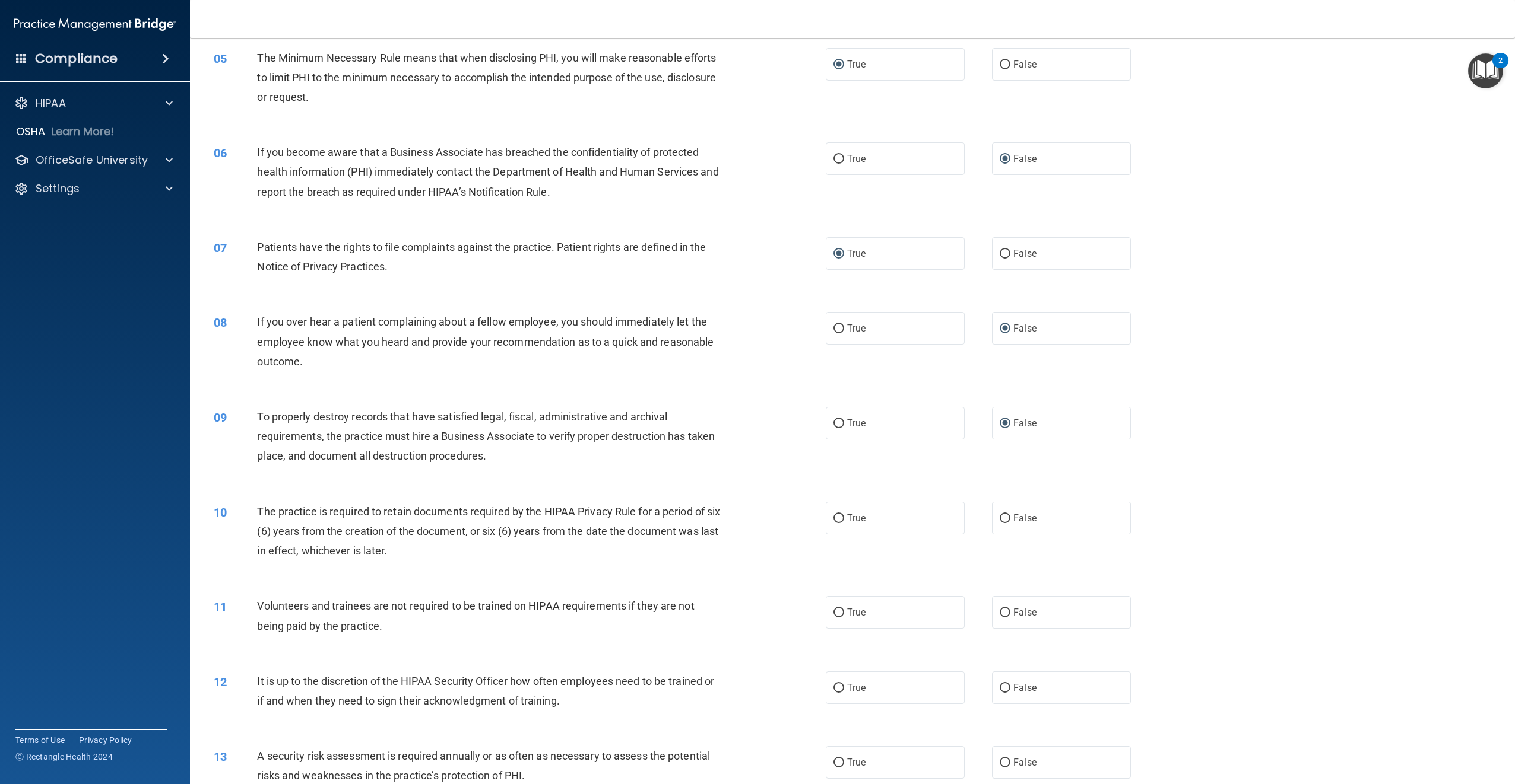
scroll to position [415, 0]
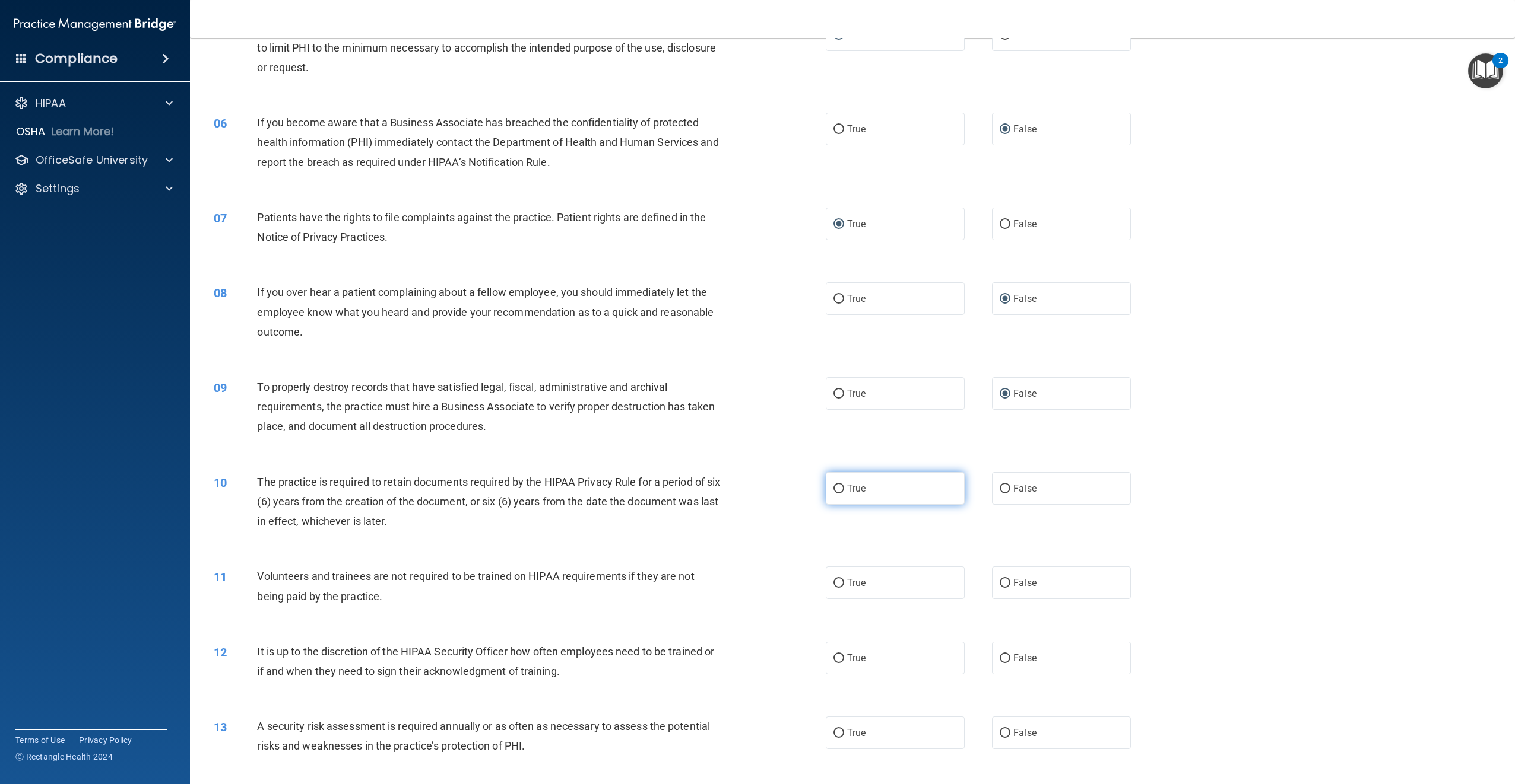
click at [833, 486] on input "True" at bounding box center [838, 488] width 11 height 9
radio input "true"
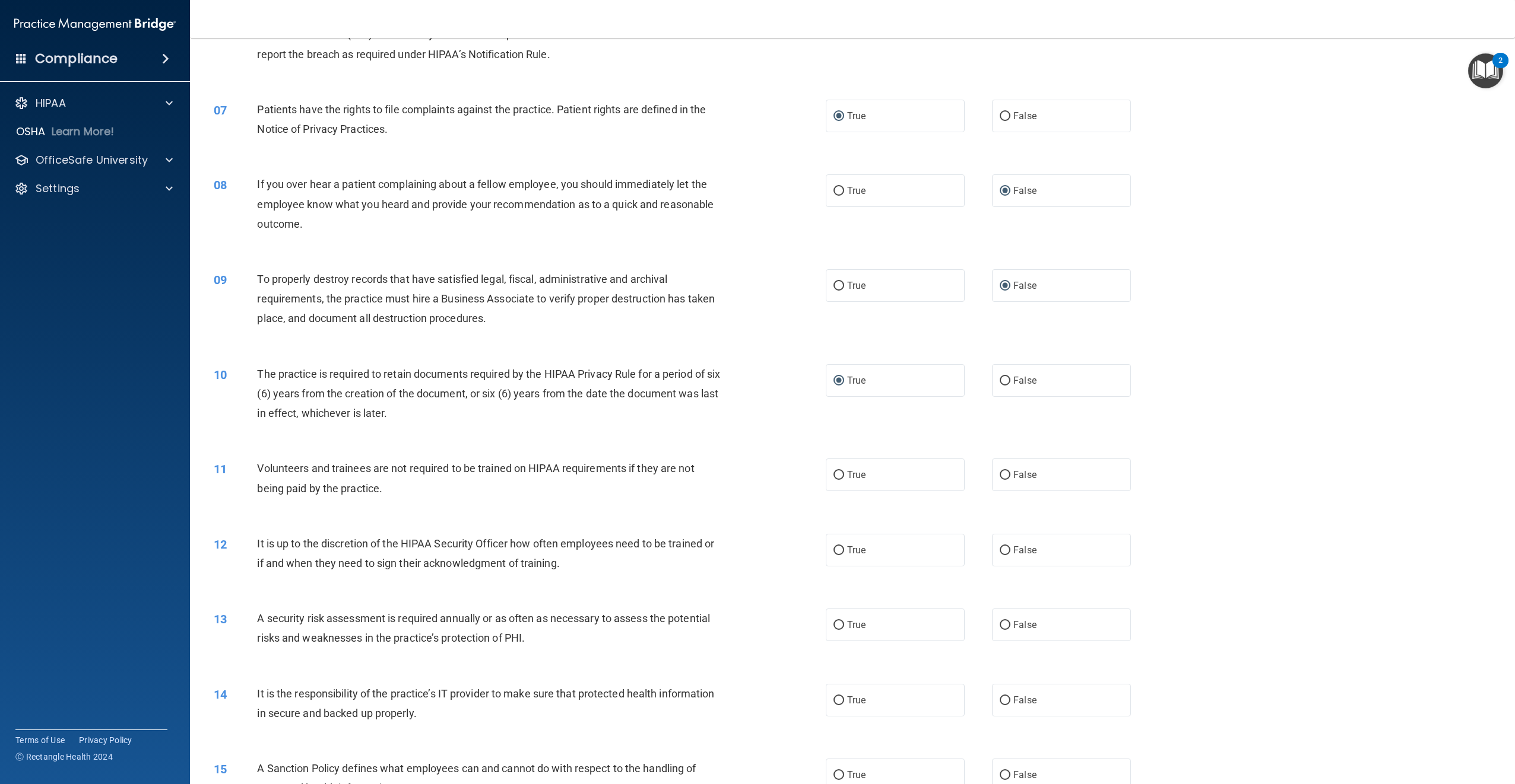
scroll to position [534, 0]
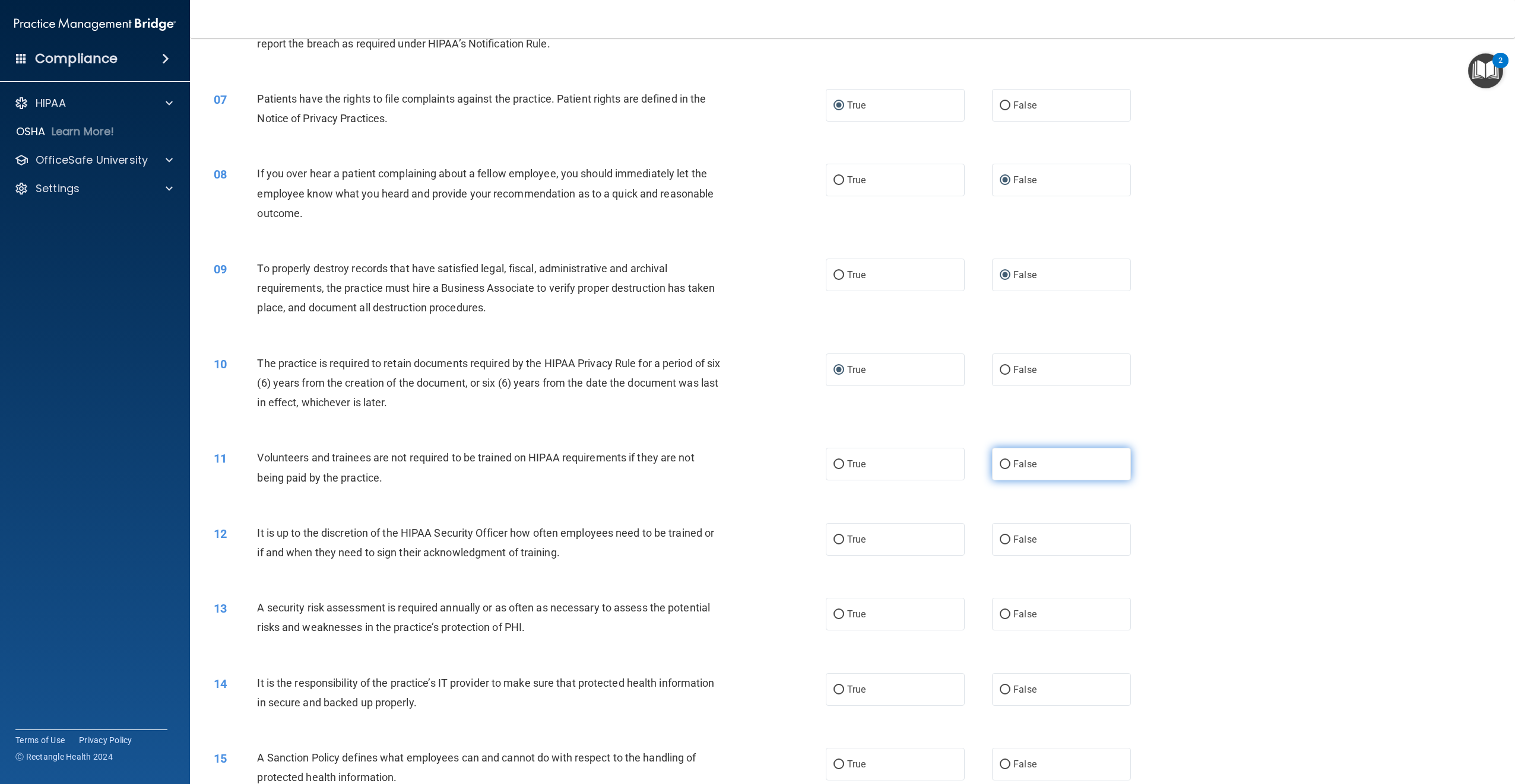
click at [1000, 464] on input "False" at bounding box center [1005, 464] width 11 height 9
radio input "true"
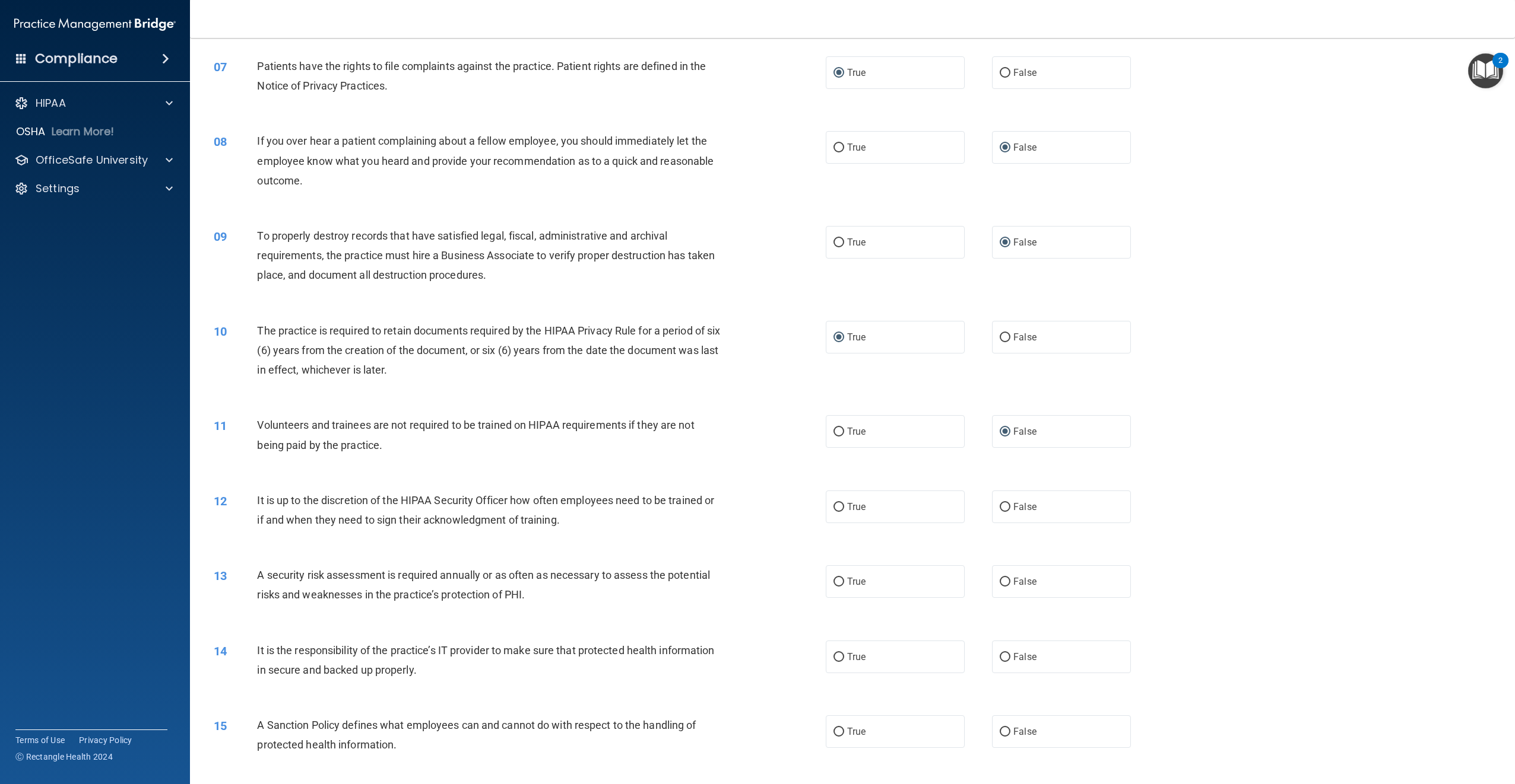
scroll to position [593, 0]
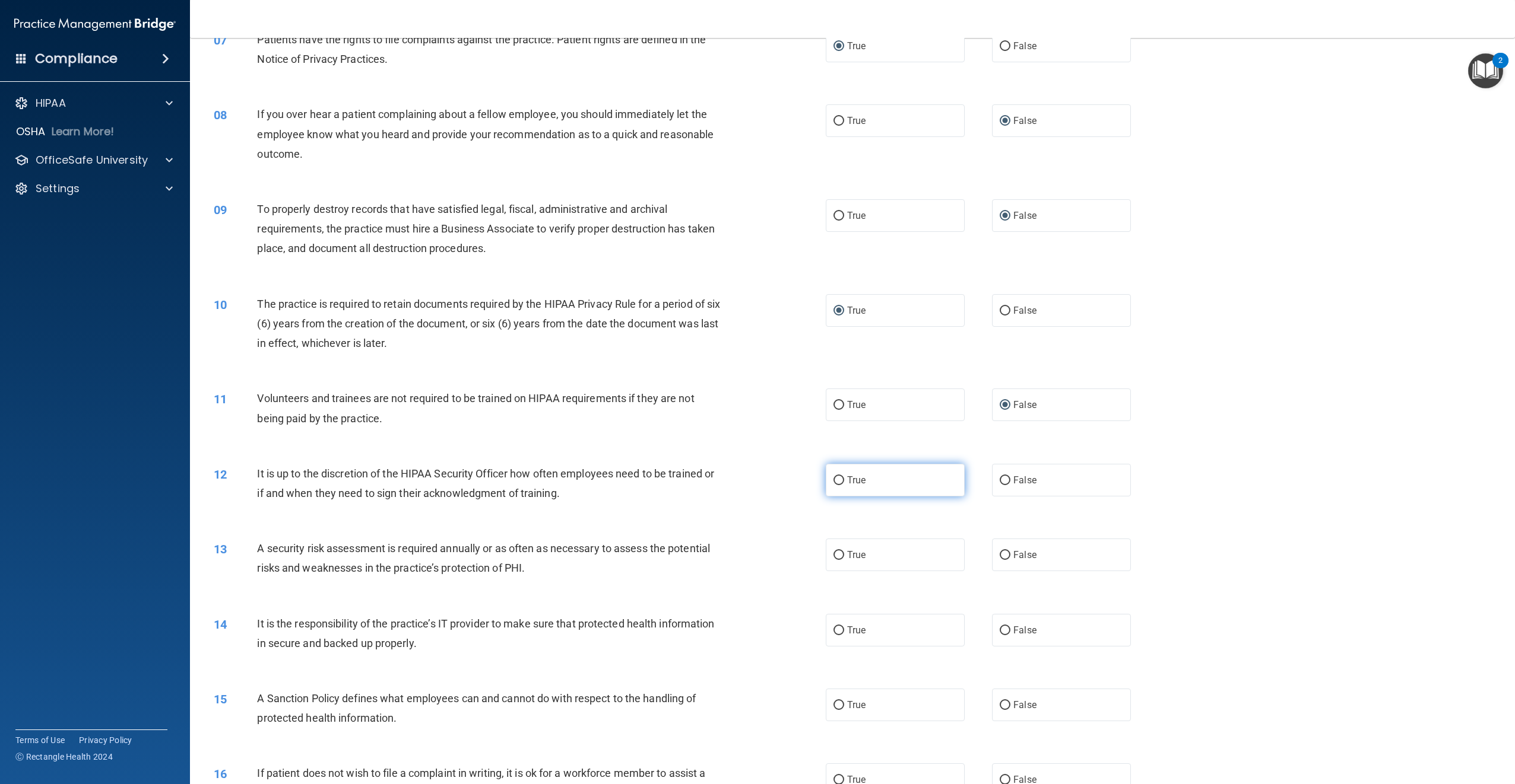
click at [836, 481] on input "True" at bounding box center [838, 480] width 11 height 9
radio input "true"
click at [1000, 479] on input "False" at bounding box center [1005, 480] width 11 height 9
radio input "true"
radio input "false"
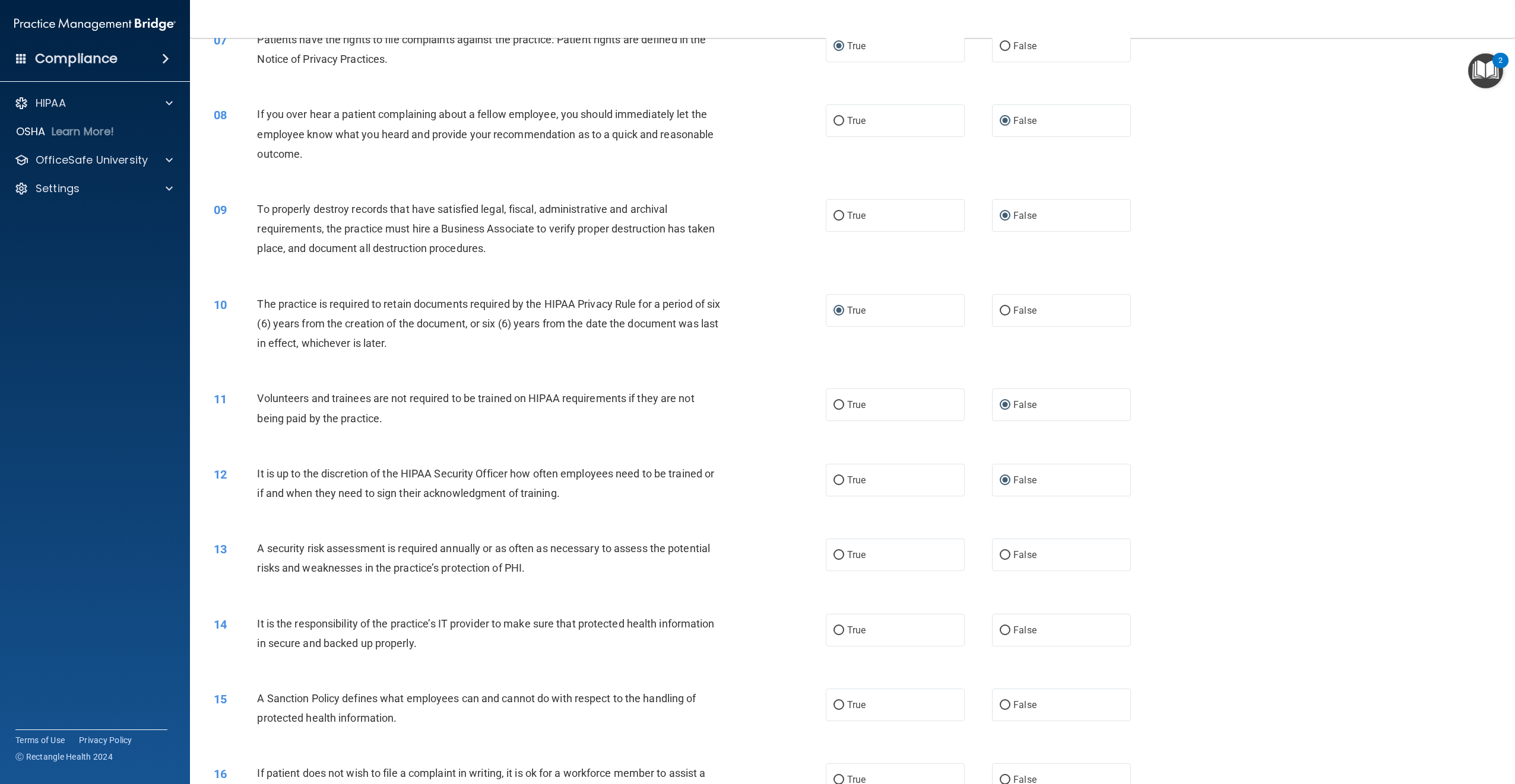
scroll to position [653, 0]
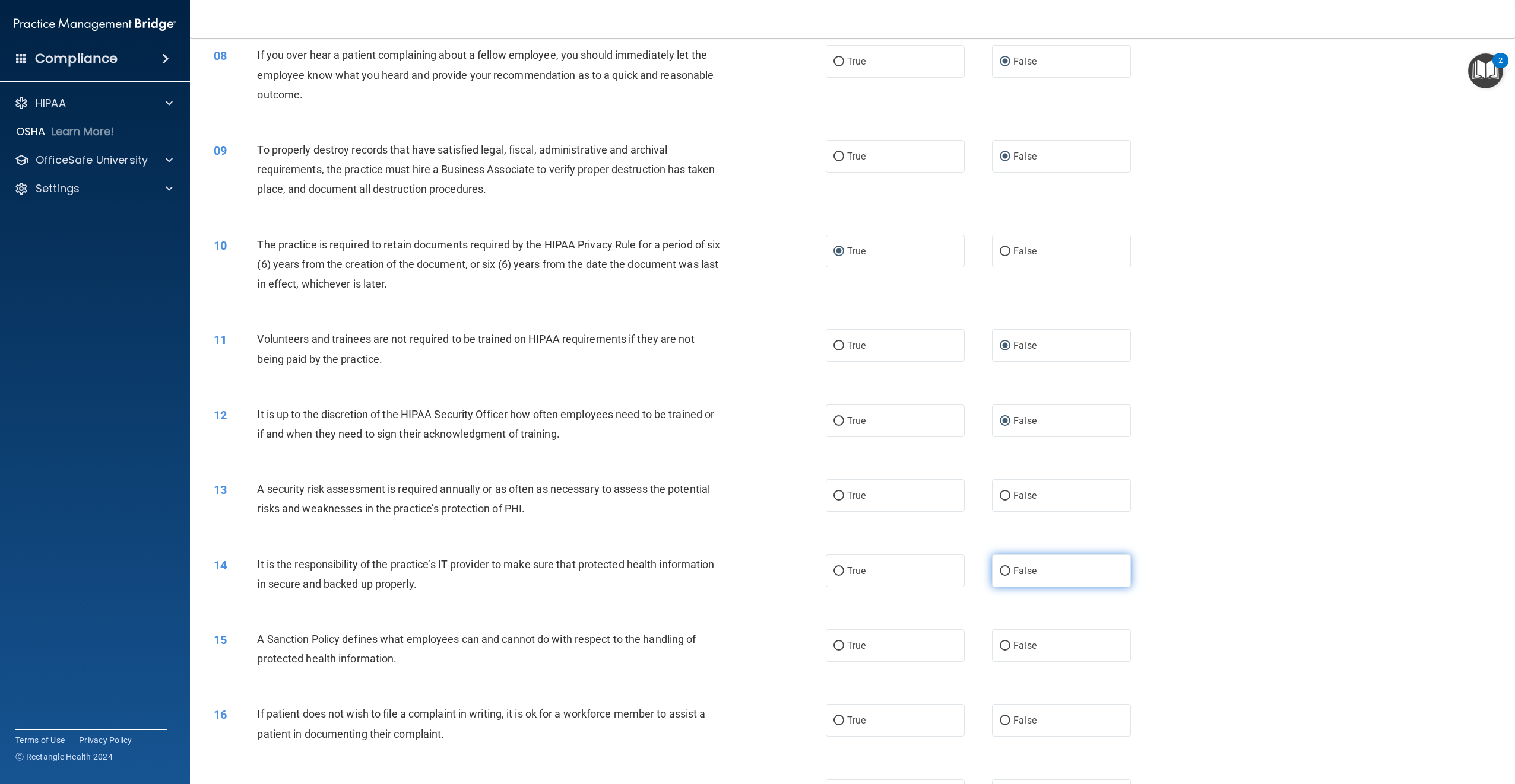
click at [1000, 569] on input "False" at bounding box center [1005, 572] width 11 height 9
radio input "true"
click at [837, 493] on input "True" at bounding box center [838, 496] width 11 height 9
radio input "true"
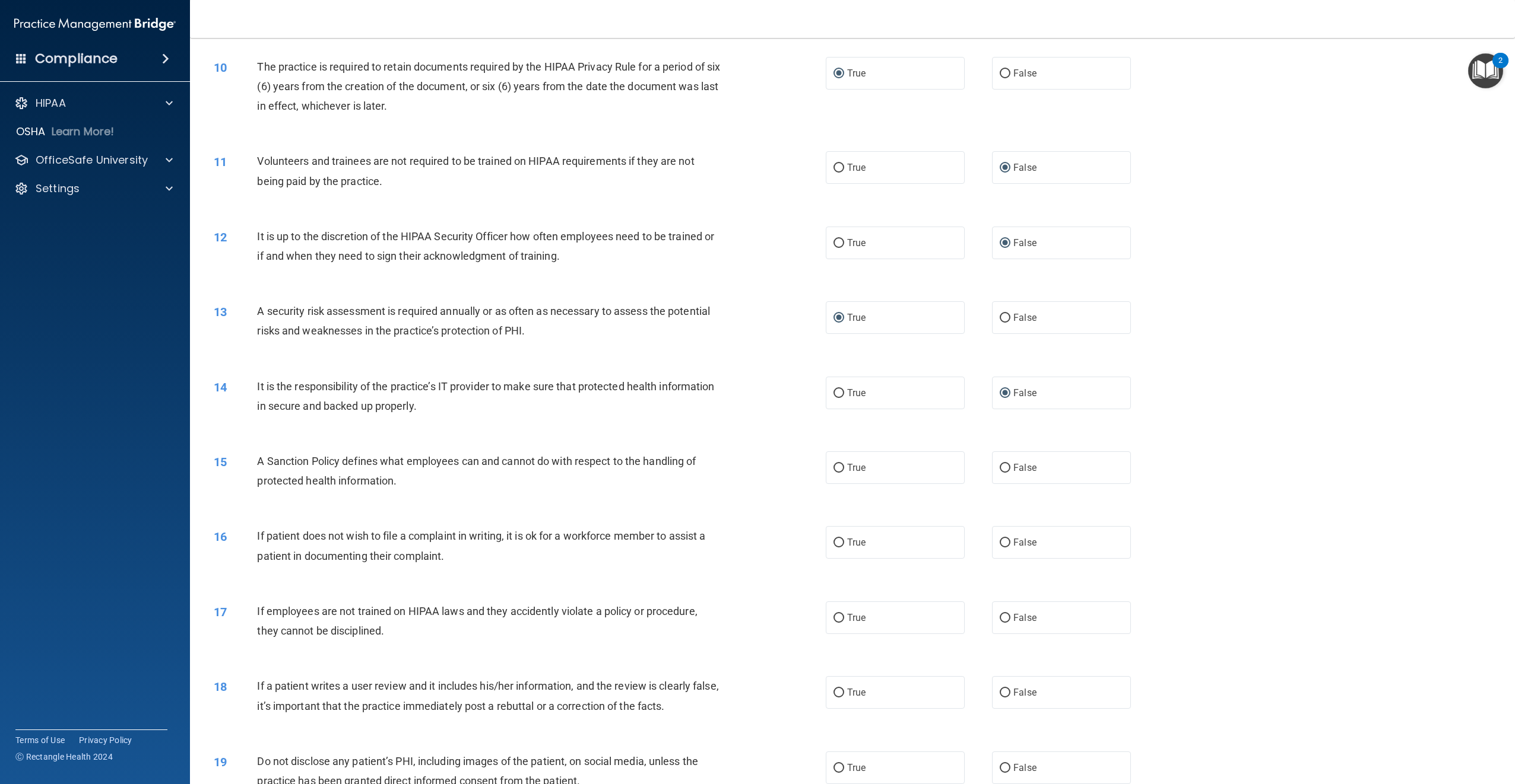
scroll to position [890, 0]
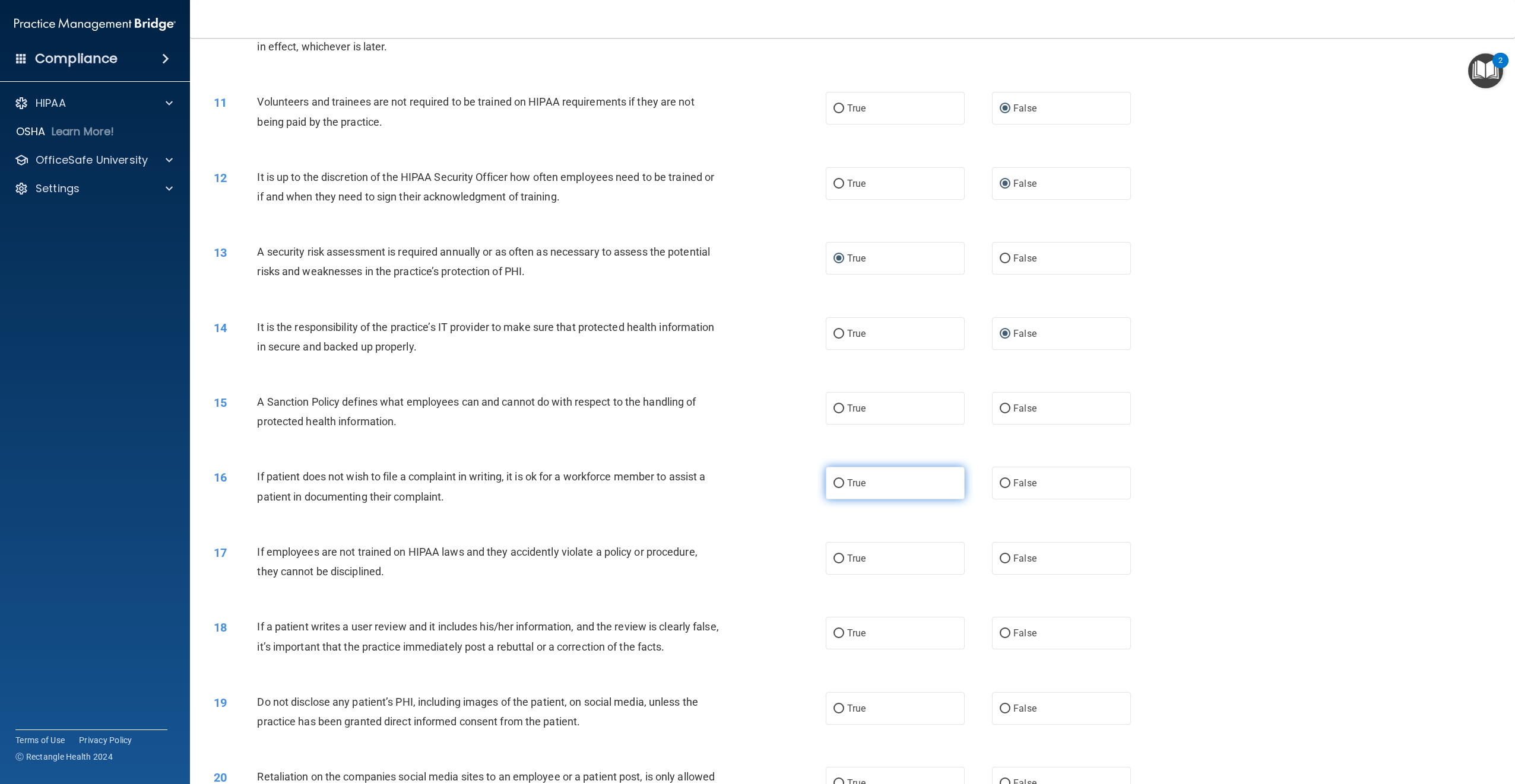
click at [834, 480] on input "True" at bounding box center [838, 483] width 11 height 9
radio input "true"
